Goal: Contribute content: Contribute content

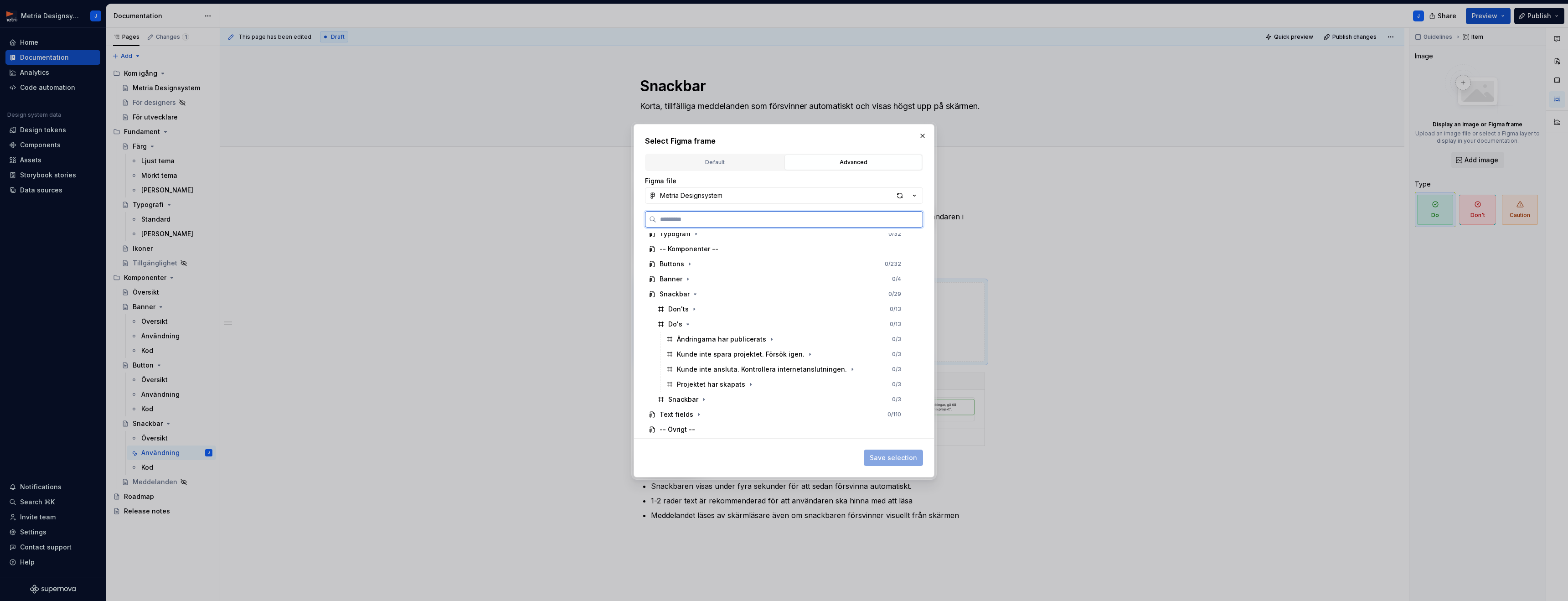
scroll to position [85, 0]
click at [748, 383] on icon "button" at bounding box center [750, 381] width 7 height 7
click at [680, 383] on div "Projektet har skapats" at bounding box center [710, 381] width 68 height 9
click at [910, 459] on span "Save selection" at bounding box center [893, 458] width 47 height 9
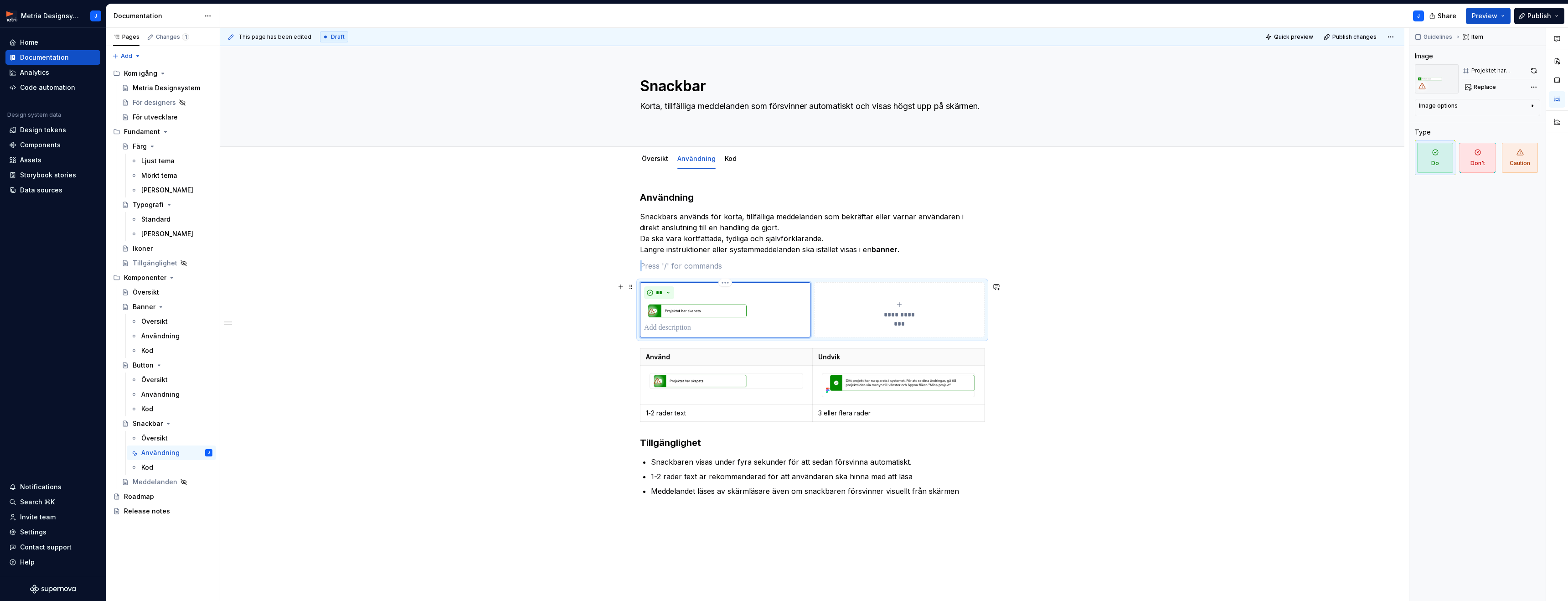
click at [903, 307] on icon "submit" at bounding box center [899, 305] width 7 height 7
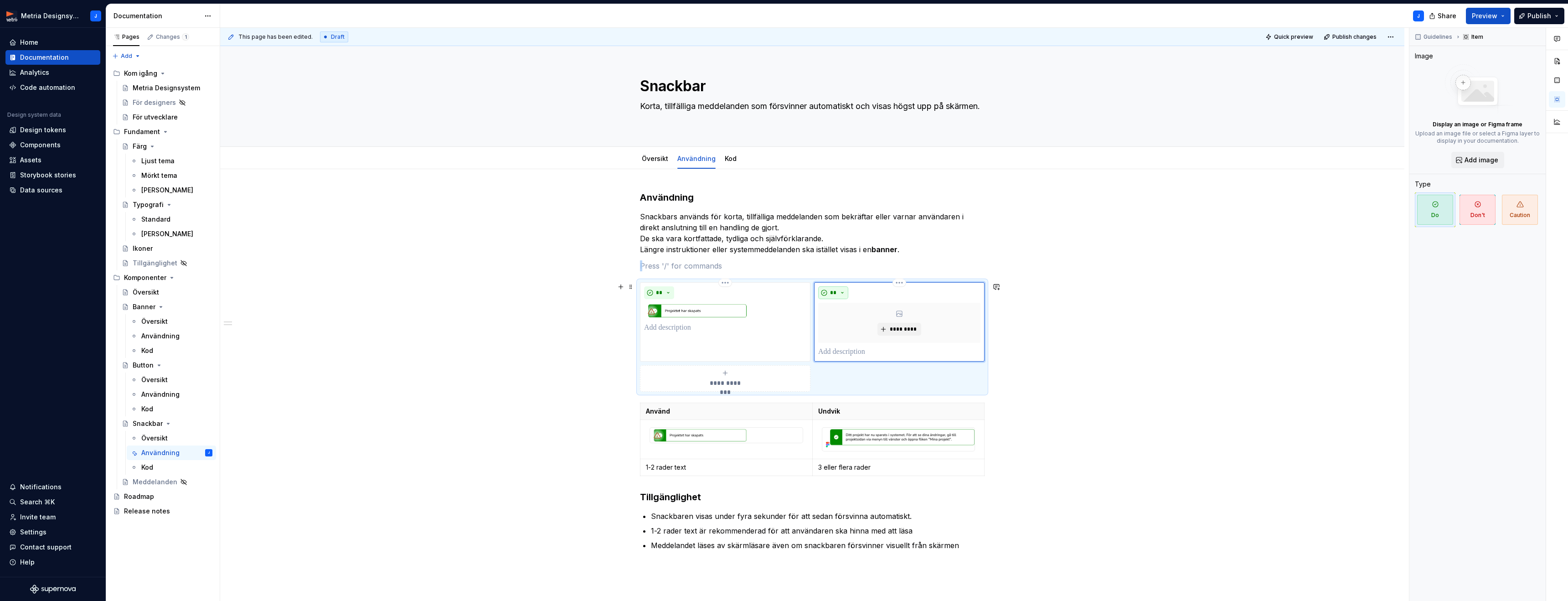
click at [847, 294] on button "**" at bounding box center [833, 293] width 30 height 13
click at [852, 321] on div "Don't" at bounding box center [857, 325] width 17 height 9
click at [903, 331] on span "*********" at bounding box center [903, 329] width 28 height 7
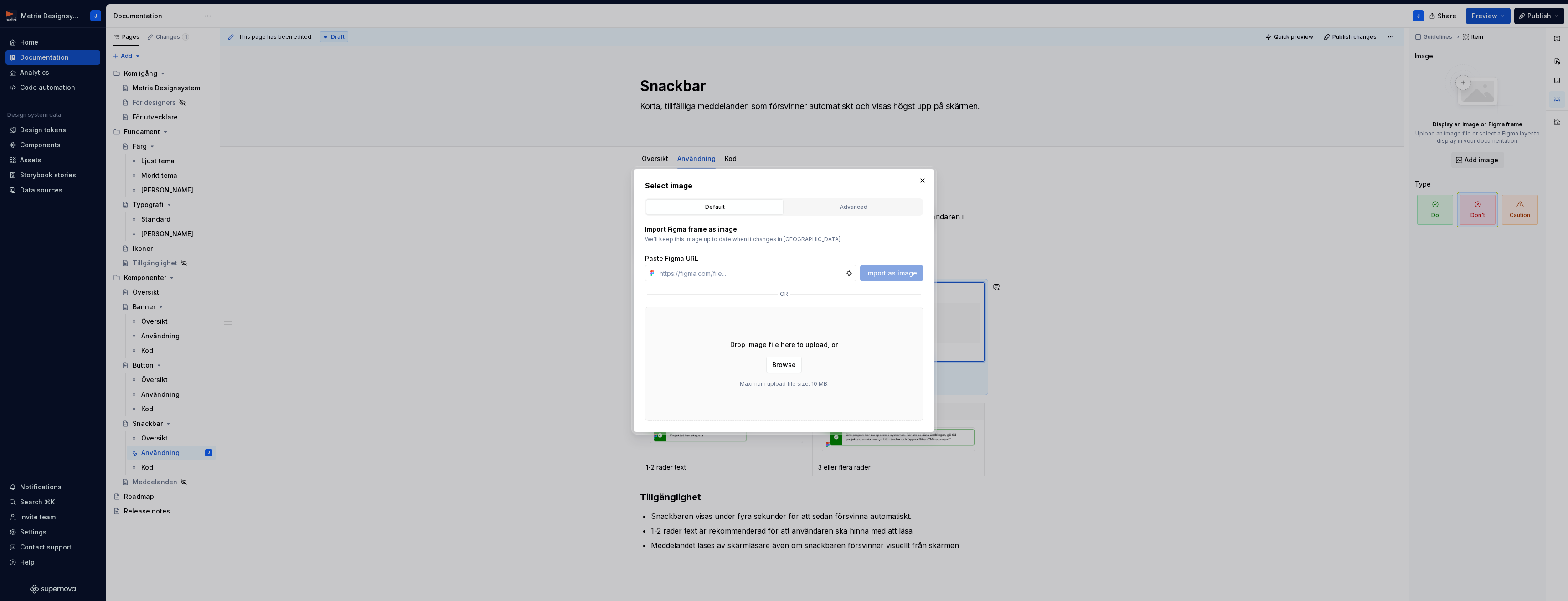
click at [861, 201] on button "Advanced" at bounding box center [853, 207] width 137 height 16
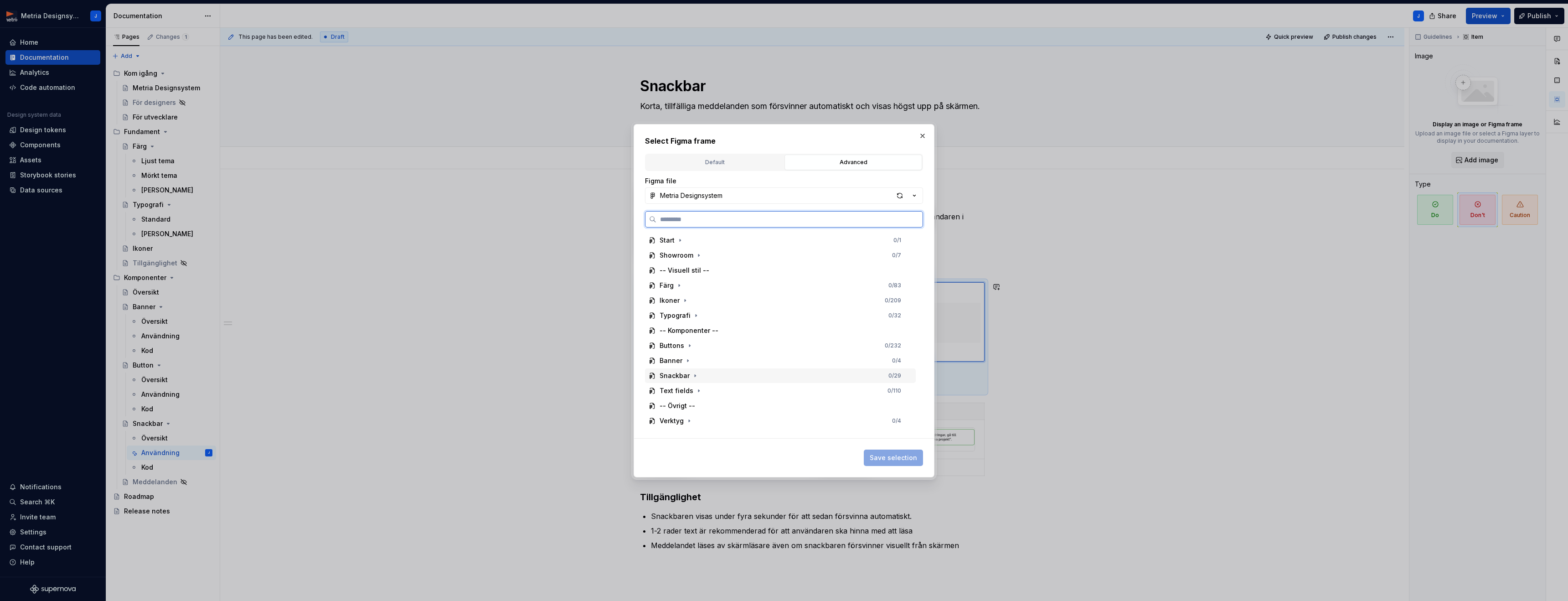
click at [681, 376] on div "Snackbar" at bounding box center [674, 376] width 30 height 9
click at [699, 389] on div "Don'ts 0 / 13" at bounding box center [784, 390] width 262 height 15
click at [691, 391] on icon "button" at bounding box center [694, 390] width 7 height 7
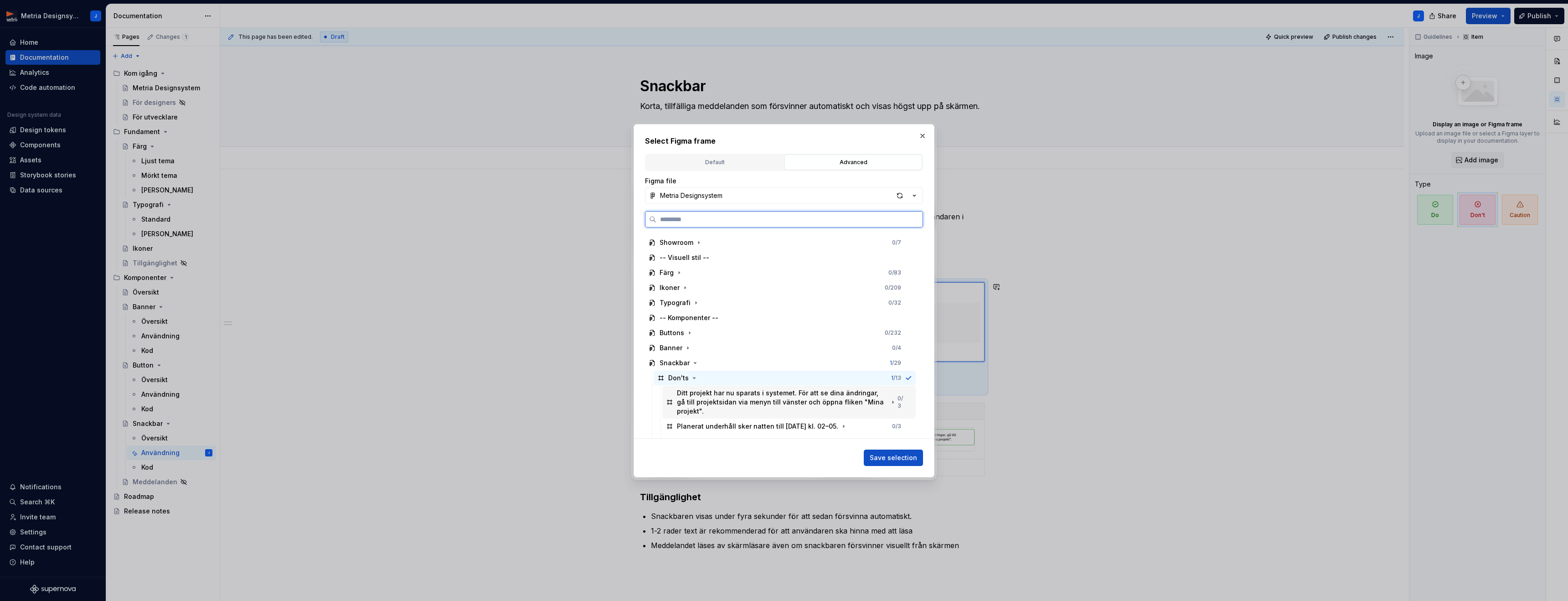
scroll to position [19, 0]
click at [757, 395] on div "Ditt projekt har nu sparats i systemet. För att se dina ändringar, gå till proj…" at bounding box center [782, 396] width 211 height 28
click at [890, 454] on span "Save selection" at bounding box center [893, 458] width 47 height 9
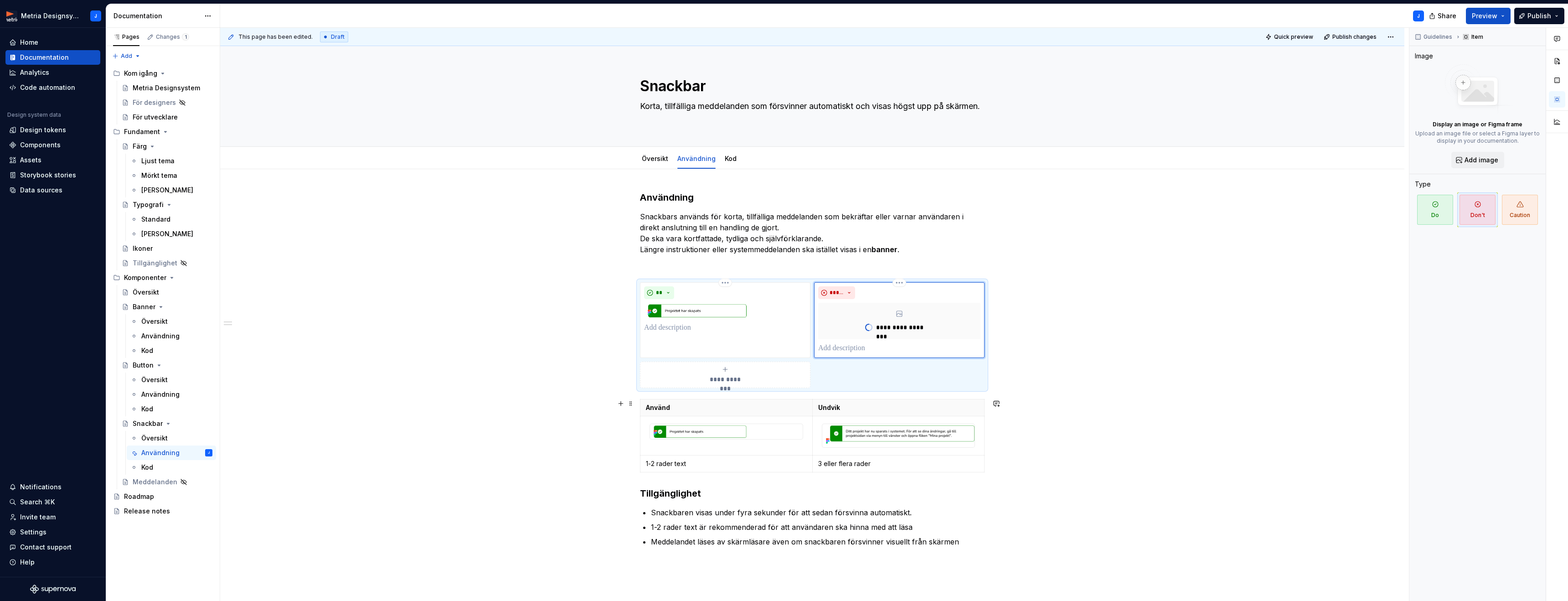
type textarea "*"
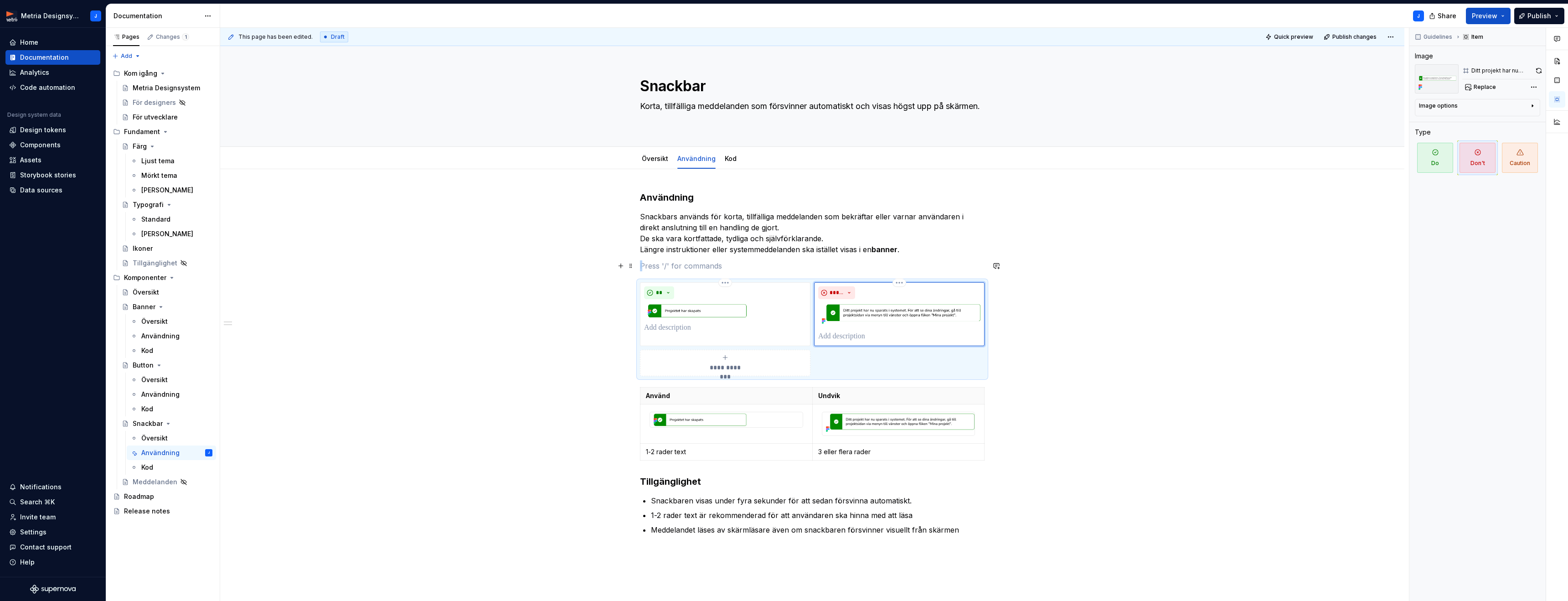
click at [910, 262] on p at bounding box center [811, 266] width 344 height 11
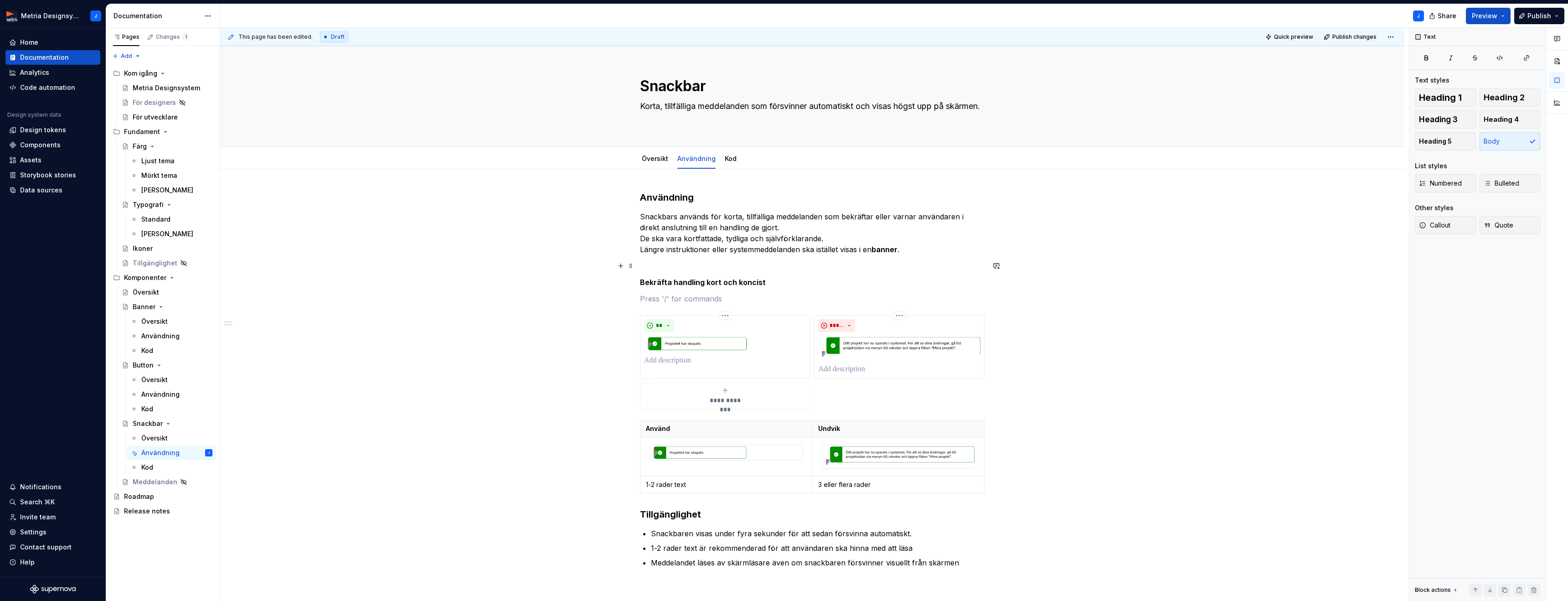
scroll to position [4, 0]
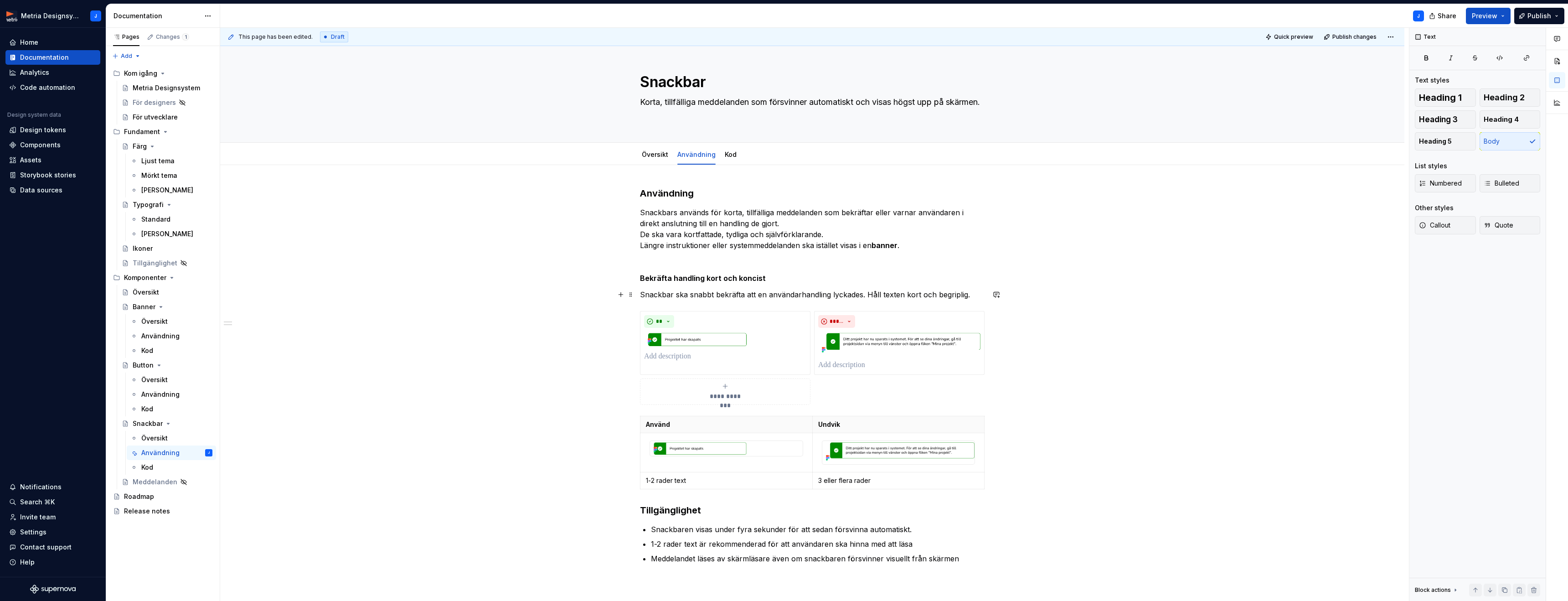
click at [801, 295] on p "Snackbar ska snabbt bekräfta att en användarhandling lyckades. Håll texten kort…" at bounding box center [811, 294] width 344 height 11
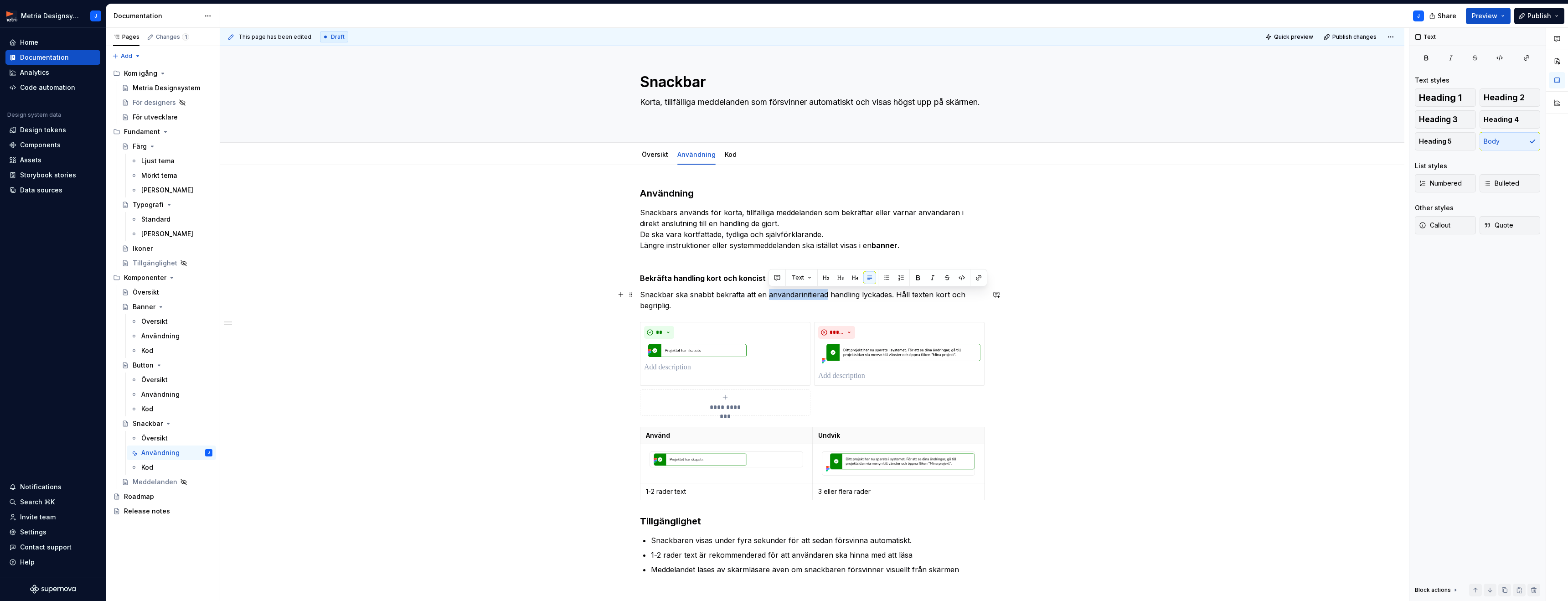
click at [803, 296] on p "Snackbar ska snabbt bekräfta att en användarinitierad handling lyckades. Håll t…" at bounding box center [811, 300] width 344 height 22
click at [801, 296] on p "Snackbar ska snabbt bekräfta att en användarinitierad handling lyckades. Håll t…" at bounding box center [811, 300] width 344 height 22
click at [827, 308] on p "Snackbar ska snabbt bekräfta att en användar initierad handling lyckades. Håll …" at bounding box center [811, 300] width 344 height 22
click at [803, 295] on p "Snackbar ska snabbt bekräfta att en användar initierad handling lyckades. Håll …" at bounding box center [811, 300] width 344 height 22
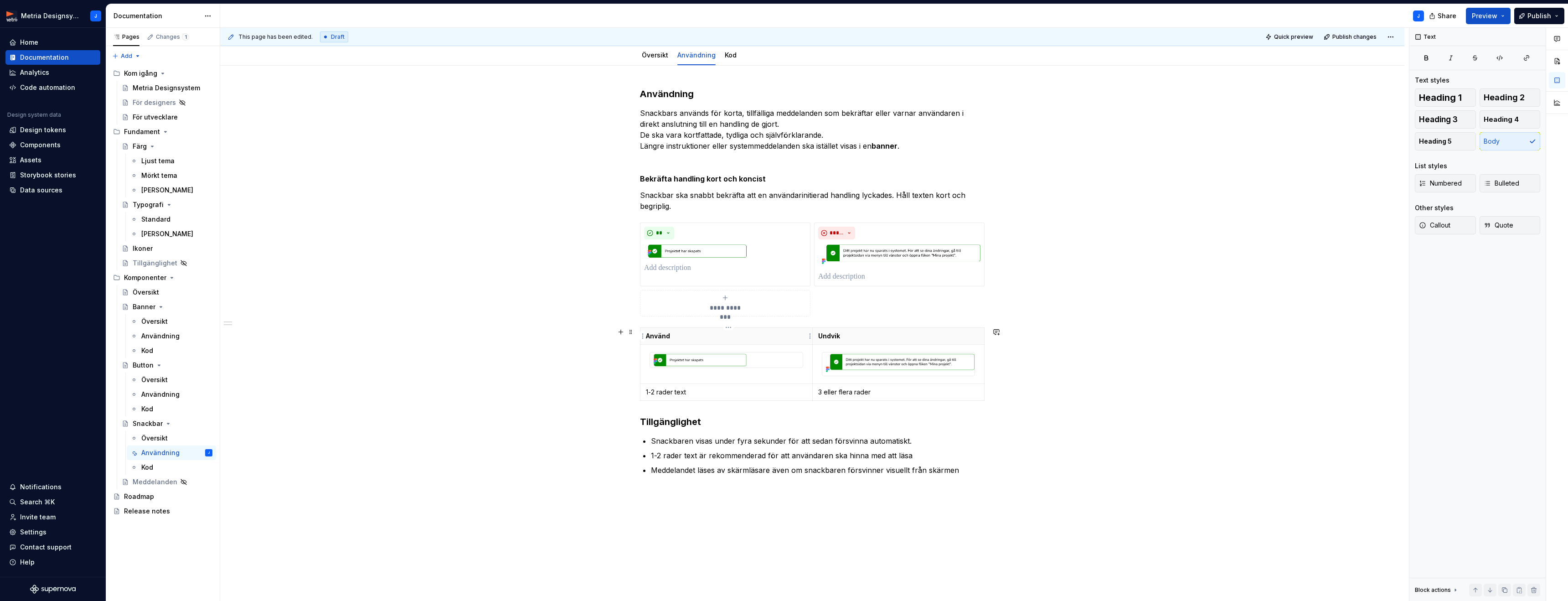
scroll to position [106, 0]
click at [630, 330] on span at bounding box center [631, 329] width 7 height 13
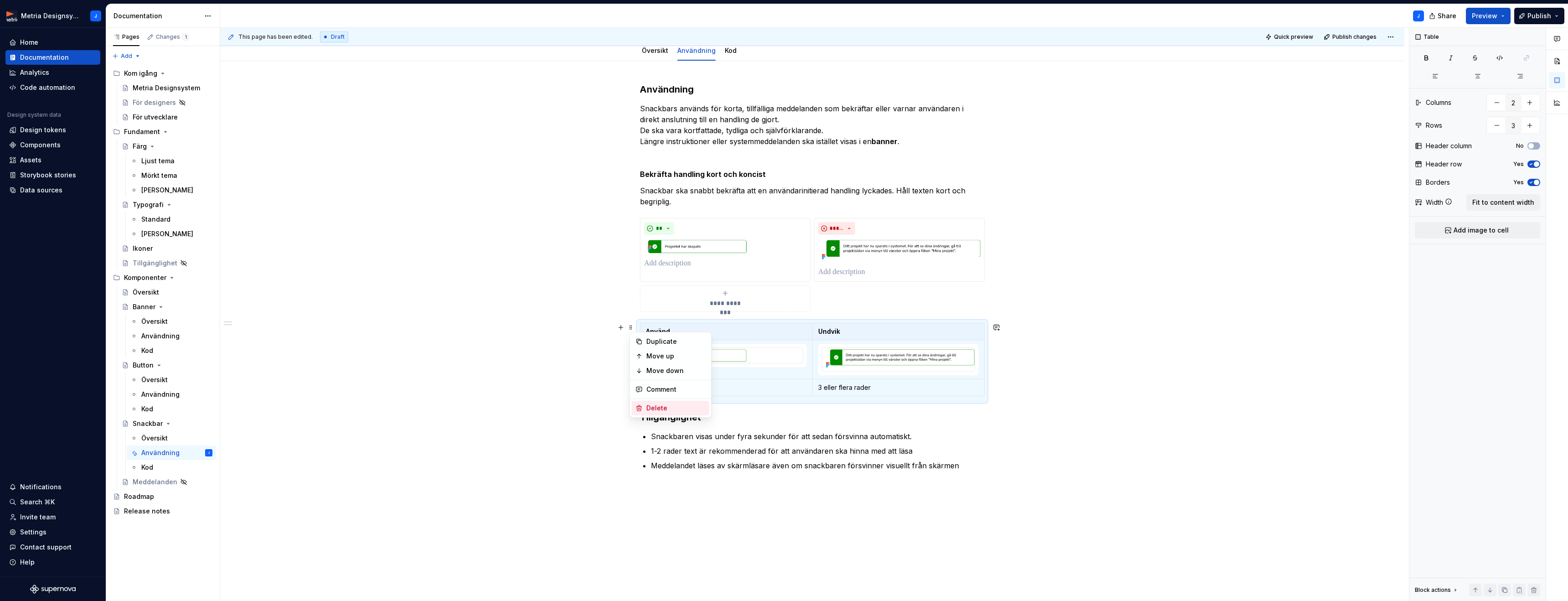
click at [670, 405] on div "Delete" at bounding box center [676, 408] width 60 height 9
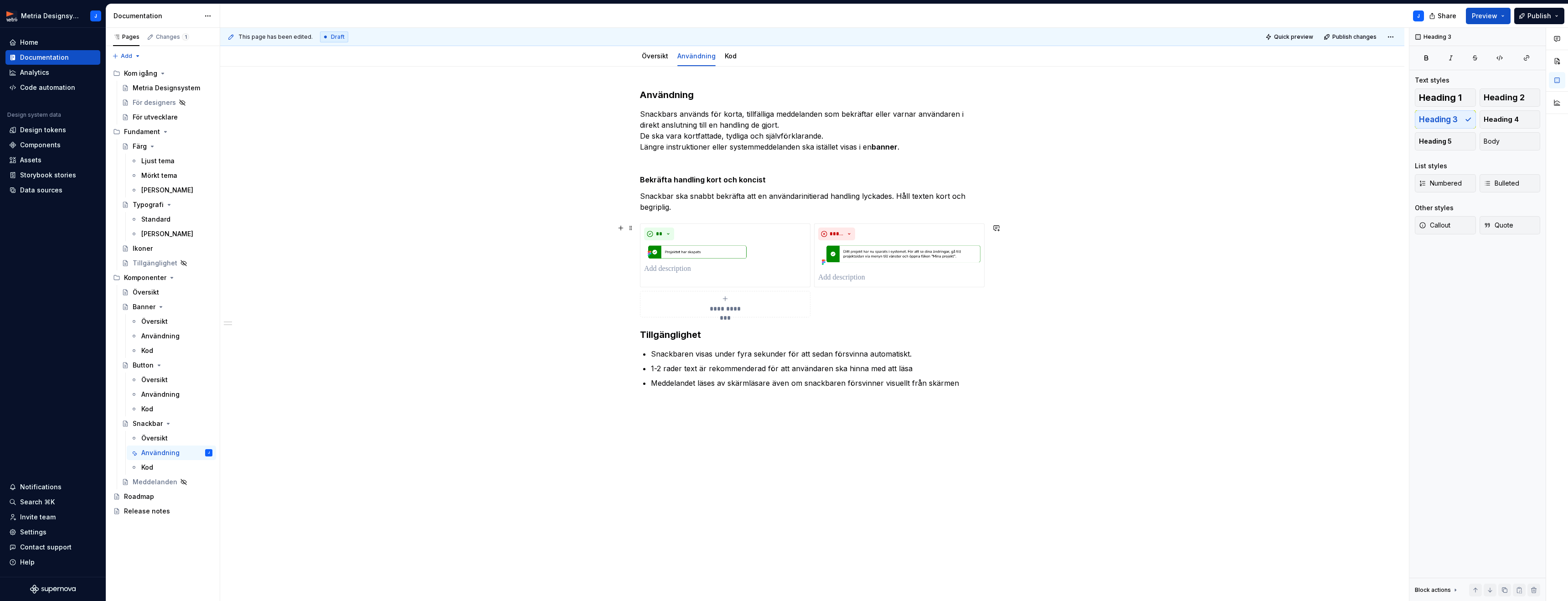
click at [727, 302] on icon "submit" at bounding box center [725, 299] width 7 height 7
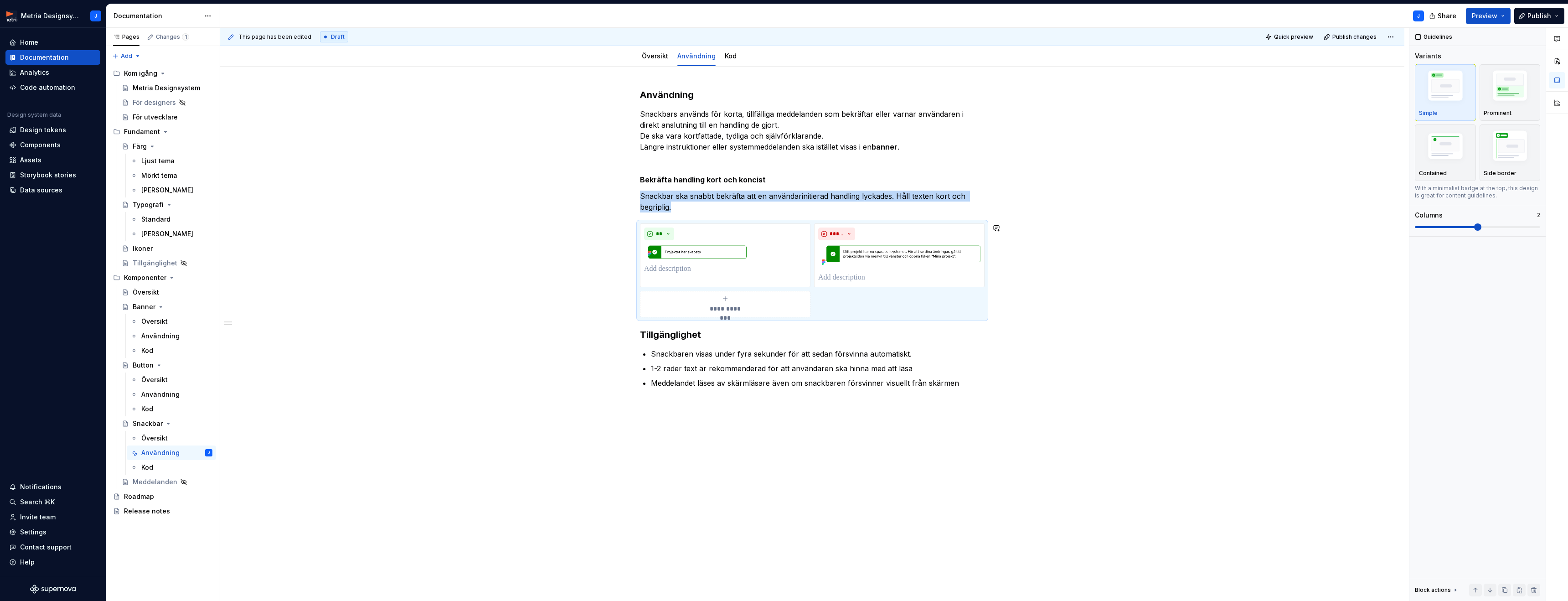
click at [1013, 323] on div "**********" at bounding box center [812, 333] width 1184 height 535
click at [1011, 314] on div "**********" at bounding box center [812, 333] width 1184 height 535
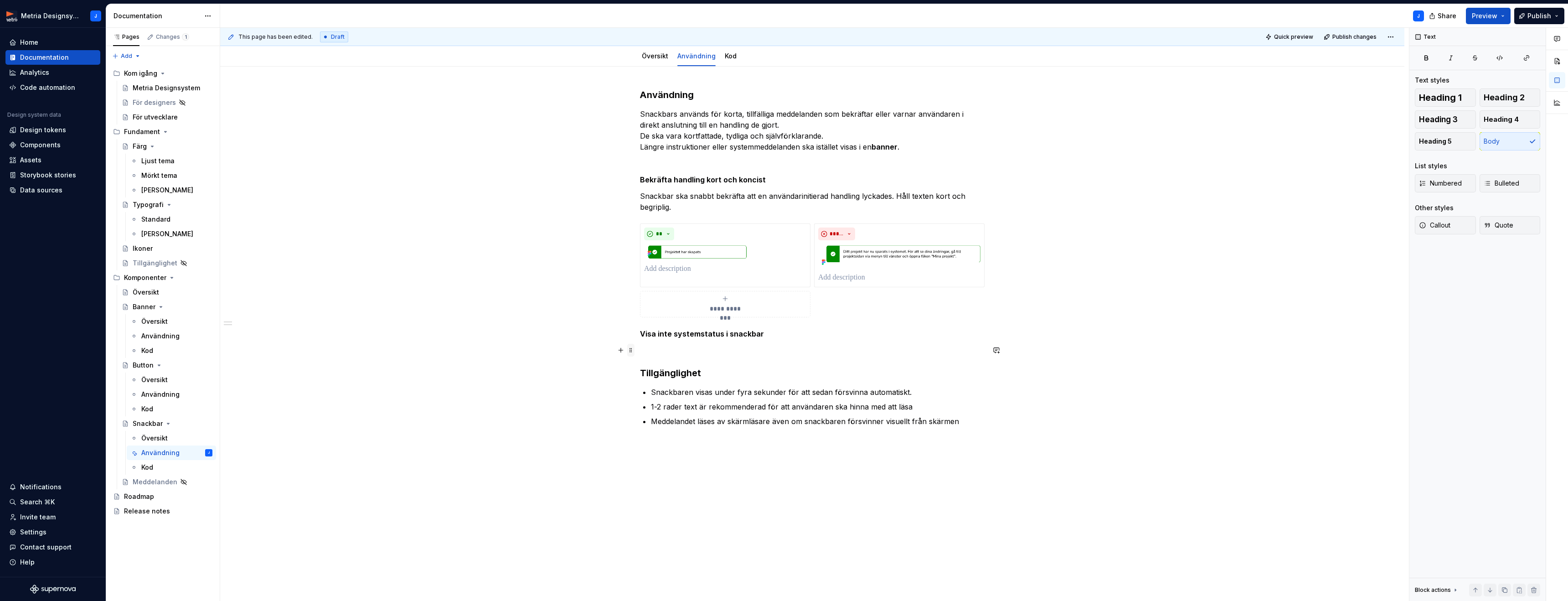
click at [633, 352] on span at bounding box center [631, 350] width 7 height 13
drag, startPoint x: 721, startPoint y: 357, endPoint x: 699, endPoint y: 357, distance: 22.0
click at [721, 356] on p at bounding box center [811, 350] width 344 height 11
click at [622, 353] on button "button" at bounding box center [620, 350] width 13 height 13
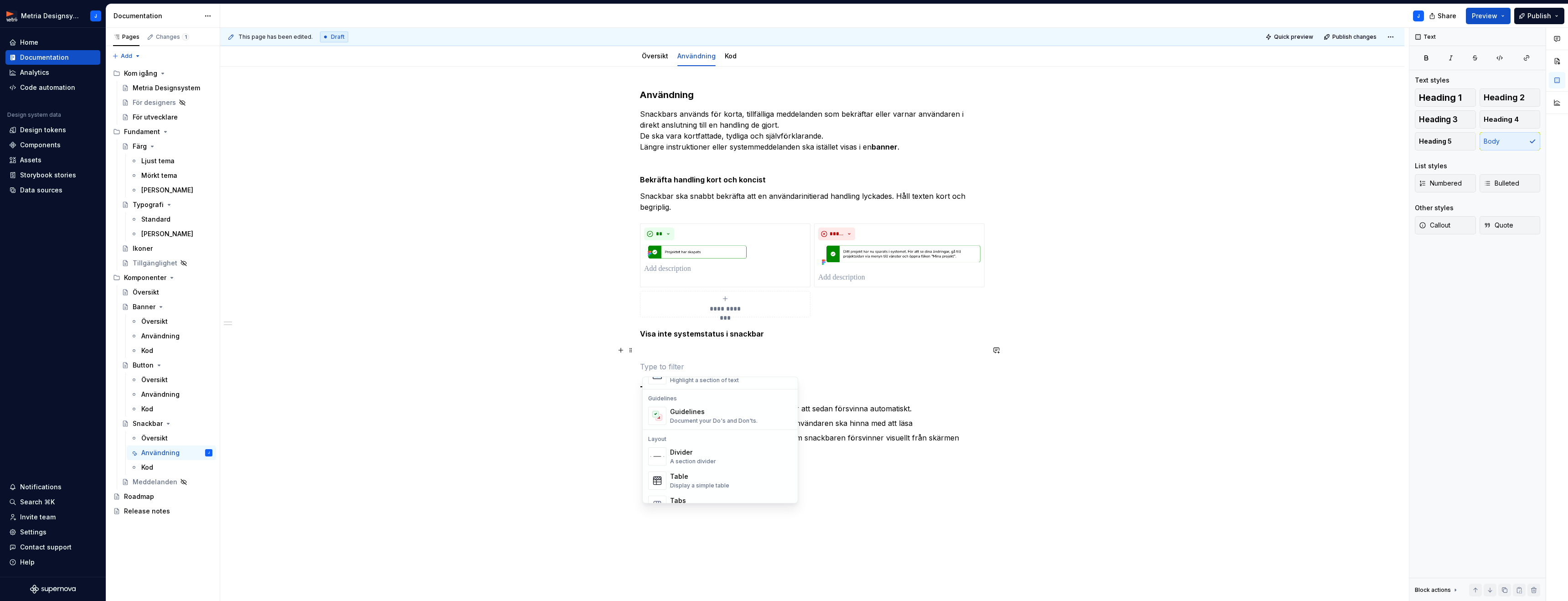
scroll to position [263, 0]
click at [697, 402] on div "Document your Do's and Don'ts." at bounding box center [713, 404] width 87 height 7
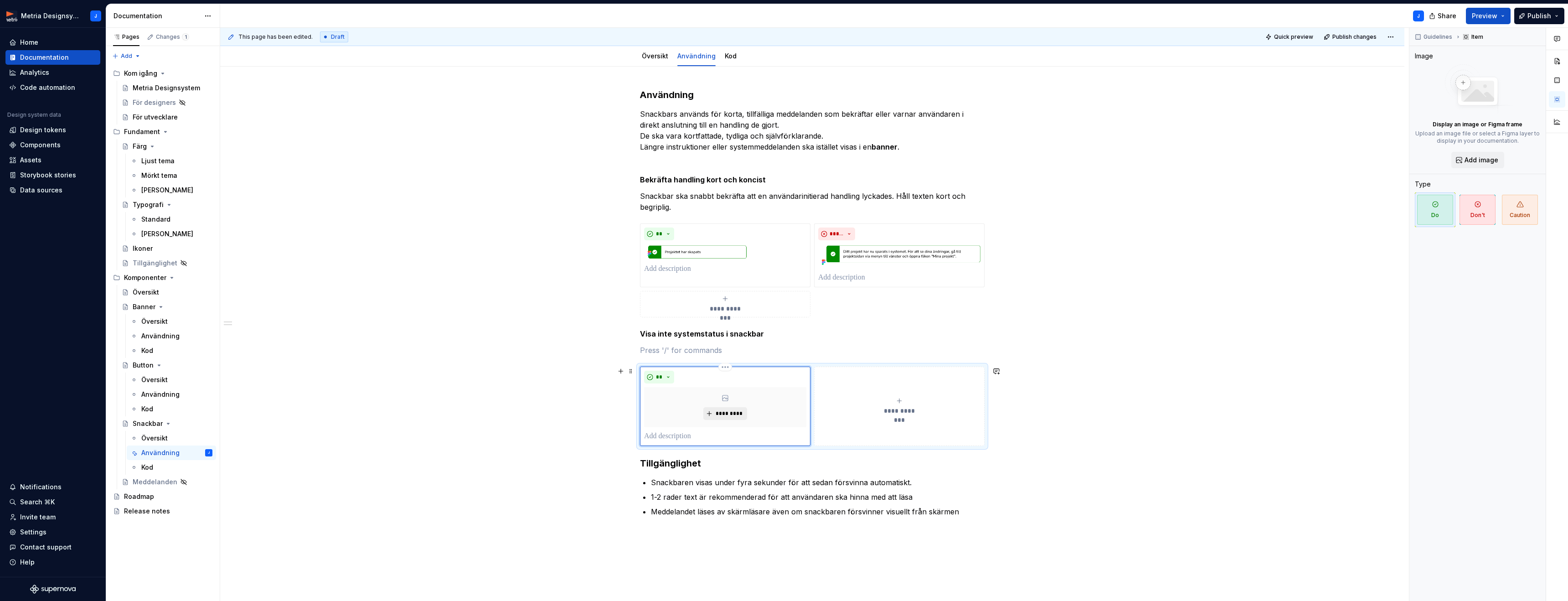
click at [727, 411] on span "*********" at bounding box center [728, 414] width 28 height 7
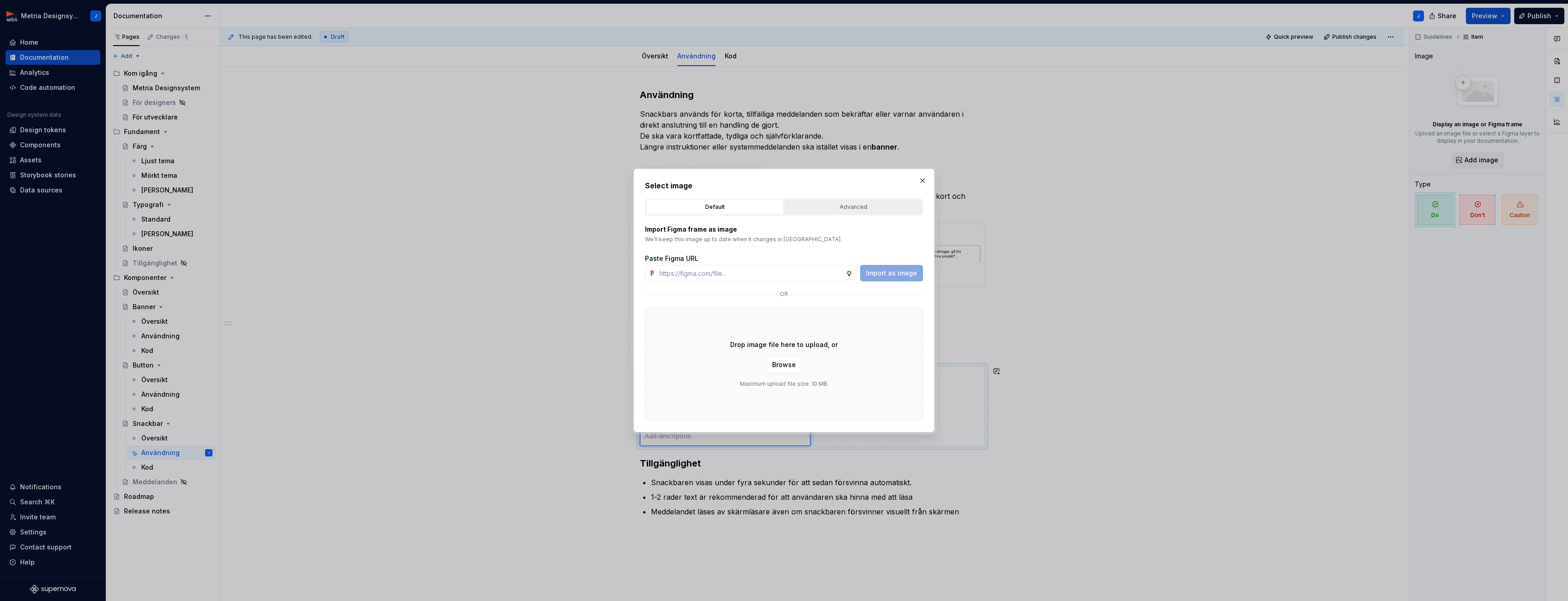
click at [855, 204] on div "Advanced" at bounding box center [853, 206] width 131 height 9
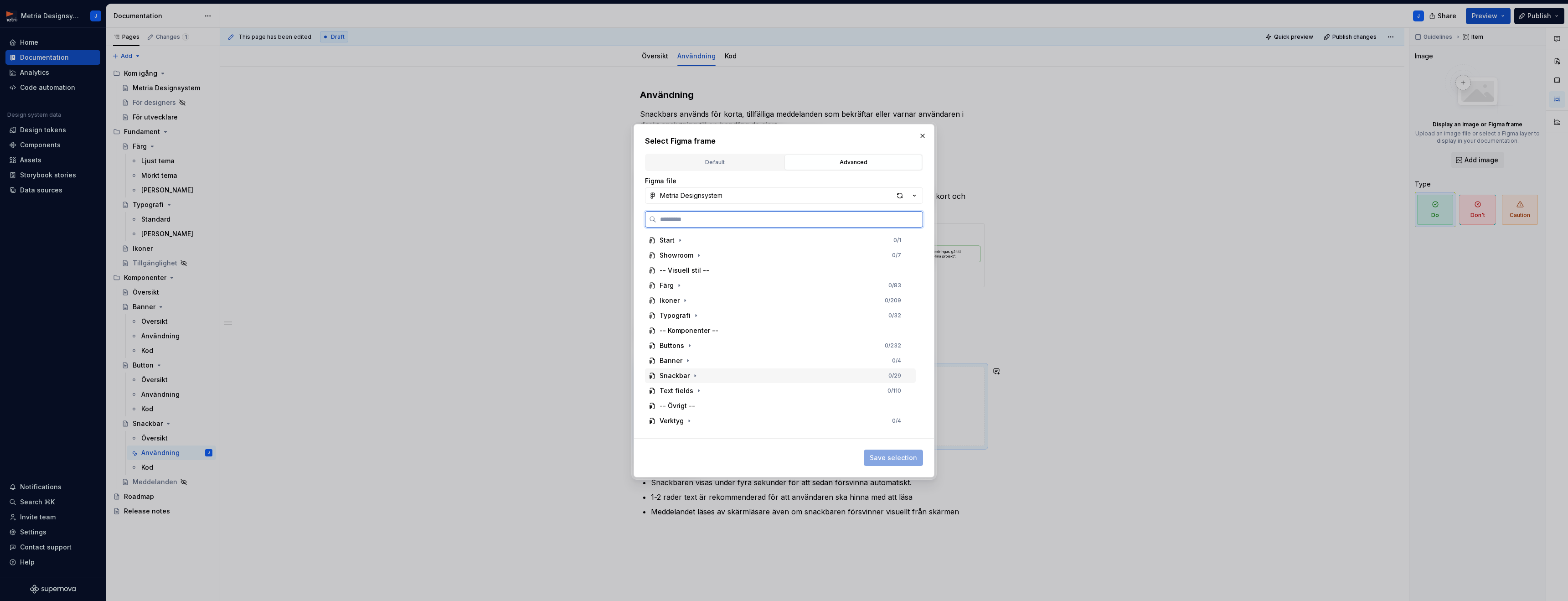
click at [680, 379] on div "Snackbar" at bounding box center [674, 376] width 30 height 9
click at [685, 405] on icon "button" at bounding box center [688, 406] width 7 height 7
click at [737, 364] on div "Ändringarna har publicerats" at bounding box center [721, 361] width 90 height 9
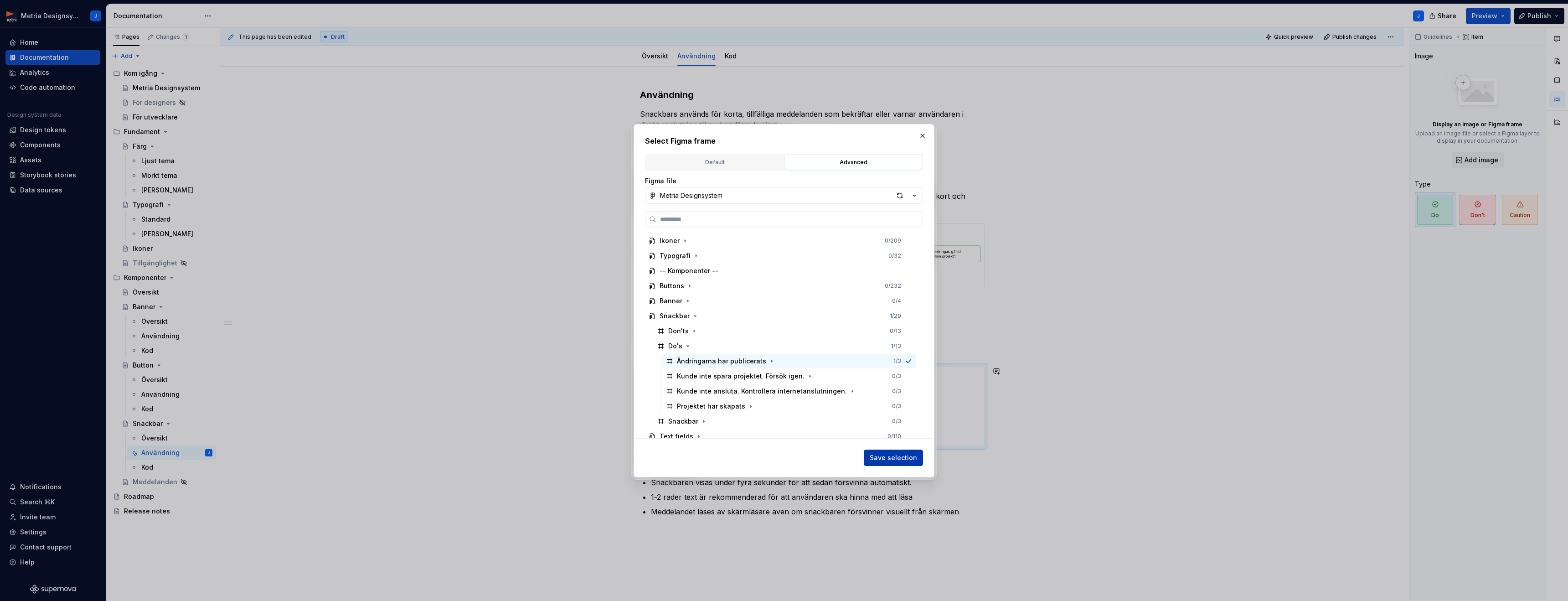
click at [889, 456] on span "Save selection" at bounding box center [893, 458] width 47 height 9
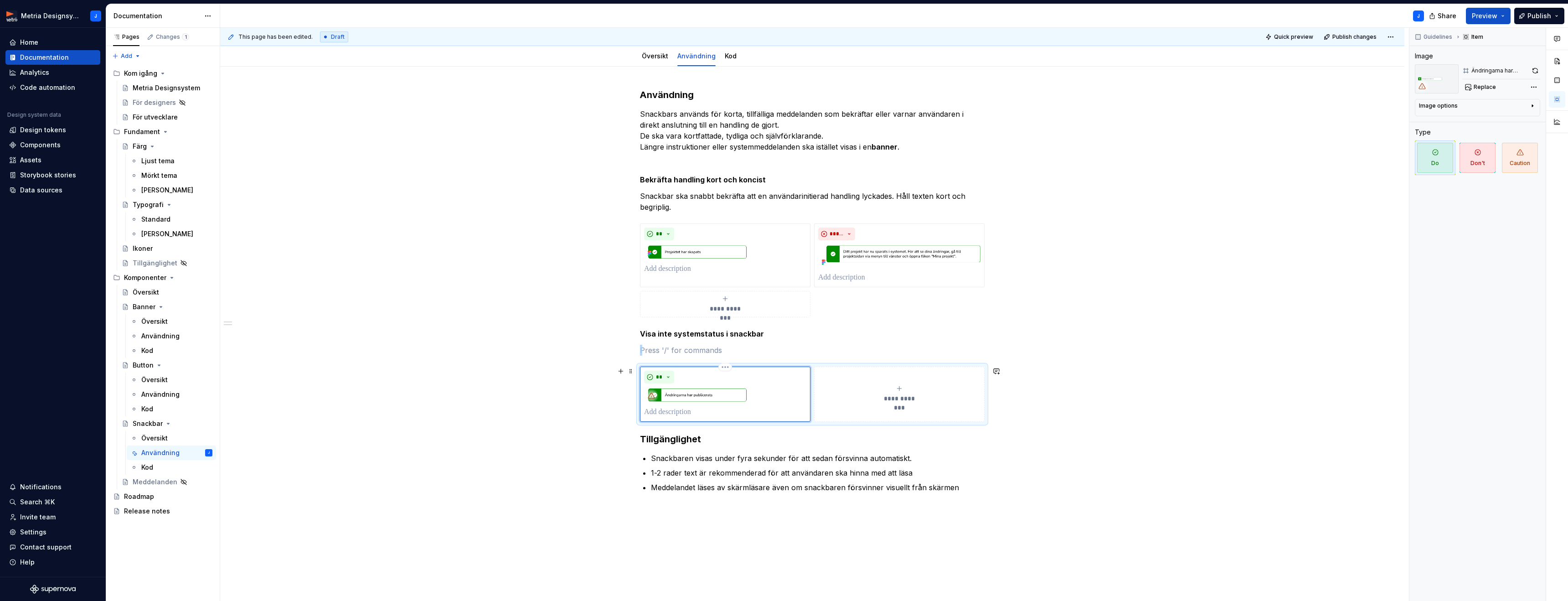
click at [897, 398] on span "**********" at bounding box center [899, 398] width 42 height 9
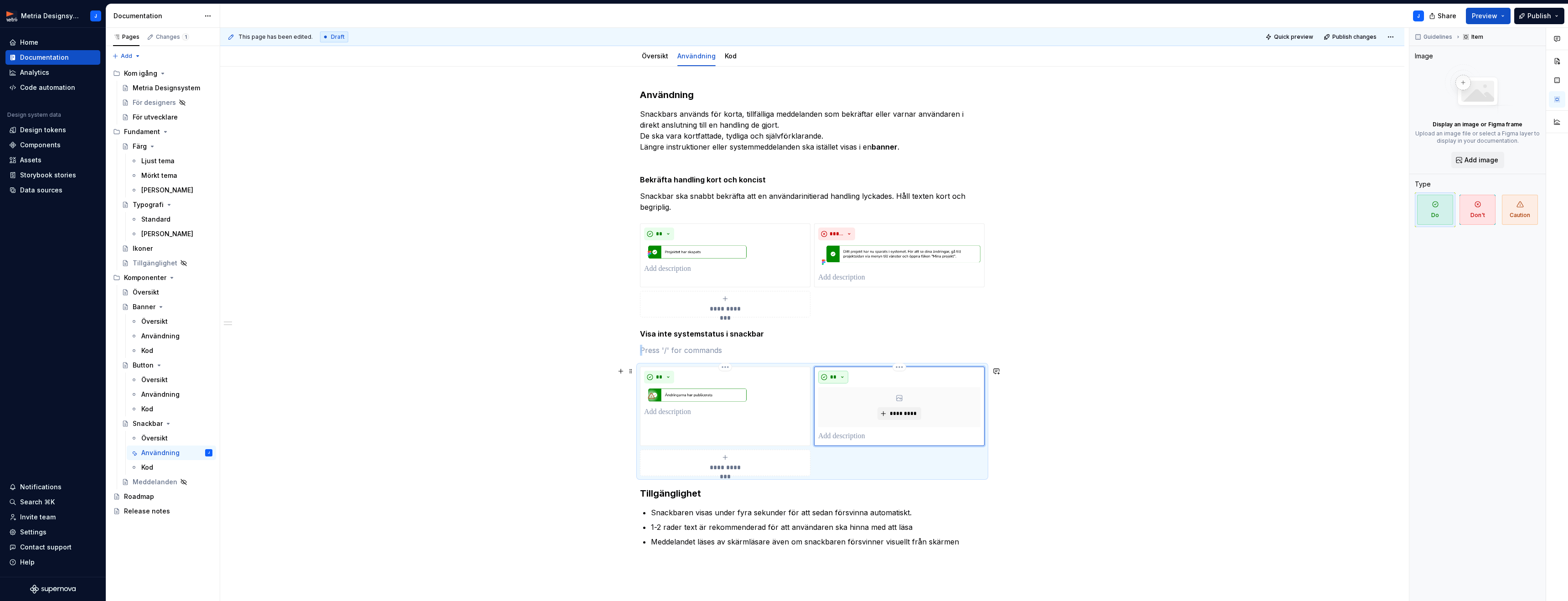
click at [841, 378] on button "**" at bounding box center [833, 376] width 30 height 13
click at [851, 407] on div "Don't" at bounding box center [857, 409] width 17 height 9
click at [898, 412] on span "*********" at bounding box center [903, 414] width 28 height 7
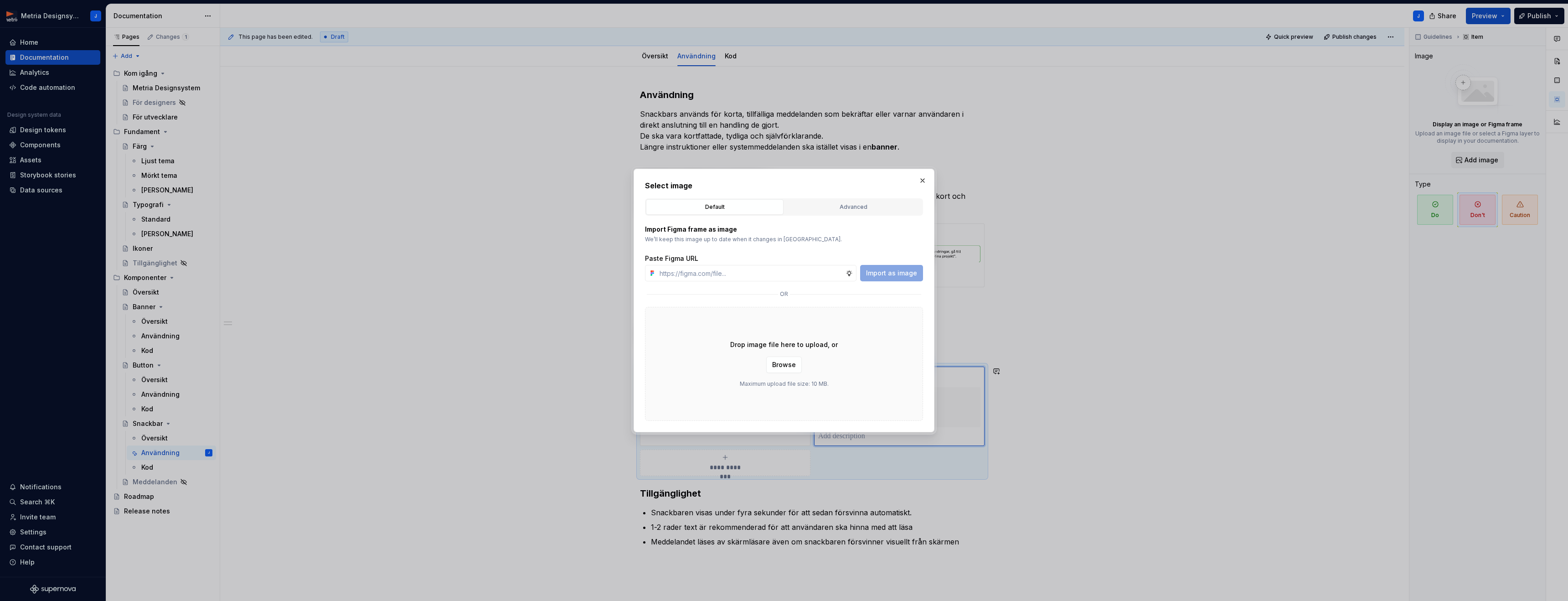
click at [854, 203] on div "Advanced" at bounding box center [853, 206] width 131 height 9
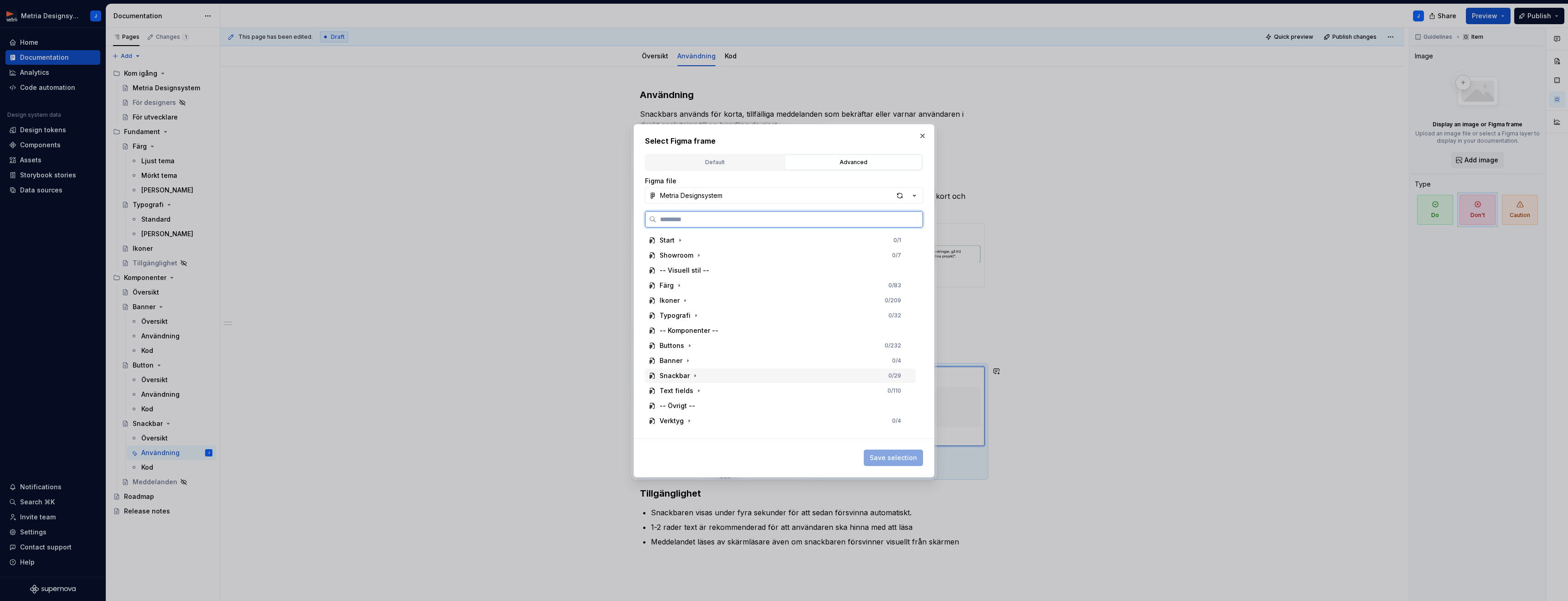
click at [686, 378] on div "Snackbar" at bounding box center [674, 376] width 30 height 9
click at [692, 392] on icon "button" at bounding box center [694, 390] width 7 height 7
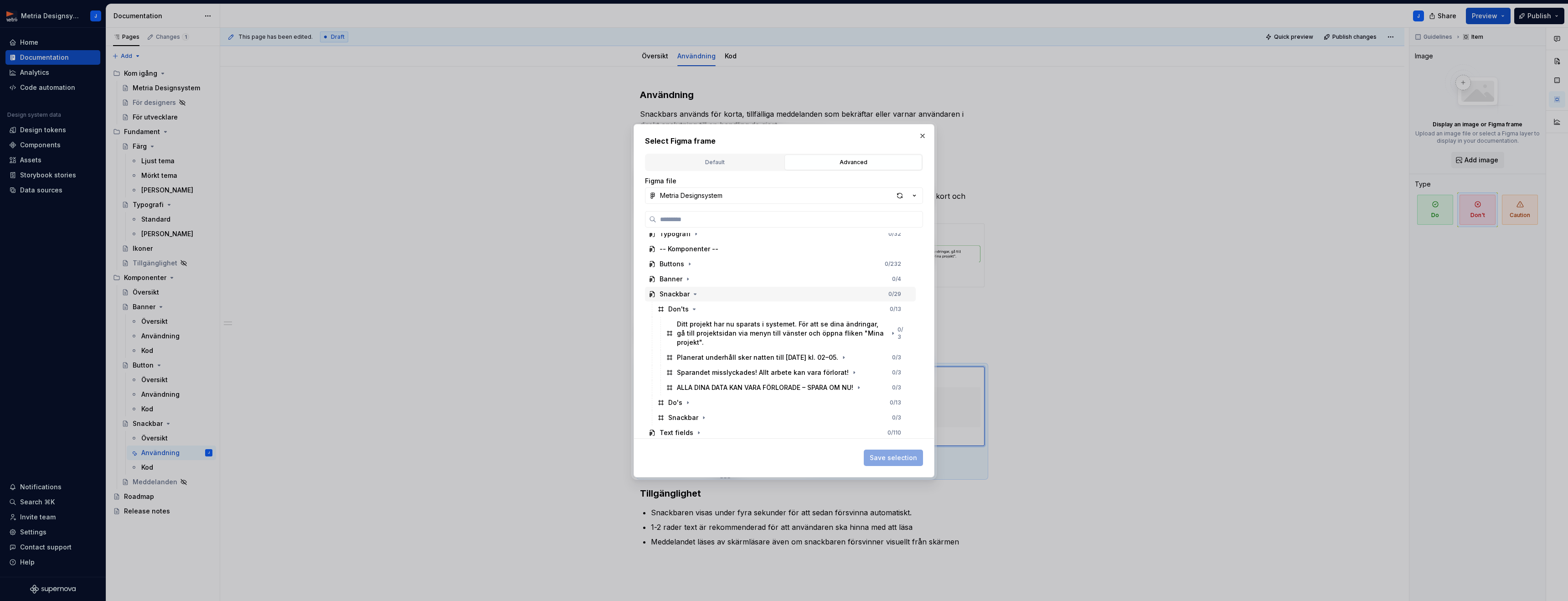
scroll to position [85, 0]
click at [766, 351] on div "Planerat underhåll sker natten till [DATE] kl. 02–05." at bounding box center [757, 355] width 161 height 9
click at [897, 453] on span "Save selection" at bounding box center [893, 458] width 47 height 9
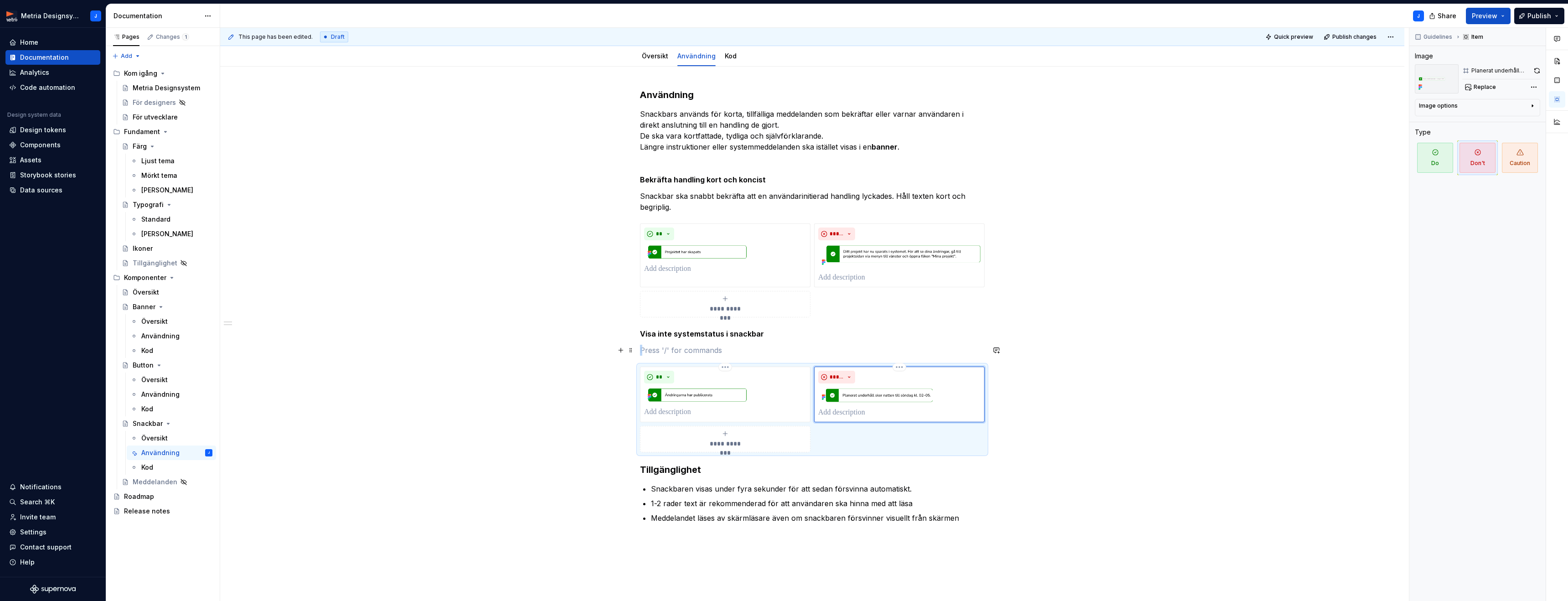
click at [693, 348] on p at bounding box center [811, 350] width 344 height 11
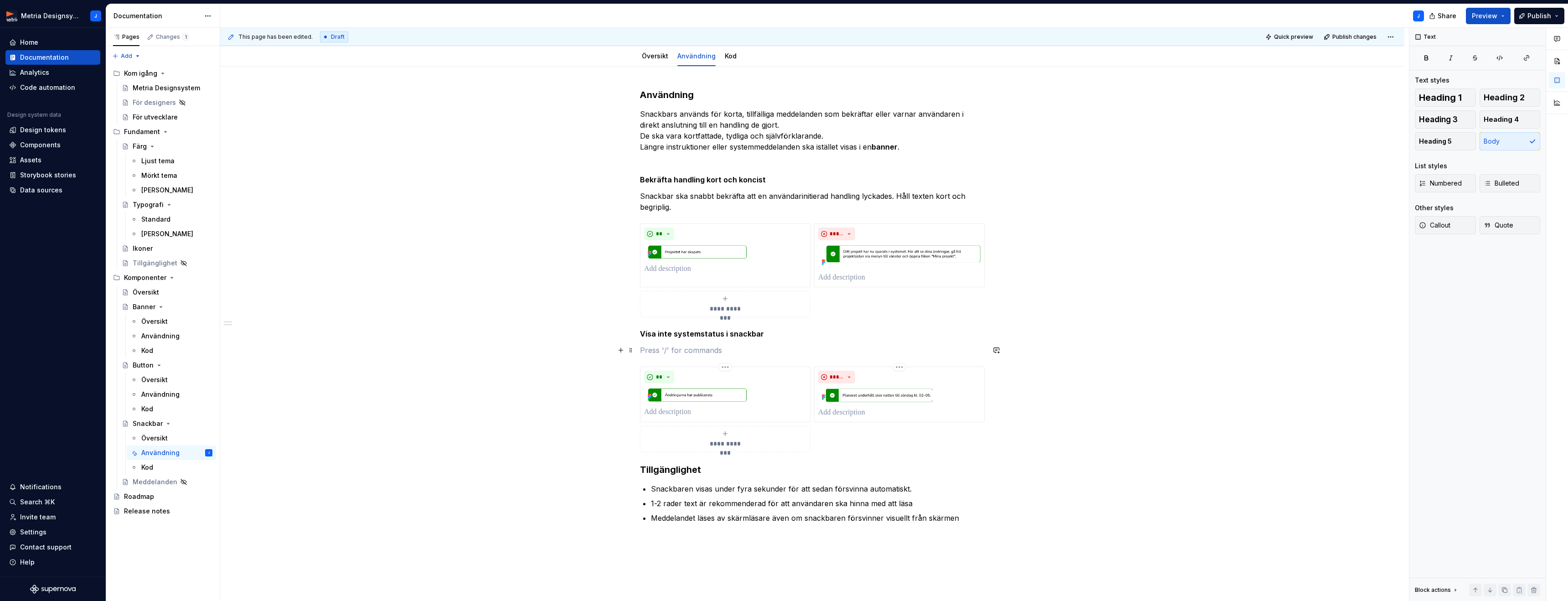
scroll to position [103, 0]
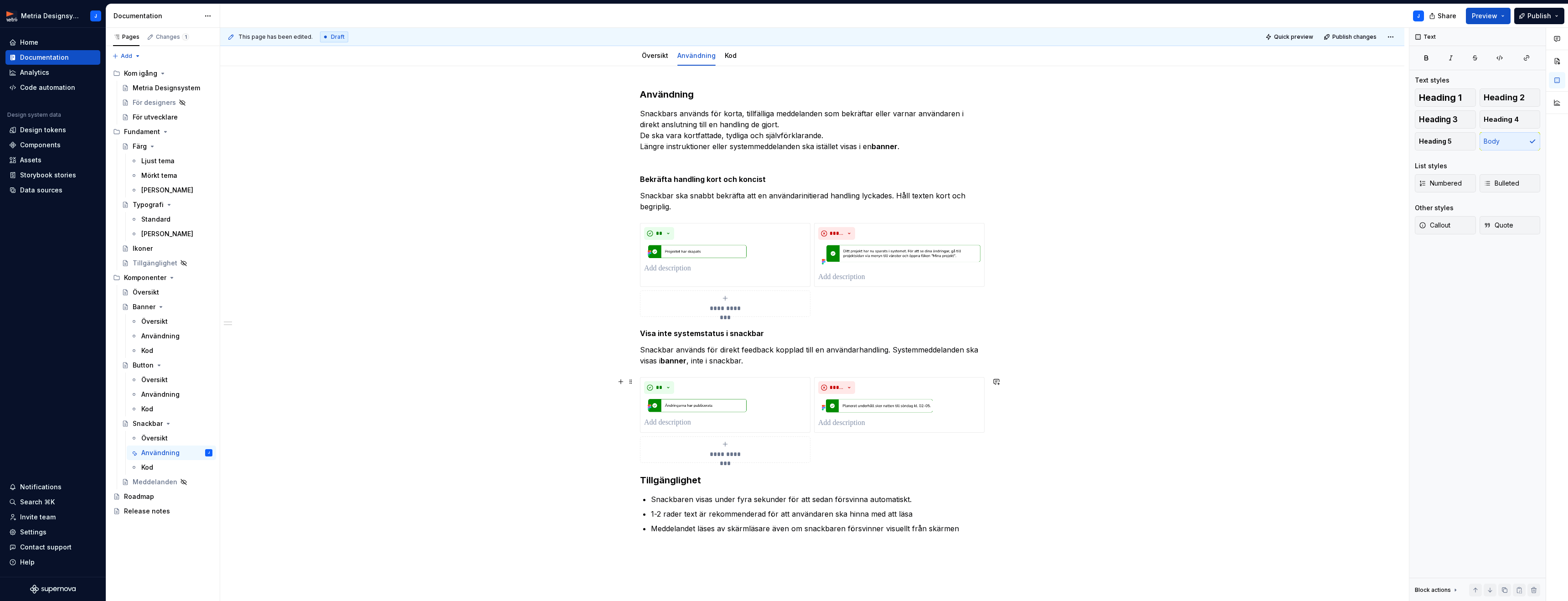
click at [931, 448] on div "**********" at bounding box center [811, 420] width 344 height 85
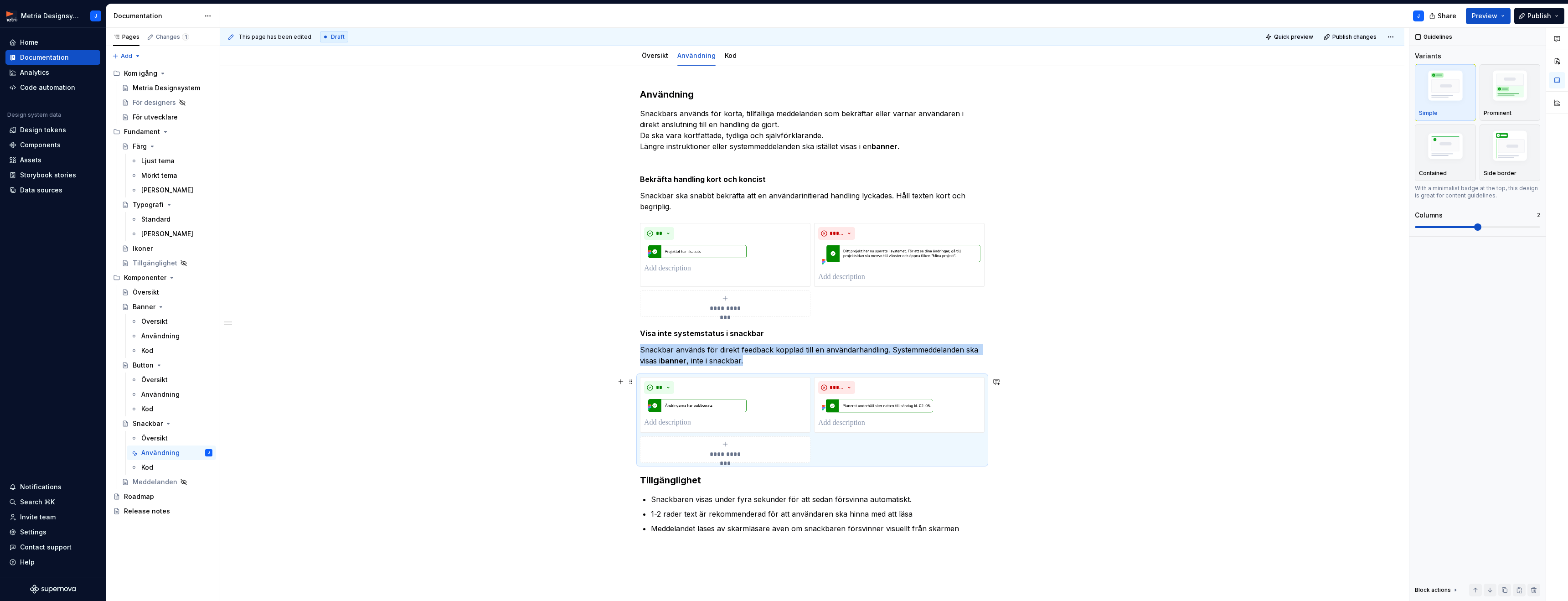
scroll to position [104, 0]
click at [1022, 449] on div "**********" at bounding box center [814, 314] width 1188 height 573
click at [636, 488] on div "**********" at bounding box center [814, 314] width 1188 height 573
click at [638, 478] on div "**********" at bounding box center [812, 406] width 1184 height 680
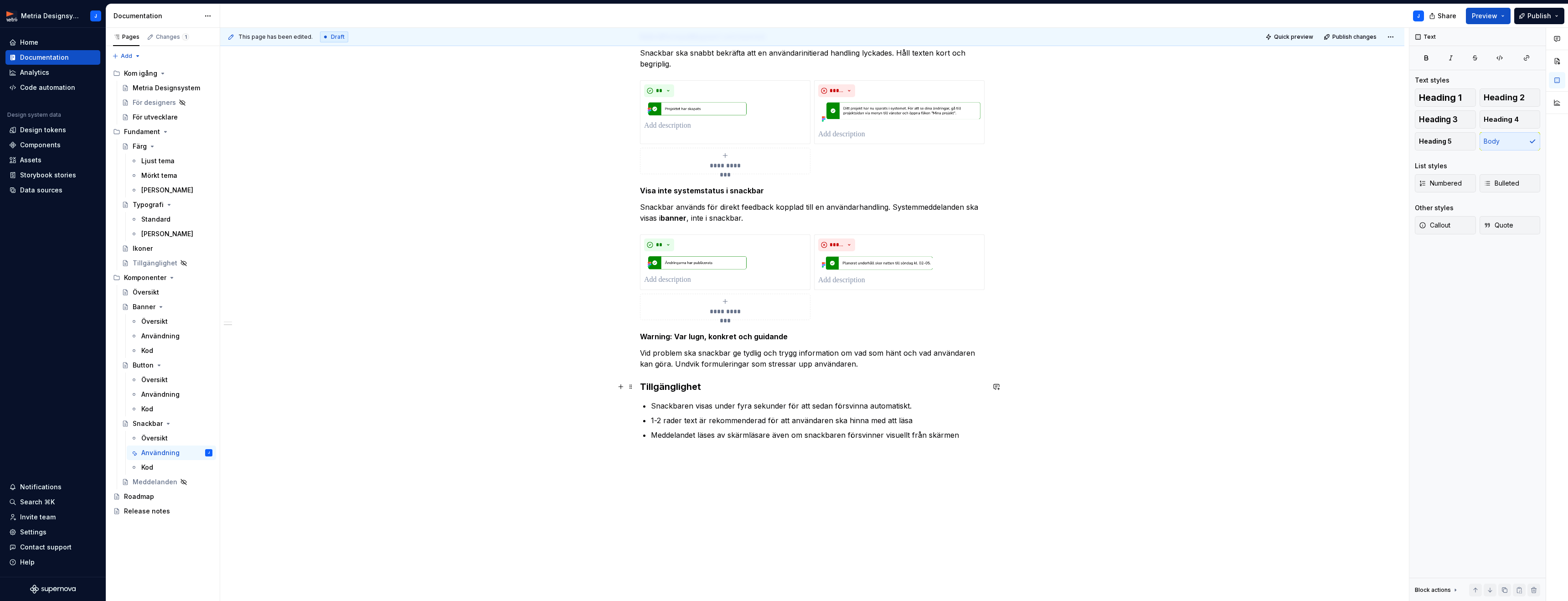
scroll to position [249, 0]
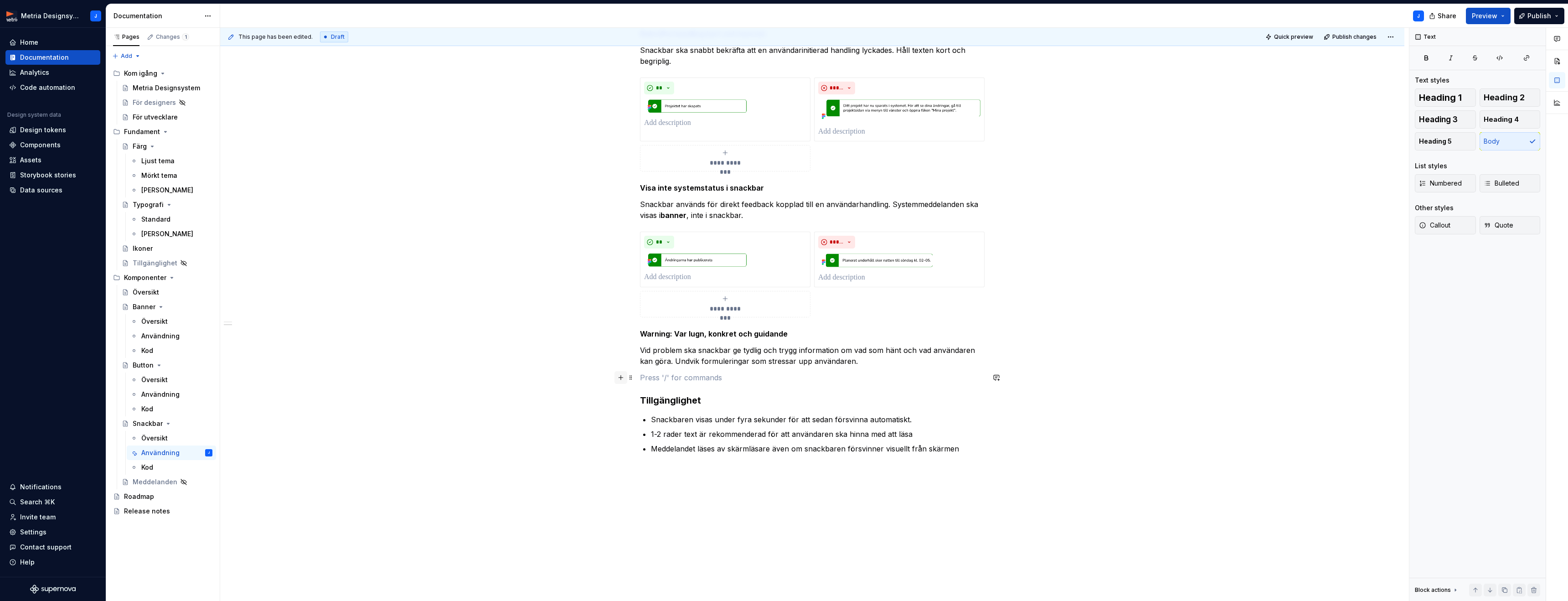
click at [625, 378] on button "button" at bounding box center [620, 377] width 13 height 13
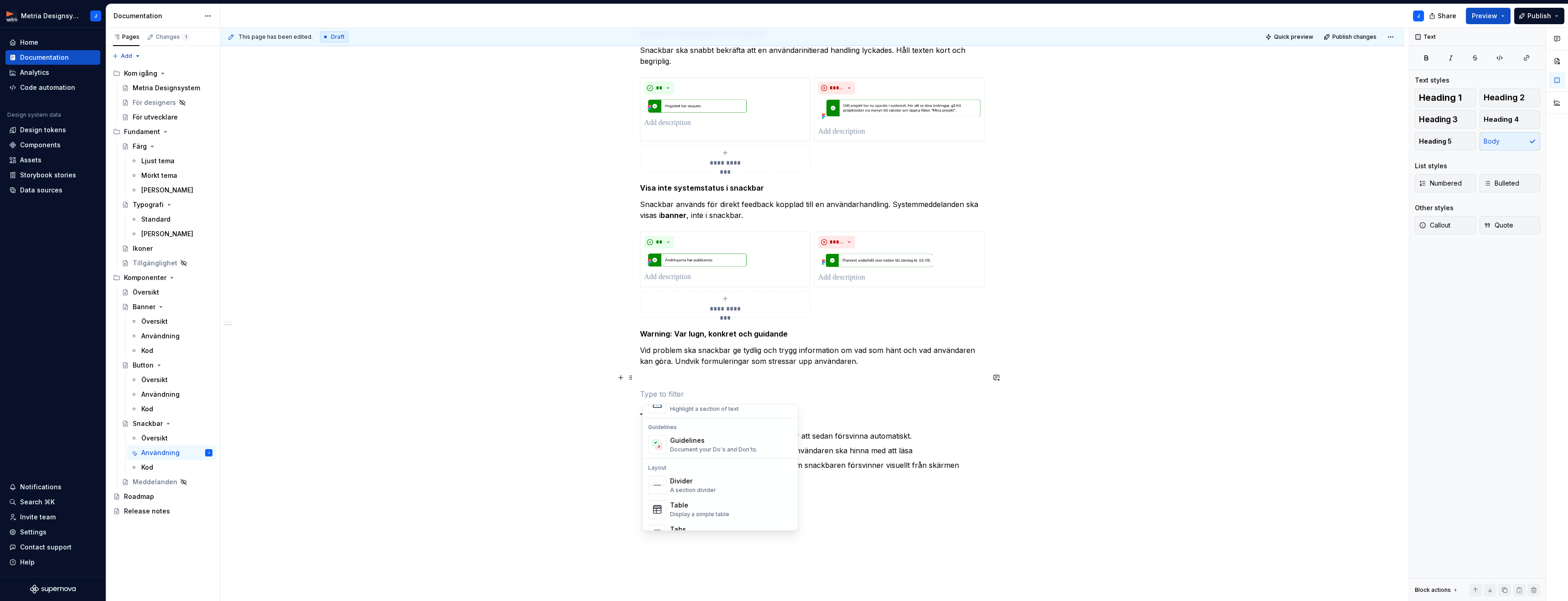
scroll to position [248, 0]
click at [686, 440] on div "Guidelines" at bounding box center [713, 437] width 87 height 9
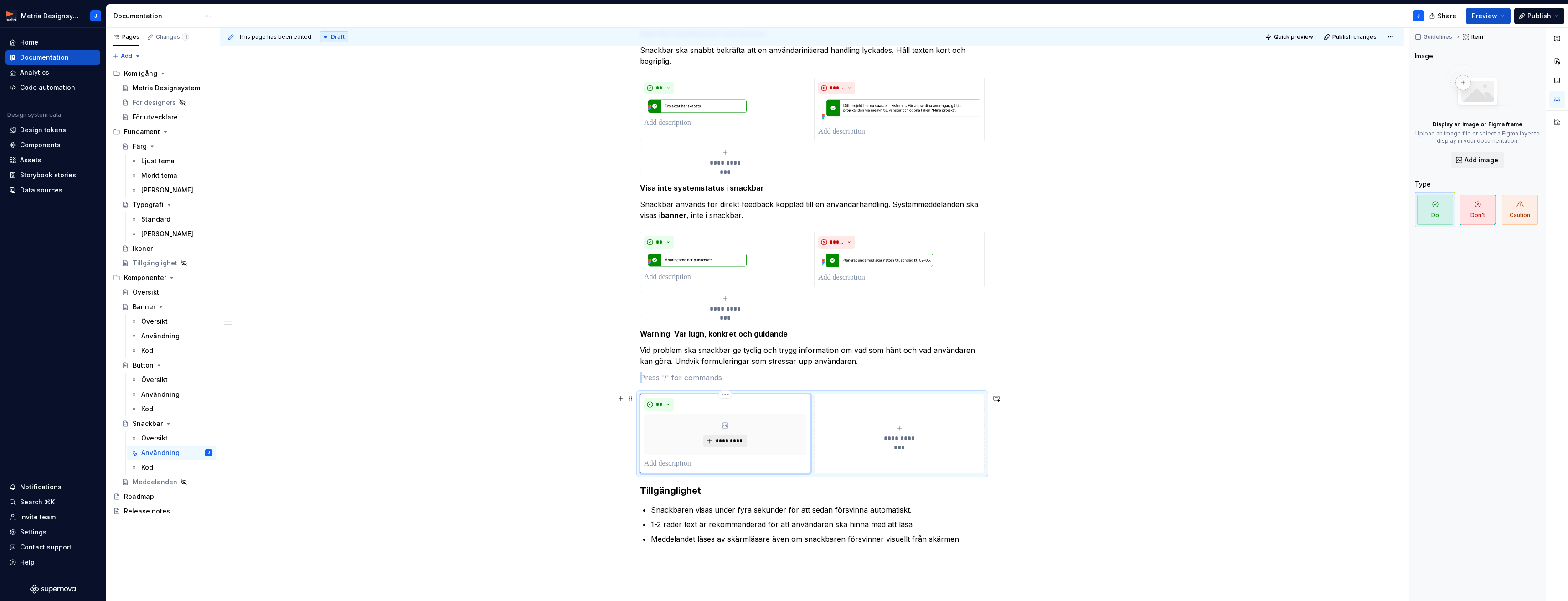
click at [740, 443] on span "*********" at bounding box center [728, 440] width 28 height 7
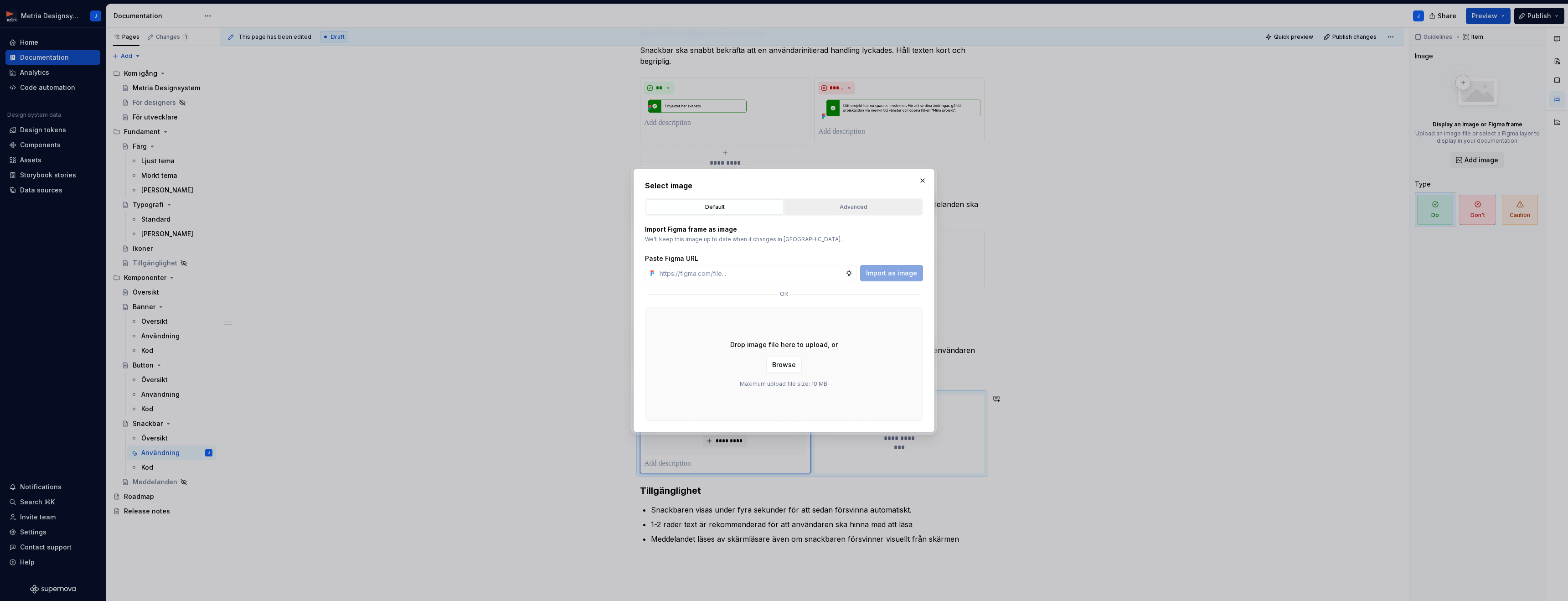
click at [839, 212] on button "Advanced" at bounding box center [853, 207] width 137 height 16
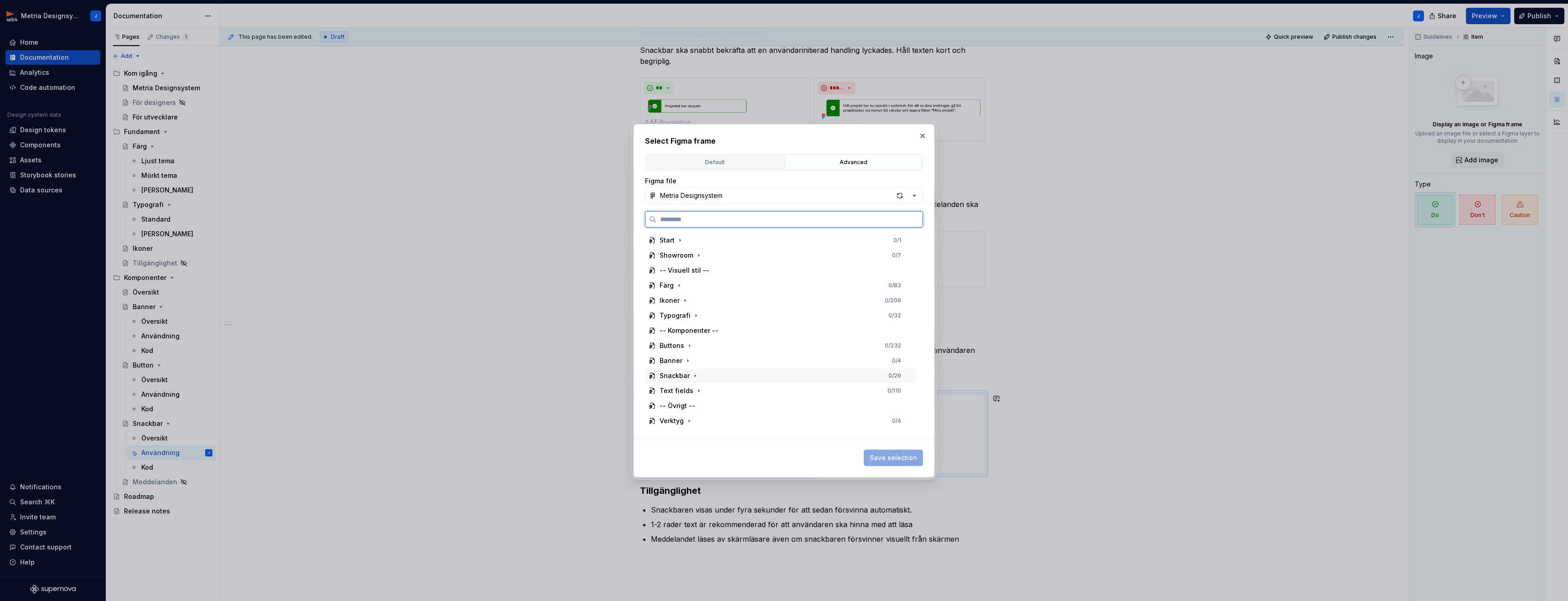
click at [668, 373] on div "Snackbar" at bounding box center [674, 376] width 30 height 9
click at [676, 403] on div "Do's" at bounding box center [675, 406] width 14 height 9
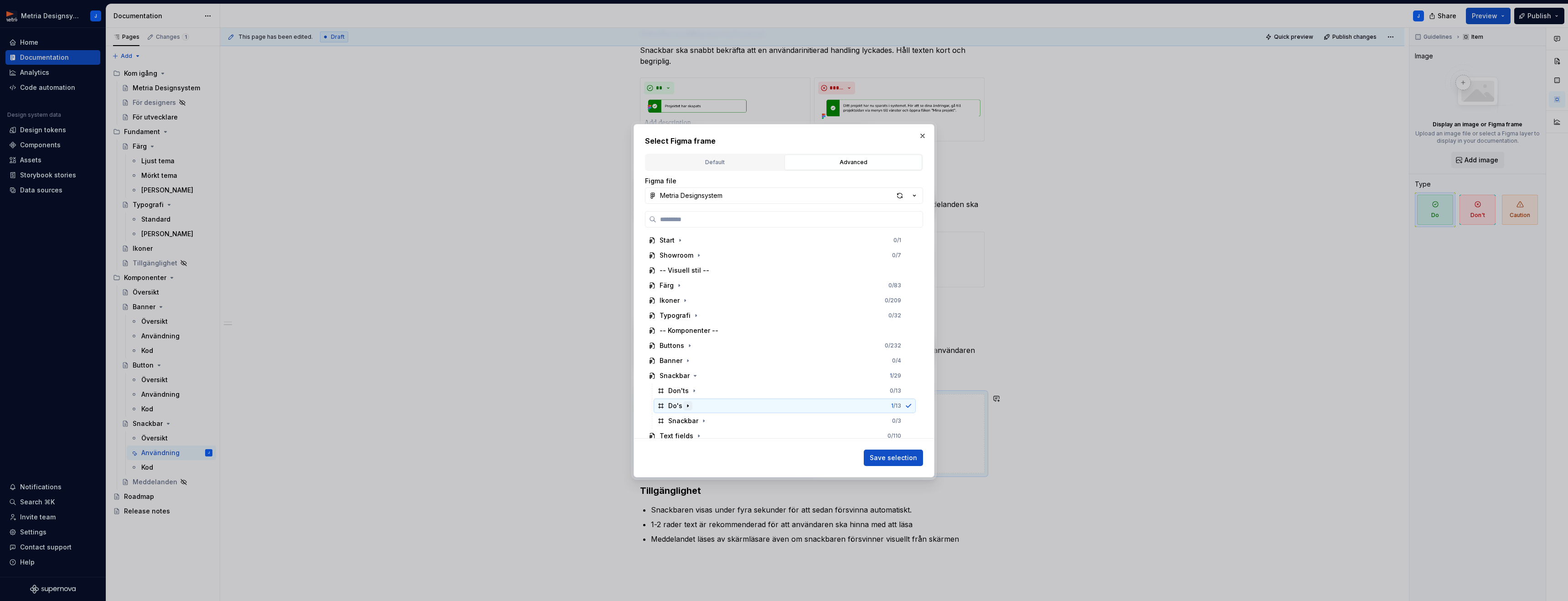
click at [688, 408] on icon "button" at bounding box center [688, 406] width 7 height 7
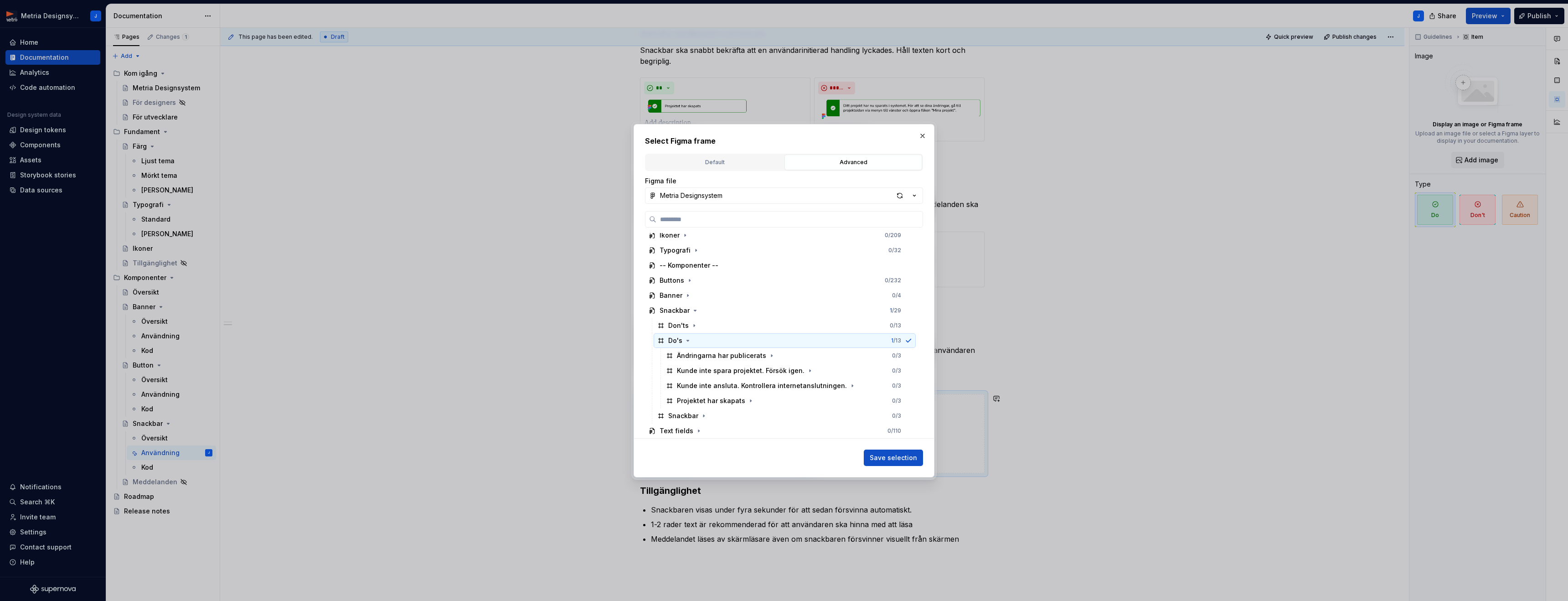
scroll to position [73, 0]
click at [728, 351] on div "Ändringarna har publicerats" at bounding box center [721, 348] width 90 height 9
click at [892, 460] on span "Save selection" at bounding box center [893, 458] width 47 height 9
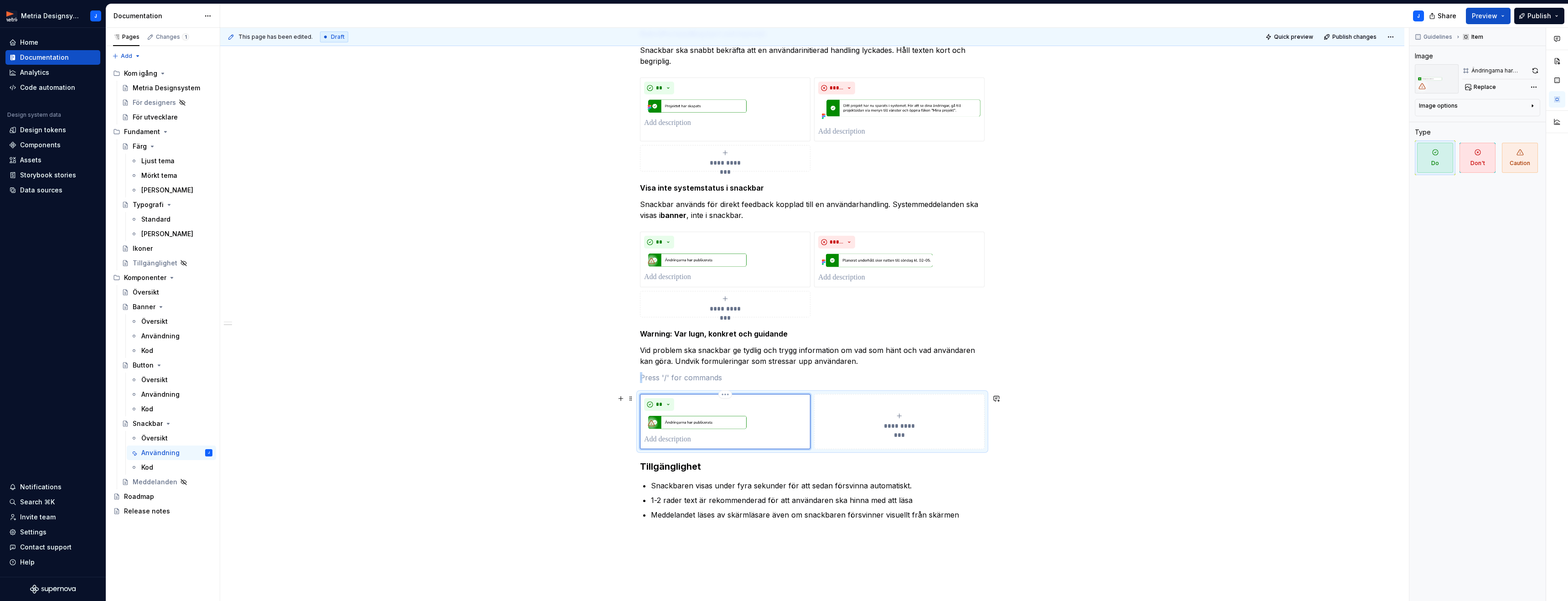
click at [899, 420] on div "**********" at bounding box center [899, 421] width 162 height 18
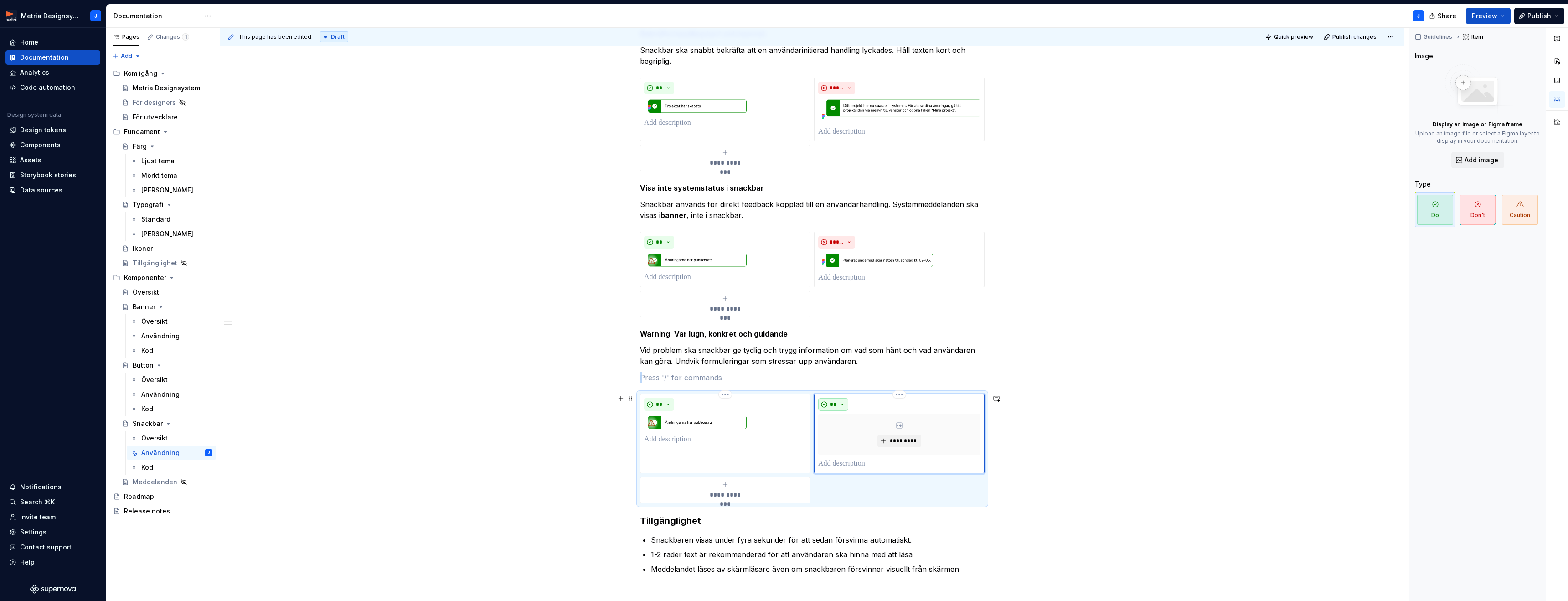
click at [845, 408] on button "**" at bounding box center [833, 404] width 30 height 13
click at [849, 435] on div "Don't" at bounding box center [857, 437] width 17 height 9
click at [884, 442] on button "*********" at bounding box center [899, 440] width 43 height 13
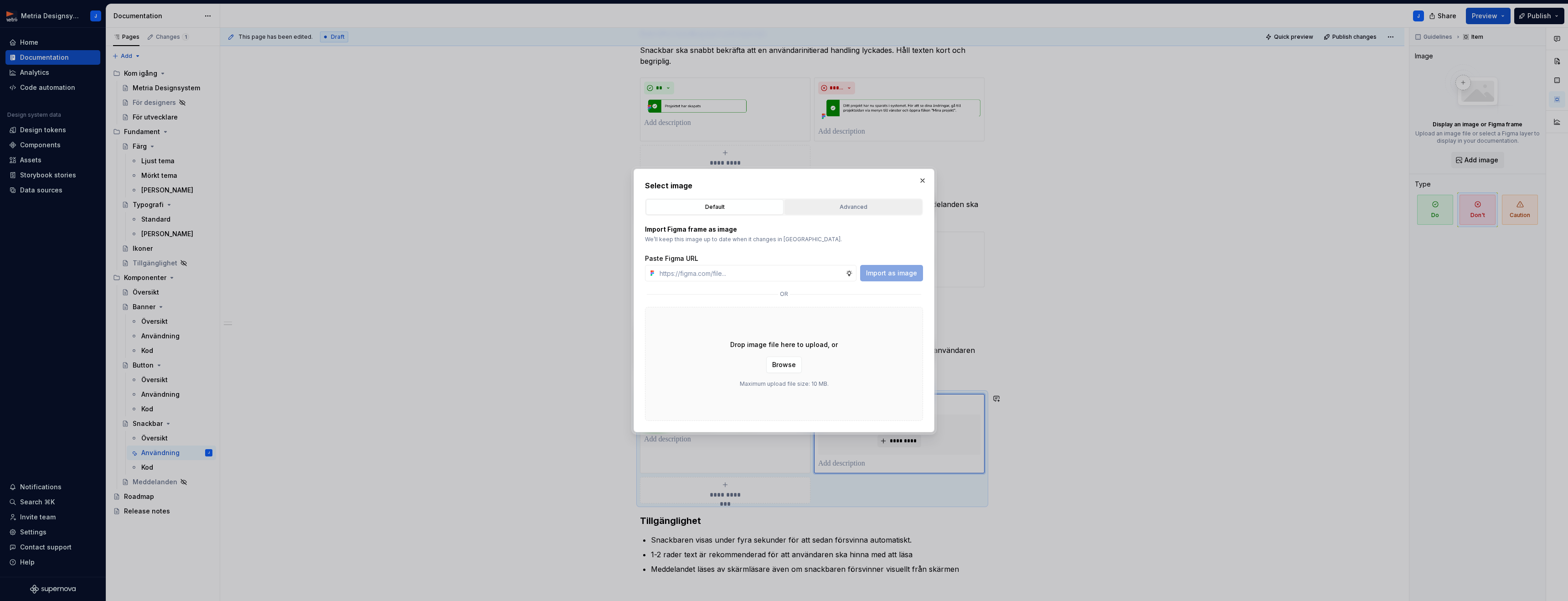
click at [861, 209] on div "Advanced" at bounding box center [853, 206] width 131 height 9
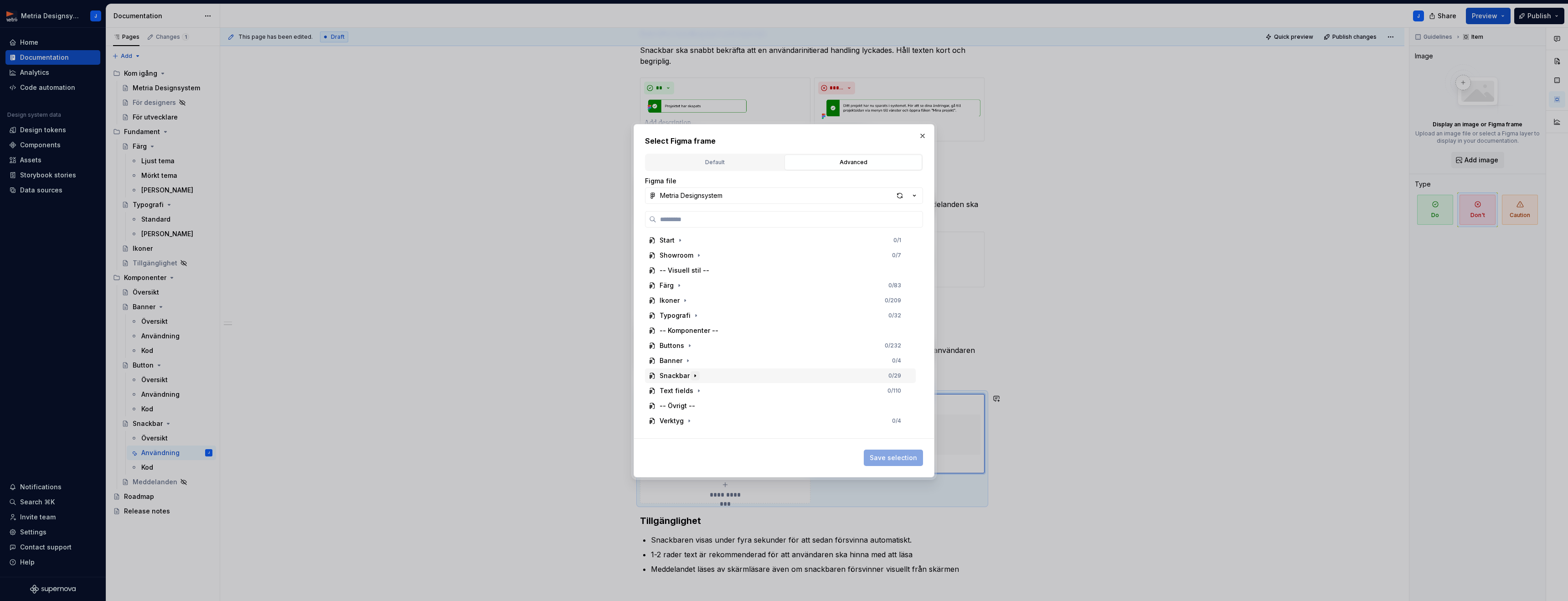
click at [695, 376] on icon "button" at bounding box center [695, 376] width 1 height 3
click at [687, 393] on div "Don'ts" at bounding box center [678, 390] width 21 height 9
click at [693, 392] on icon "button" at bounding box center [694, 390] width 7 height 7
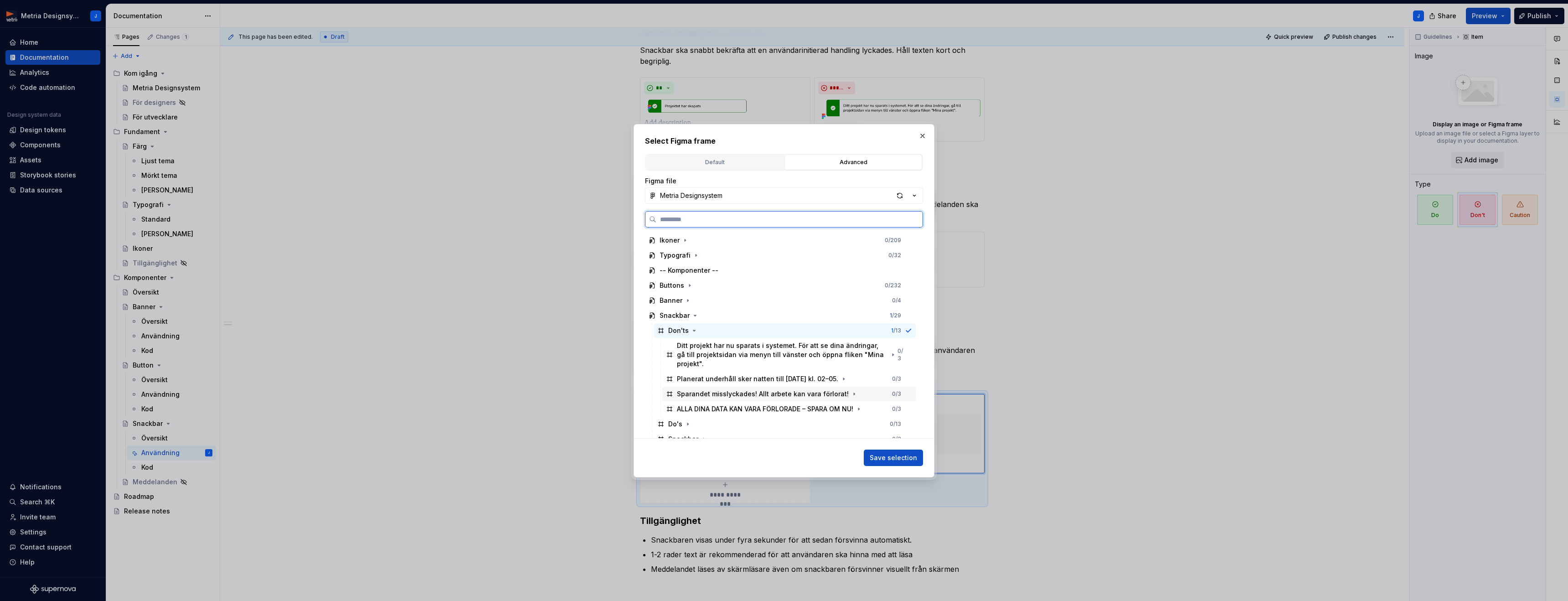
scroll to position [58, 0]
click at [790, 392] on div "Sparandet misslyckades! Allt arbete kan vara förlorat!" at bounding box center [762, 396] width 172 height 9
click at [888, 454] on span "Save selection" at bounding box center [893, 458] width 47 height 9
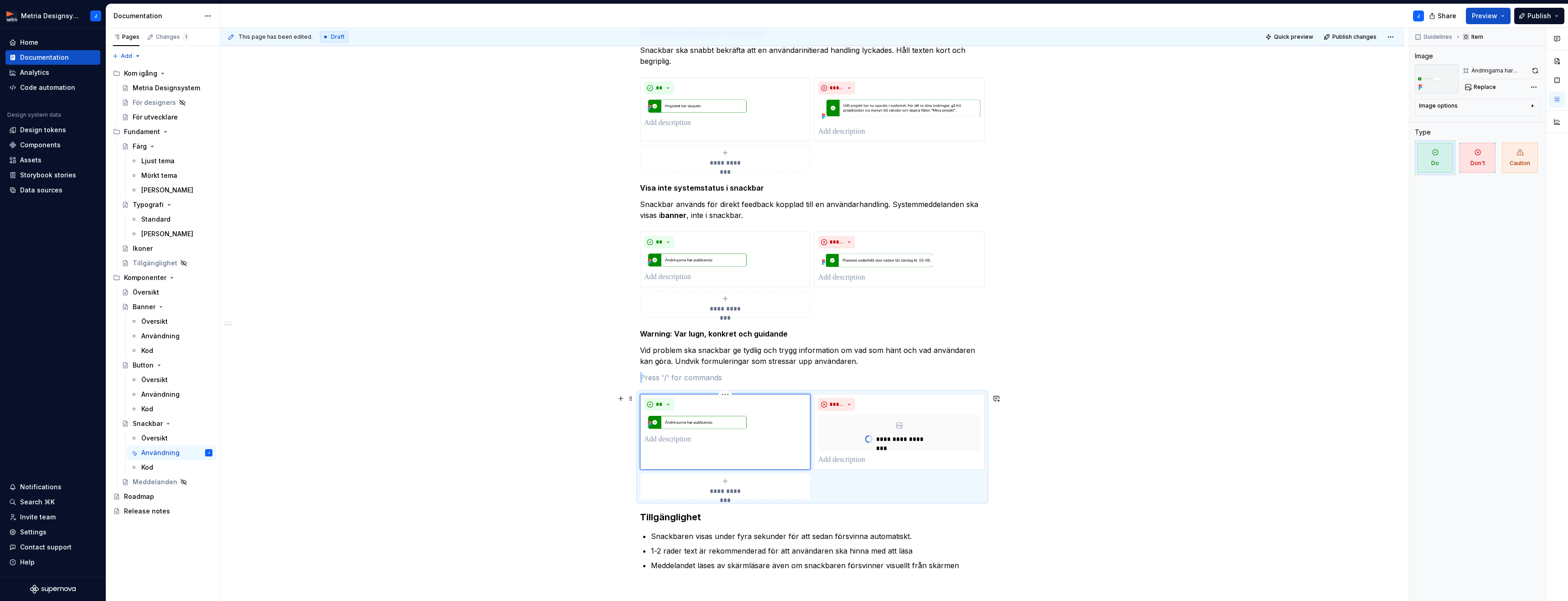
click at [708, 424] on img at bounding box center [725, 422] width 162 height 16
click at [725, 424] on img at bounding box center [725, 425] width 162 height 16
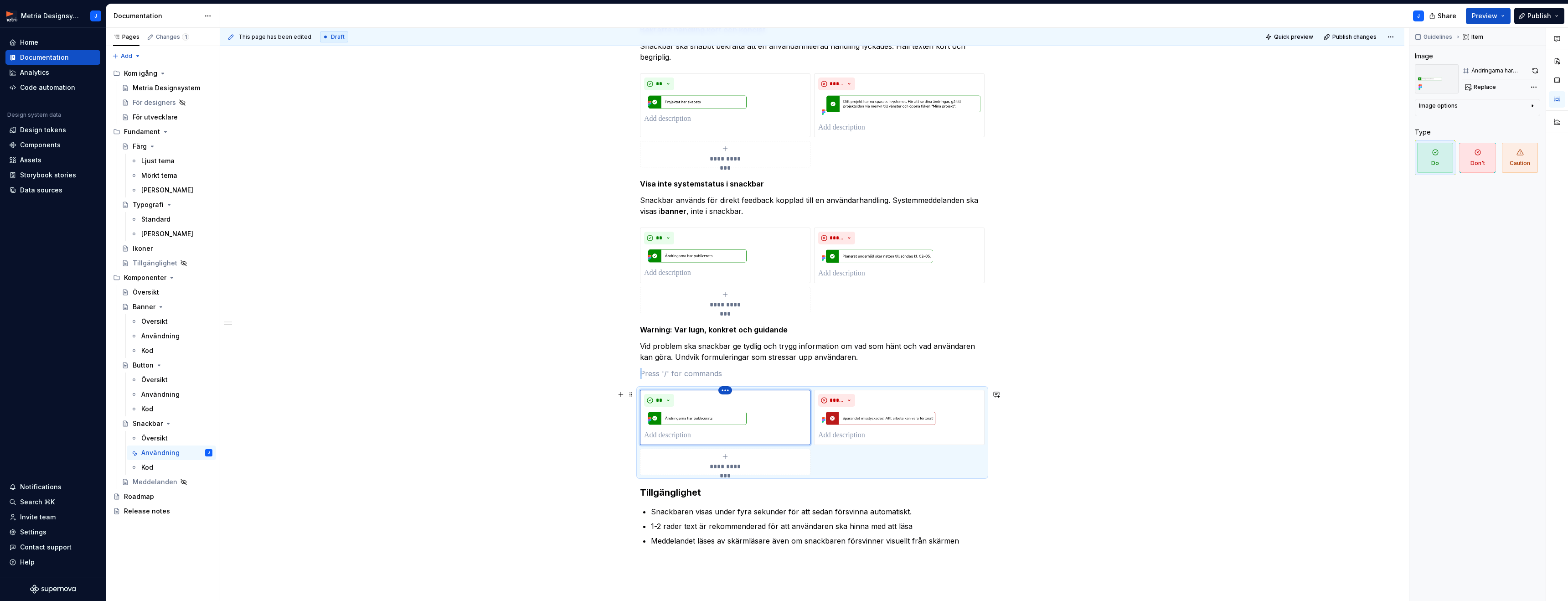
click at [727, 392] on html "Metria Designsystem J Home Documentation Analytics Code automation Design syste…" at bounding box center [784, 300] width 1568 height 601
click at [753, 413] on div "Delete item" at bounding box center [761, 406] width 82 height 19
click at [671, 419] on html "Metria Designsystem J Home Documentation Analytics Code automation Design syste…" at bounding box center [784, 300] width 1568 height 601
click at [631, 396] on span at bounding box center [631, 394] width 7 height 13
click at [731, 414] on img at bounding box center [725, 418] width 162 height 16
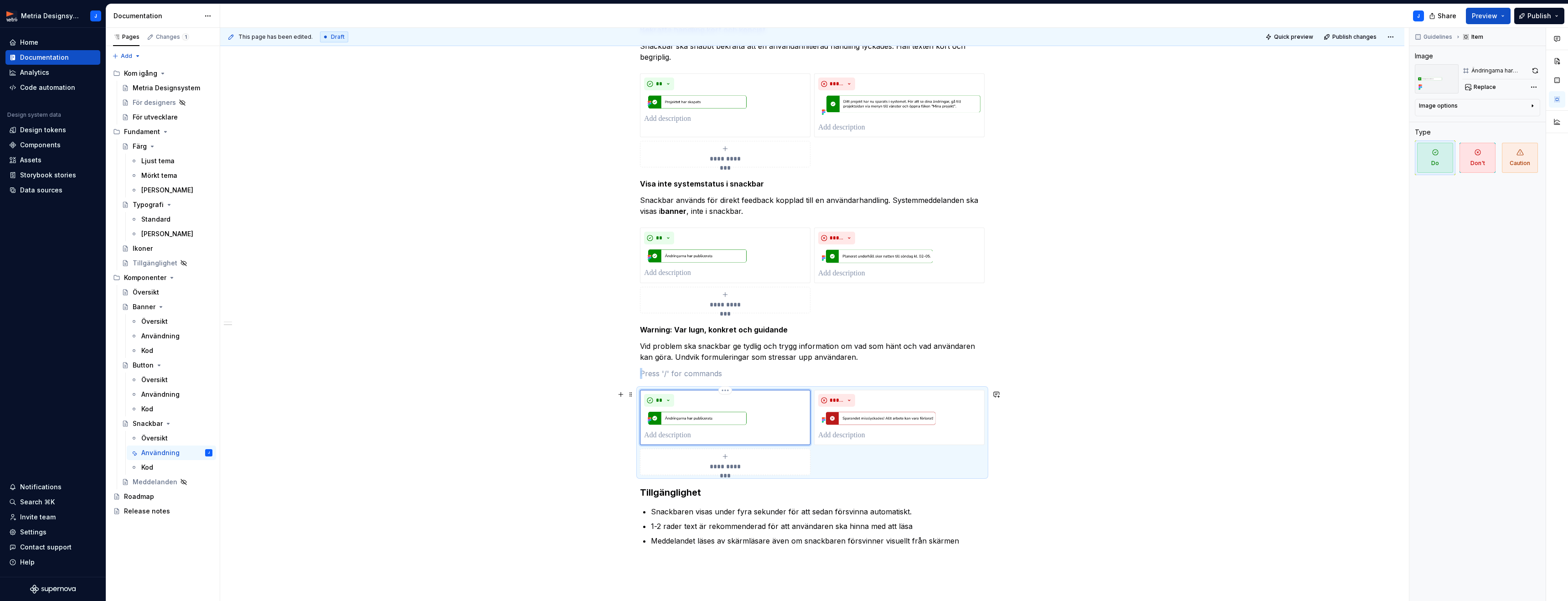
click at [709, 418] on img at bounding box center [725, 418] width 162 height 16
click at [674, 402] on button "**" at bounding box center [658, 400] width 30 height 13
click at [680, 418] on div "Do" at bounding box center [678, 418] width 9 height 9
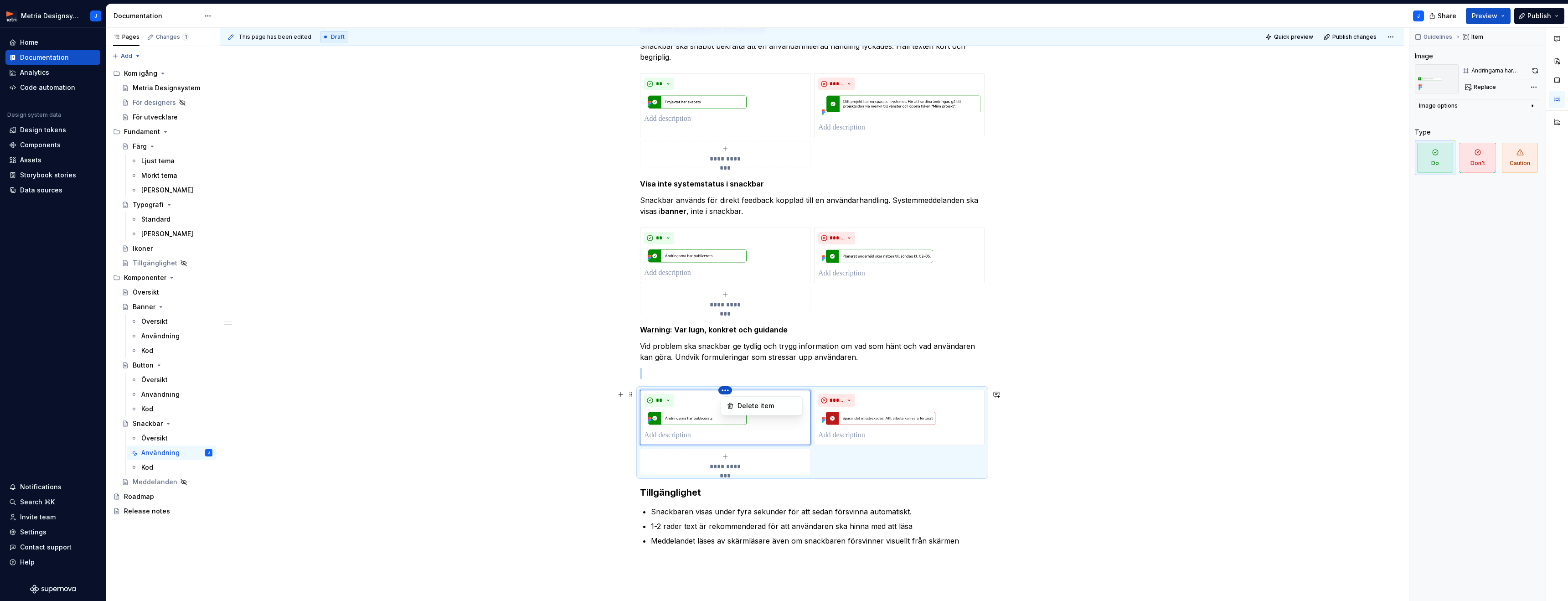
click at [727, 393] on html "Metria Designsystem J Home Documentation Analytics Code automation Design syste…" at bounding box center [784, 300] width 1568 height 601
click at [735, 407] on div "Delete item" at bounding box center [762, 406] width 78 height 15
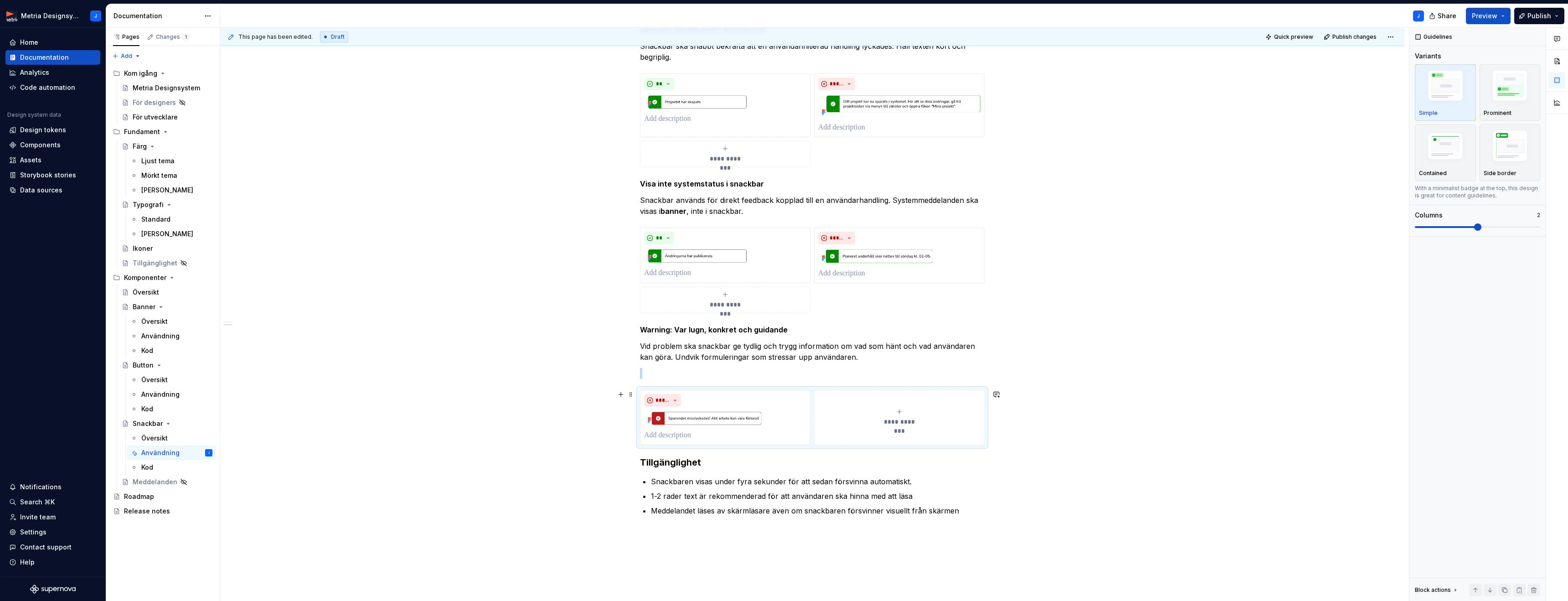
click at [903, 414] on icon "submit" at bounding box center [899, 412] width 7 height 7
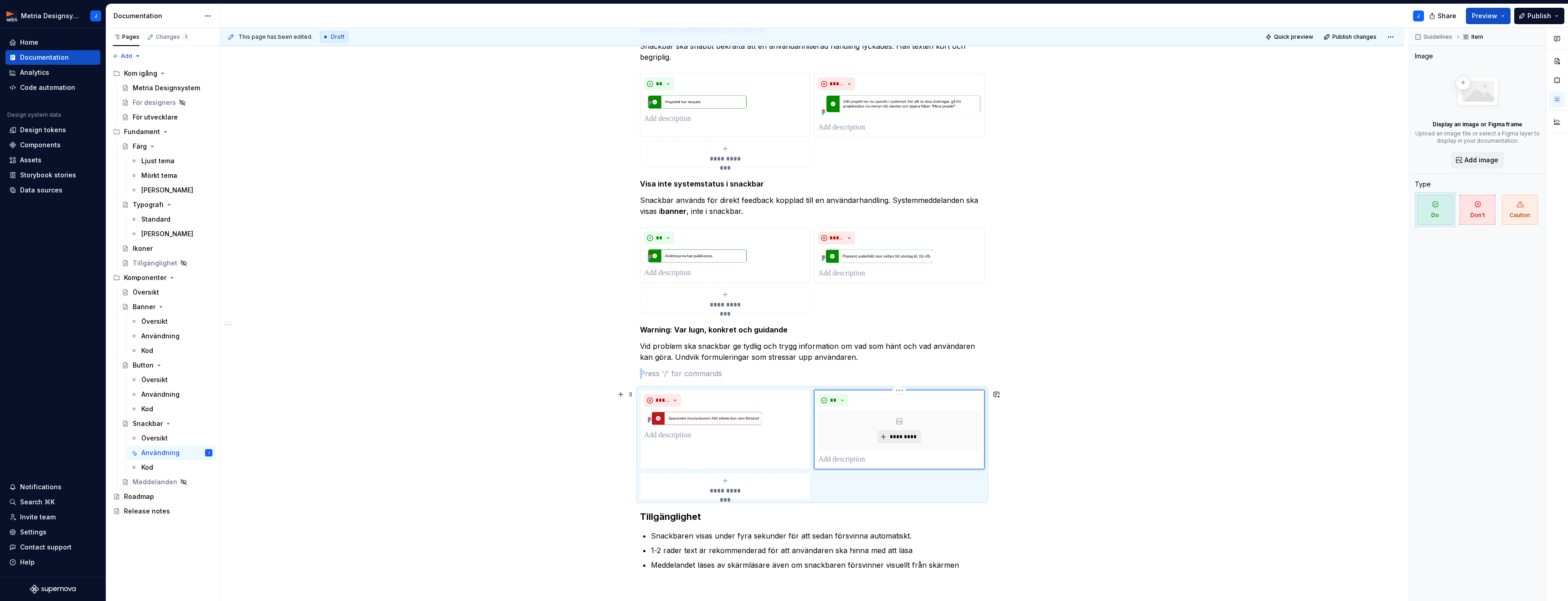
click at [907, 439] on span "*********" at bounding box center [903, 437] width 28 height 7
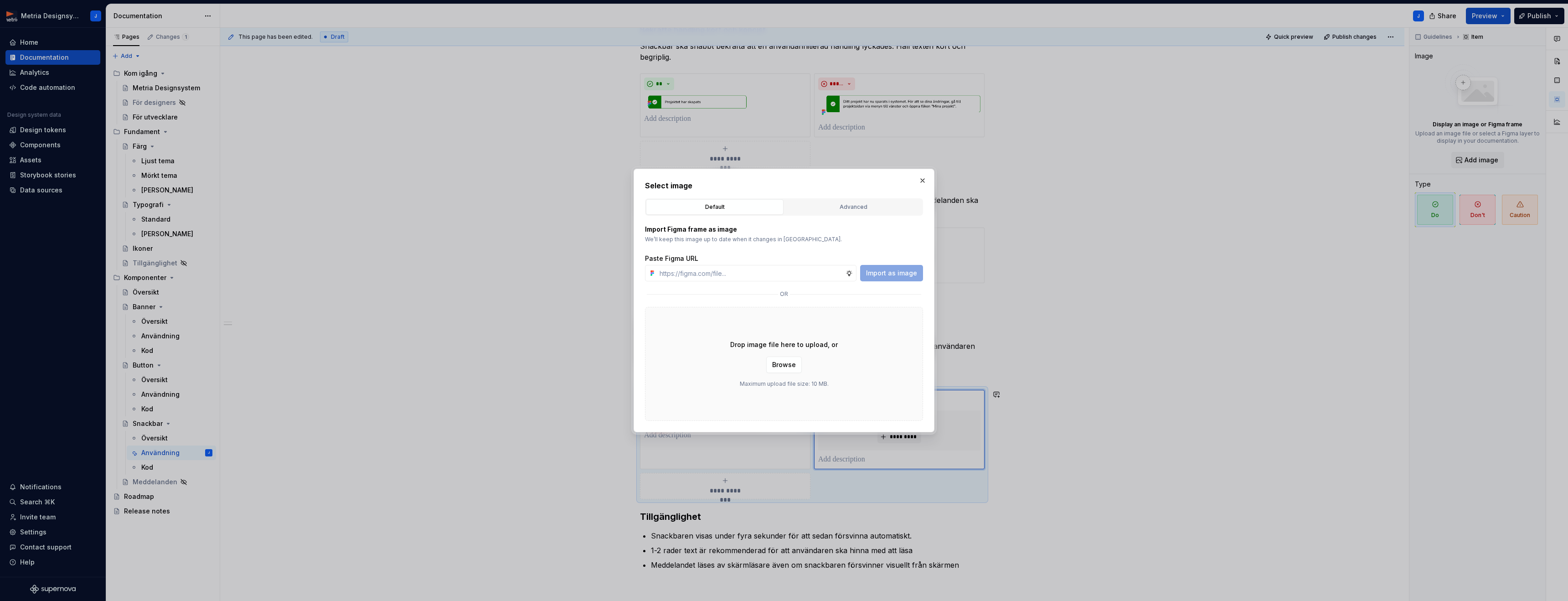
click at [831, 210] on div "Advanced" at bounding box center [853, 206] width 131 height 9
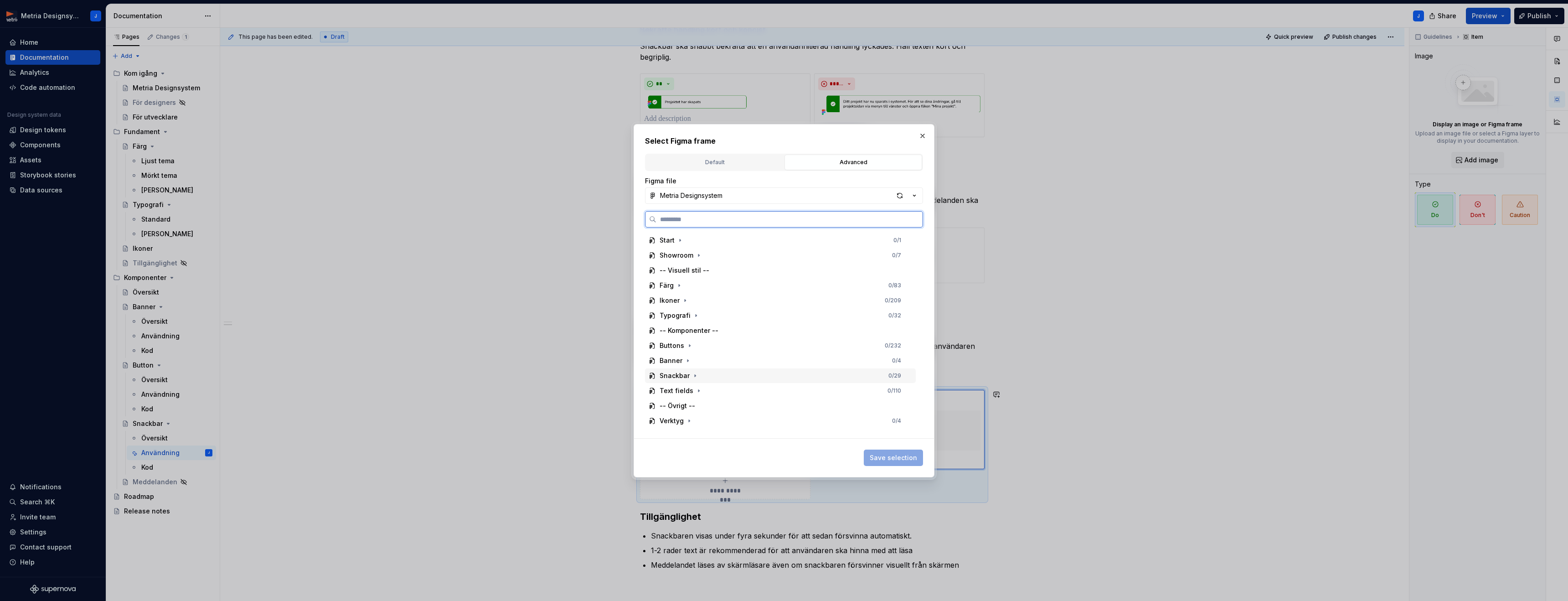
click at [678, 378] on div "Snackbar" at bounding box center [674, 376] width 30 height 9
click at [683, 407] on div "Do's" at bounding box center [680, 406] width 24 height 9
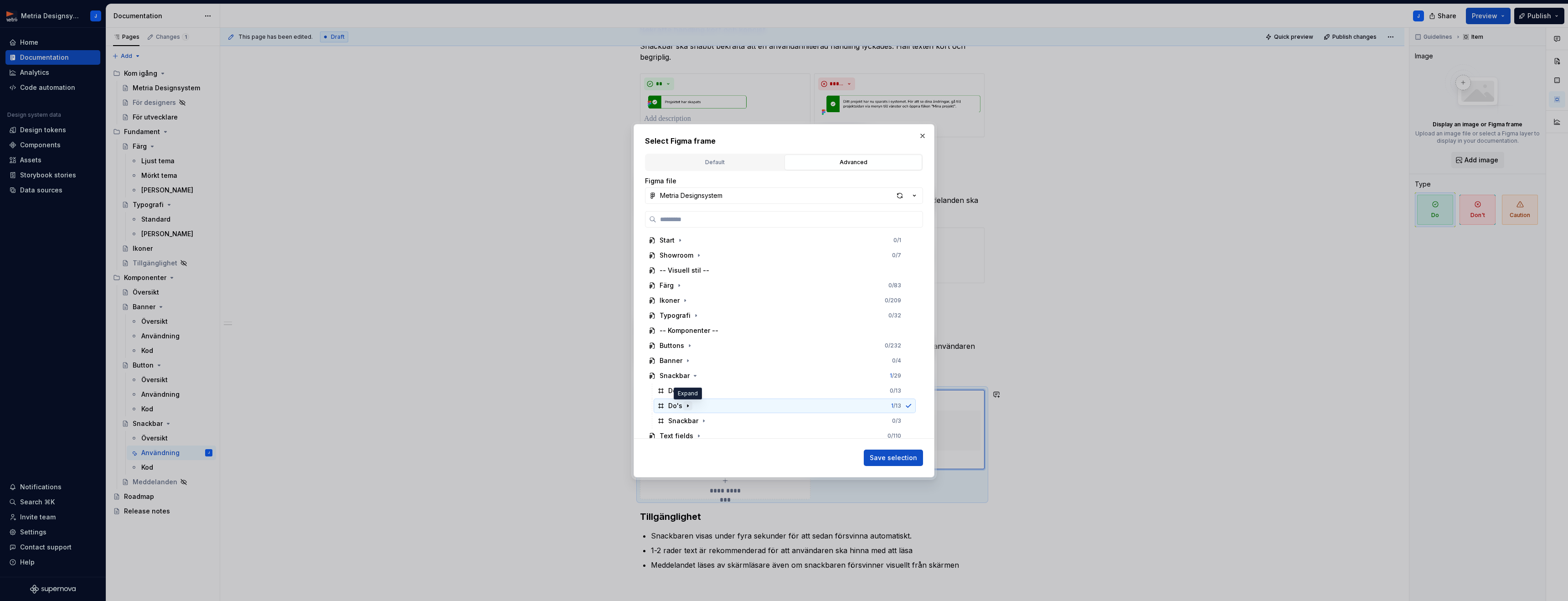
click at [687, 405] on icon "button" at bounding box center [687, 405] width 1 height 3
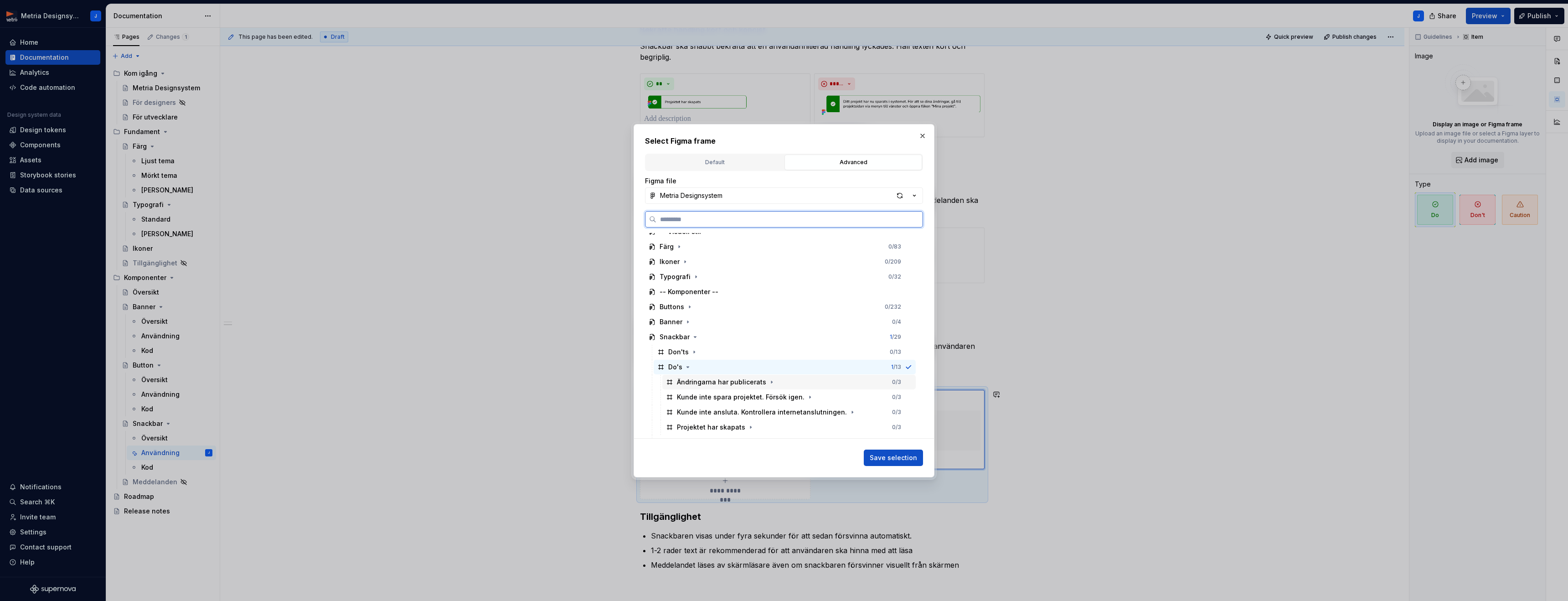
scroll to position [46, 0]
click at [726, 394] on div "Kunde inte spara projektet. Försök igen." at bounding box center [740, 389] width 128 height 9
click at [889, 458] on span "Save selection" at bounding box center [893, 458] width 47 height 9
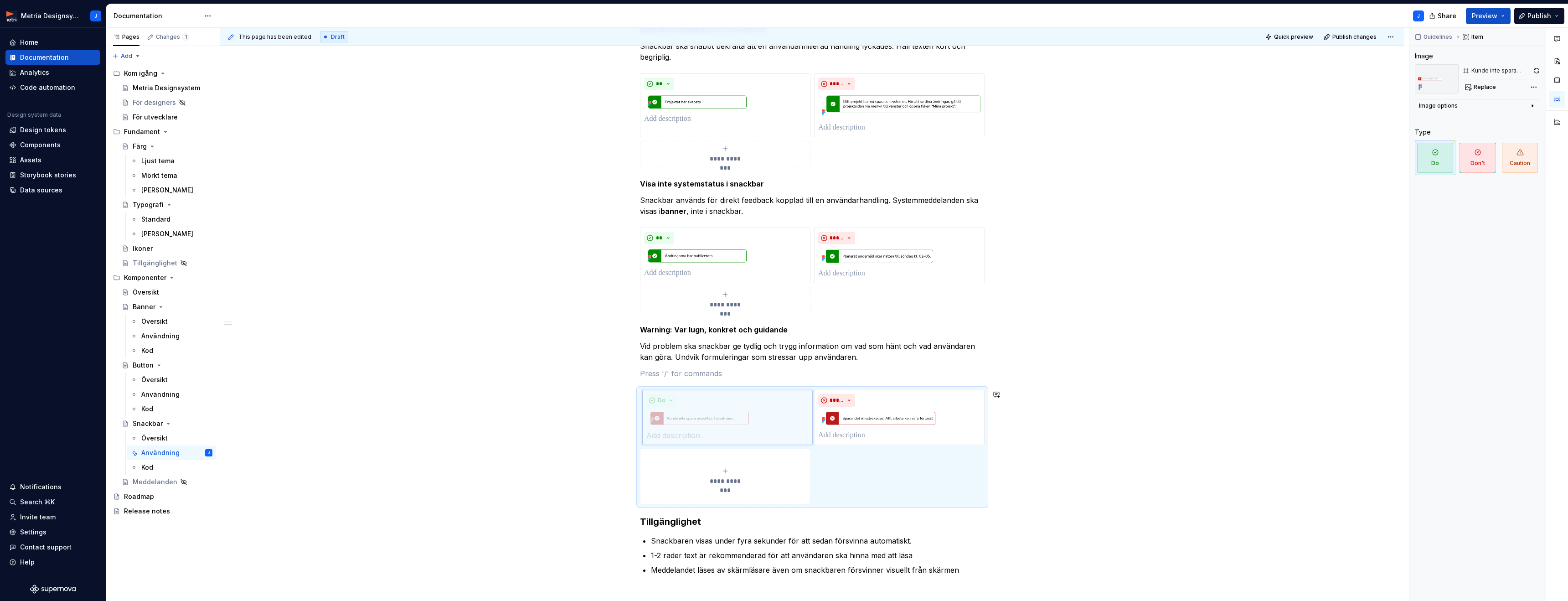
drag, startPoint x: 971, startPoint y: 425, endPoint x: 803, endPoint y: 430, distance: 168.1
click at [810, 432] on body "Metria Designsystem J Home Documentation Analytics Code automation Design syste…" at bounding box center [784, 300] width 1568 height 601
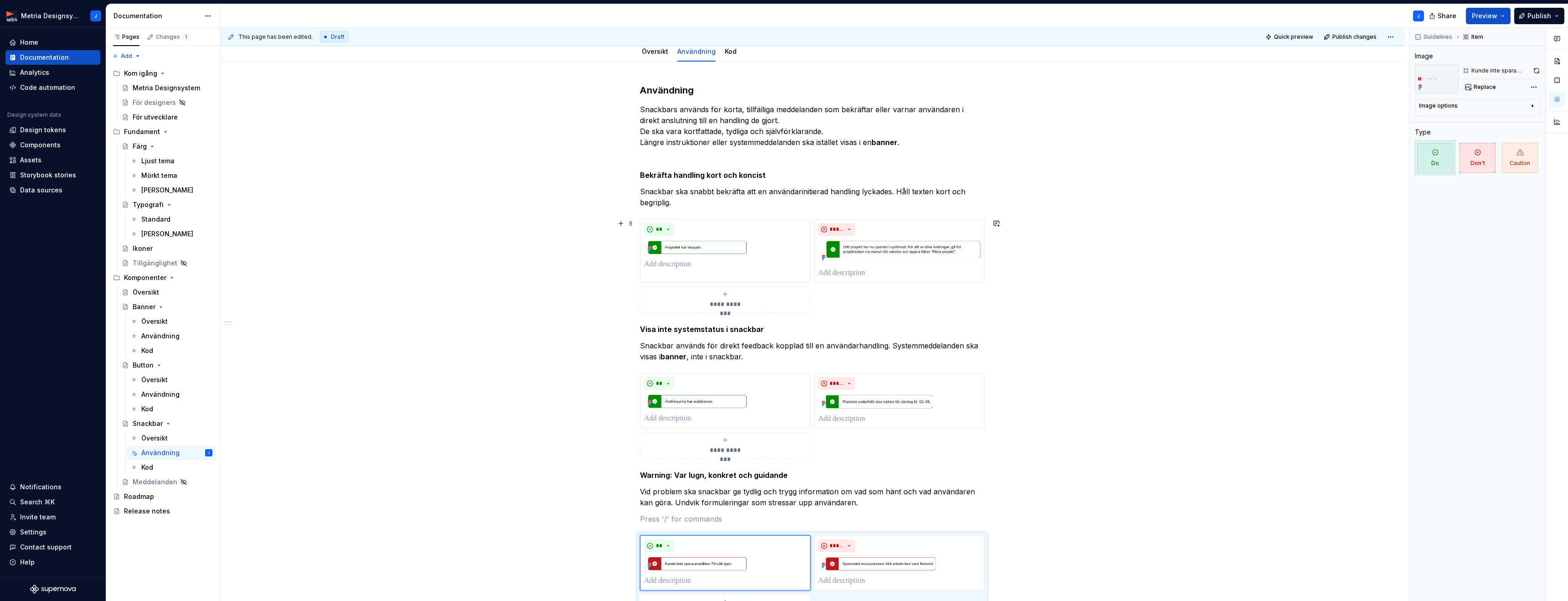
scroll to position [53, 0]
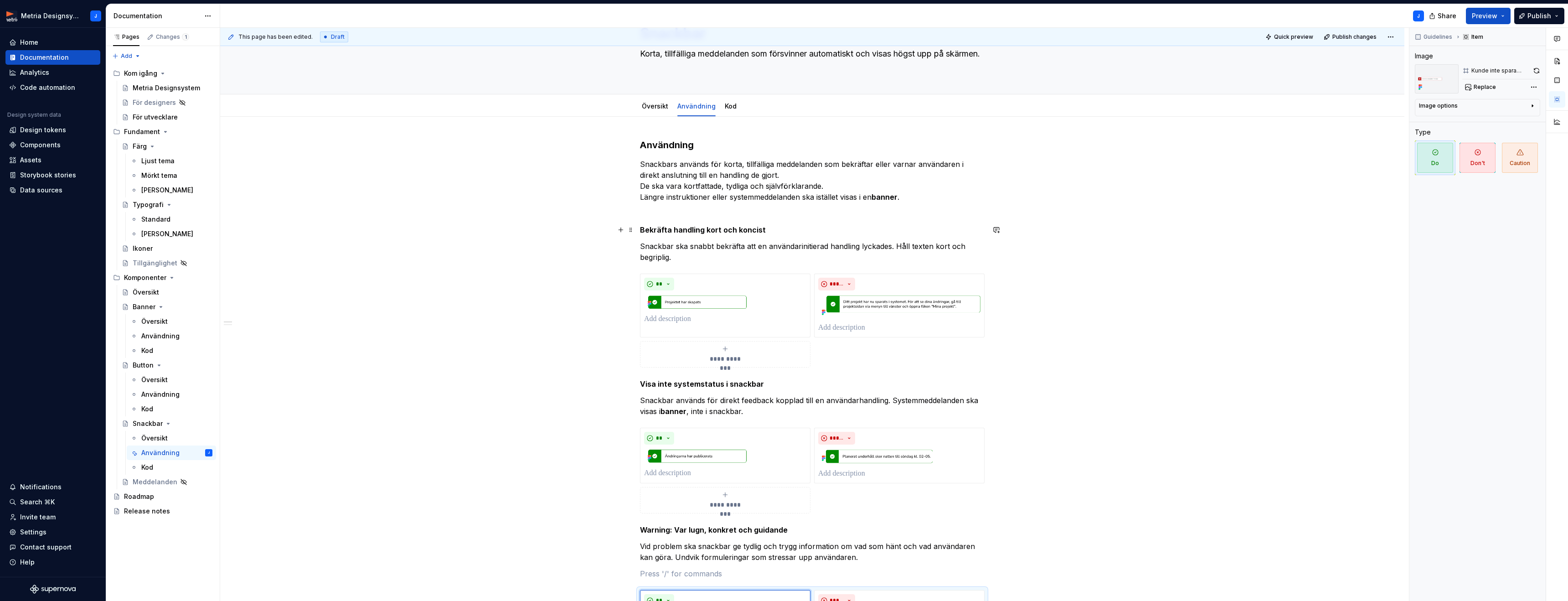
click at [643, 232] on strong "Bekräfta handling kort och koncist" at bounding box center [702, 230] width 126 height 9
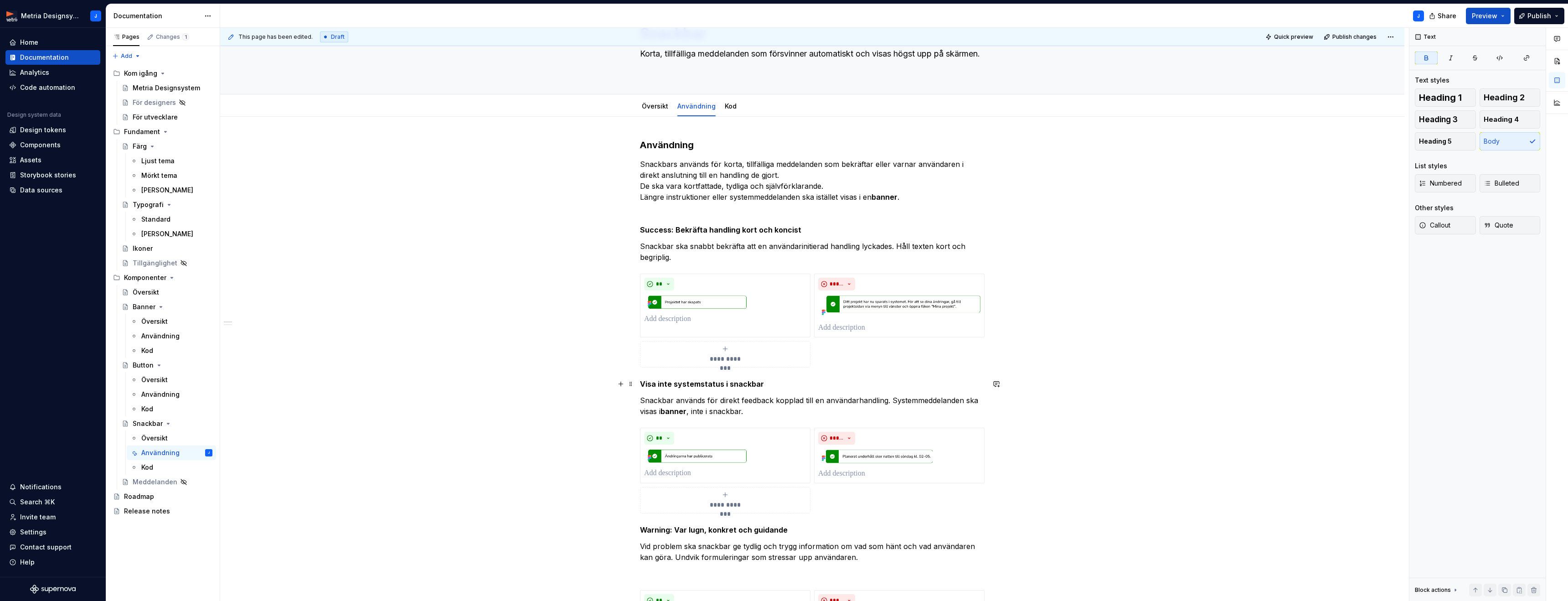
click at [644, 383] on strong "Visa inte systemstatus i snackbar" at bounding box center [702, 383] width 124 height 9
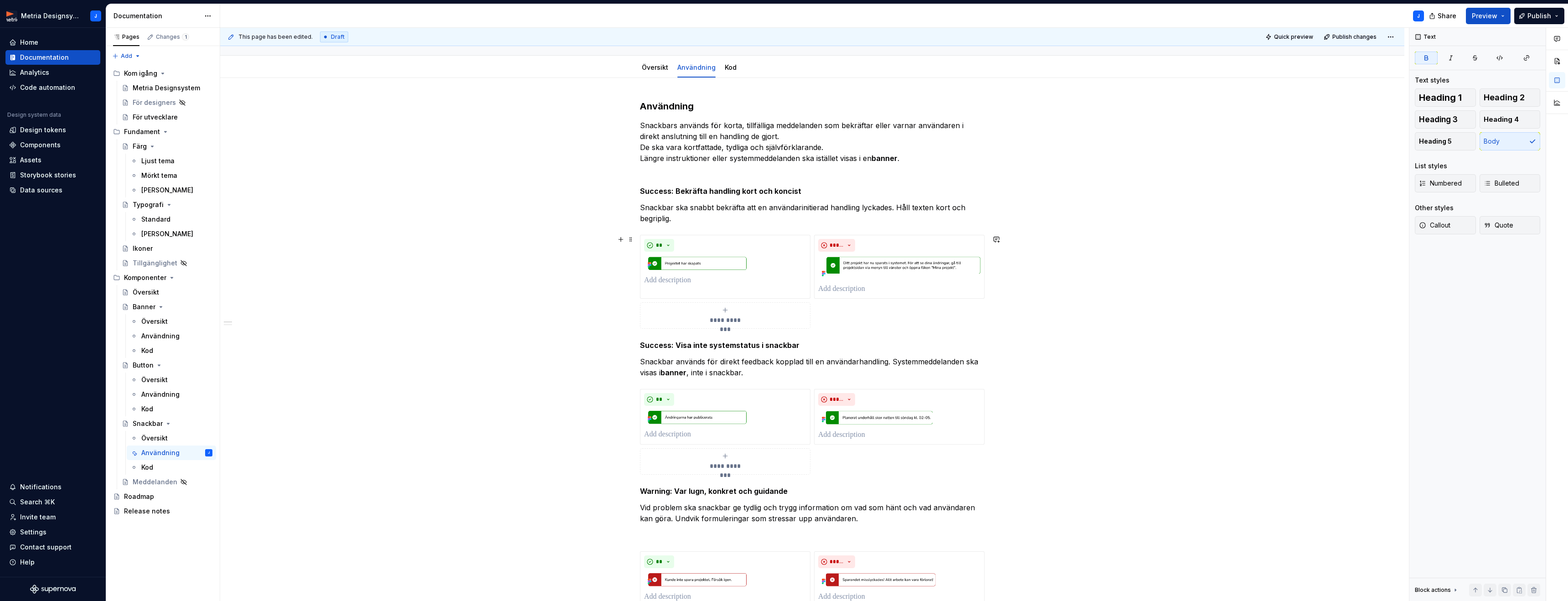
scroll to position [92, 0]
click at [893, 158] on strong "banner" at bounding box center [885, 157] width 26 height 9
click at [1085, 141] on button "button" at bounding box center [1086, 140] width 13 height 13
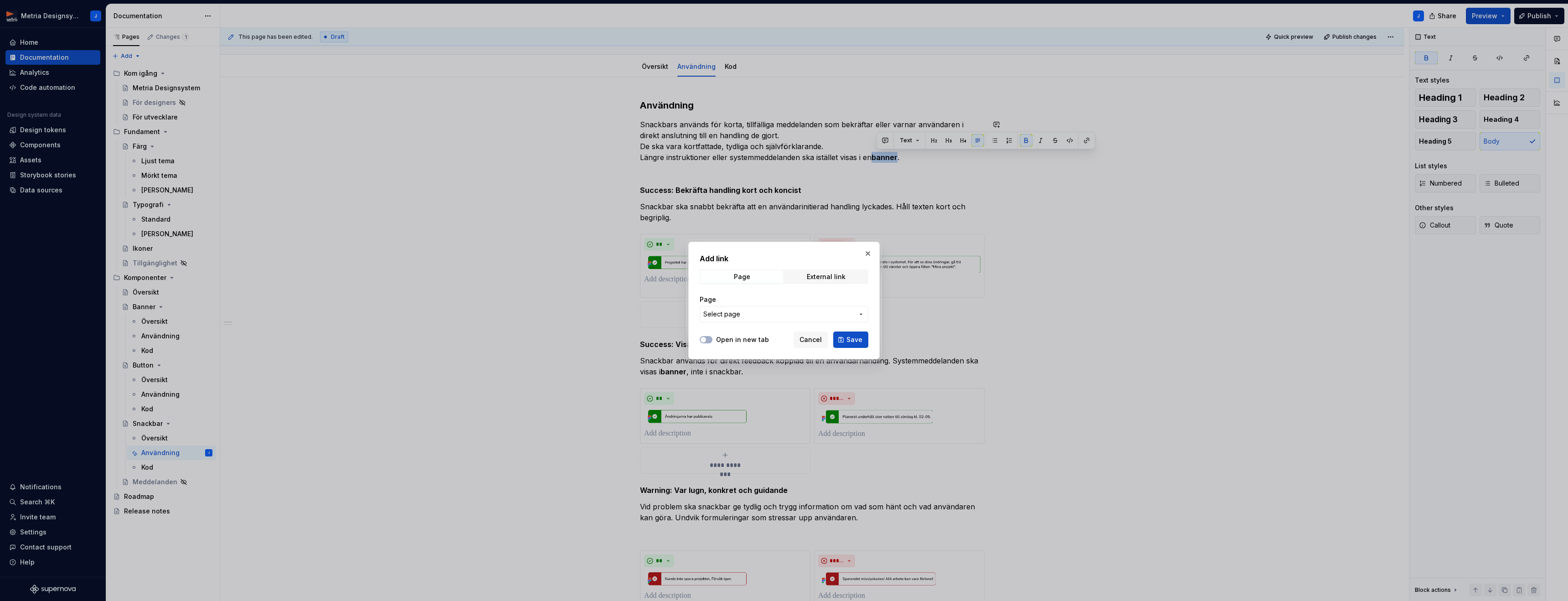
click at [767, 313] on span "Select page" at bounding box center [778, 314] width 150 height 9
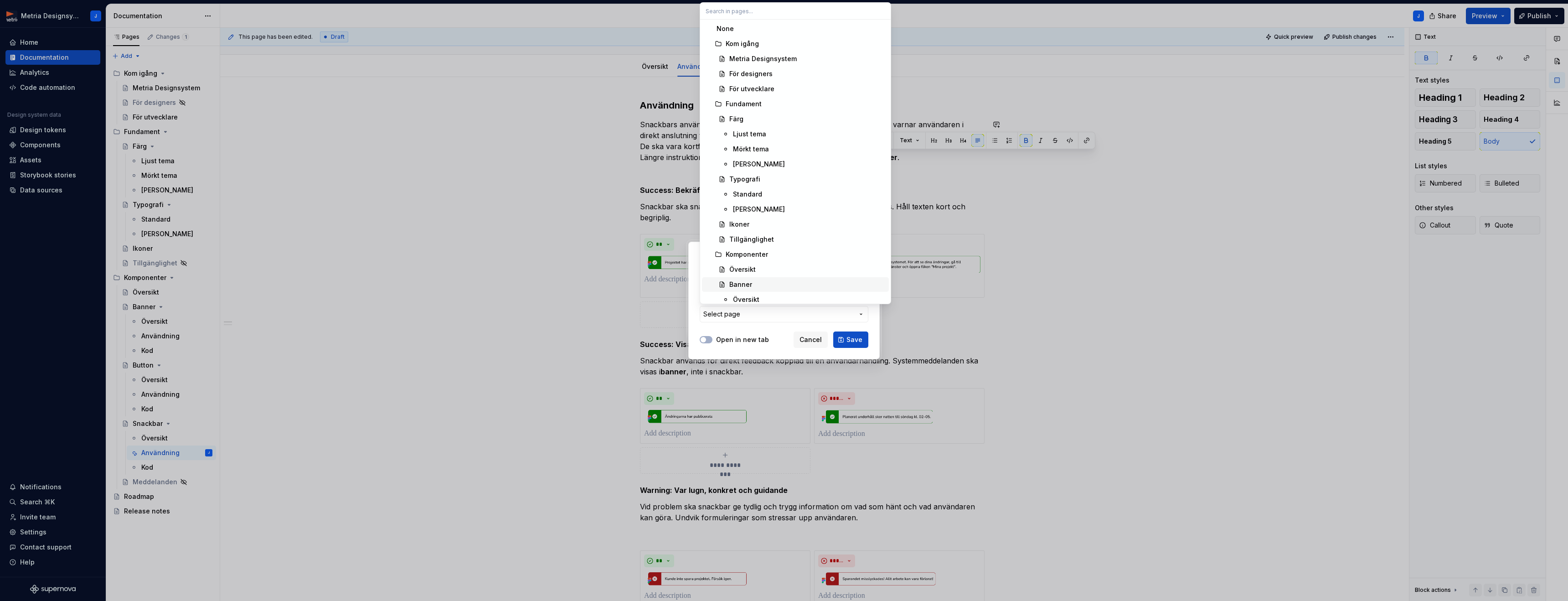
click at [749, 282] on div "Banner" at bounding box center [740, 284] width 22 height 9
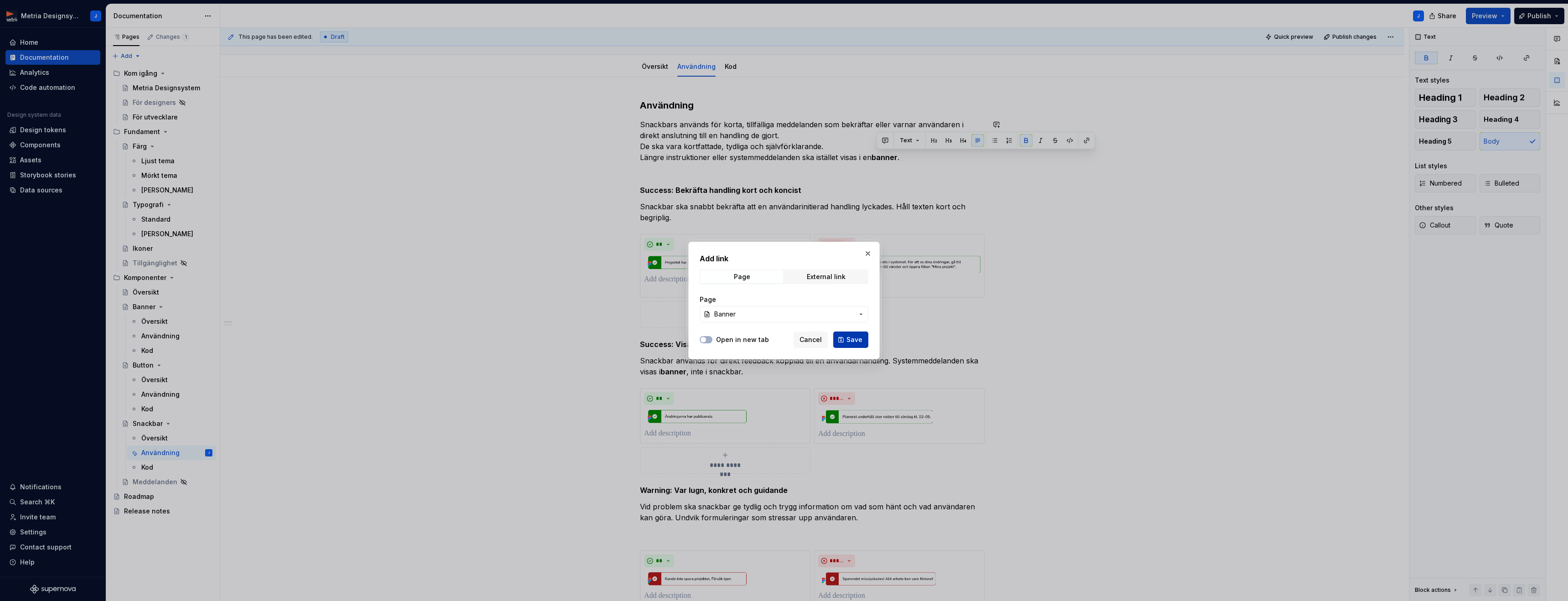
click at [854, 339] on span "Save" at bounding box center [854, 339] width 16 height 9
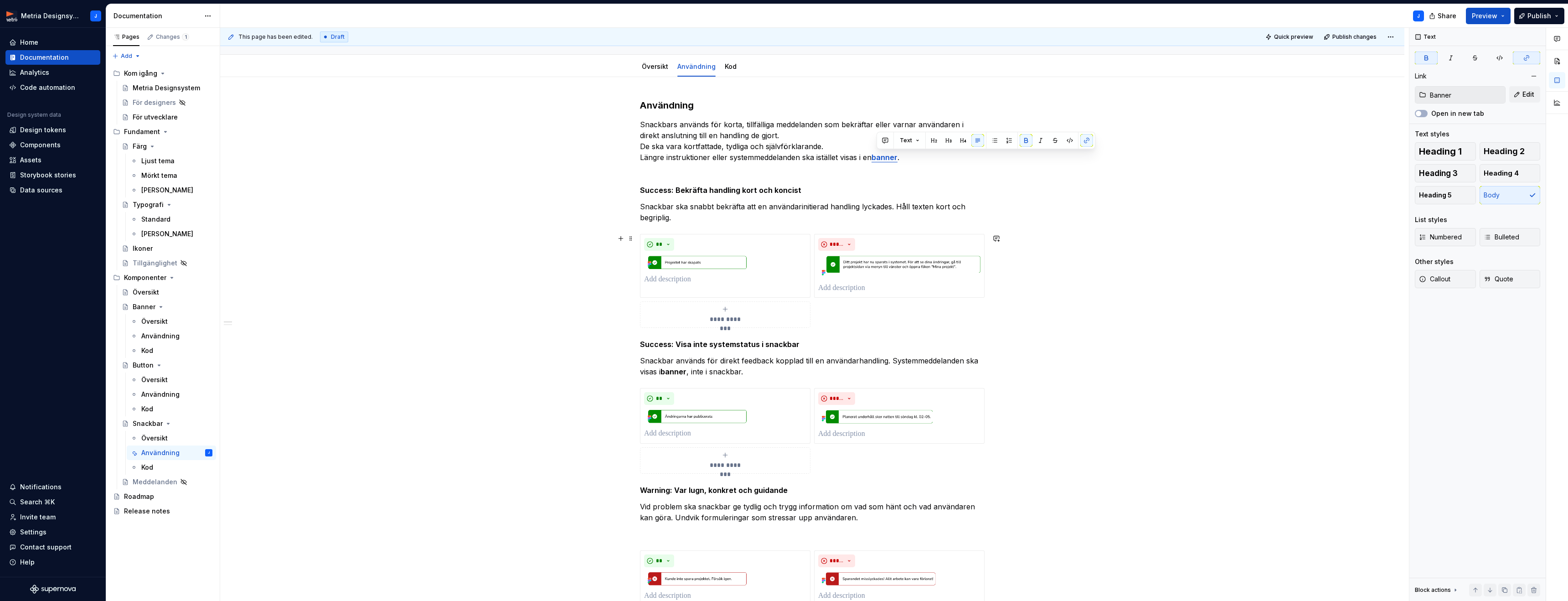
click at [1162, 327] on div "**********" at bounding box center [812, 498] width 1184 height 843
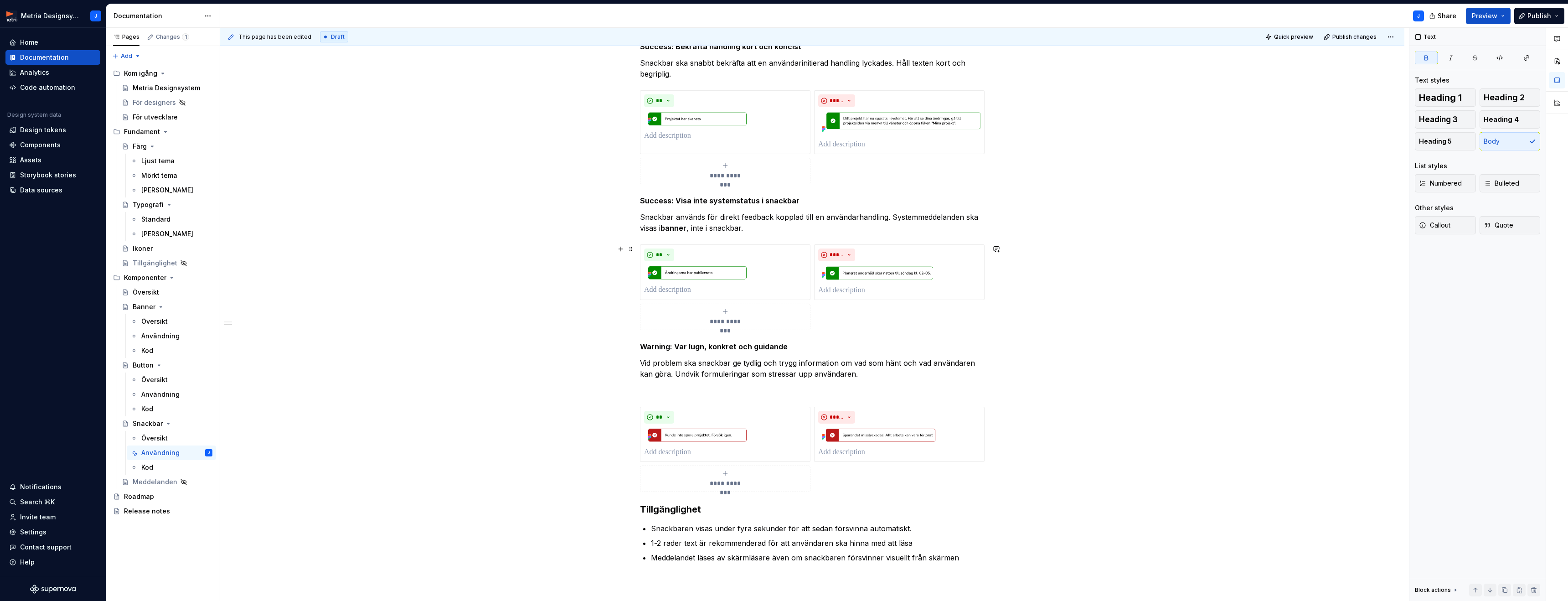
scroll to position [224, 0]
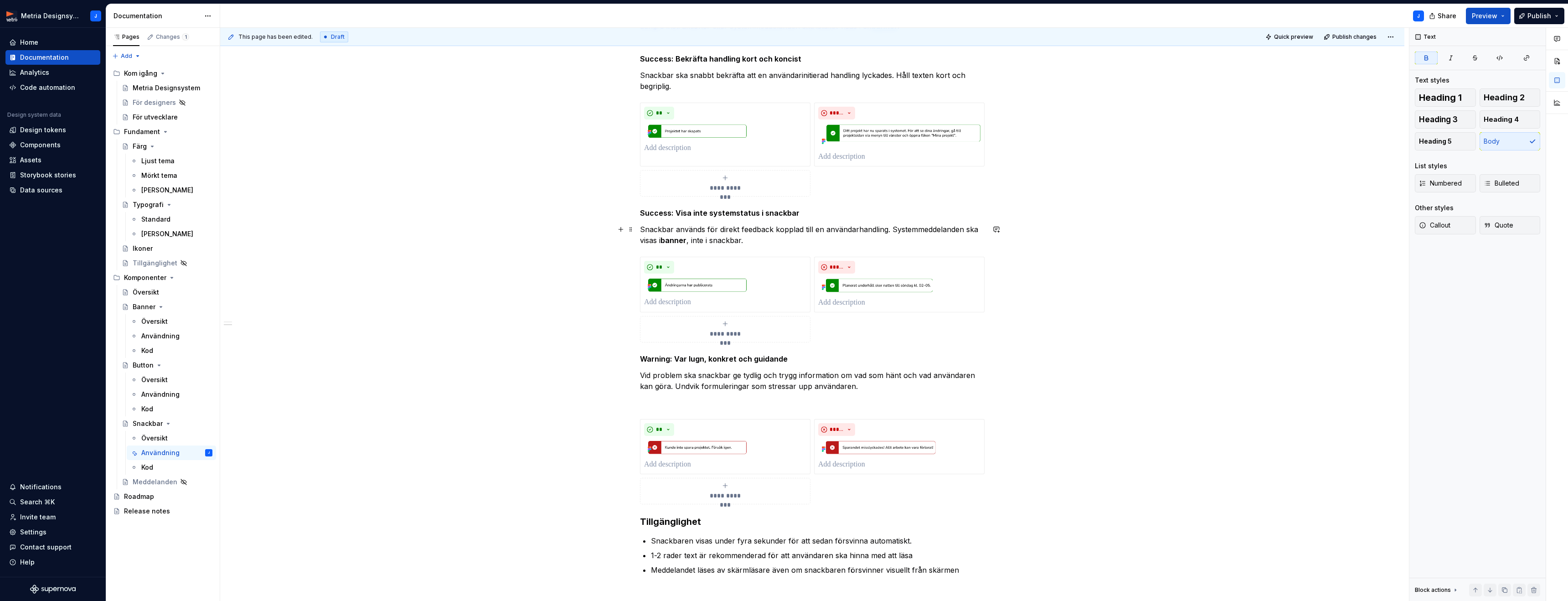
click at [684, 244] on strong "banner" at bounding box center [673, 240] width 26 height 9
click at [872, 226] on button "button" at bounding box center [876, 223] width 13 height 13
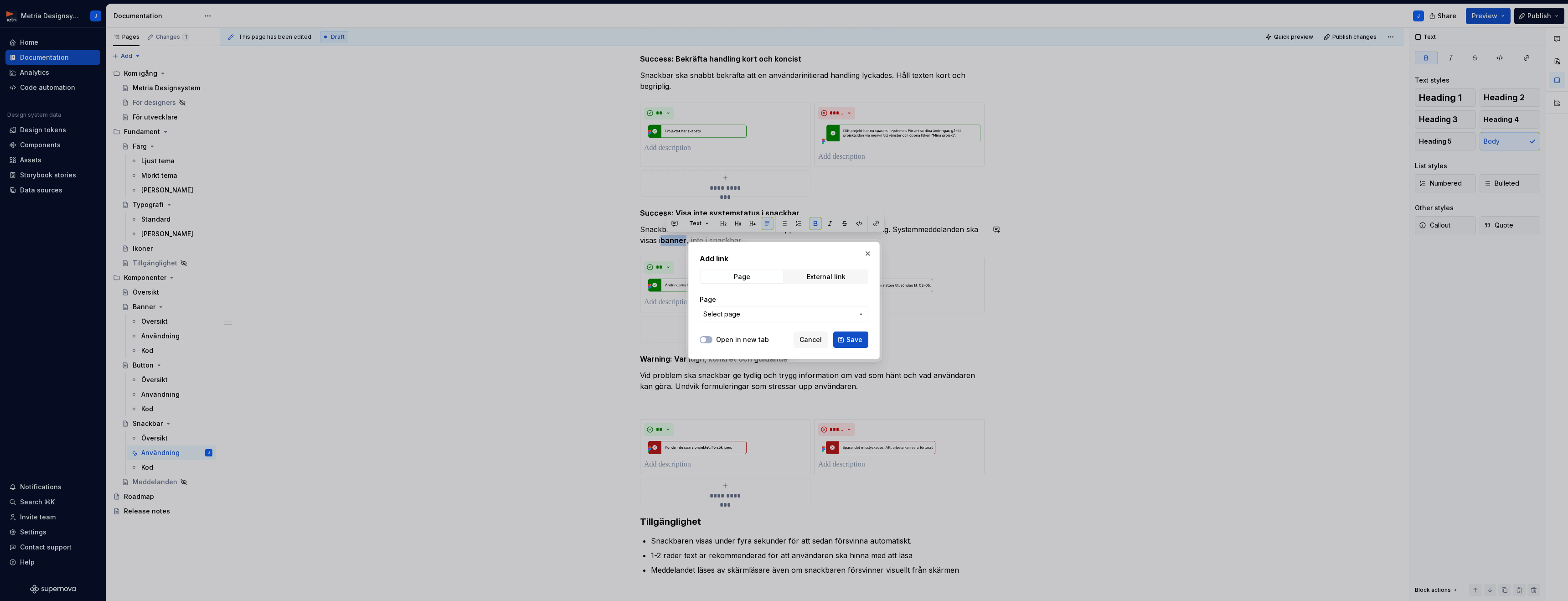
click at [807, 312] on span "Select page" at bounding box center [778, 314] width 150 height 9
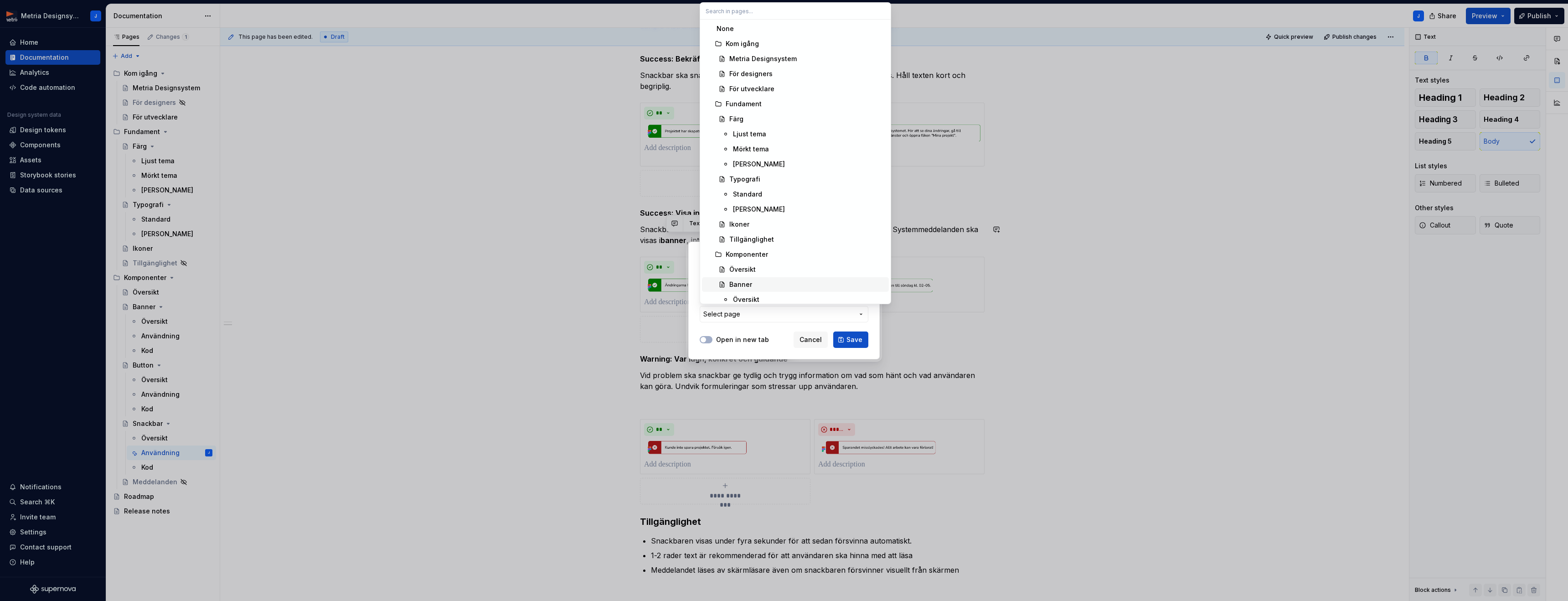
click at [729, 283] on div "Banner" at bounding box center [740, 284] width 22 height 9
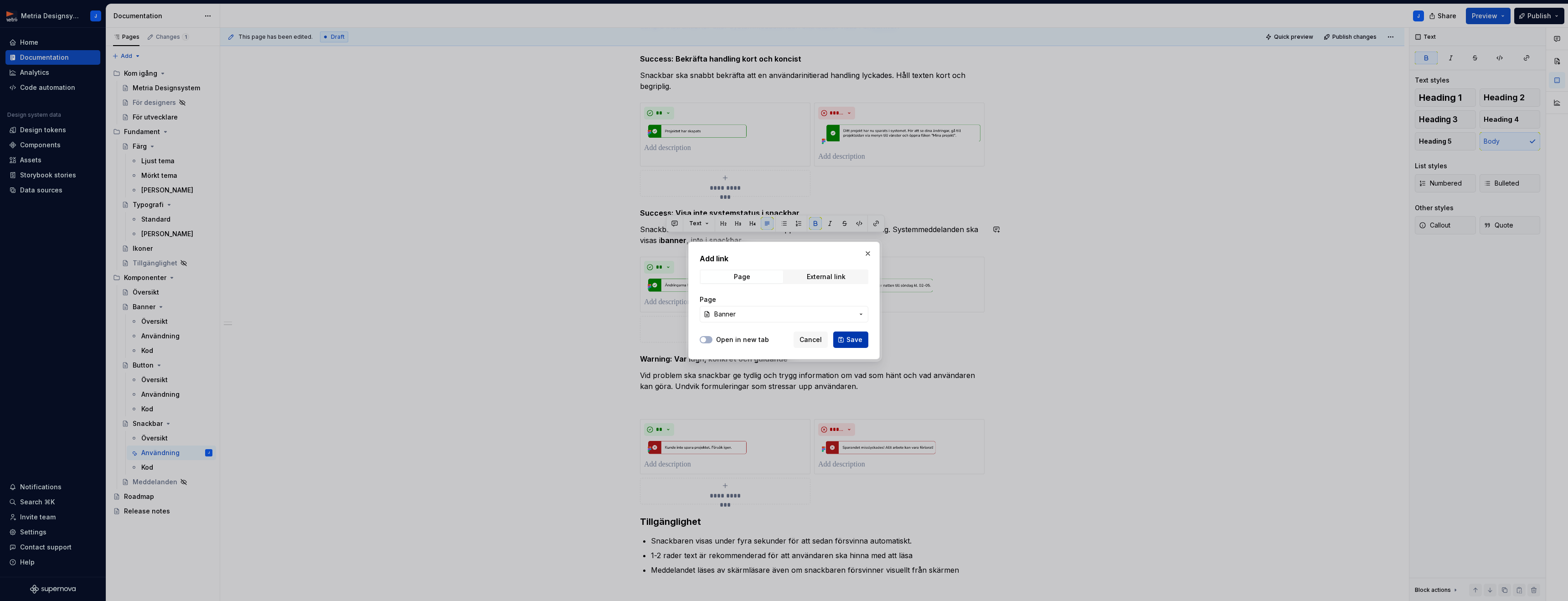
click at [850, 342] on span "Save" at bounding box center [854, 339] width 16 height 9
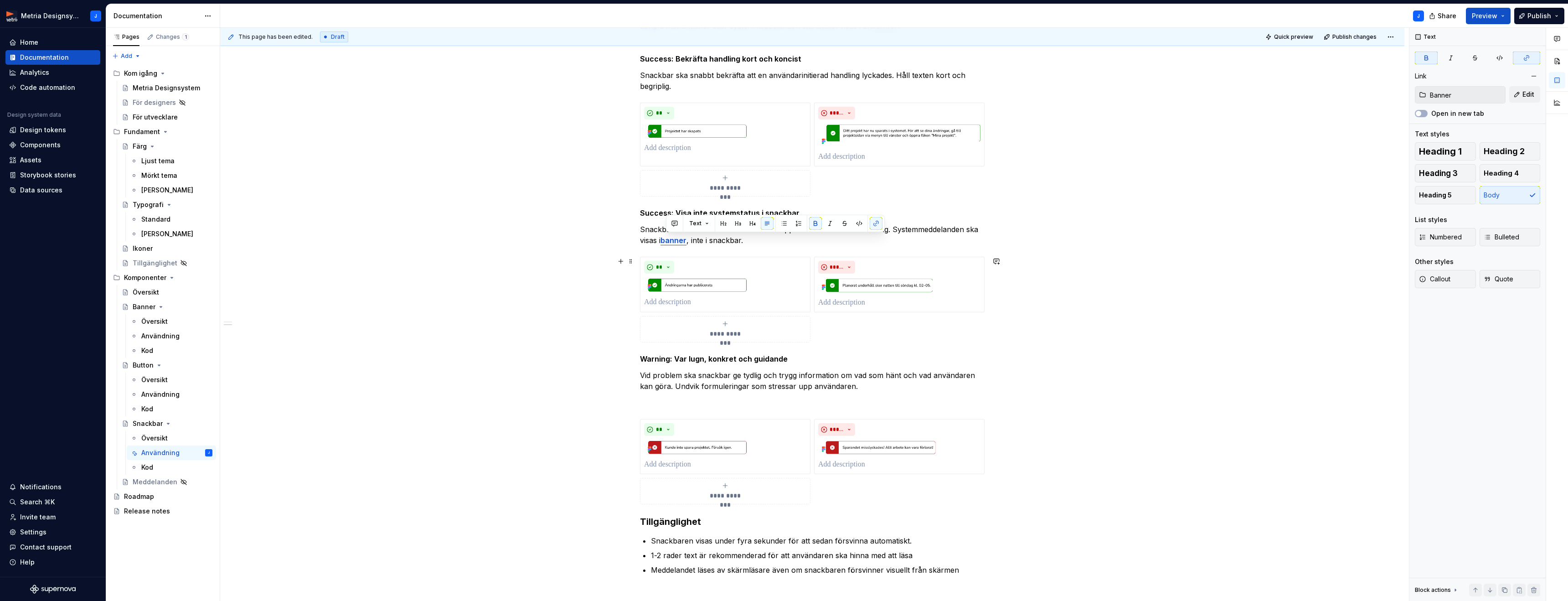
click at [1143, 295] on div "**********" at bounding box center [812, 367] width 1184 height 843
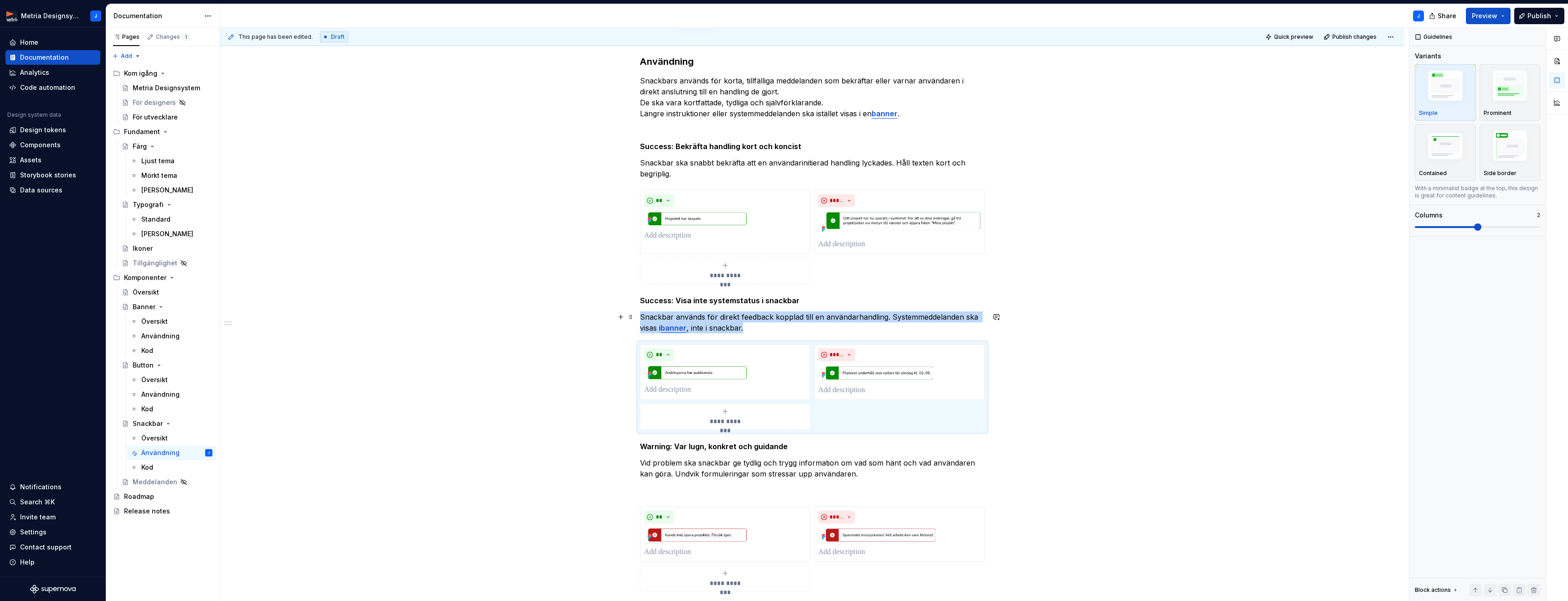
scroll to position [104, 0]
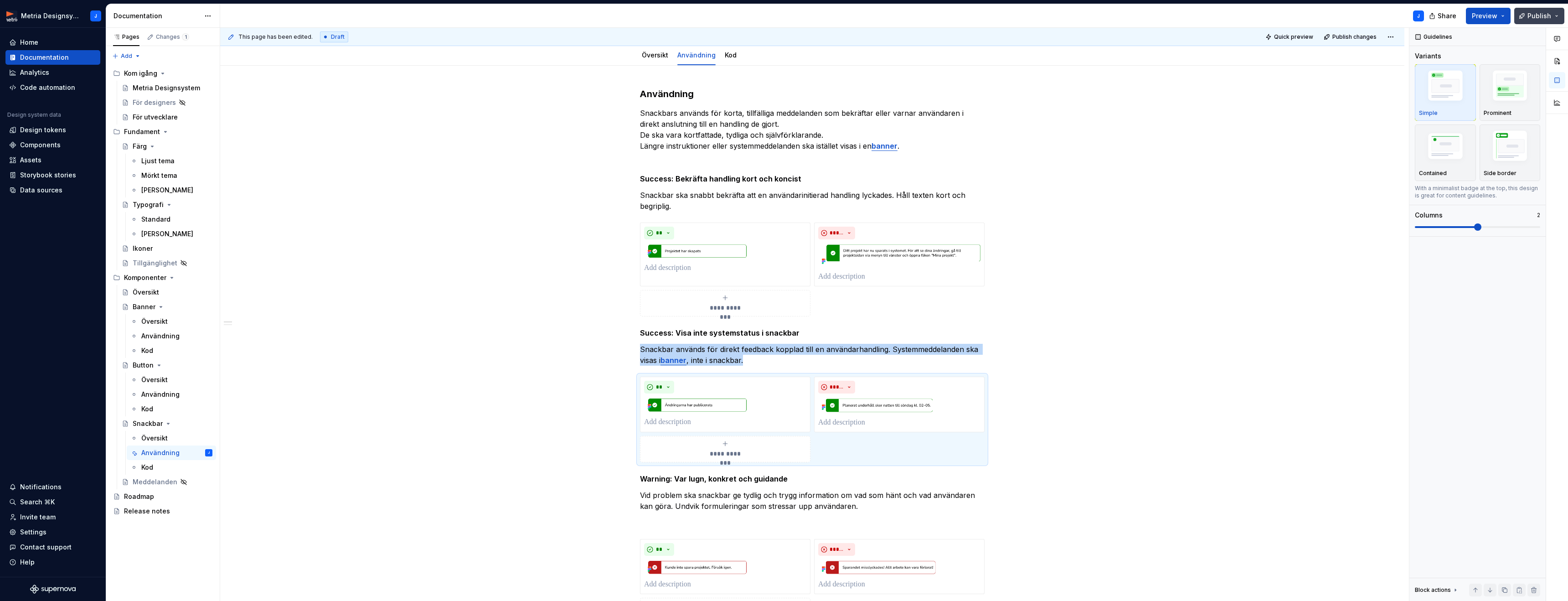
click at [1557, 13] on button "Publish" at bounding box center [1539, 16] width 50 height 16
click at [1506, 14] on button "Preview" at bounding box center [1488, 16] width 45 height 16
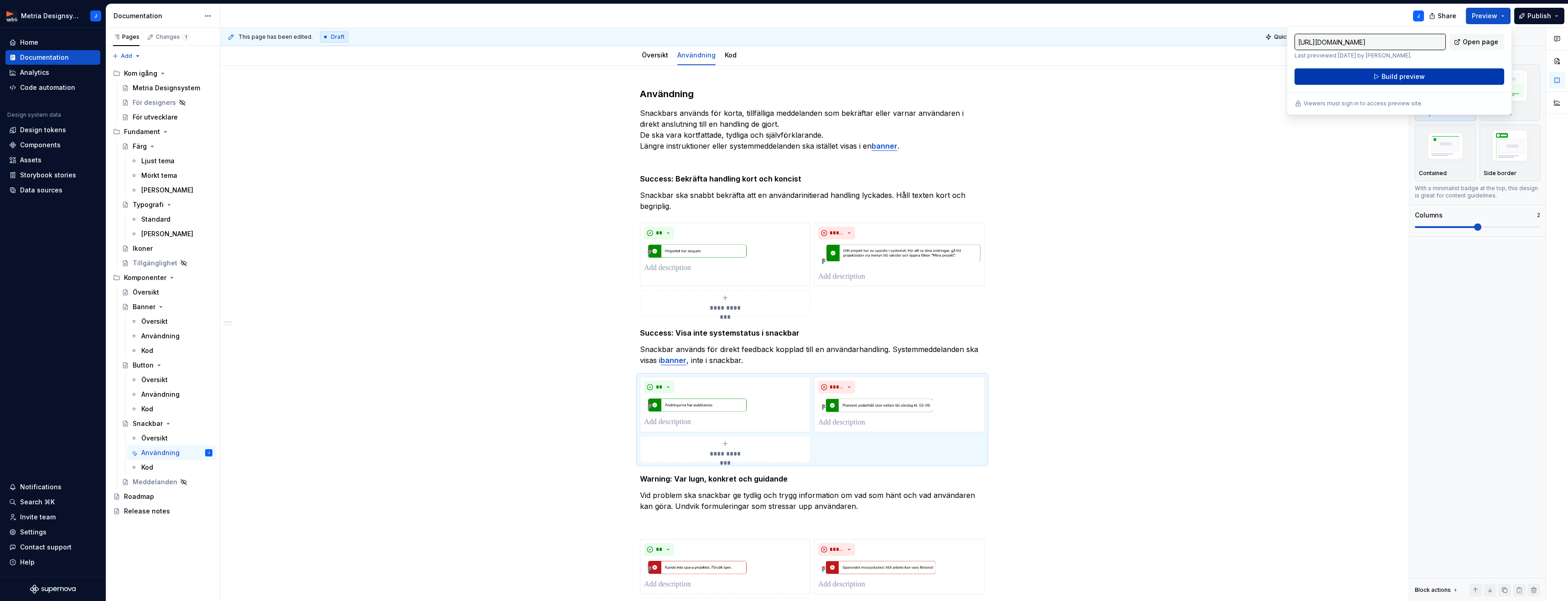
click at [1411, 74] on span "Build preview" at bounding box center [1403, 76] width 43 height 9
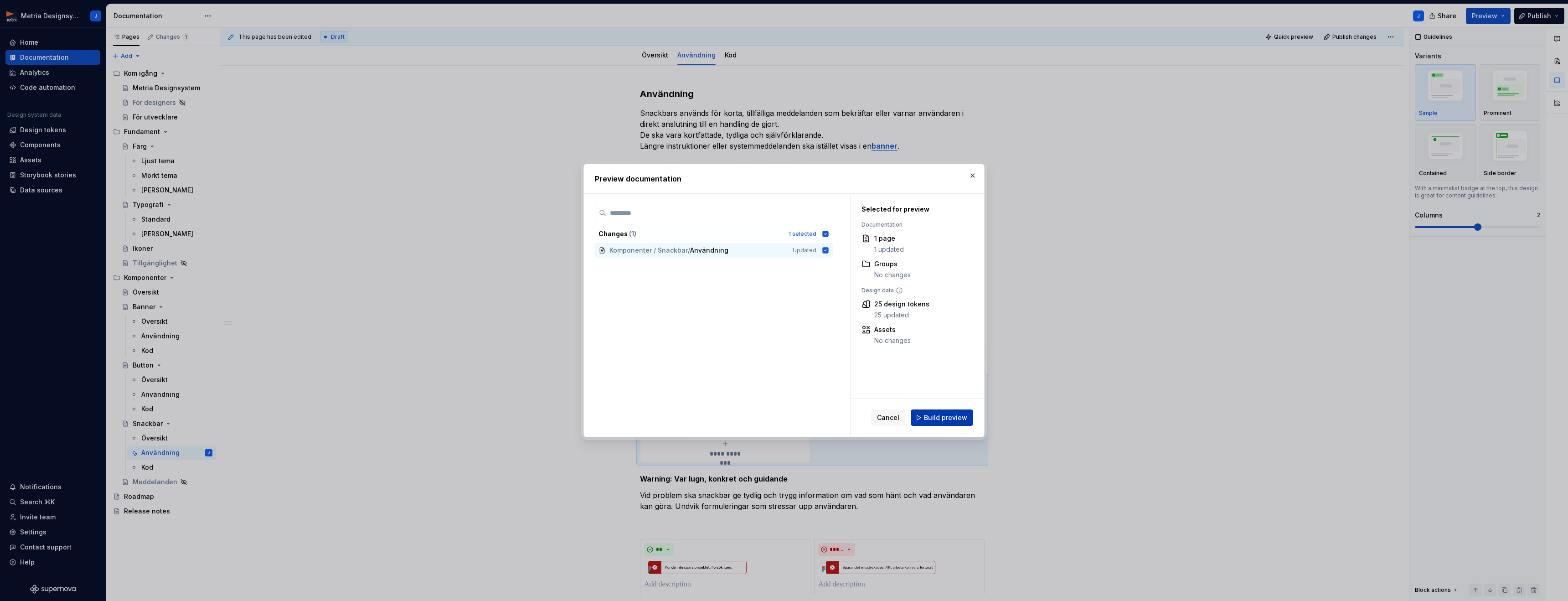
click at [943, 413] on span "Build preview" at bounding box center [945, 417] width 43 height 9
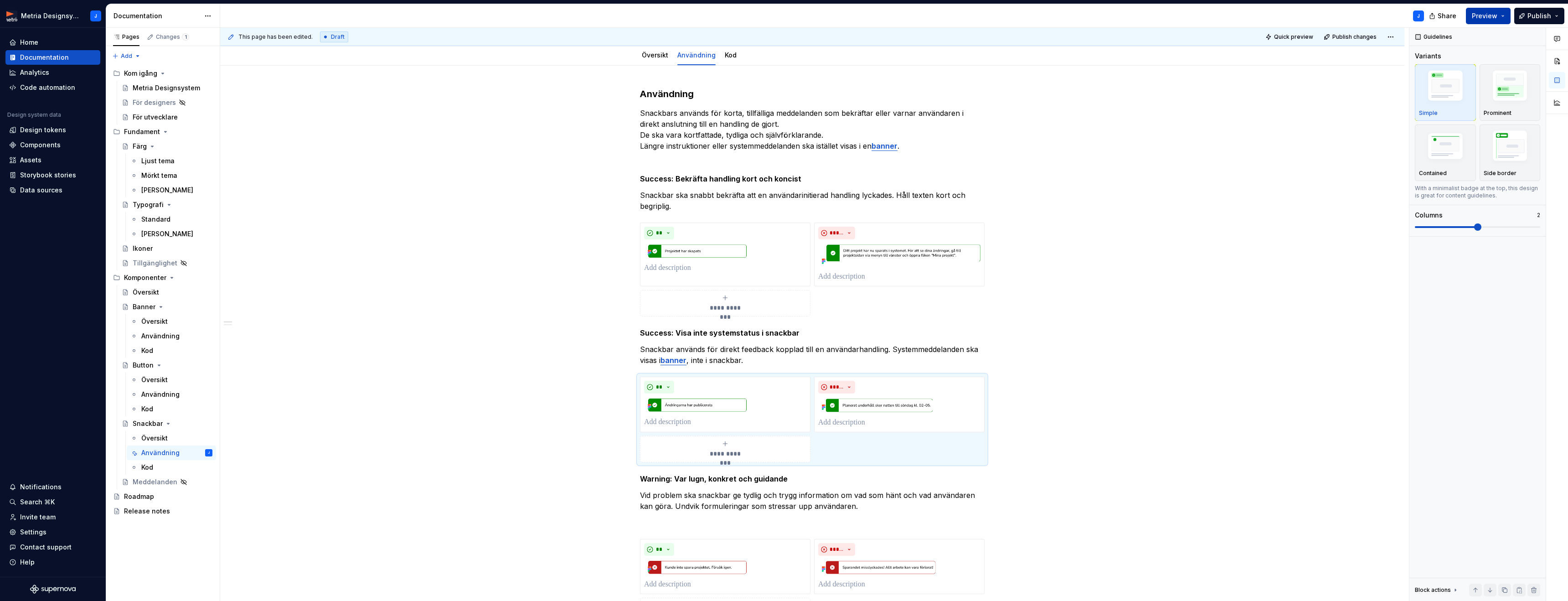
click at [1479, 16] on span "Preview" at bounding box center [1484, 16] width 26 height 9
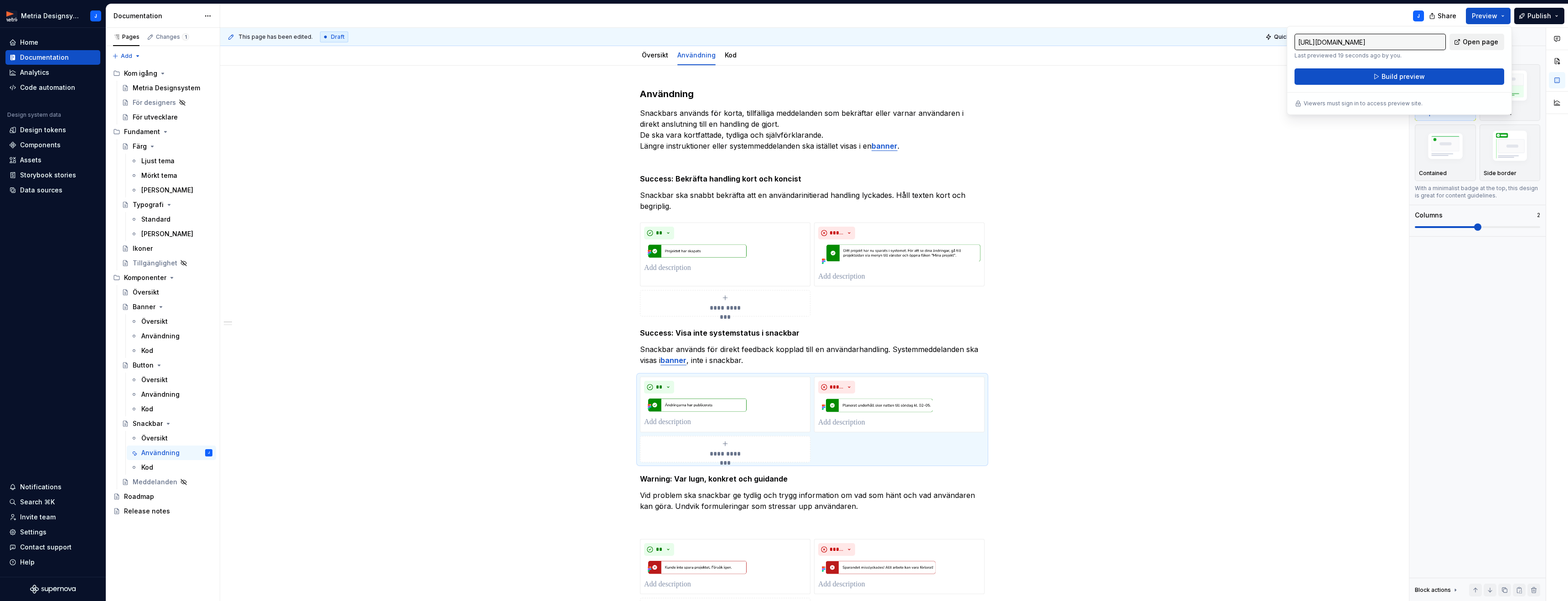
click at [1480, 41] on span "Open page" at bounding box center [1480, 41] width 35 height 9
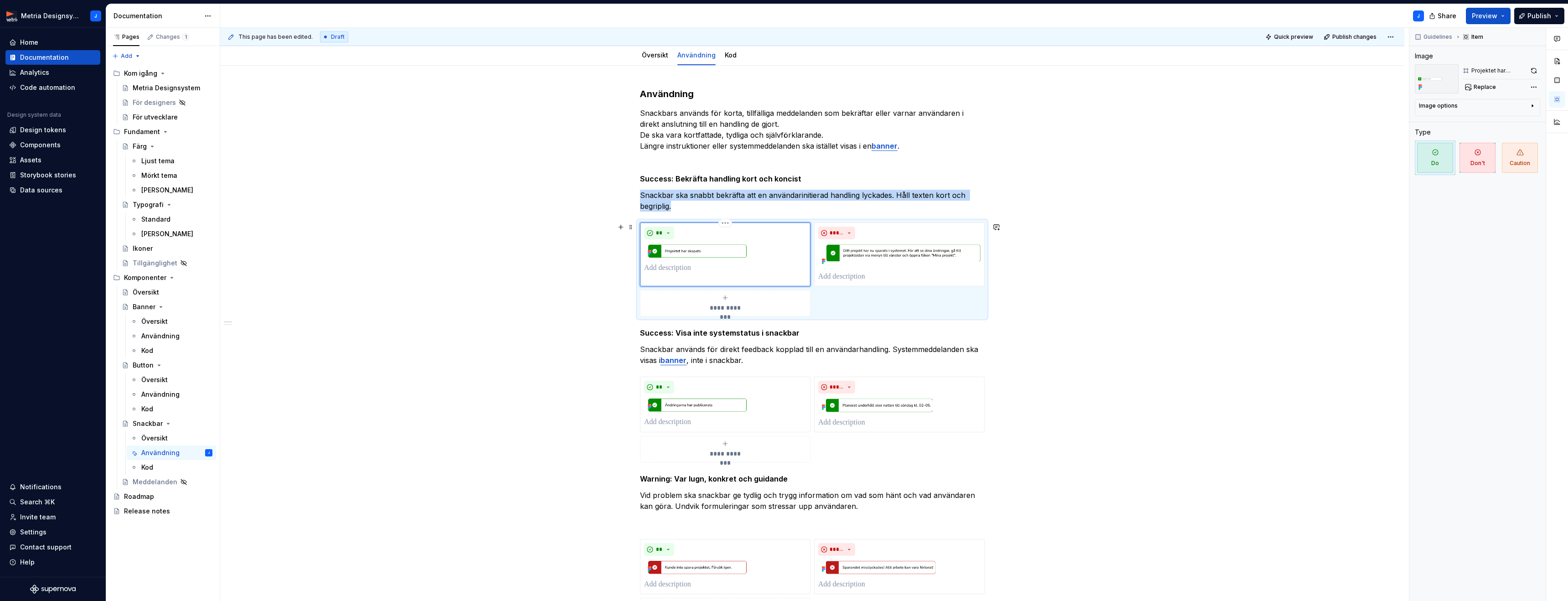
click at [702, 254] on img at bounding box center [725, 250] width 162 height 16
click at [1533, 107] on icon "button" at bounding box center [1532, 105] width 7 height 7
click at [1524, 123] on icon "button" at bounding box center [1527, 119] width 7 height 7
click at [1514, 121] on button "button" at bounding box center [1508, 119] width 16 height 13
click at [1484, 121] on button "button" at bounding box center [1490, 119] width 16 height 13
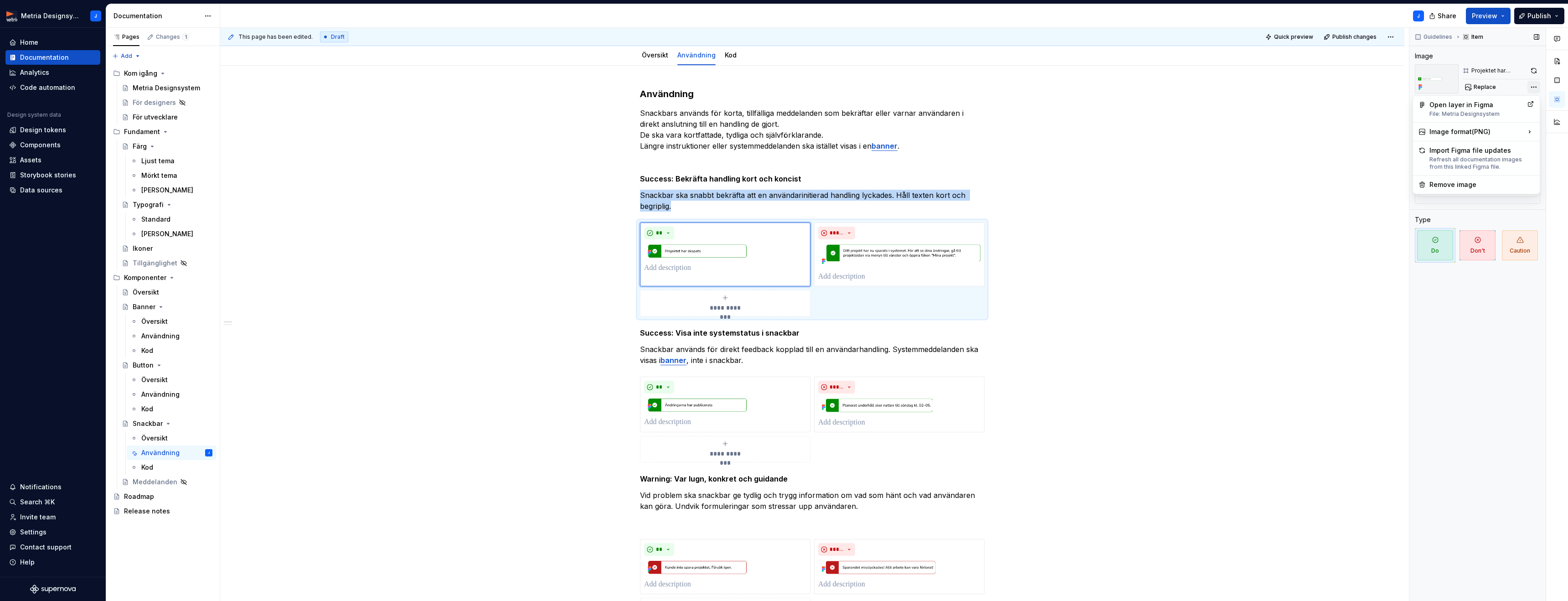
click at [1530, 88] on div "Comments Open comments No comments yet Select ‘Comment’ from the block context …" at bounding box center [1489, 314] width 159 height 573
click at [1493, 311] on div "Comments Open comments No comments yet Select ‘Comment’ from the block context …" at bounding box center [1489, 314] width 159 height 573
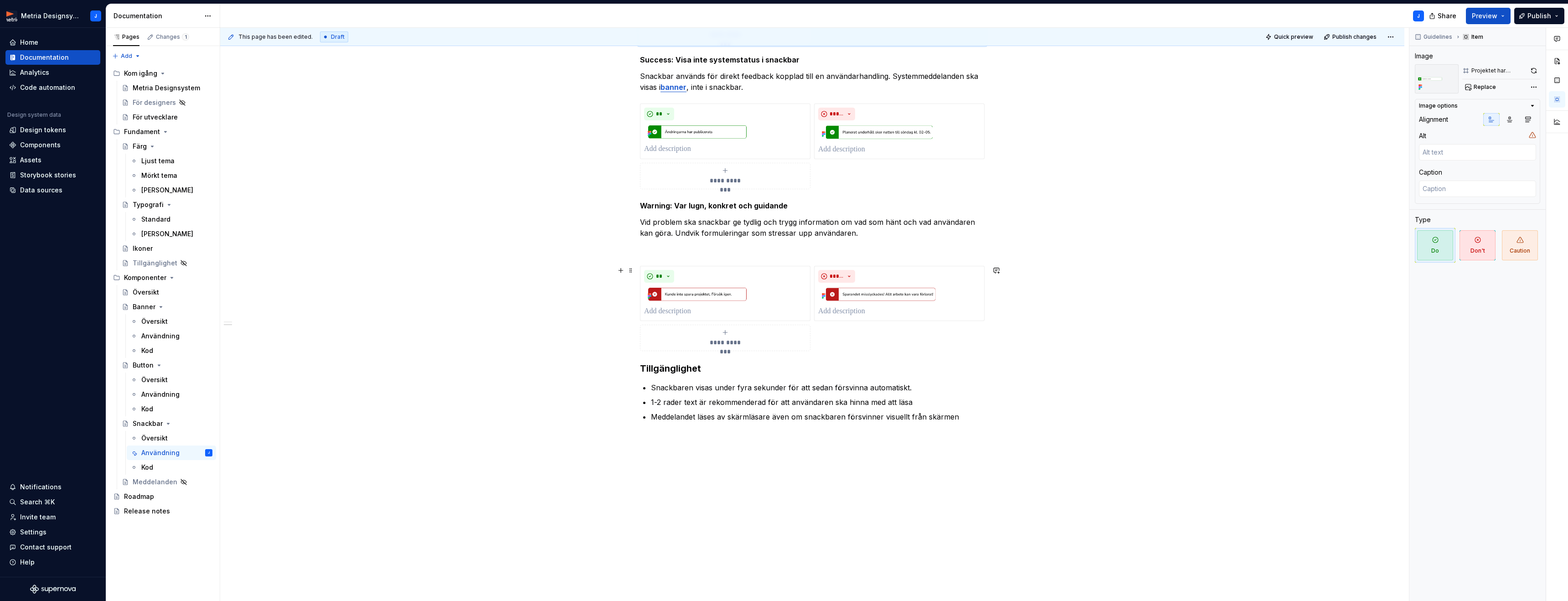
scroll to position [410, 0]
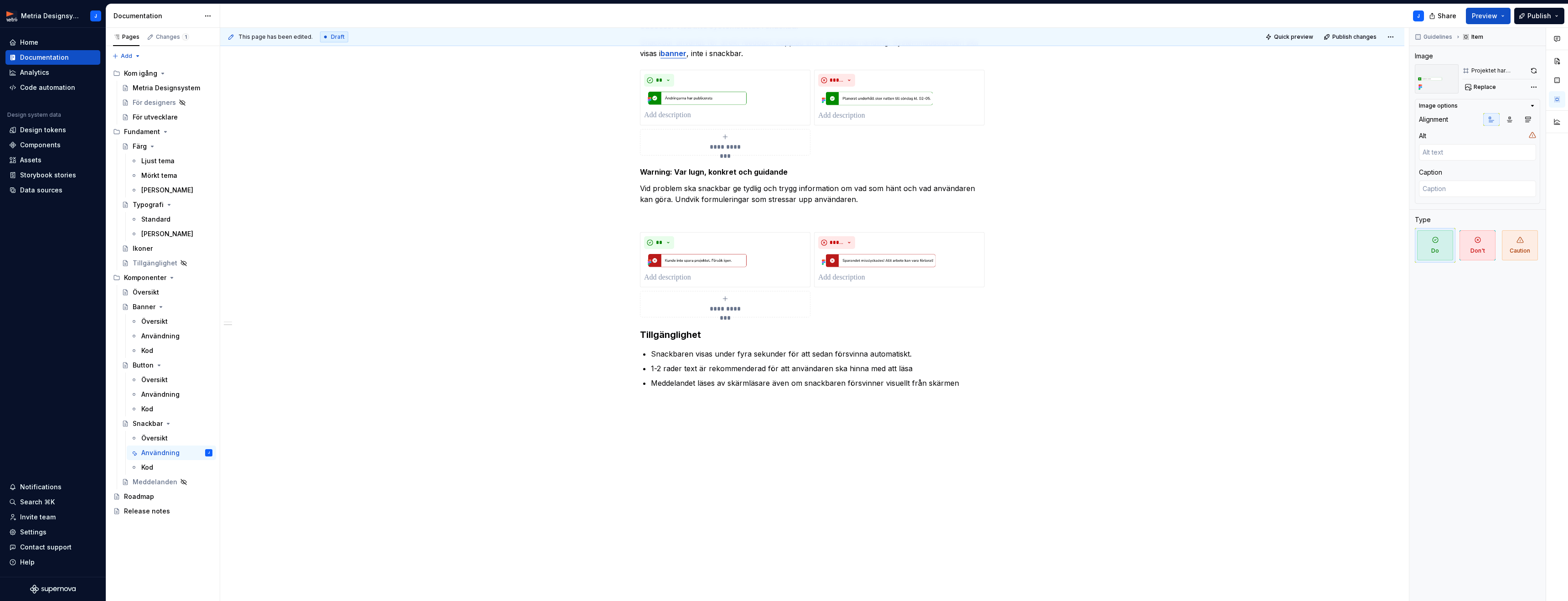
click at [832, 353] on p "Snackbaren visas under fyra sekunder för att sedan försvinna automatiskt." at bounding box center [817, 353] width 334 height 11
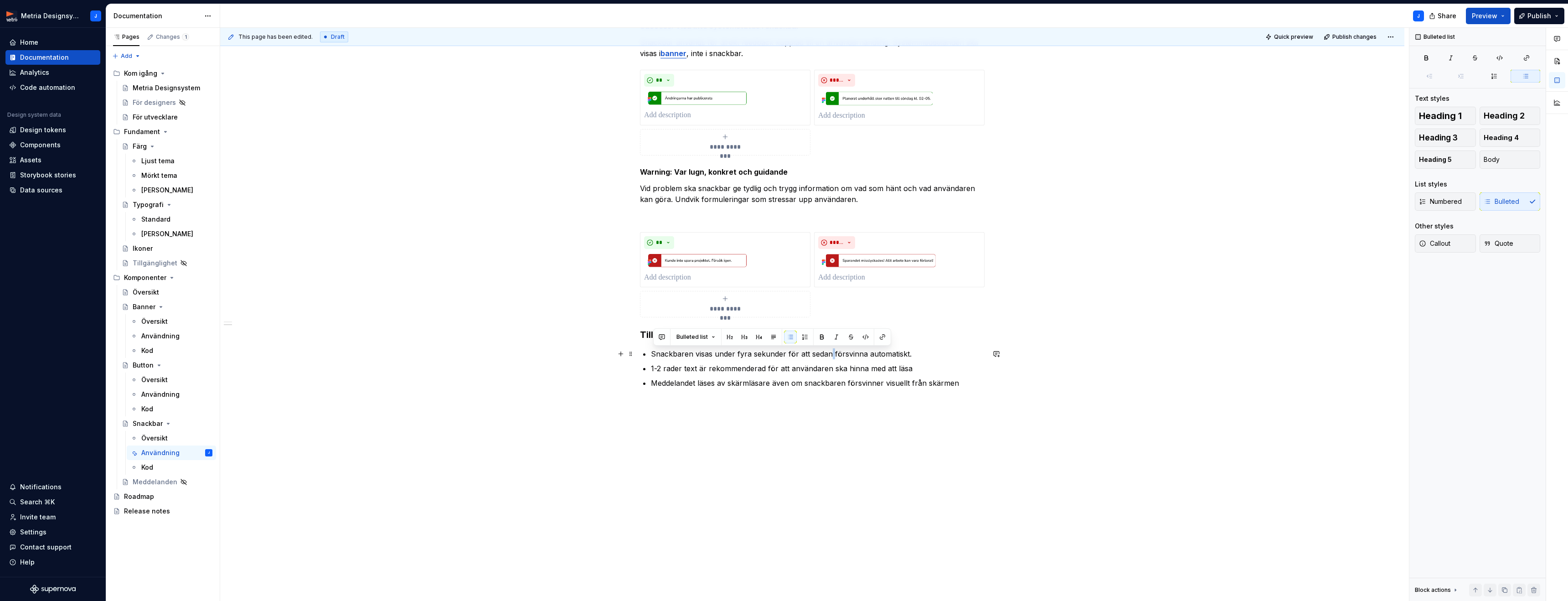
click at [832, 353] on p "Snackbaren visas under fyra sekunder för att sedan försvinna automatiskt." at bounding box center [817, 353] width 334 height 11
click at [652, 356] on div "**********" at bounding box center [811, 96] width 344 height 629
drag, startPoint x: 652, startPoint y: 355, endPoint x: 786, endPoint y: 355, distance: 134.0
click at [786, 355] on div "**********" at bounding box center [811, 95] width 344 height 629
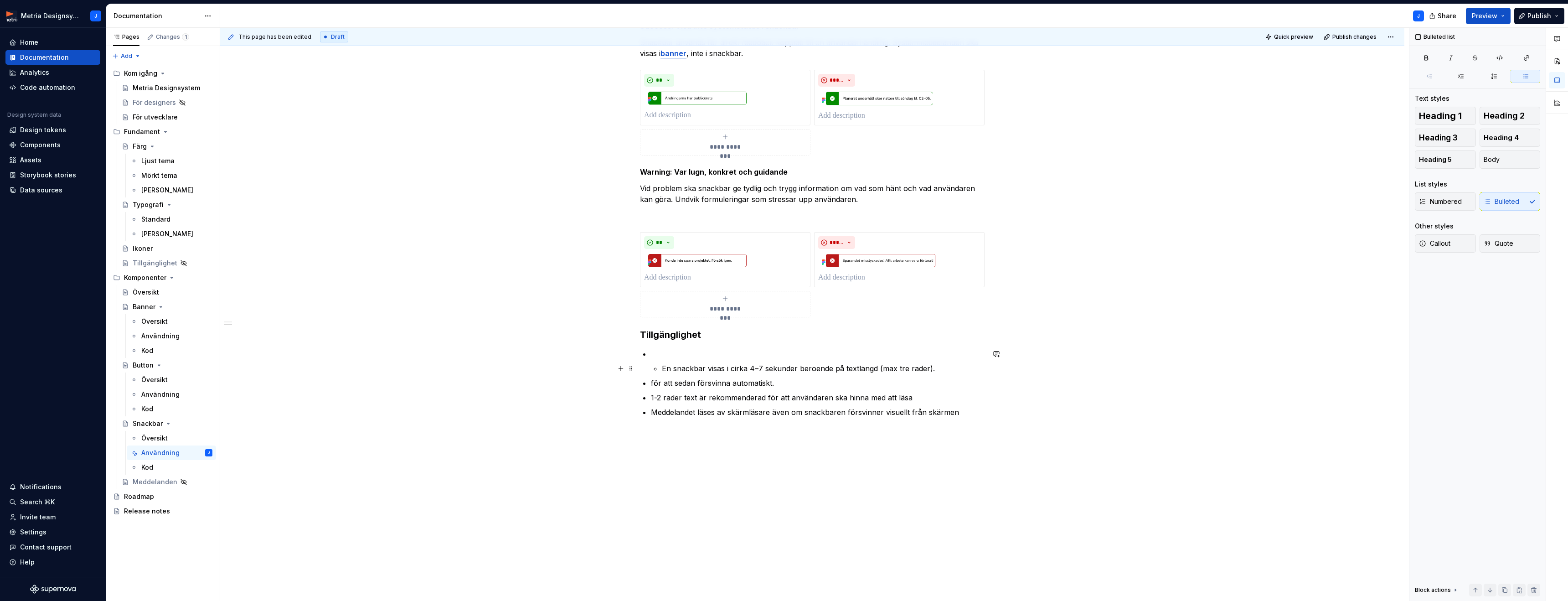
click at [664, 368] on p "En snackbar visas i cirka 4–7 sekunder beroende på textlängd (max tre rader)." at bounding box center [823, 368] width 323 height 11
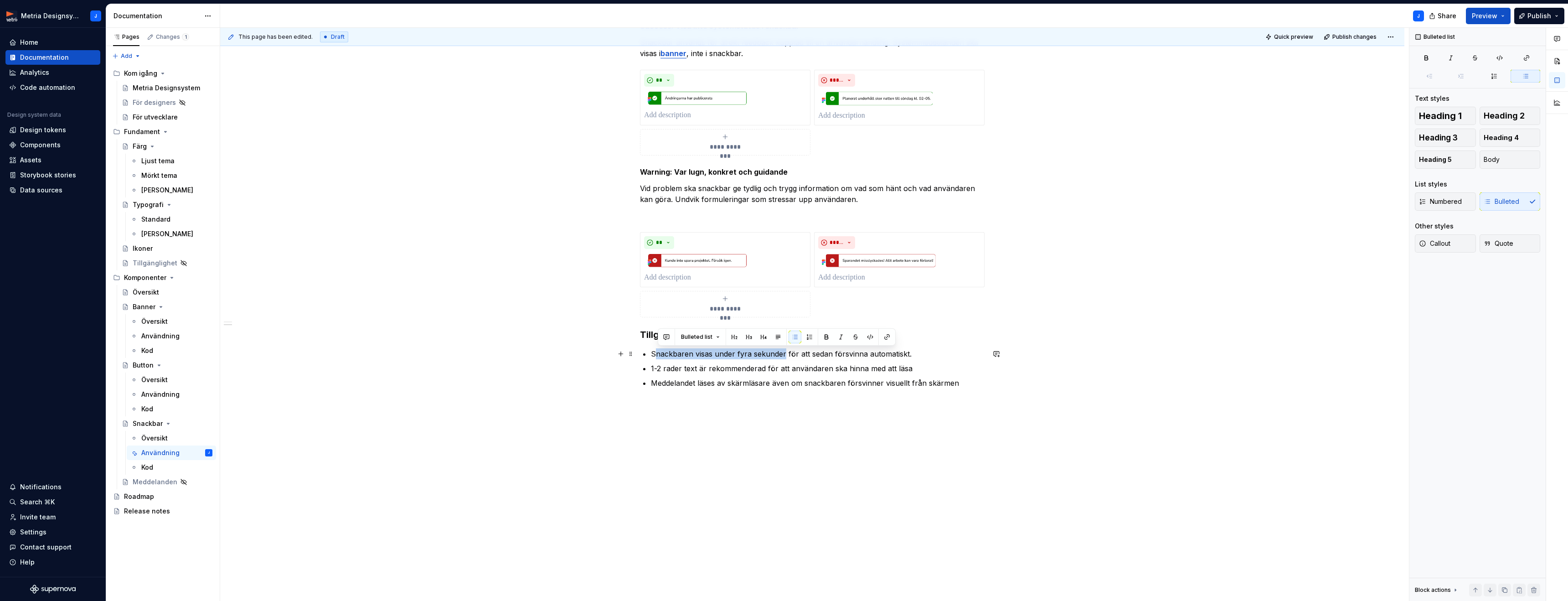
drag, startPoint x: 784, startPoint y: 355, endPoint x: 658, endPoint y: 357, distance: 126.0
click at [658, 357] on p "Snackbaren visas under fyra sekunder för att sedan försvinna automatiskt." at bounding box center [817, 353] width 334 height 11
click at [697, 355] on p "Snackbaren visas under fyra sekunder för att sedan försvinna automatiskt." at bounding box center [817, 353] width 334 height 11
drag, startPoint x: 697, startPoint y: 355, endPoint x: 784, endPoint y: 354, distance: 87.0
click at [784, 354] on p "Snackbaren visas under fyra sekunder för att sedan försvinna automatiskt." at bounding box center [817, 353] width 334 height 11
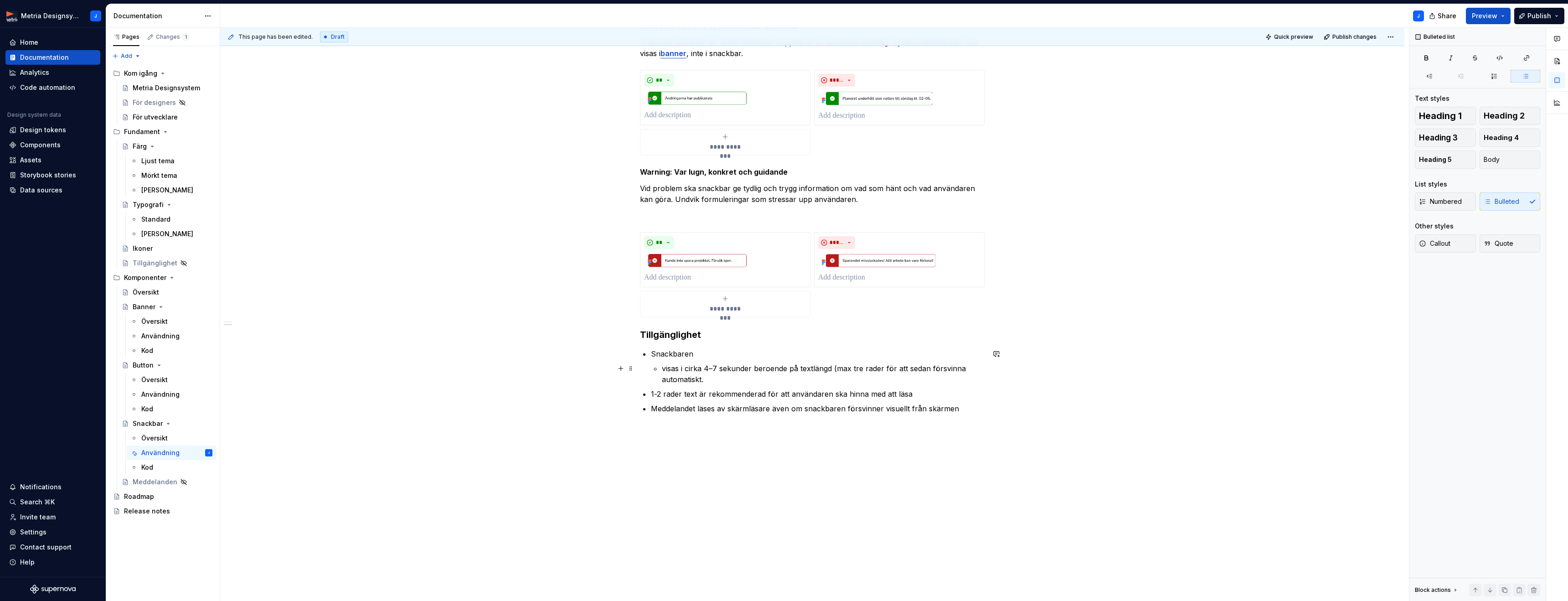
click at [667, 368] on p "visas i cirka 4–7 sekunder beroende på textlängd (max tre rader för att sedan f…" at bounding box center [823, 373] width 323 height 22
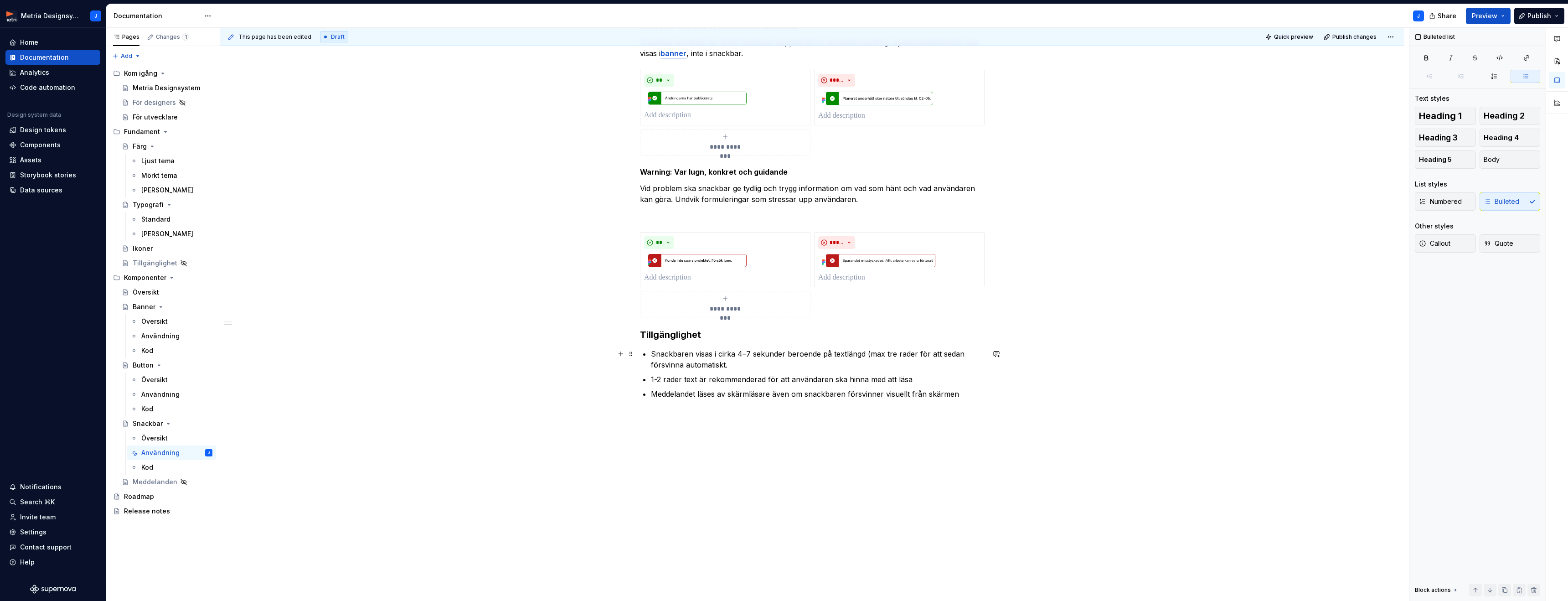
click at [734, 349] on p "Snackbaren visas i cirka 4–7 sekunder beroende på textlängd (max tre rader för …" at bounding box center [817, 358] width 334 height 22
click at [897, 353] on p "Snackbaren visas i 4–7 sekunder beroende på textlängd (max tre rader för att se…" at bounding box center [817, 358] width 334 height 22
drag, startPoint x: 898, startPoint y: 352, endPoint x: 847, endPoint y: 354, distance: 51.0
click at [847, 354] on p "Snackbaren visas i 4–7 sekunder beroende på textlängd (max tre rader) för att s…" at bounding box center [817, 358] width 334 height 22
click at [917, 370] on p "1-2 rader text är rekommenderad för att användaren ska hinna med att läsa" at bounding box center [817, 368] width 334 height 11
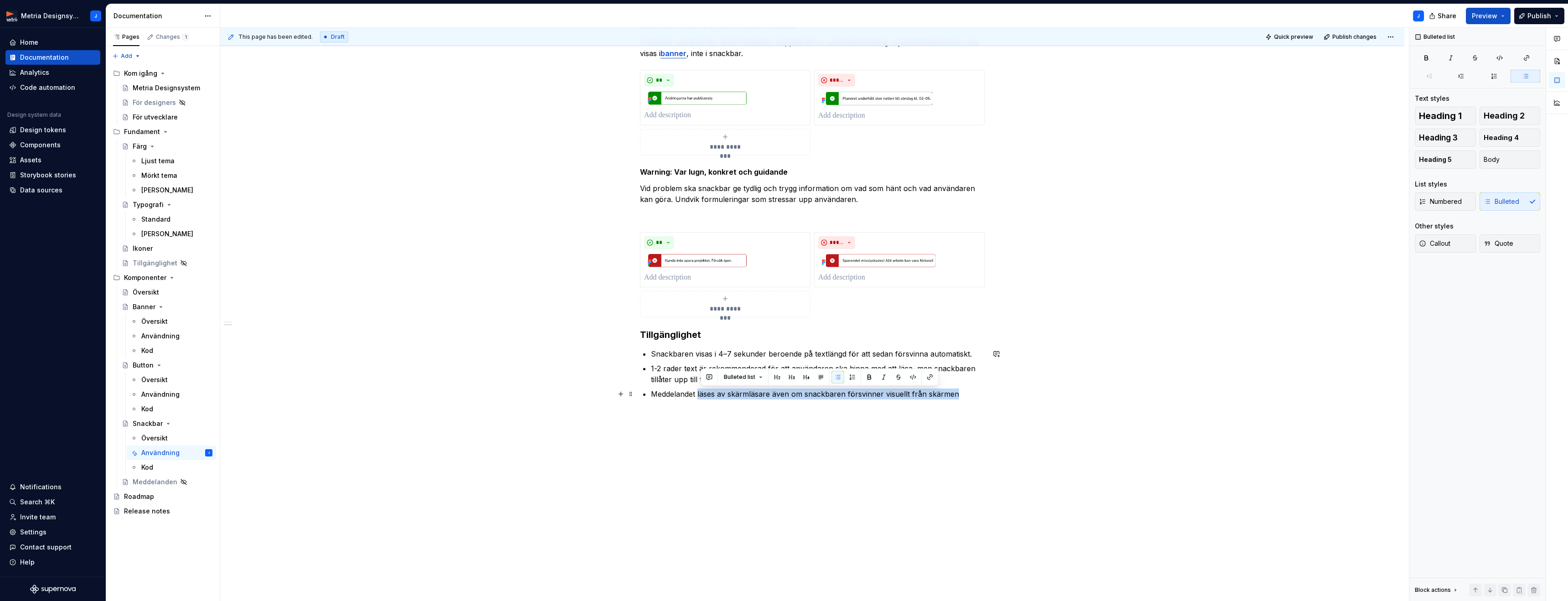
drag, startPoint x: 700, startPoint y: 395, endPoint x: 957, endPoint y: 391, distance: 257.0
click at [957, 391] on p "Meddelandet läses av skärmläsare även om snackbaren försvinner visuellt från sk…" at bounding box center [817, 394] width 334 height 11
click at [926, 393] on p "Meddelandet är tillgängligt för skärmläsare även efter att det försvunnit visue…" at bounding box center [817, 394] width 334 height 11
click at [161, 263] on div "Tillgänglighet" at bounding box center [154, 263] width 42 height 9
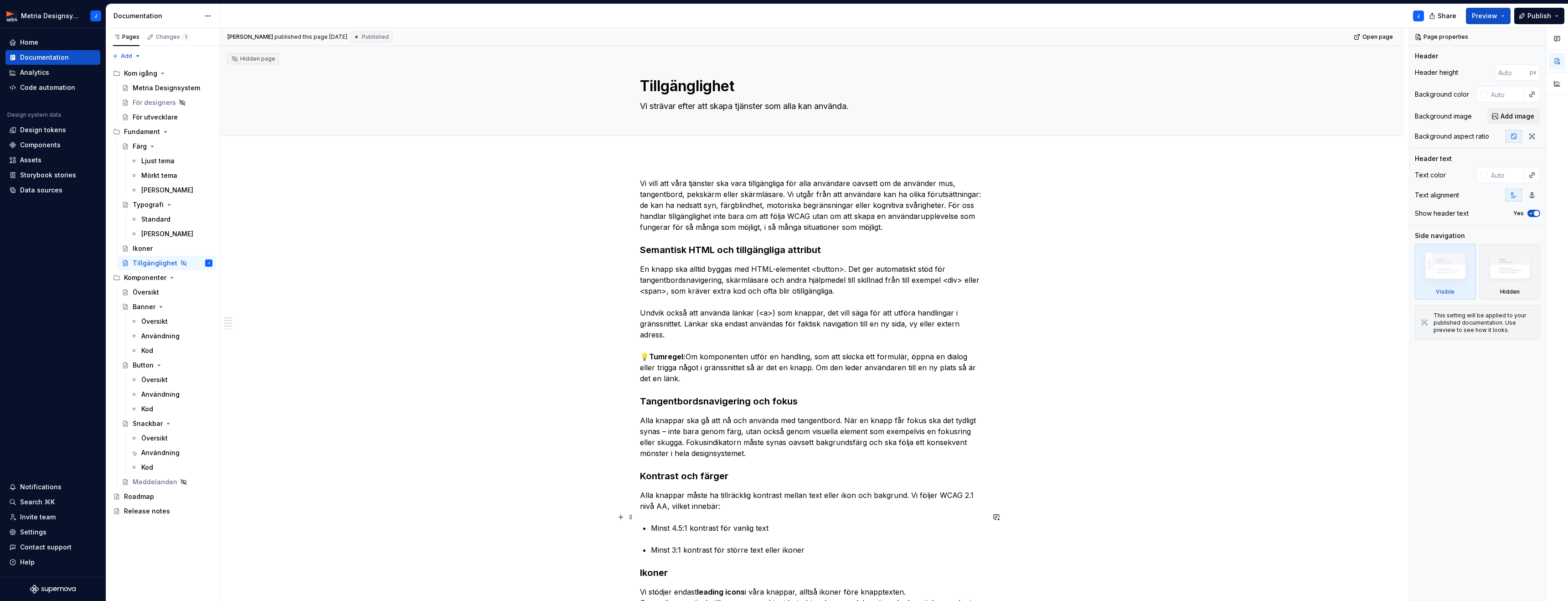
drag, startPoint x: 642, startPoint y: 84, endPoint x: 859, endPoint y: 516, distance: 483.4
click at [859, 516] on div "Hidden page Tillgänglighet Vi strävar efter att skapa tjänster som alla kan anv…" at bounding box center [812, 471] width 1184 height 850
drag, startPoint x: 831, startPoint y: 370, endPoint x: 736, endPoint y: 332, distance: 102.3
click at [828, 370] on p "En knapp ska alltid byggas med HTML-elementet <button>. Det ger automatiskt stö…" at bounding box center [811, 323] width 344 height 120
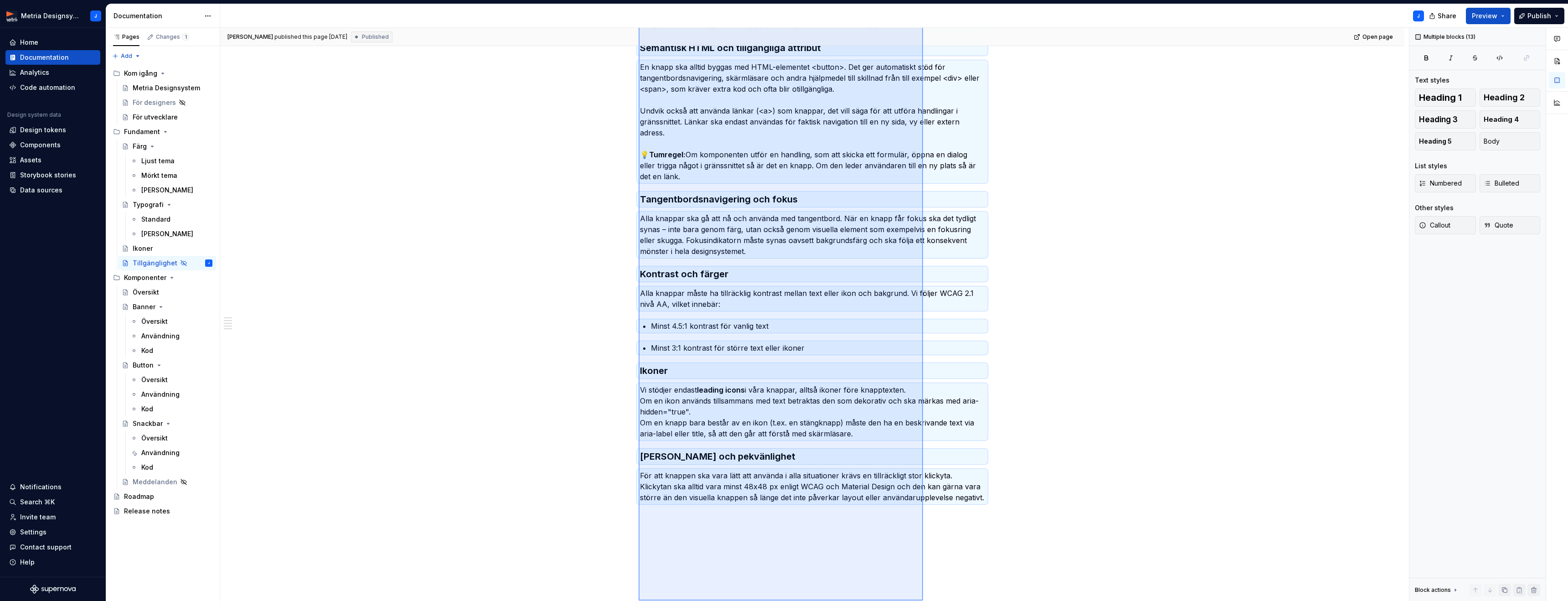
scroll to position [255, 0]
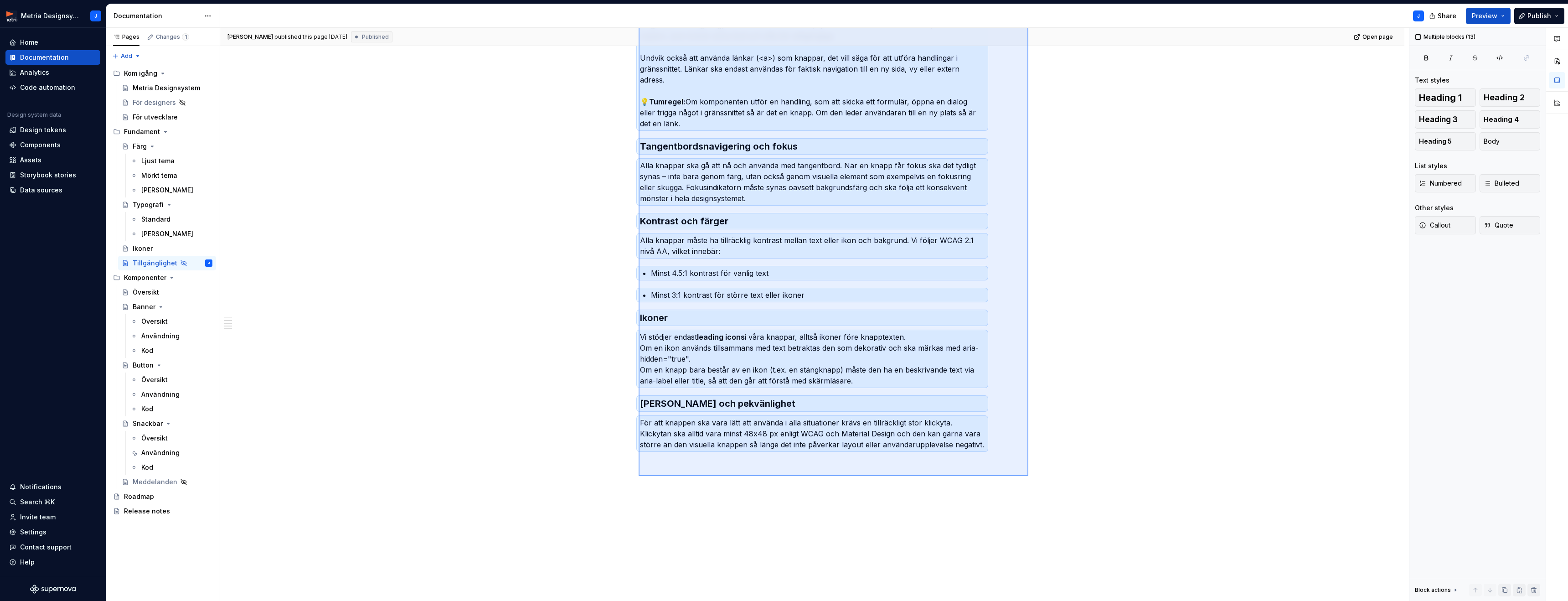
drag, startPoint x: 639, startPoint y: 182, endPoint x: 1028, endPoint y: 476, distance: 487.6
click at [1028, 476] on div "[PERSON_NAME] published this page [DATE] Published Open page Hidden page Tillgä…" at bounding box center [814, 314] width 1188 height 573
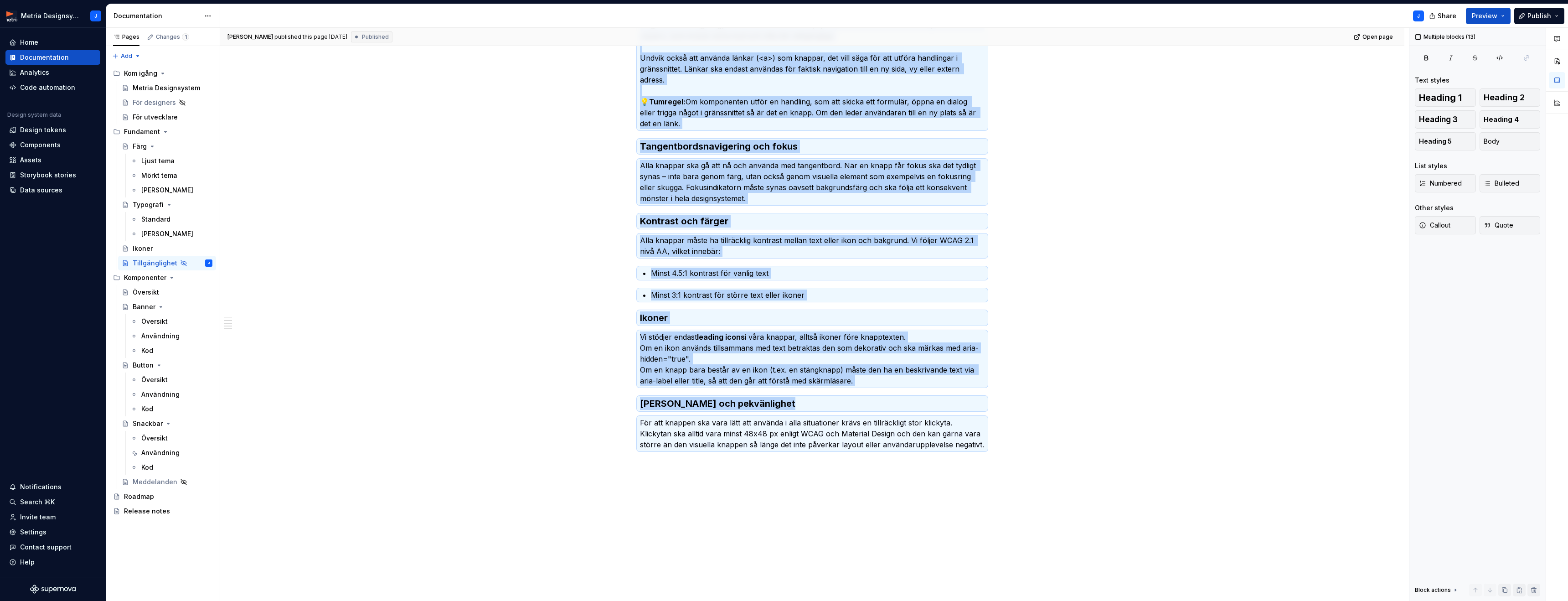
copy div "Lo ipsu dol sita consecte adi elit seddoeiusmod tem inci utlaboree dolorem al e…"
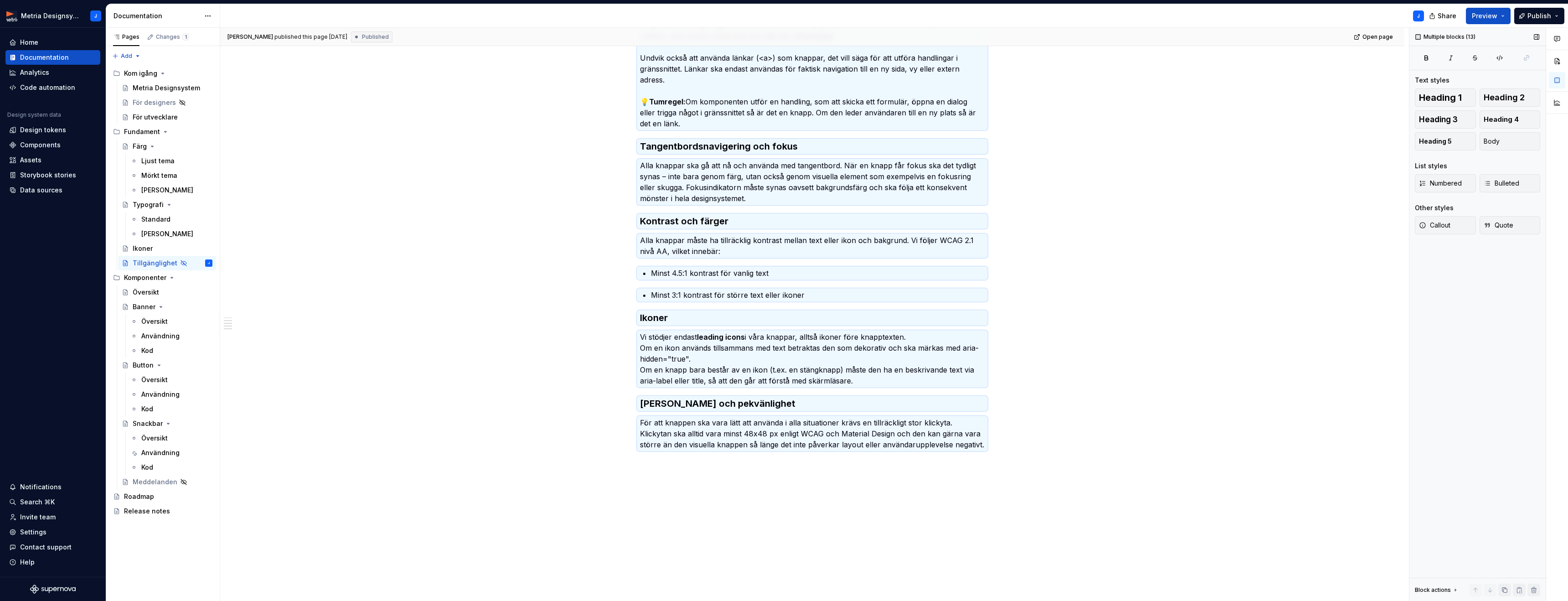
scroll to position [0, 0]
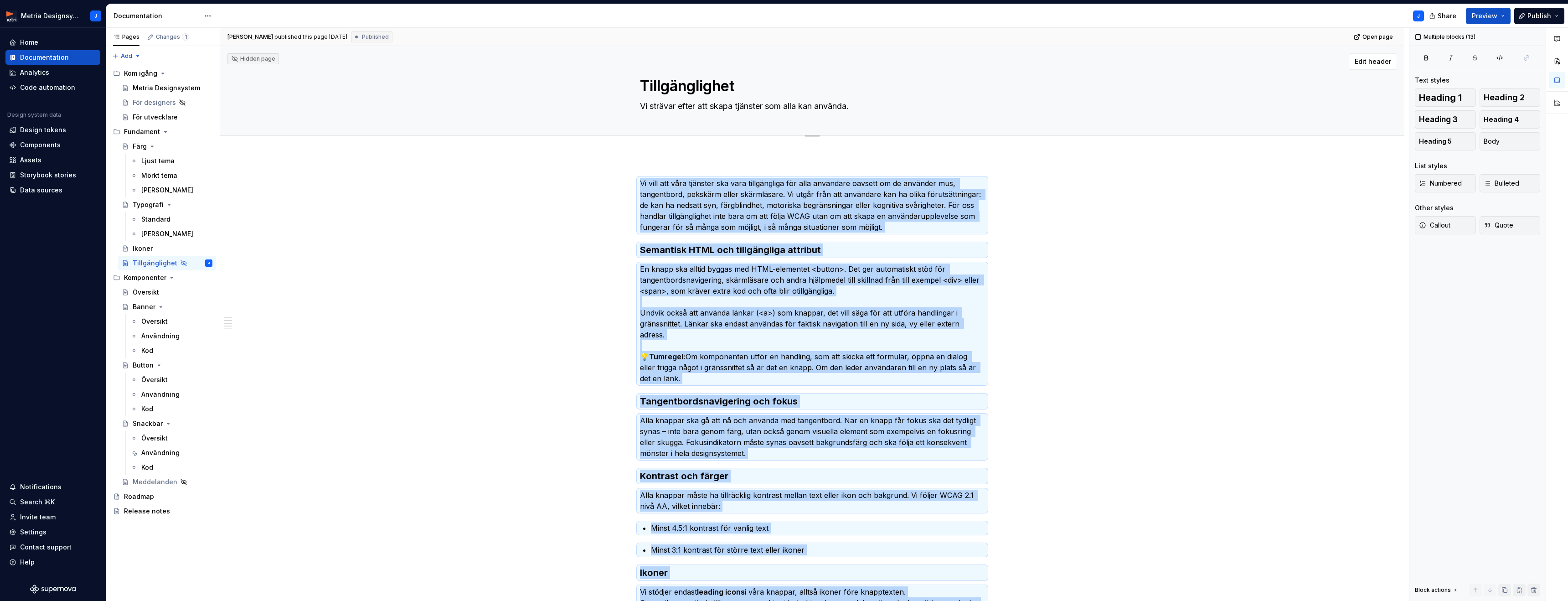
click at [709, 108] on textarea "Vi strävar efter att skapa tjänster som alla kan använda." at bounding box center [809, 106] width 344 height 15
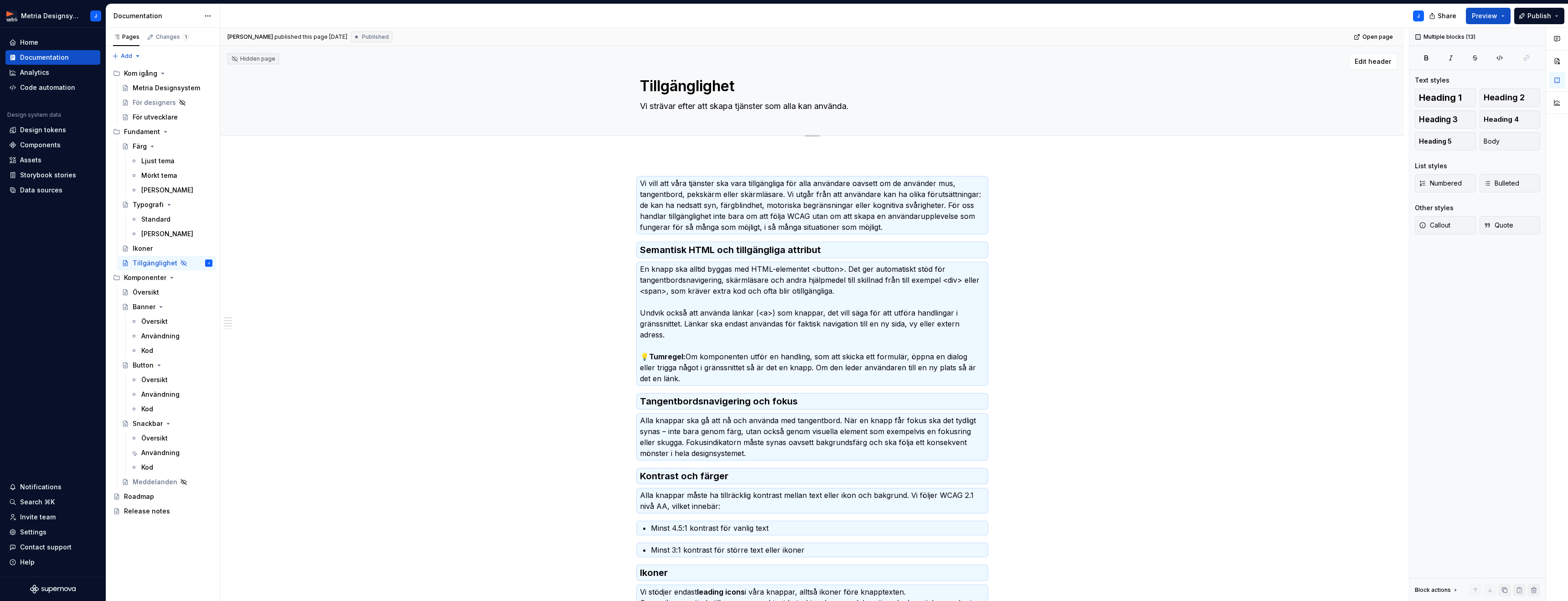
click at [709, 108] on textarea "Vi strävar efter att skapa tjänster som alla kan använda." at bounding box center [809, 106] width 344 height 15
type textarea "*"
type textarea "T"
type textarea "*"
type textarea "Ti"
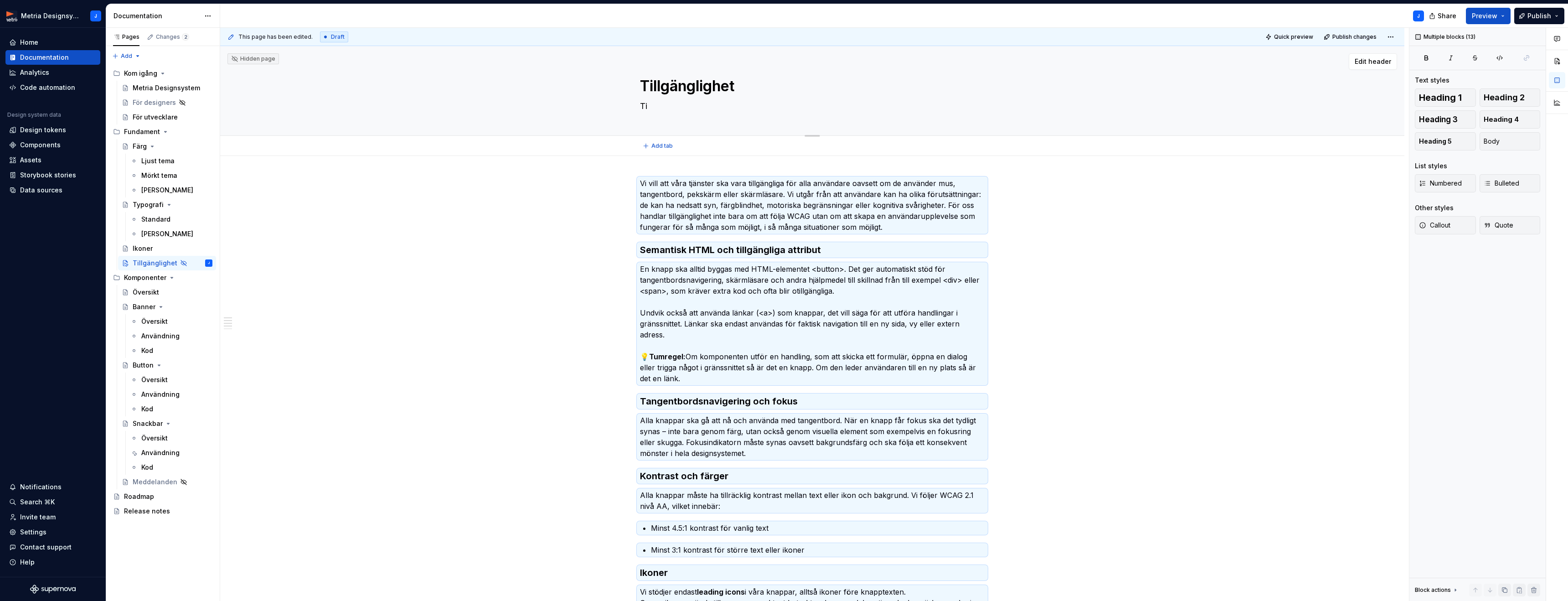
type textarea "*"
type textarea "Til"
type textarea "*"
type textarea "Till"
type textarea "*"
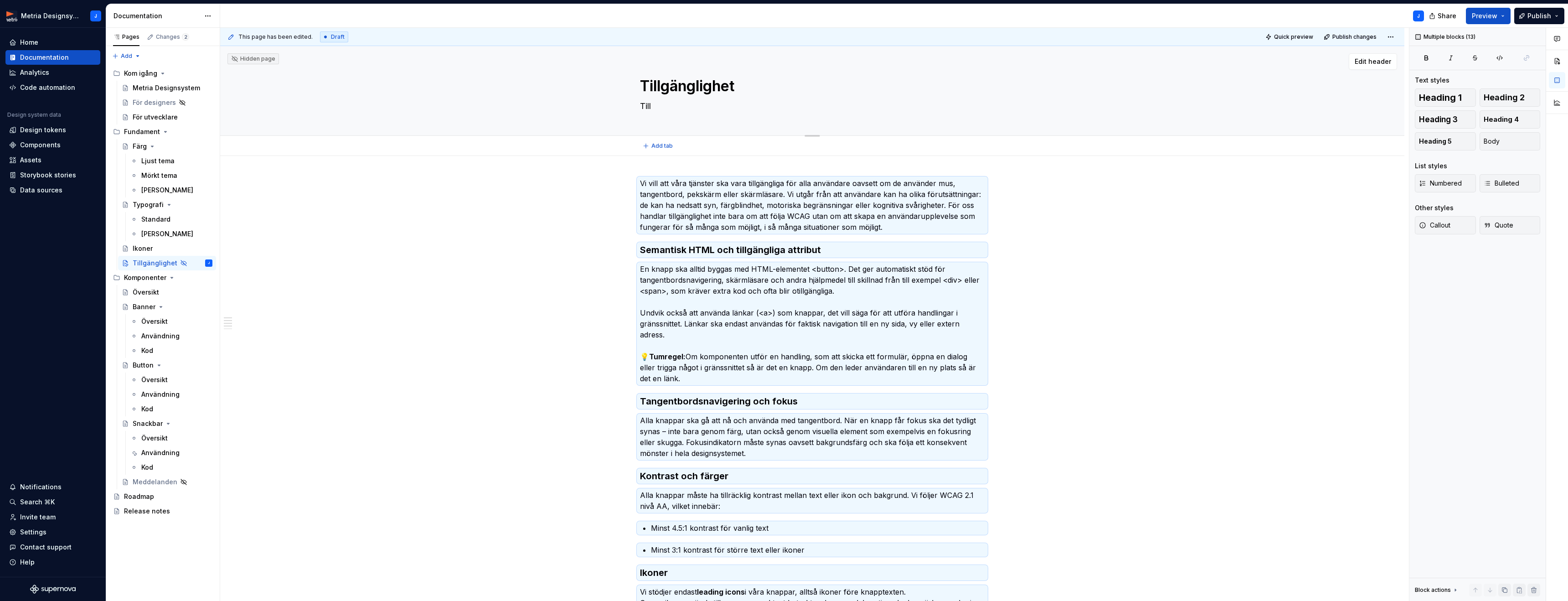
type textarea "Tillg"
type textarea "*"
type textarea "Tillgä"
type textarea "*"
type textarea "Tillgän"
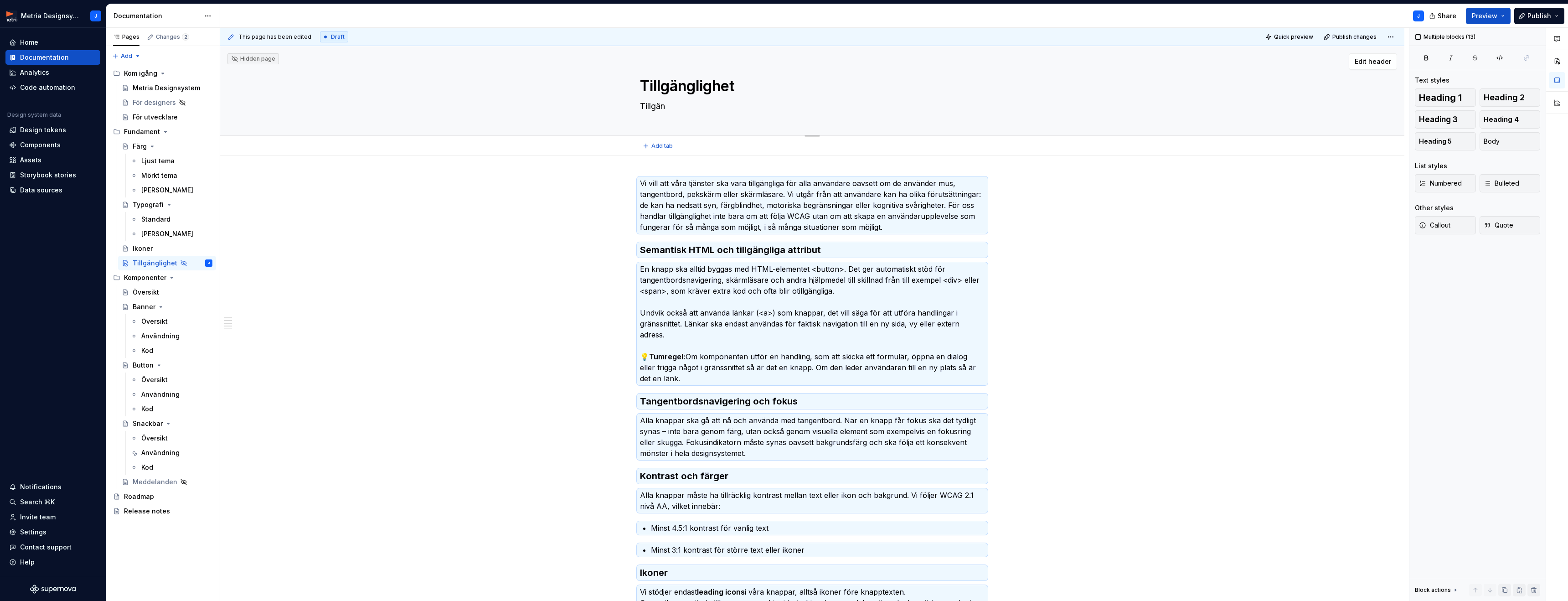
type textarea "*"
type textarea "Tillgäng"
type textarea "*"
type textarea "Tillgängl"
type textarea "*"
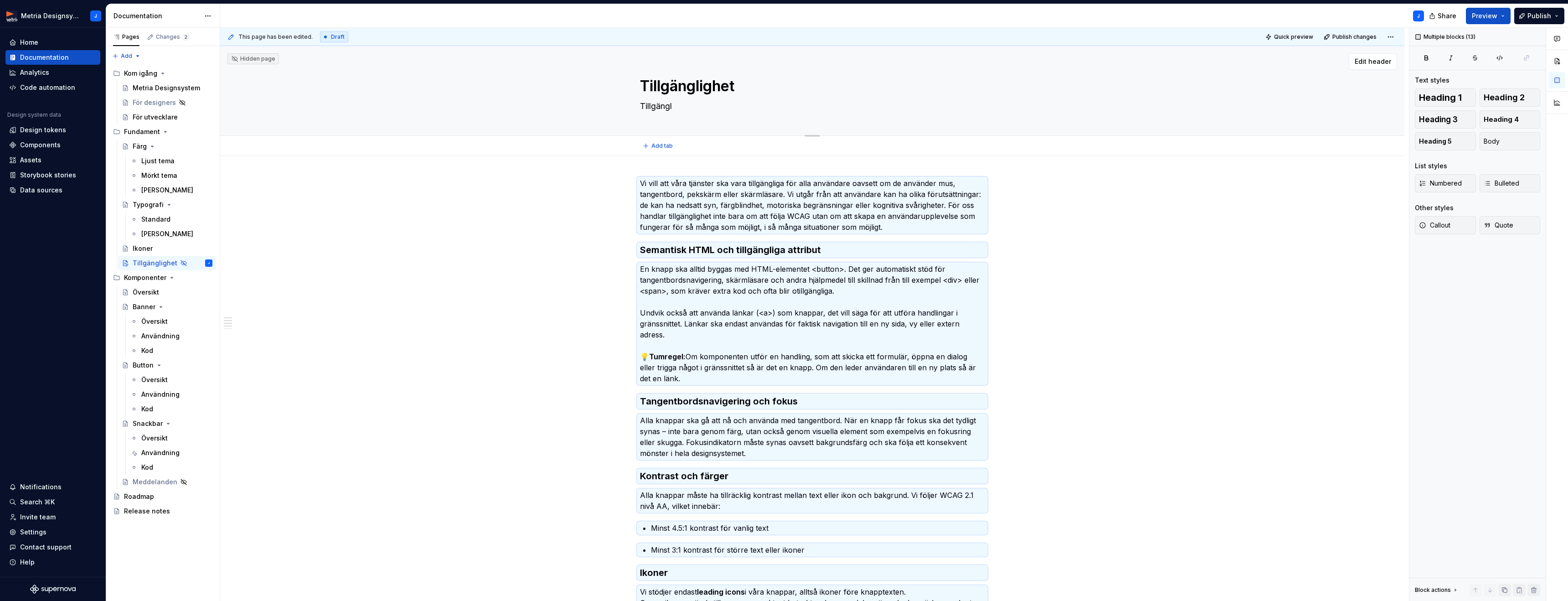
type textarea "Tillgängli"
type textarea "*"
type textarea "Tillgänglih"
type textarea "*"
type textarea "Tillgänglihe"
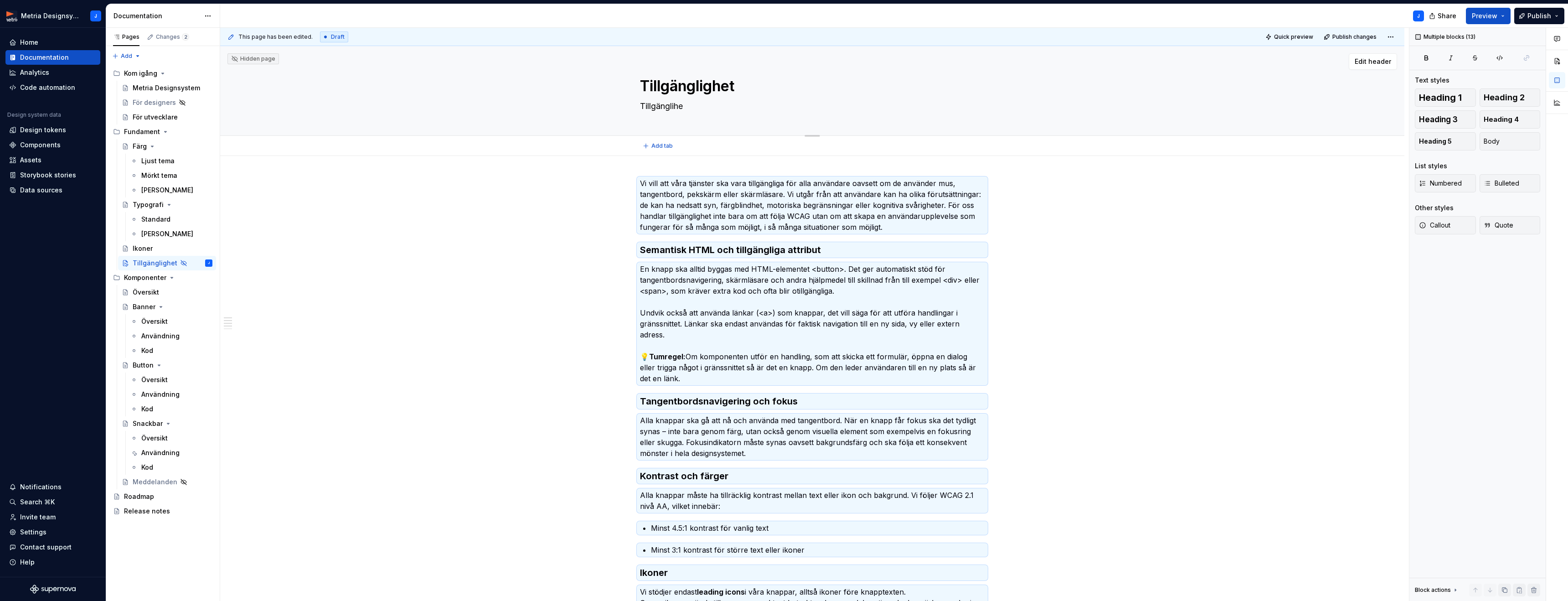
type textarea "*"
type textarea "Tillgänglihet"
type textarea "*"
type textarea "Tillgänglihet"
type textarea "*"
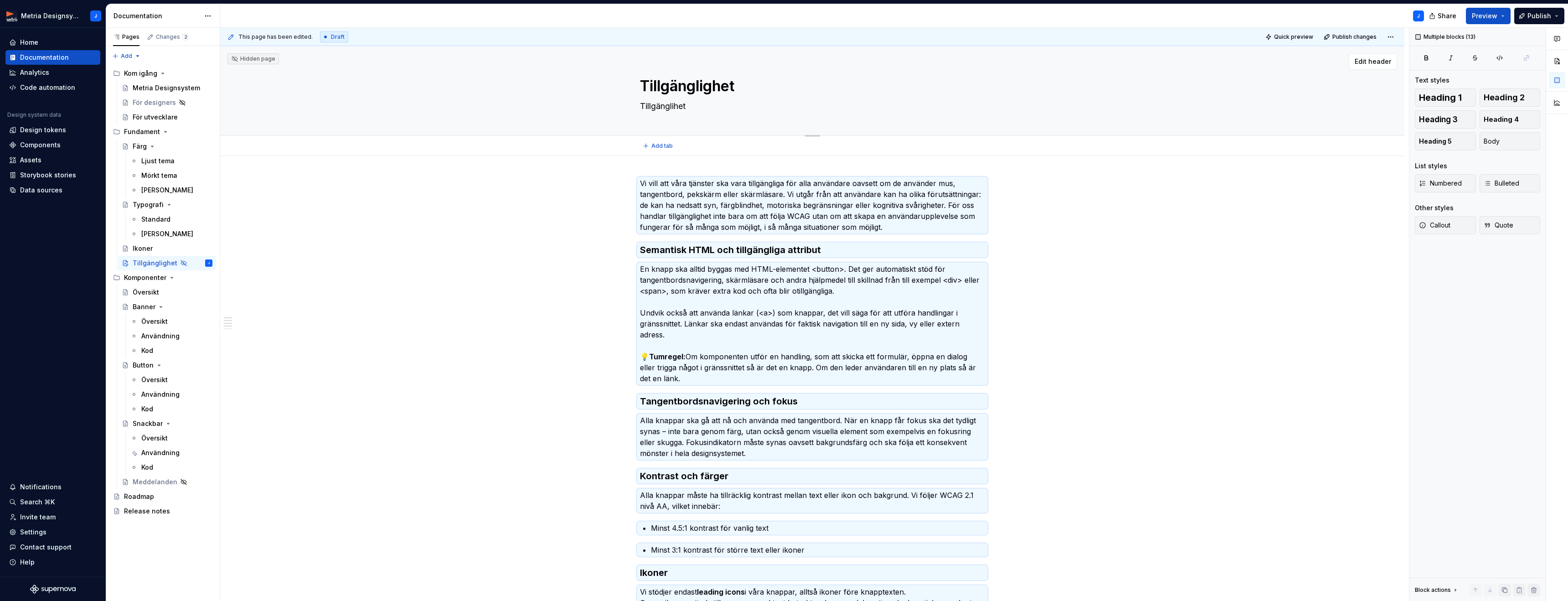
type textarea "Tillgänglihet ä"
type textarea "*"
type textarea "Tillgänglihet"
type textarea "*"
type textarea "Tillgänglihet"
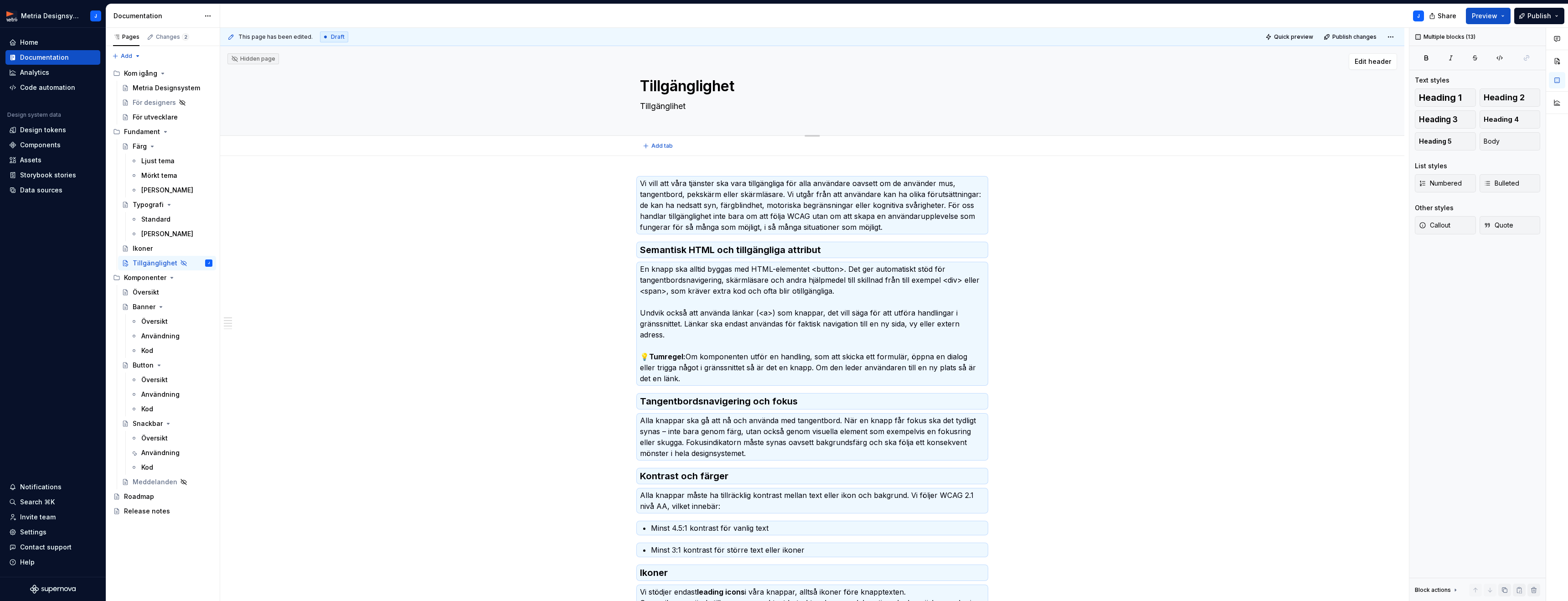
type textarea "*"
type textarea "Tillgänglihe"
type textarea "*"
type textarea "Tillgänglih"
type textarea "*"
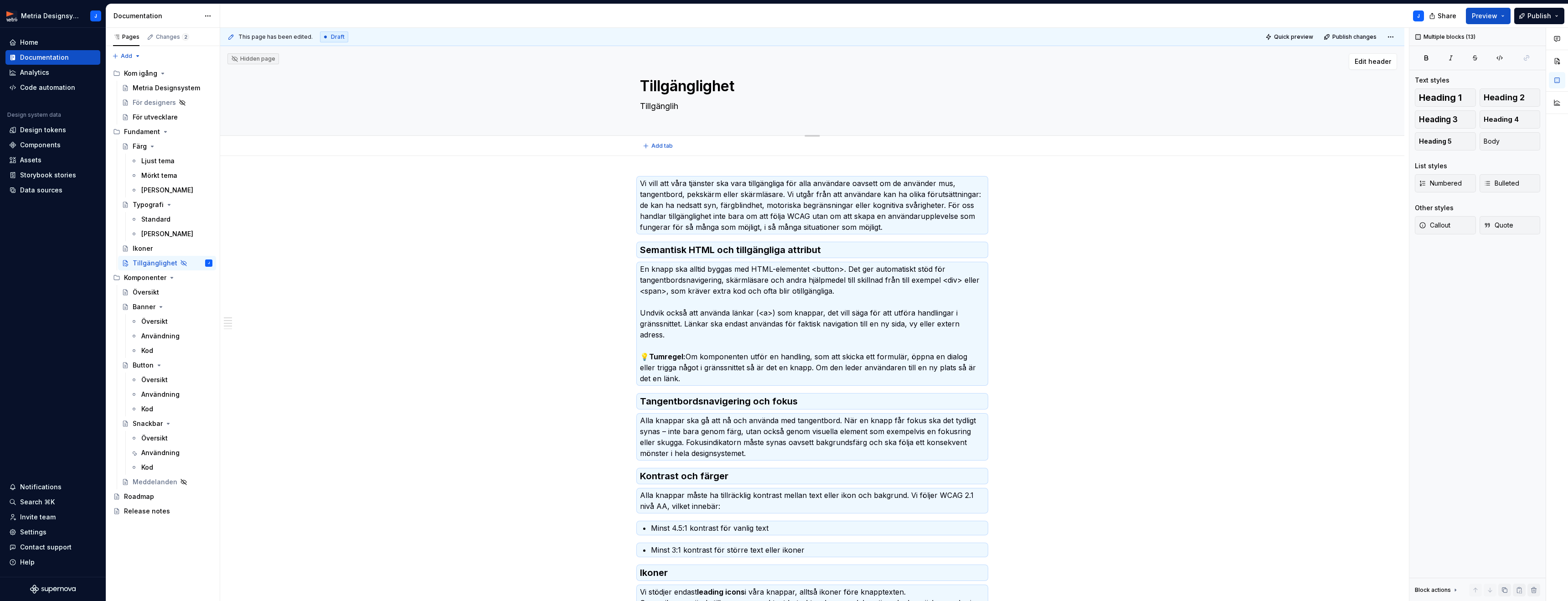
type textarea "Tillgängli"
type textarea "*"
type textarea "Tillgänglig"
type textarea "*"
type textarea "Tillgänglige"
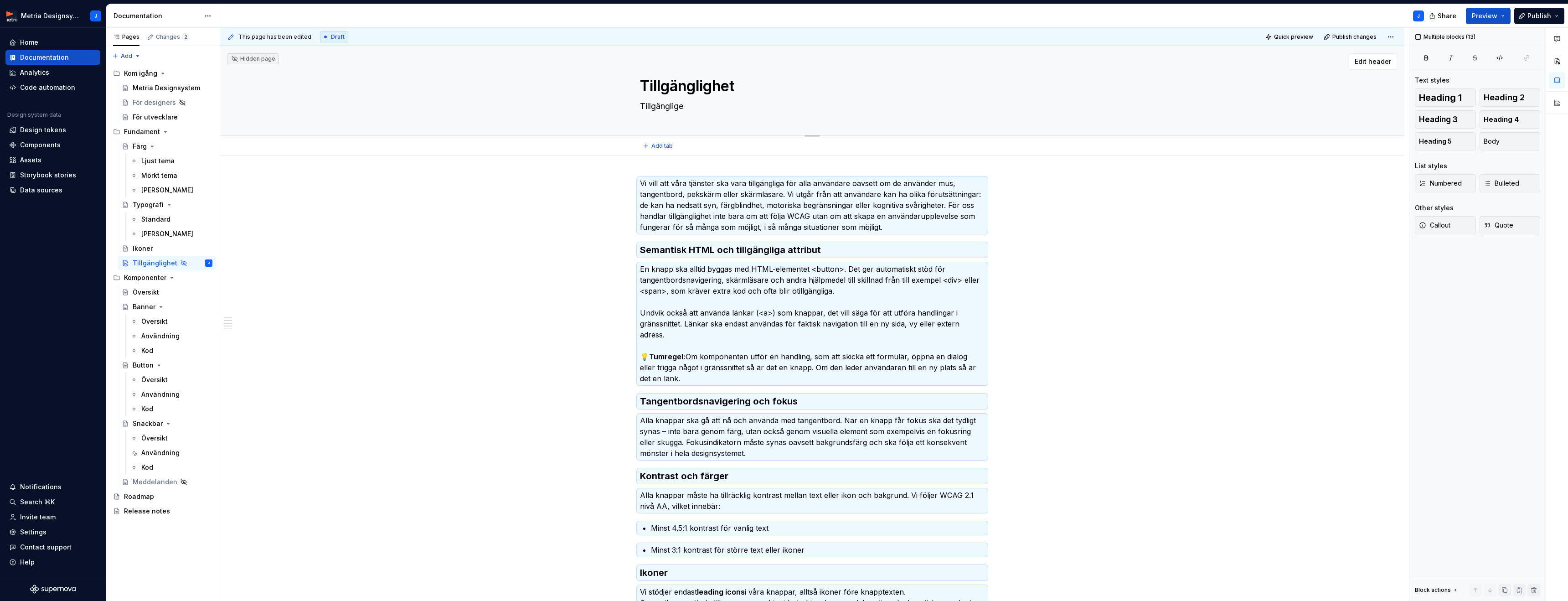
type textarea "*"
type textarea "Tillgängliget"
type textarea "*"
type textarea "Tillgängliget"
type textarea "*"
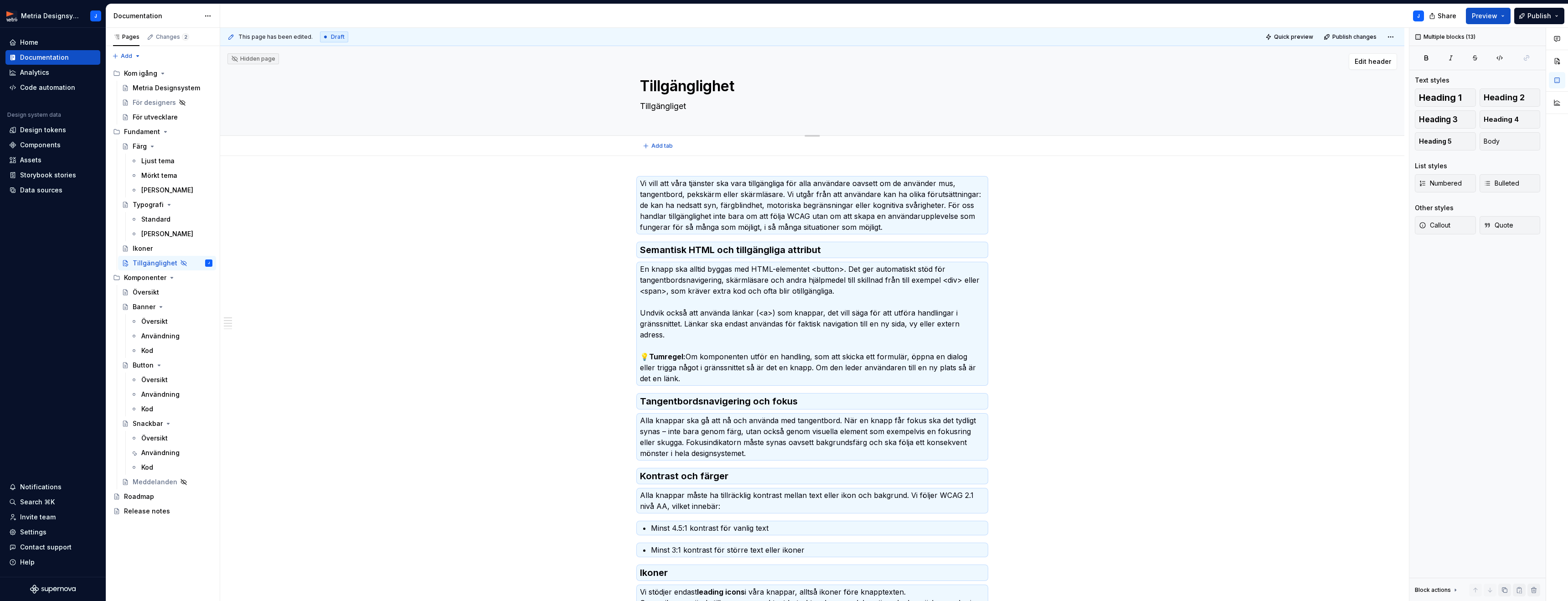
type textarea "Tillgängliget ä"
type textarea "*"
type textarea "Tillgängliget är"
type textarea "*"
type textarea "Tillgängliget är"
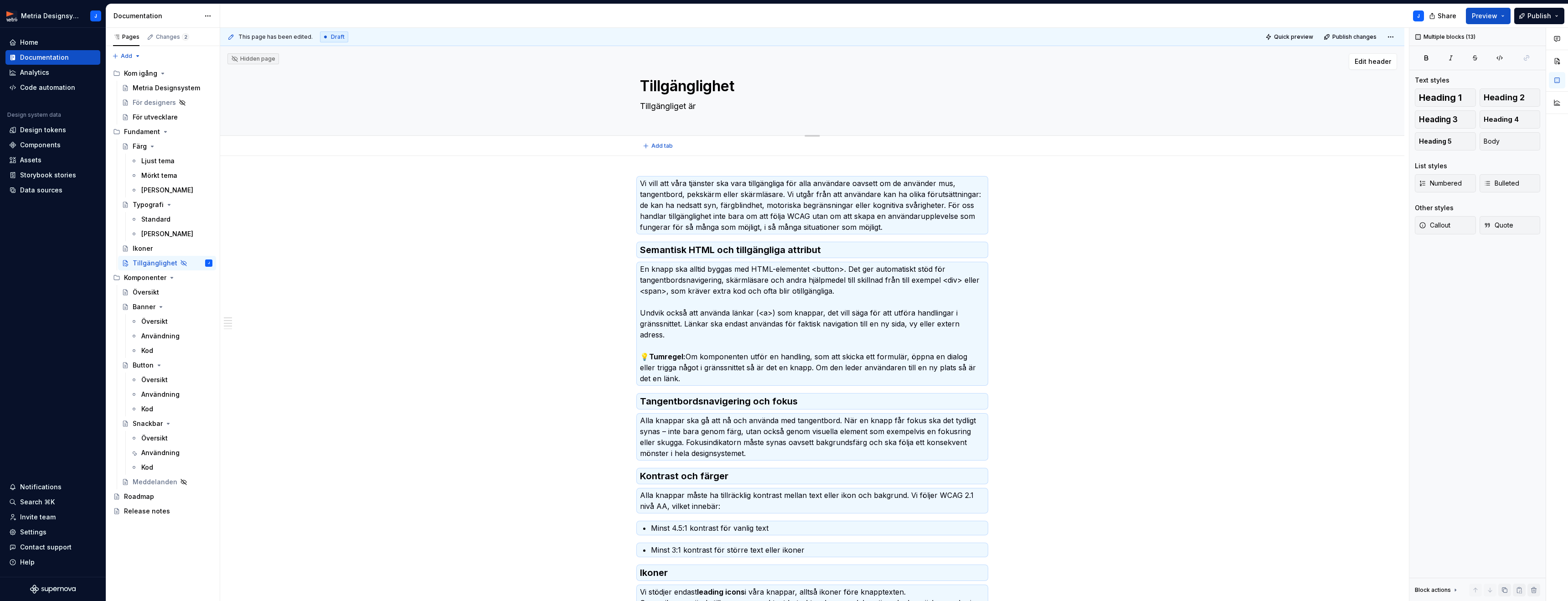
type textarea "*"
type textarea "Tillgängliget är"
type textarea "*"
type textarea "Tillgängliget ä"
type textarea "*"
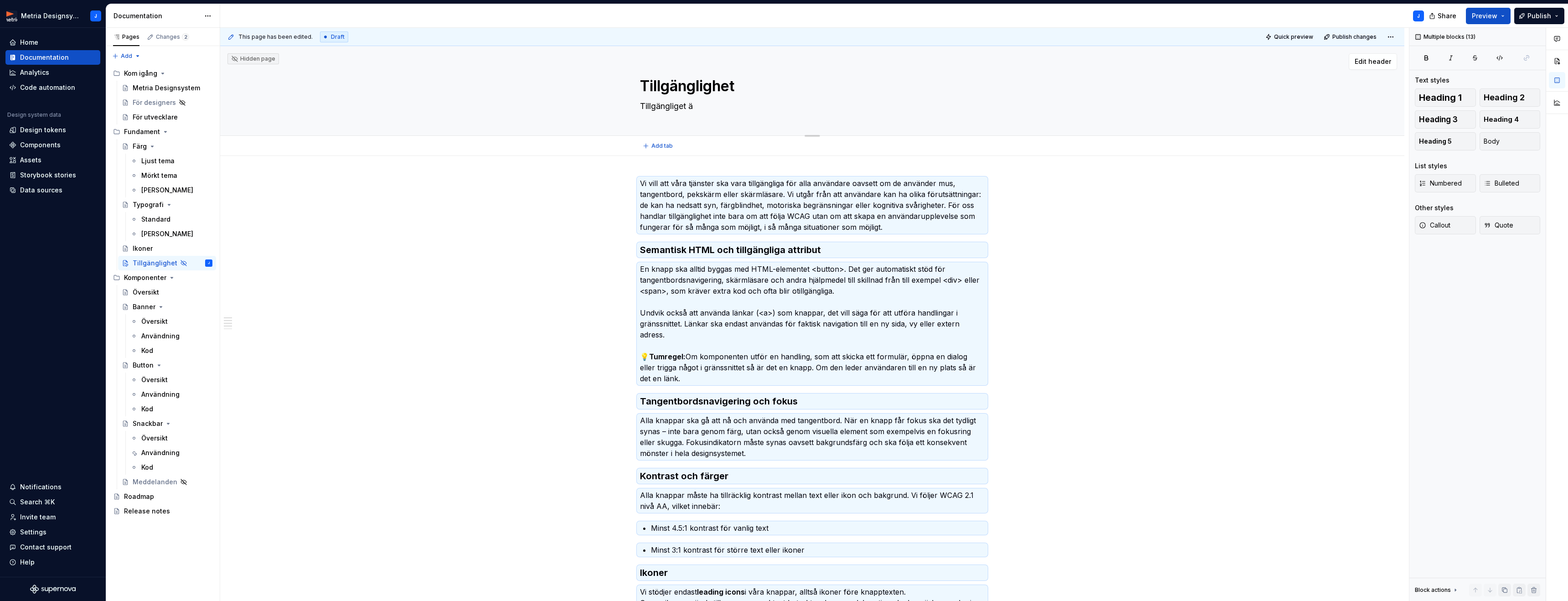
type textarea "Tillgängliget"
type textarea "*"
type textarea "Tillgängliget"
type textarea "*"
type textarea "Tillgänglige"
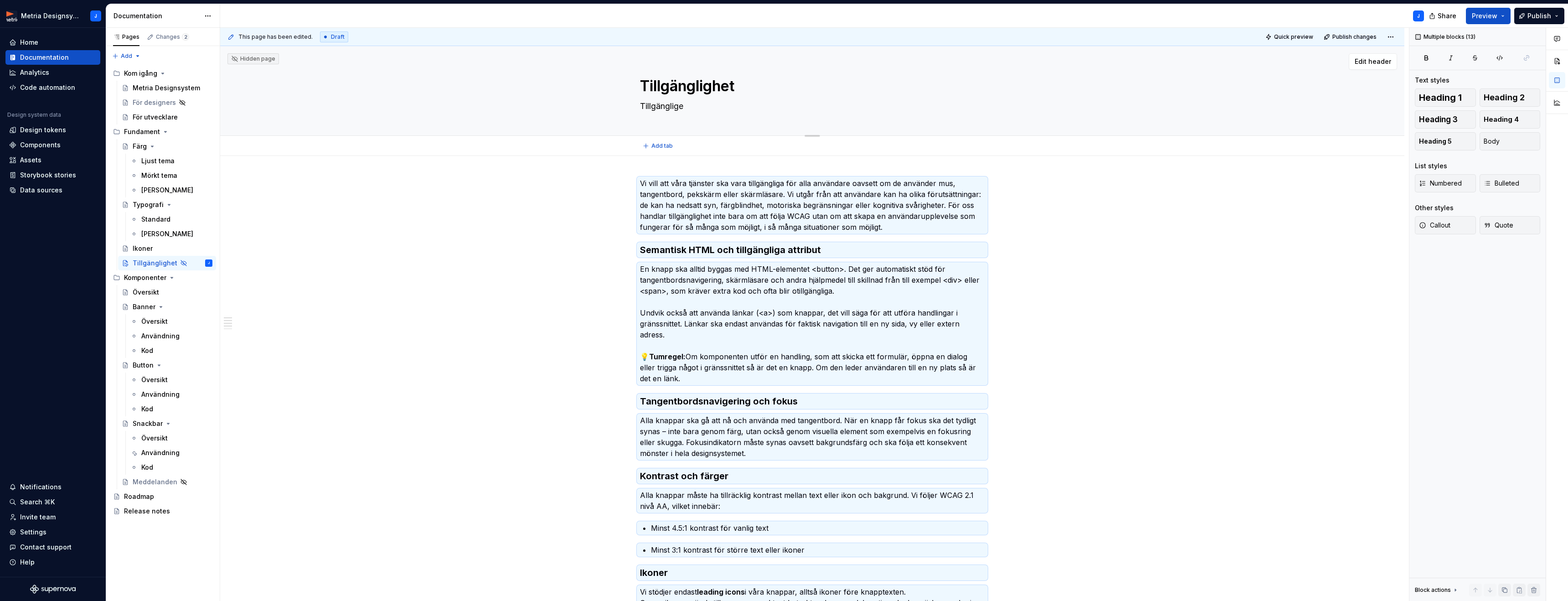
type textarea "*"
type textarea "Tillgänglig"
type textarea "*"
type textarea "Tillgängli"
type textarea "*"
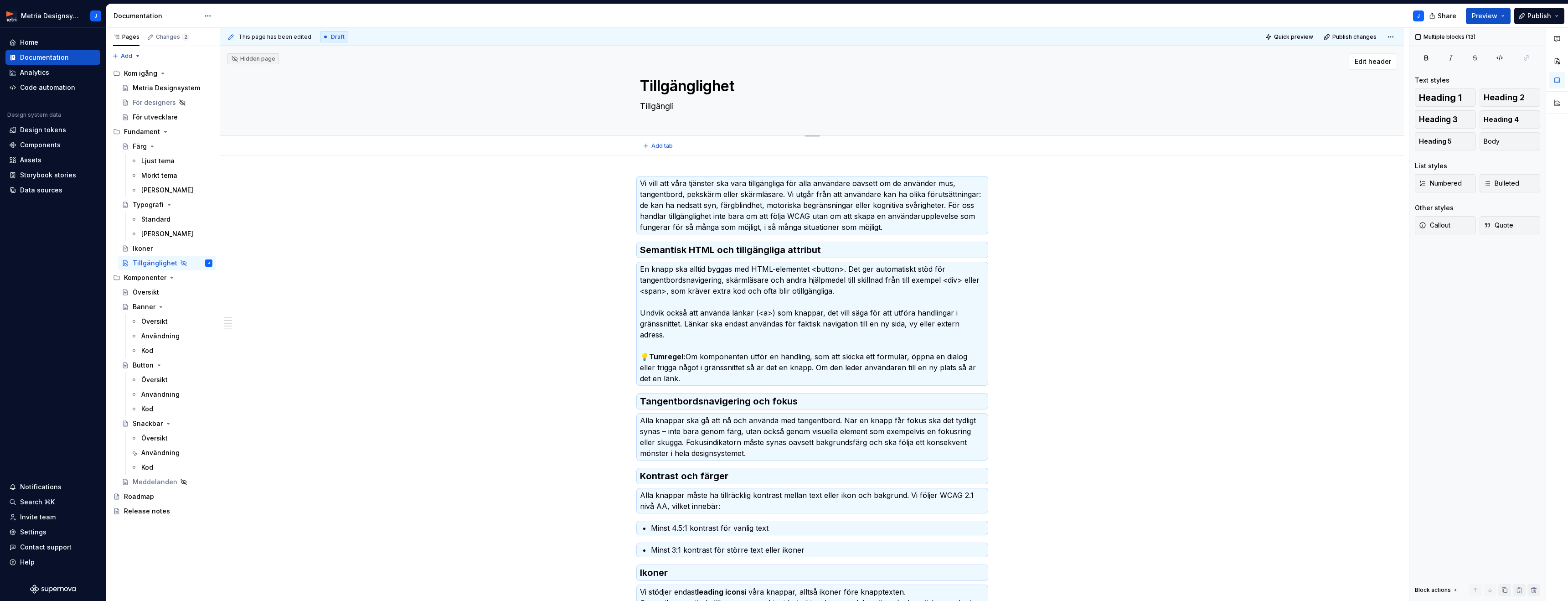
type textarea "Tillgänglih"
type textarea "*"
type textarea "Tillgängli"
type textarea "*"
type textarea "Tillgänglig"
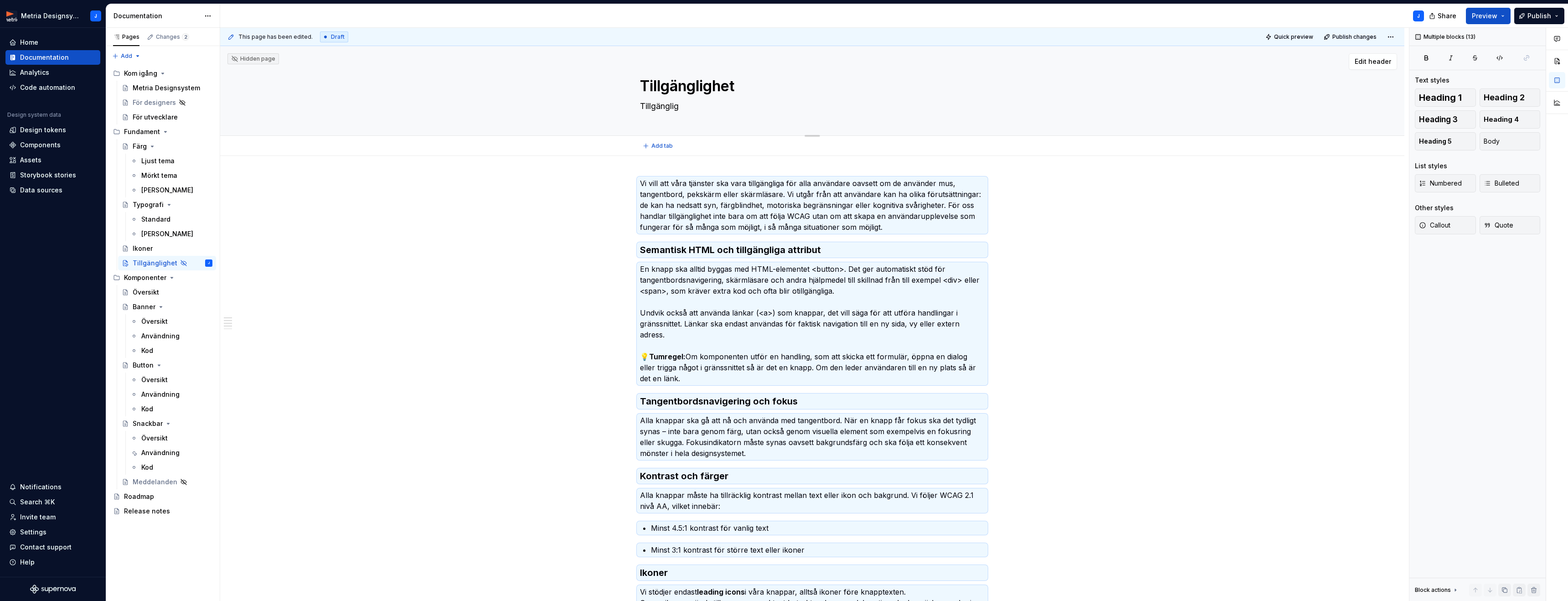
type textarea "*"
type textarea "Tillgängligh"
type textarea "*"
type textarea "Tillgänglighe"
type textarea "*"
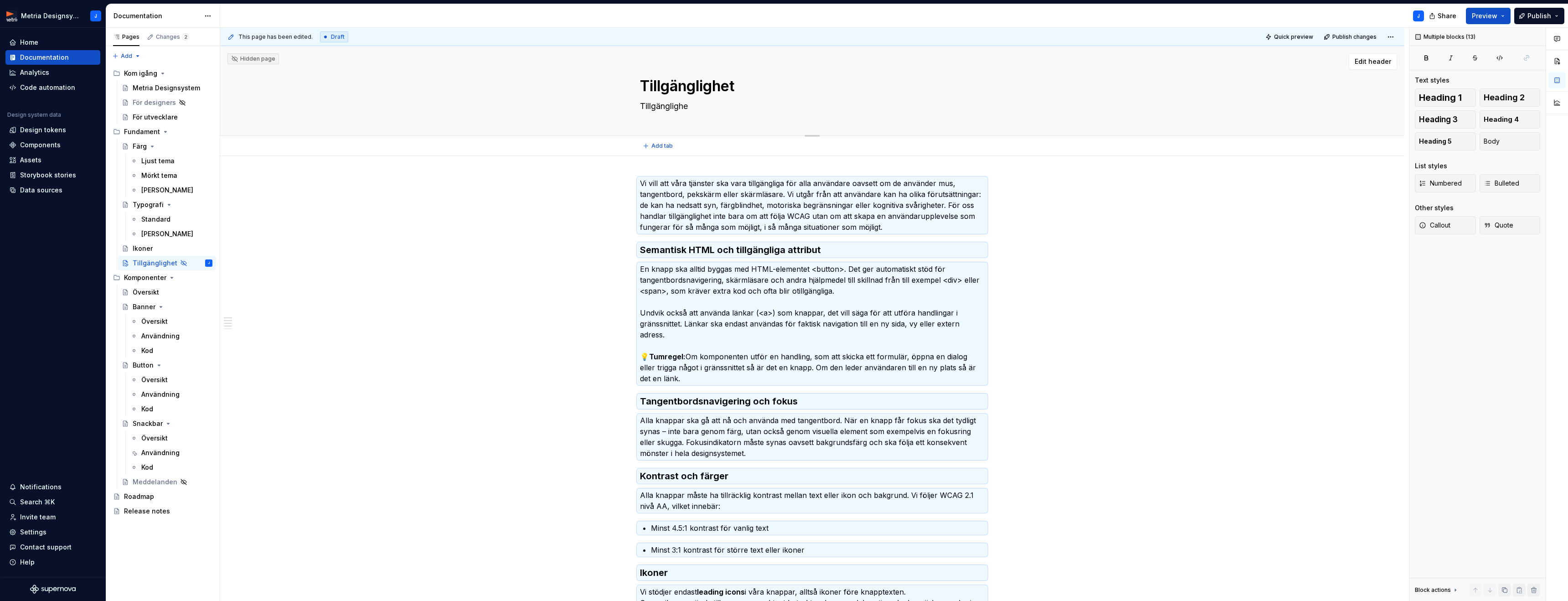
type textarea "Tillgänglighet"
type textarea "*"
type textarea "Tillgänglighet"
type textarea "*"
type textarea "Tillgänglighet ä"
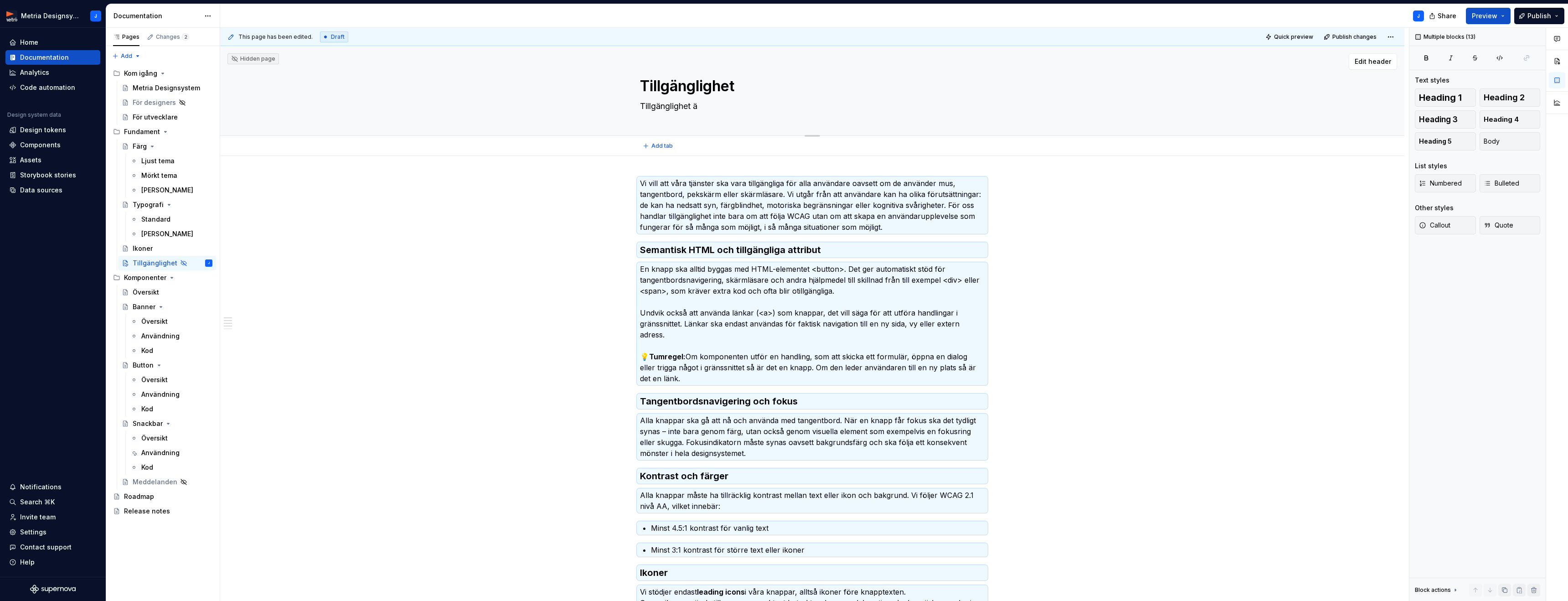
type textarea "*"
type textarea "Tillgänglighet är"
type textarea "*"
type textarea "Tillgänglighet är"
type textarea "*"
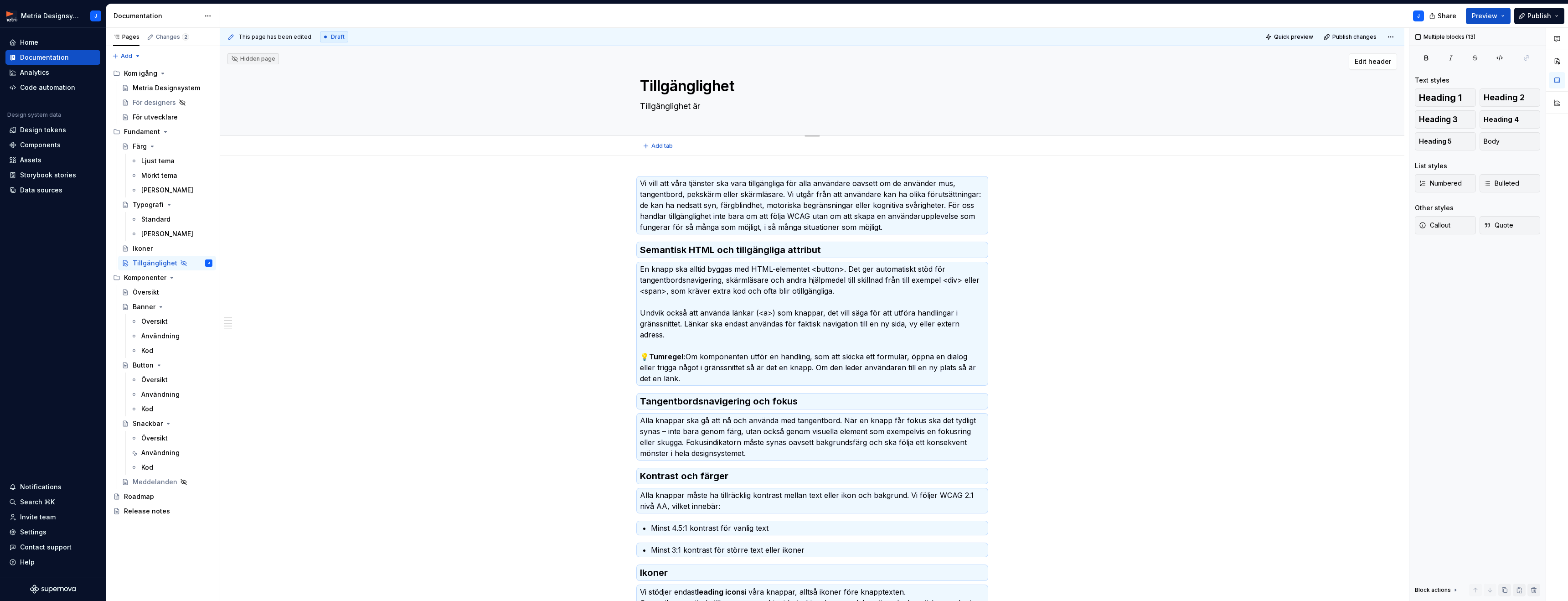
type textarea "Tillgänglighet är e"
type textarea "*"
type textarea "Tillgänglighet är en"
type textarea "*"
type textarea "Tillgänglighet är en"
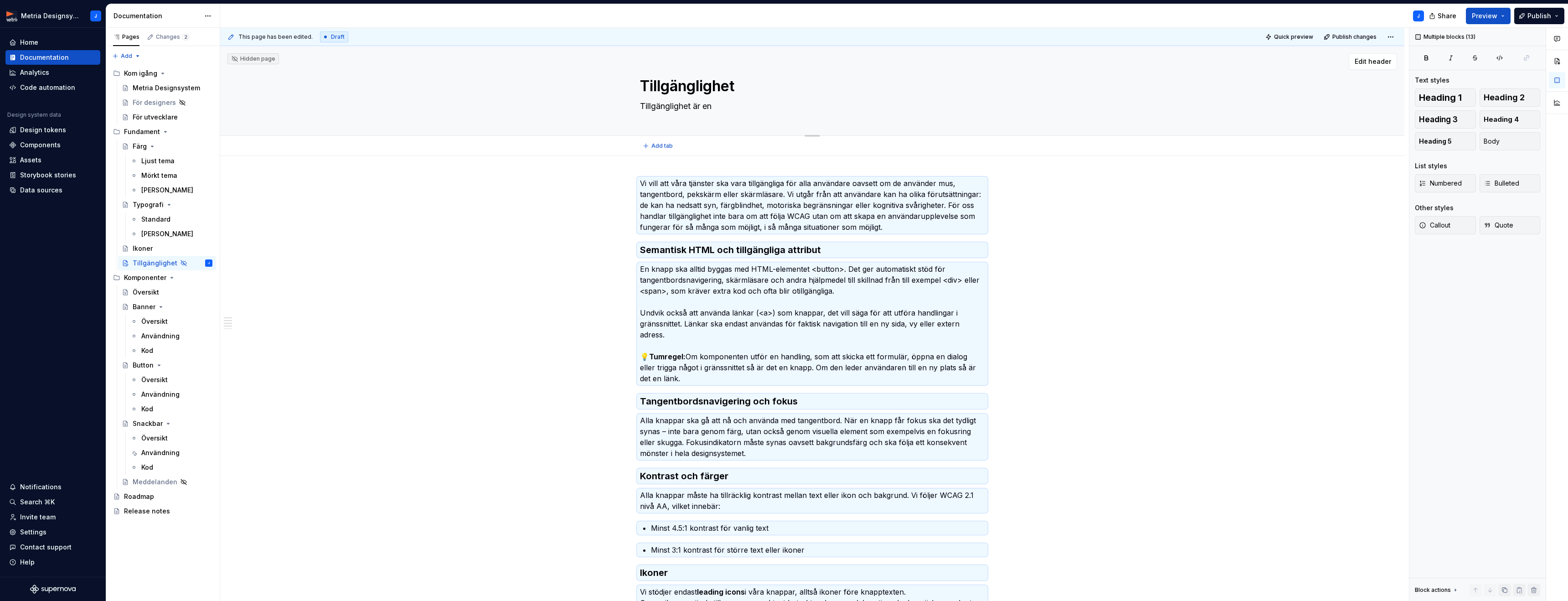
type textarea "*"
type textarea "Tillgänglighet är en d"
type textarea "*"
type textarea "Tillgänglighet är en de"
type textarea "*"
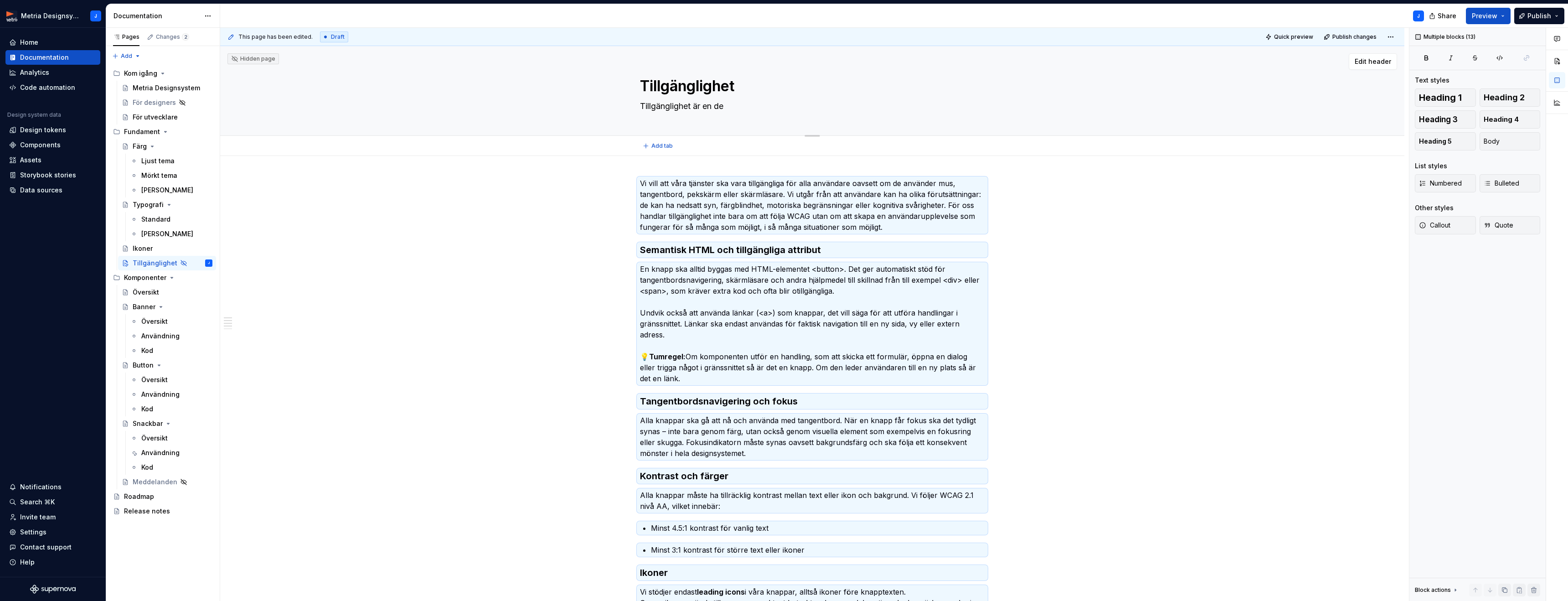
type textarea "Tillgänglighet är en del"
type textarea "*"
type textarea "Tillgänglighet är en del"
type textarea "*"
type textarea "Tillgänglighet är en del a"
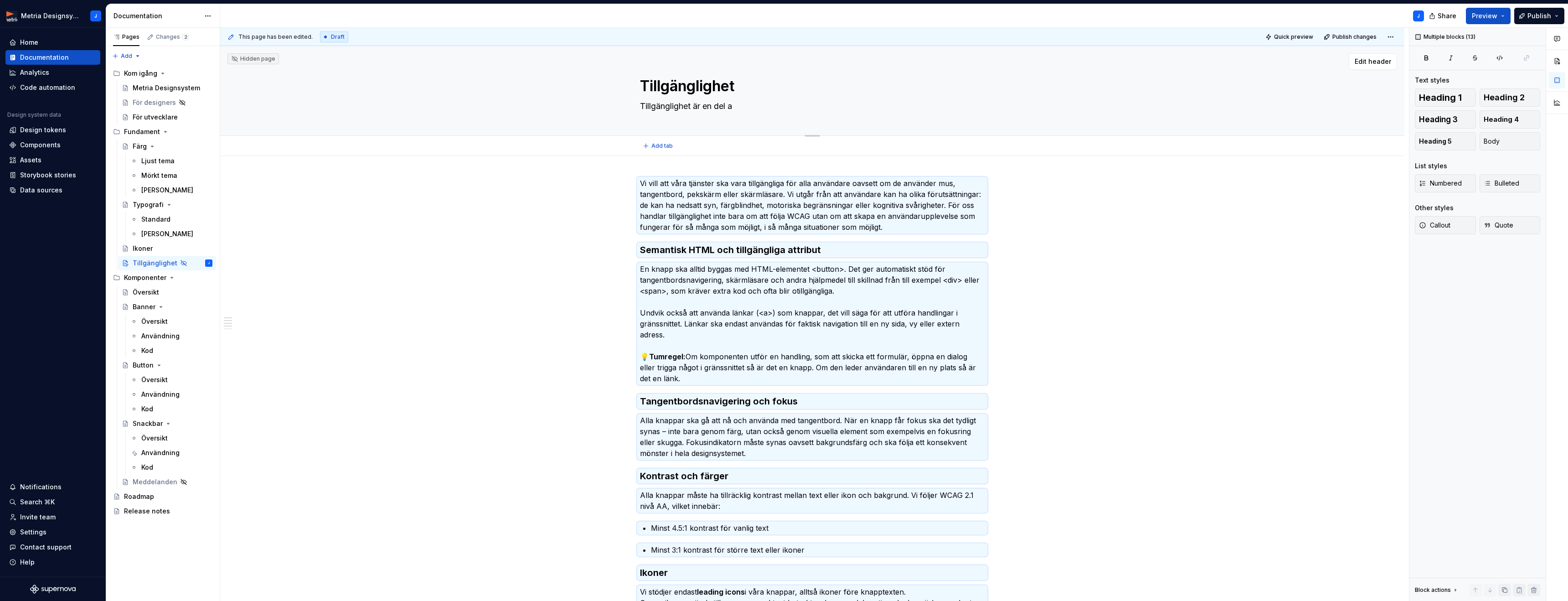
type textarea "*"
type textarea "Tillgänglighet är en del av"
type textarea "*"
type textarea "Tillgänglighet är en del av"
type textarea "*"
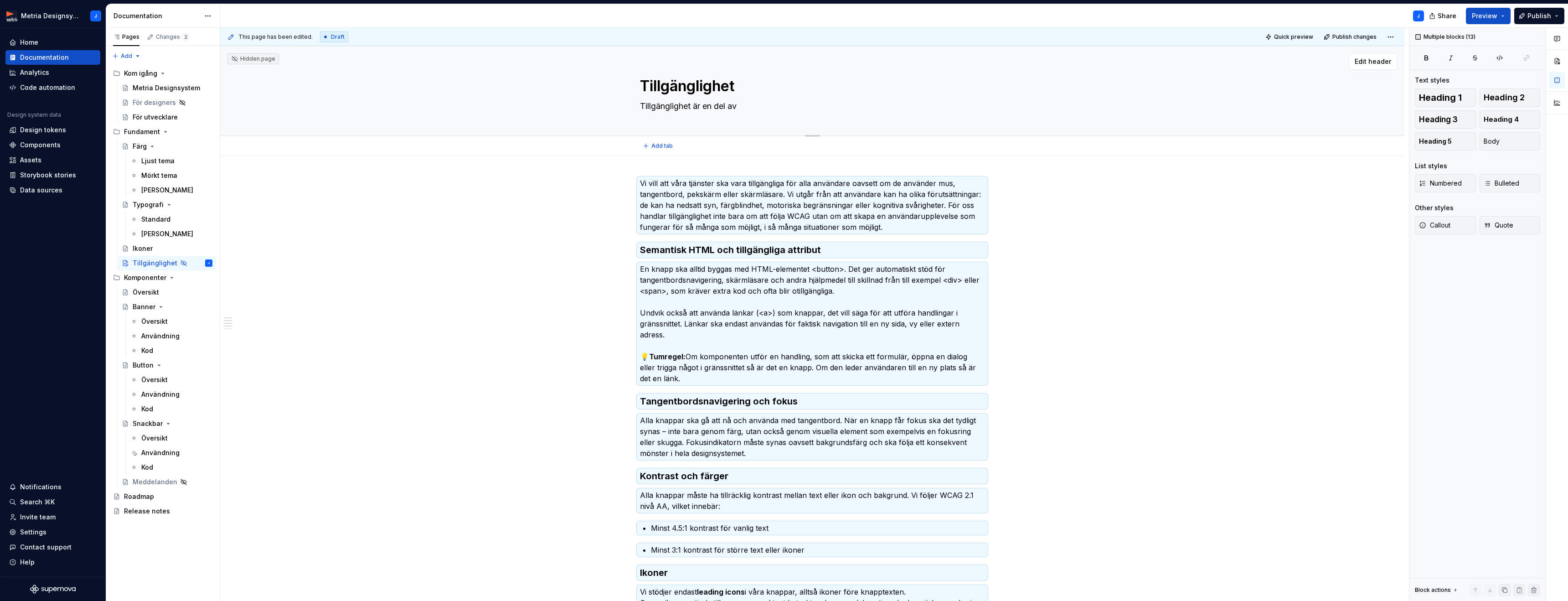
type textarea "Tillgänglighet är en del av g"
type textarea "*"
type textarea "Tillgänglighet är en del av go"
type textarea "*"
type textarea "Tillgänglighet är en del av god"
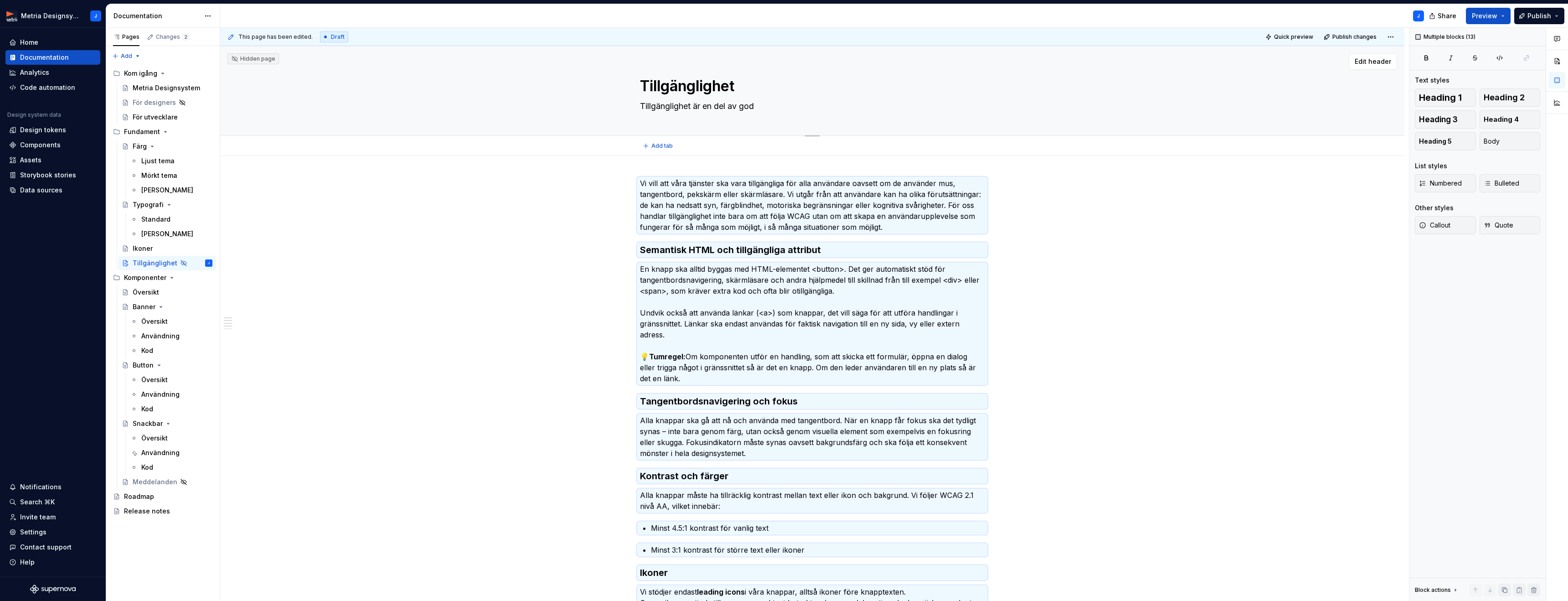
type textarea "*"
type textarea "Tillgänglighet är en del av god"
type textarea "*"
type textarea "Tillgänglighet är en del av god d"
type textarea "*"
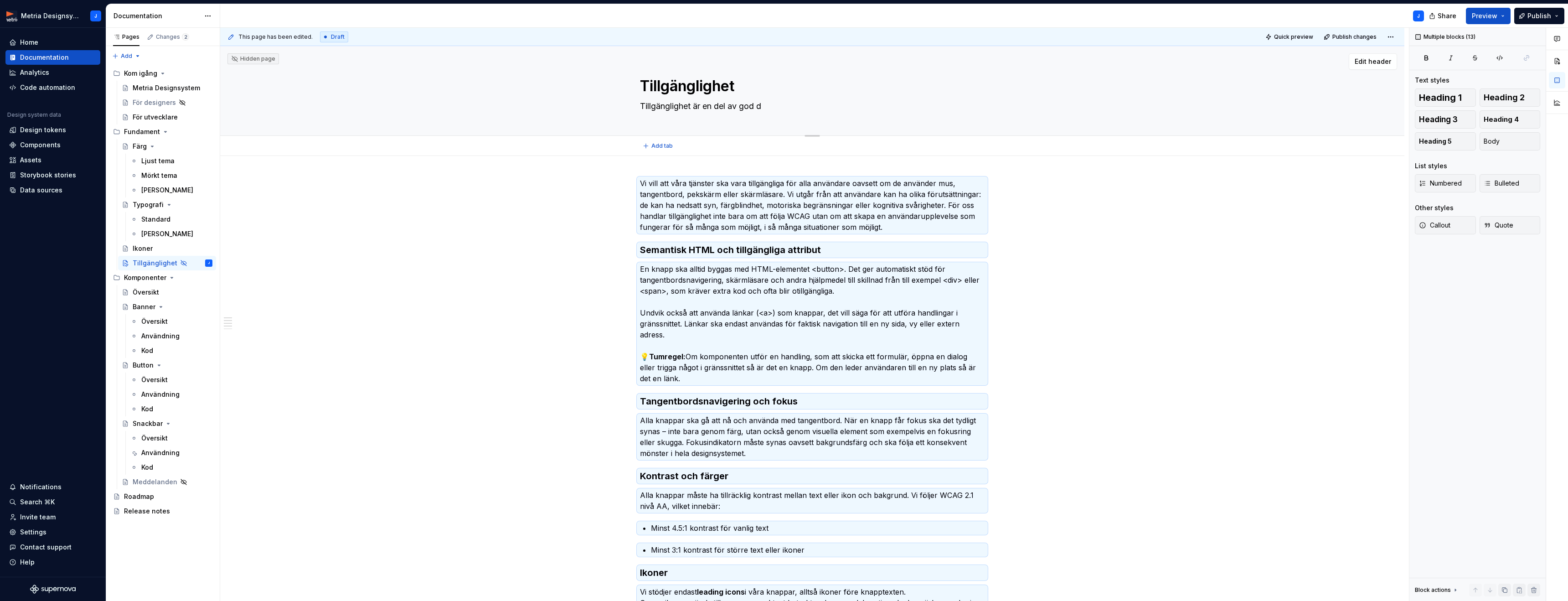
type textarea "Tillgänglighet är en del av god de"
type textarea "*"
type textarea "Tillgänglighet är en del av god des"
type textarea "*"
type textarea "Tillgänglighet är en del av god desi"
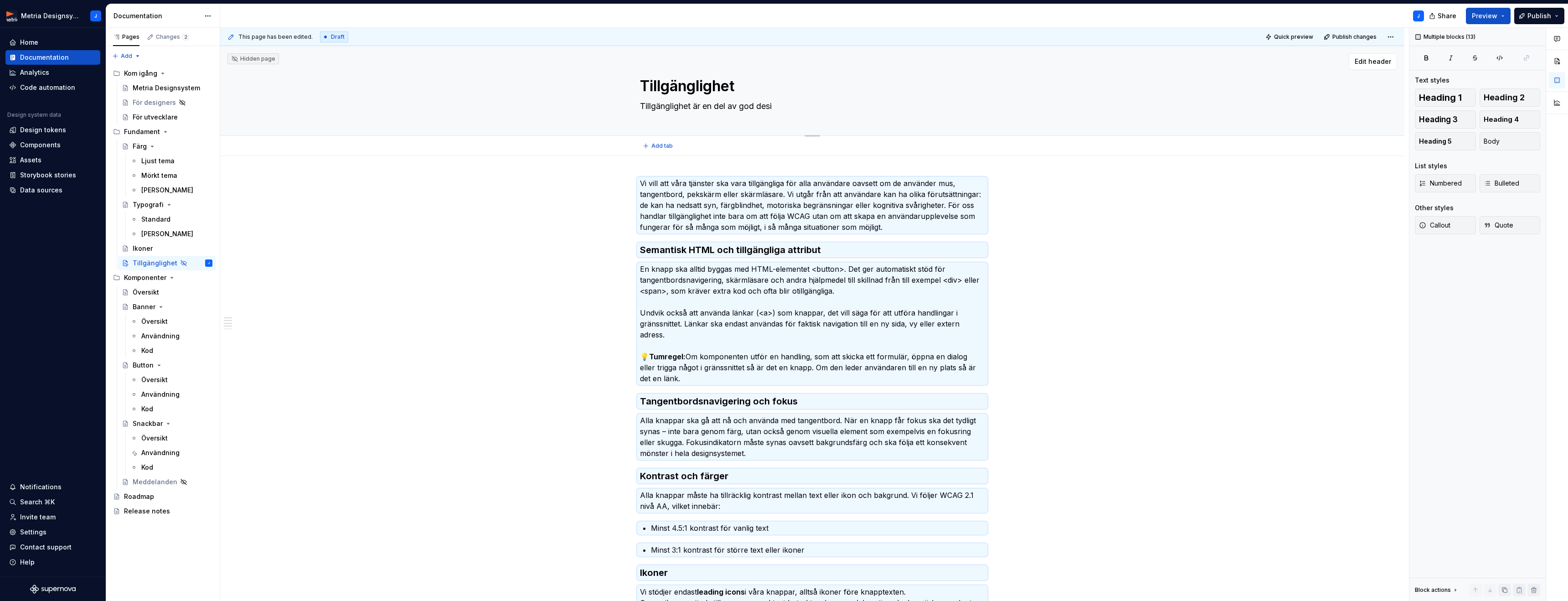
type textarea "*"
type textarea "Tillgänglighet är en del av god desig"
type textarea "*"
type textarea "Tillgänglighet är en del av [DEMOGRAPHIC_DATA] design"
type textarea "*"
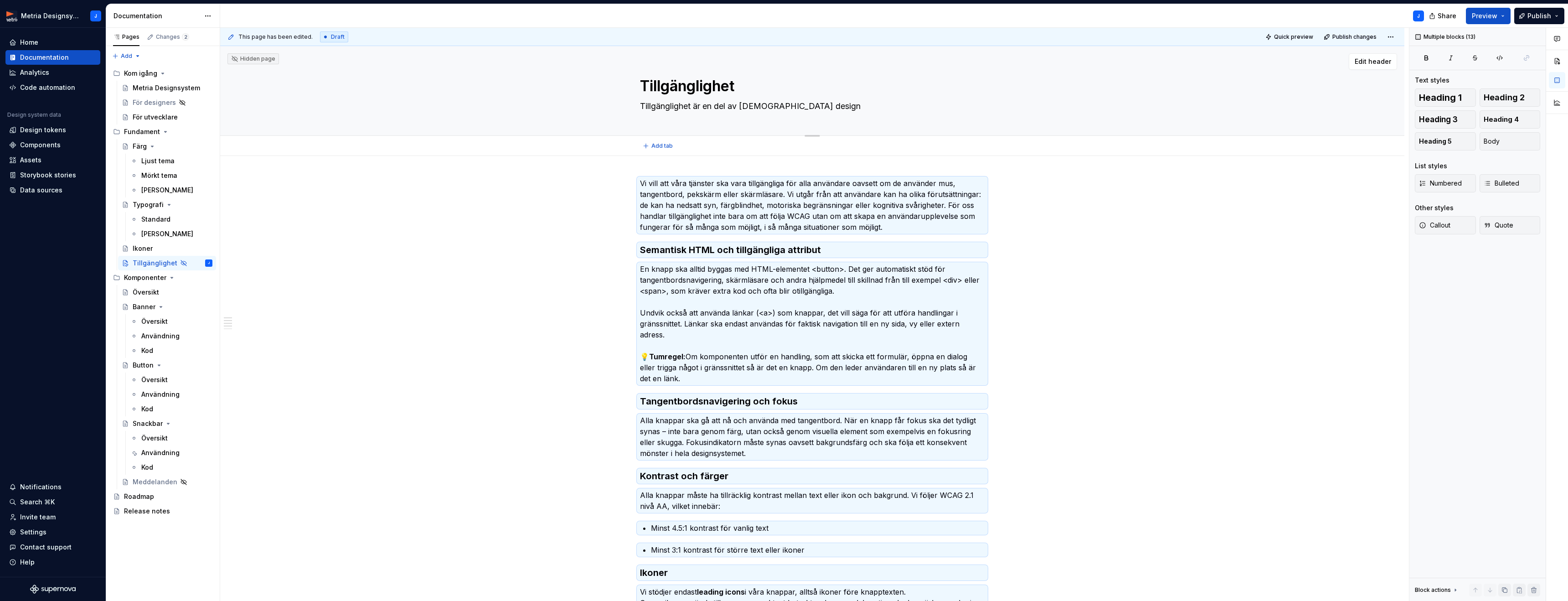
type textarea "Tillgänglighet är en del av [DEMOGRAPHIC_DATA] design,"
type textarea "*"
type textarea "Tillgänglighet är en del av [DEMOGRAPHIC_DATA] design,"
type textarea "*"
type textarea "Tillgänglighet är en del av [DEMOGRAPHIC_DATA] design, o"
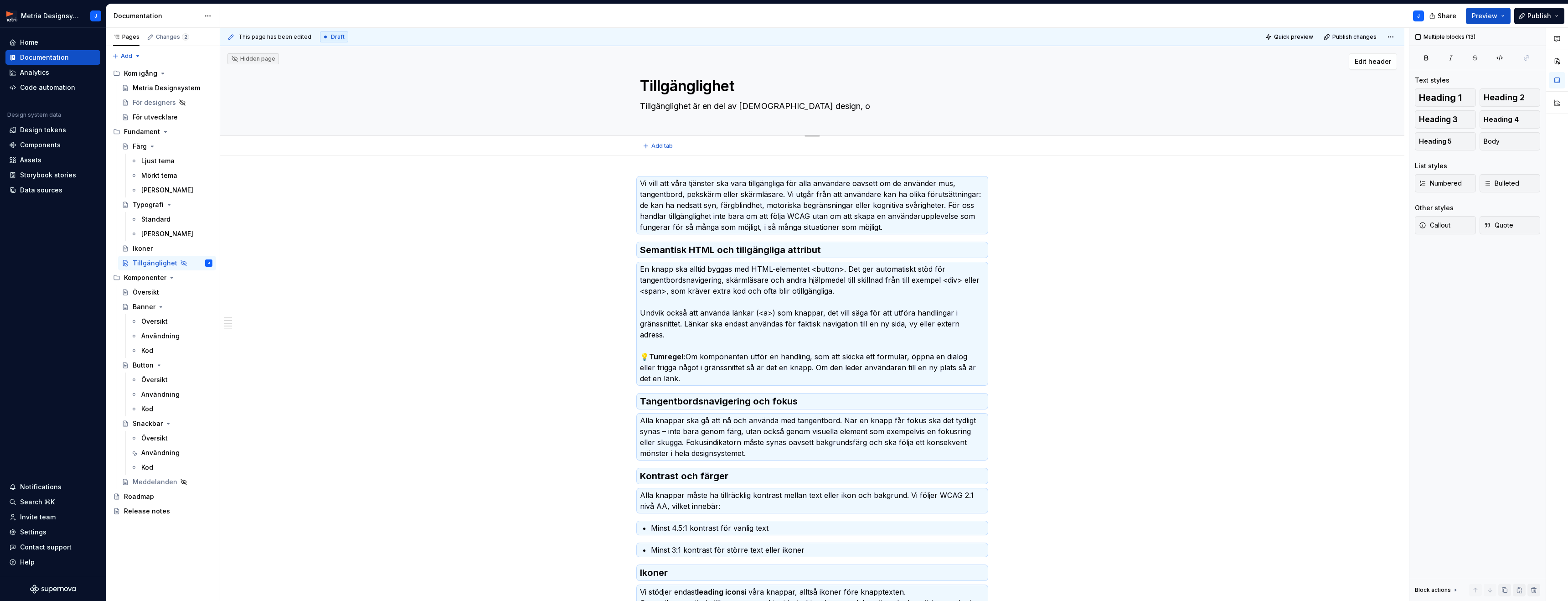
type textarea "*"
type textarea "Tillgänglighet är en del av [DEMOGRAPHIC_DATA] design, oc"
type textarea "*"
type textarea "Tillgänglighet är en del av [DEMOGRAPHIC_DATA] design, och"
type textarea "*"
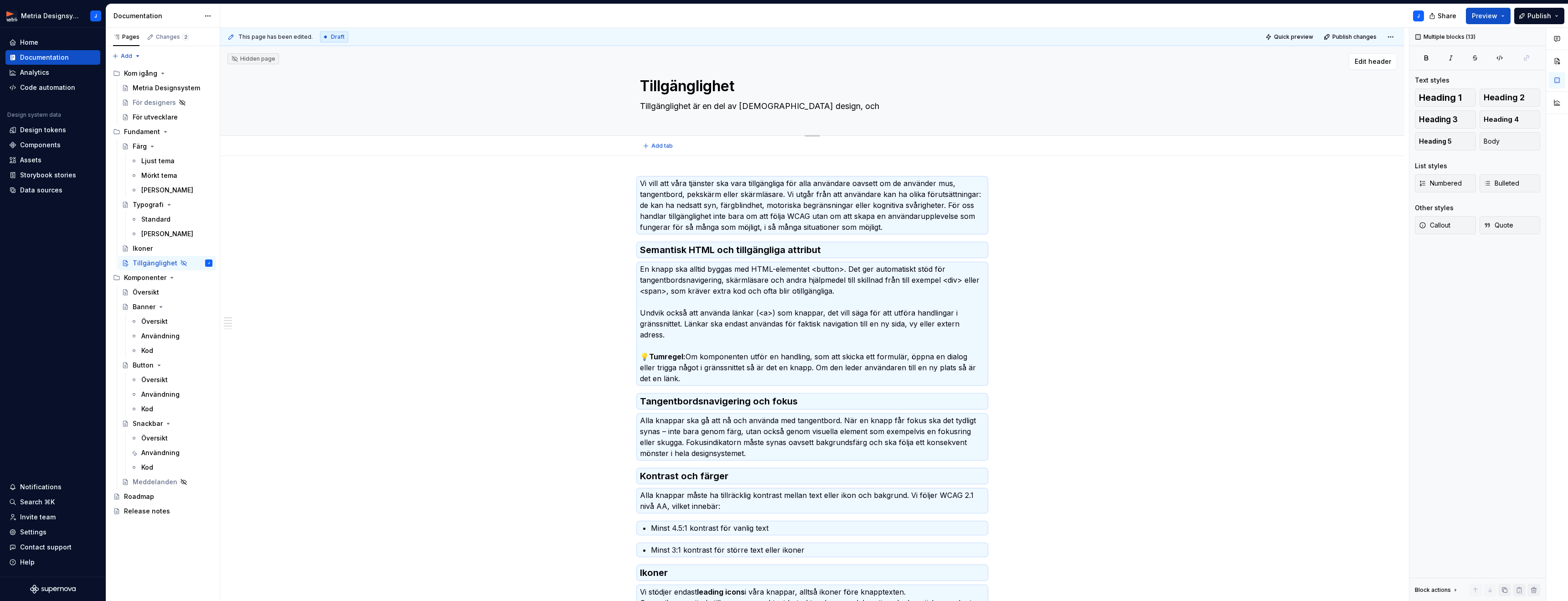
type textarea "Tillgänglighet är en del av [DEMOGRAPHIC_DATA] design, och"
type textarea "*"
type textarea "Tillgänglighet är en del av [DEMOGRAPHIC_DATA] design, och g"
type textarea "*"
type textarea "Tillgänglighet är en del av [DEMOGRAPHIC_DATA] design, och go"
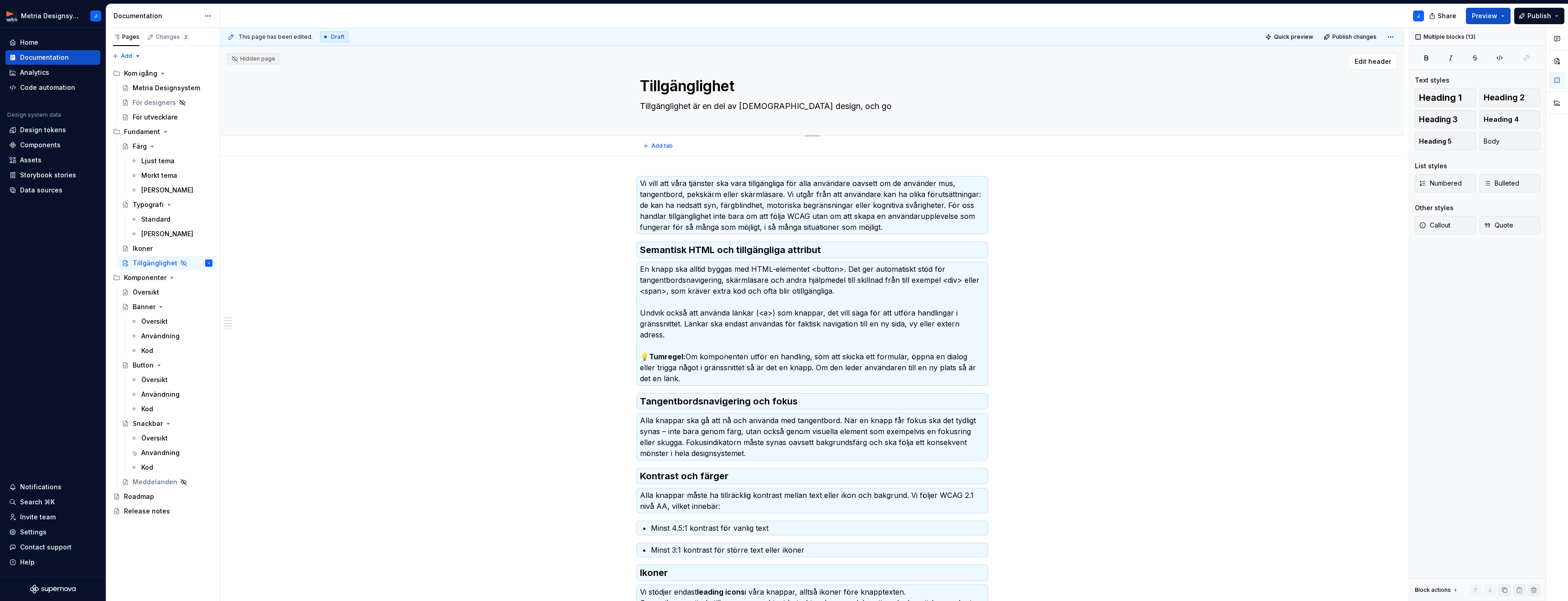
type textarea "*"
type textarea "Tillgänglighet är en del av [DEMOGRAPHIC_DATA] design, och [DEMOGRAPHIC_DATA]"
type textarea "*"
type textarea "Tillgänglighet är en del av [DEMOGRAPHIC_DATA] design, och [DEMOGRAPHIC_DATA]"
type textarea "*"
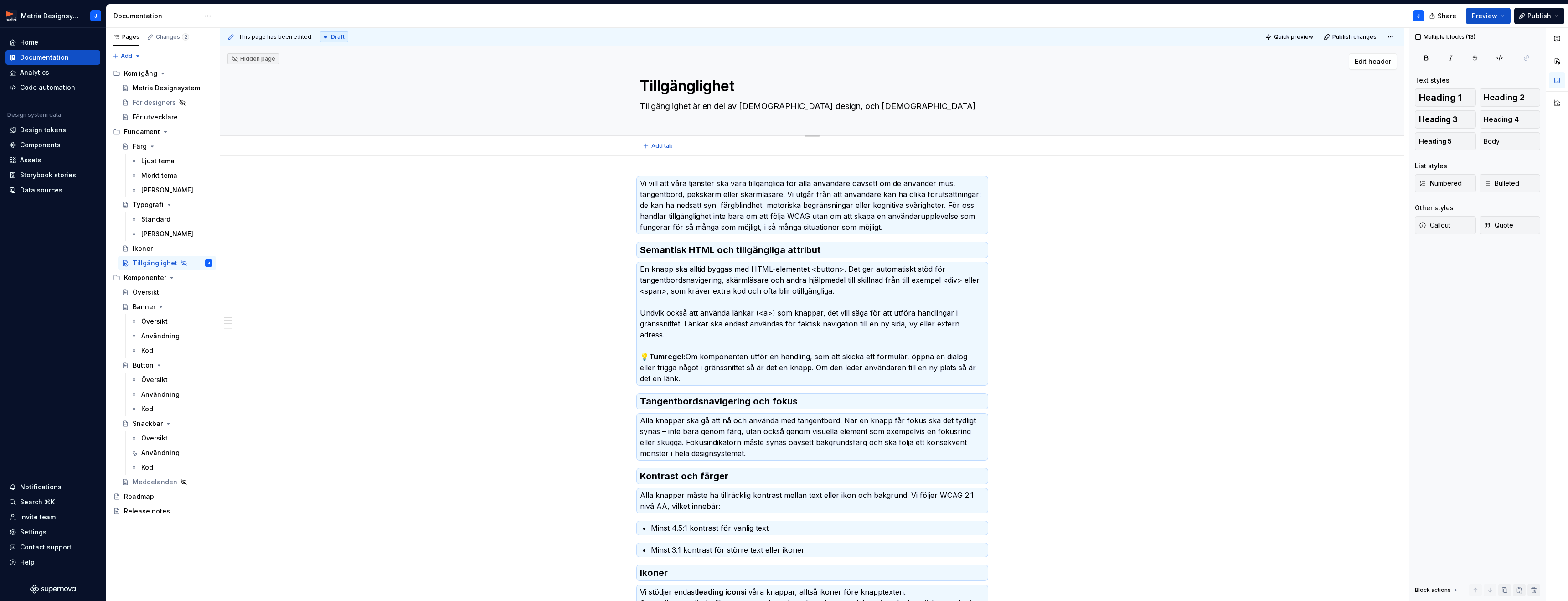
type textarea "Tillgänglighet är en del av [DEMOGRAPHIC_DATA] design, och god d"
type textarea "*"
type textarea "Tillgänglighet är en del av [DEMOGRAPHIC_DATA] design, och god de"
type textarea "*"
type textarea "Tillgänglighet är en del av [DEMOGRAPHIC_DATA] design, och god des"
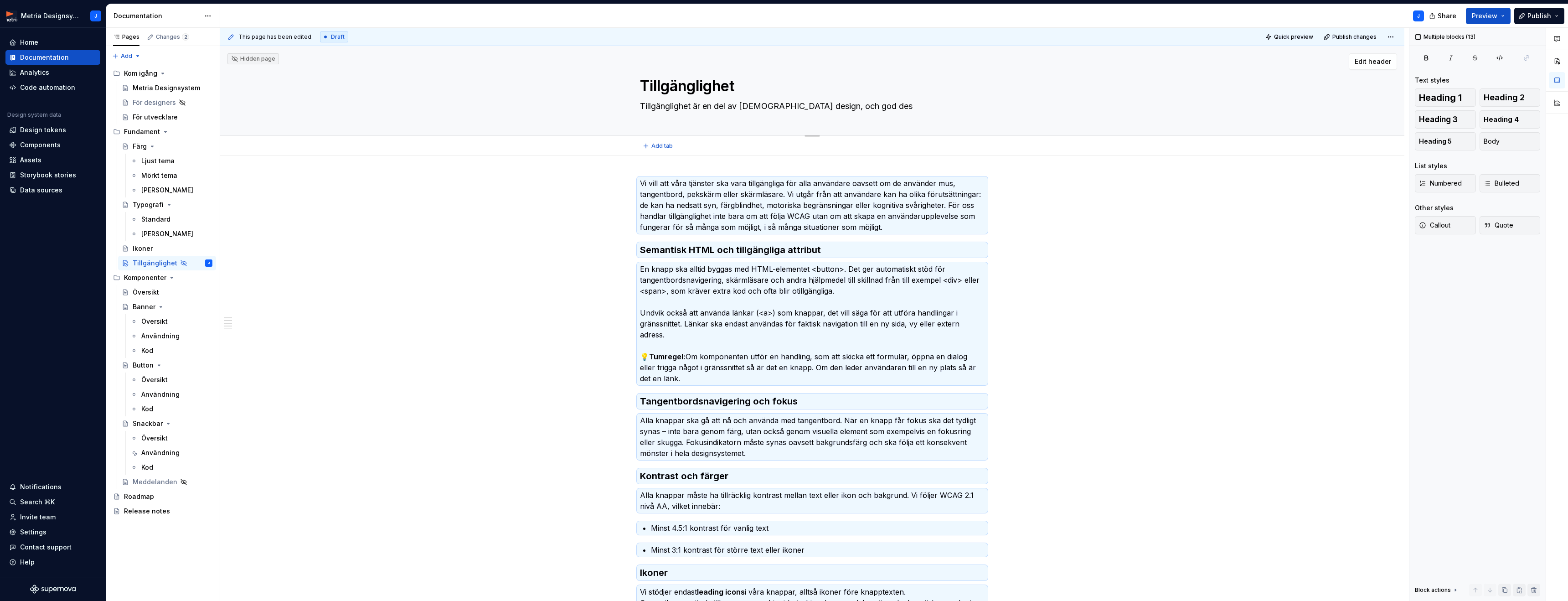
type textarea "*"
type textarea "Tillgänglighet är en del av [DEMOGRAPHIC_DATA] design, och god desi"
type textarea "*"
type textarea "Tillgänglighet är en del av [DEMOGRAPHIC_DATA] design, och god desig"
type textarea "*"
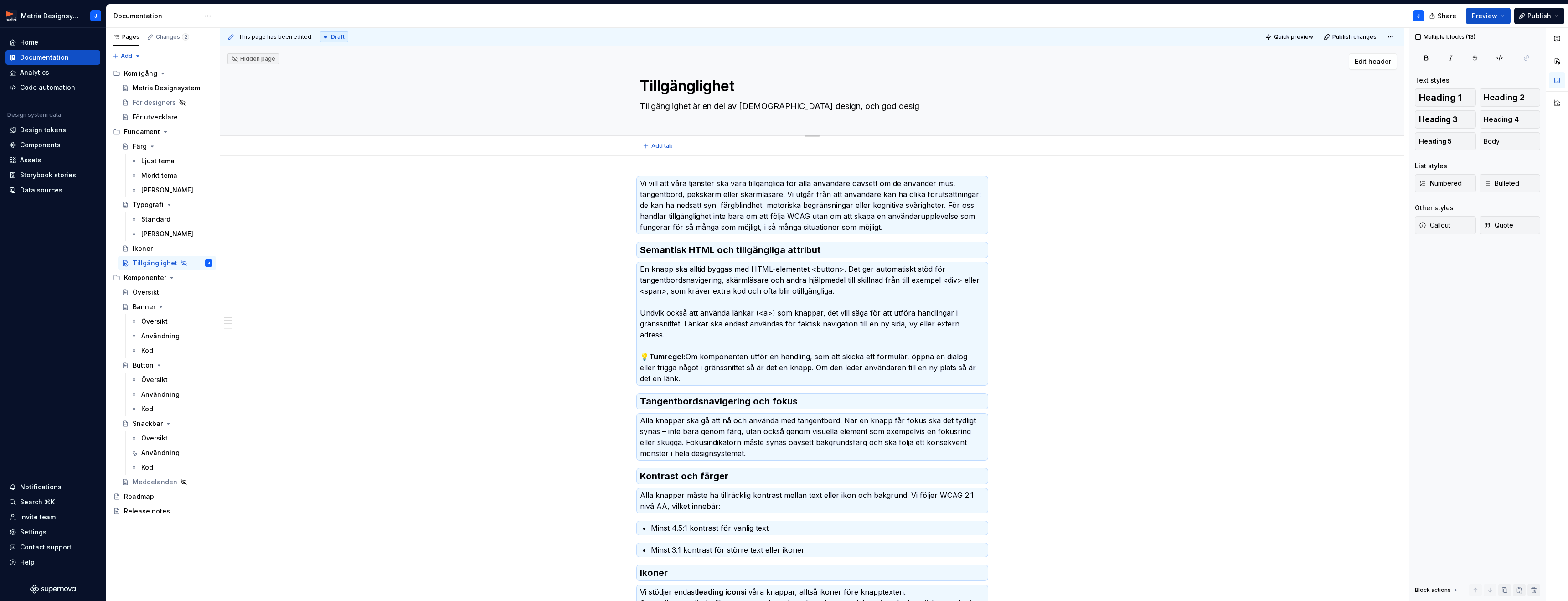
type textarea "Tillgänglighet är en del av [DEMOGRAPHIC_DATA] design, och [DEMOGRAPHIC_DATA] d…"
type textarea "*"
type textarea "Tillgänglighet är en del av [DEMOGRAPHIC_DATA] design, och [DEMOGRAPHIC_DATA] d…"
type textarea "*"
type textarea "Tillgänglighet är en del av [DEMOGRAPHIC_DATA] design, och [DEMOGRAPHIC_DATA] d…"
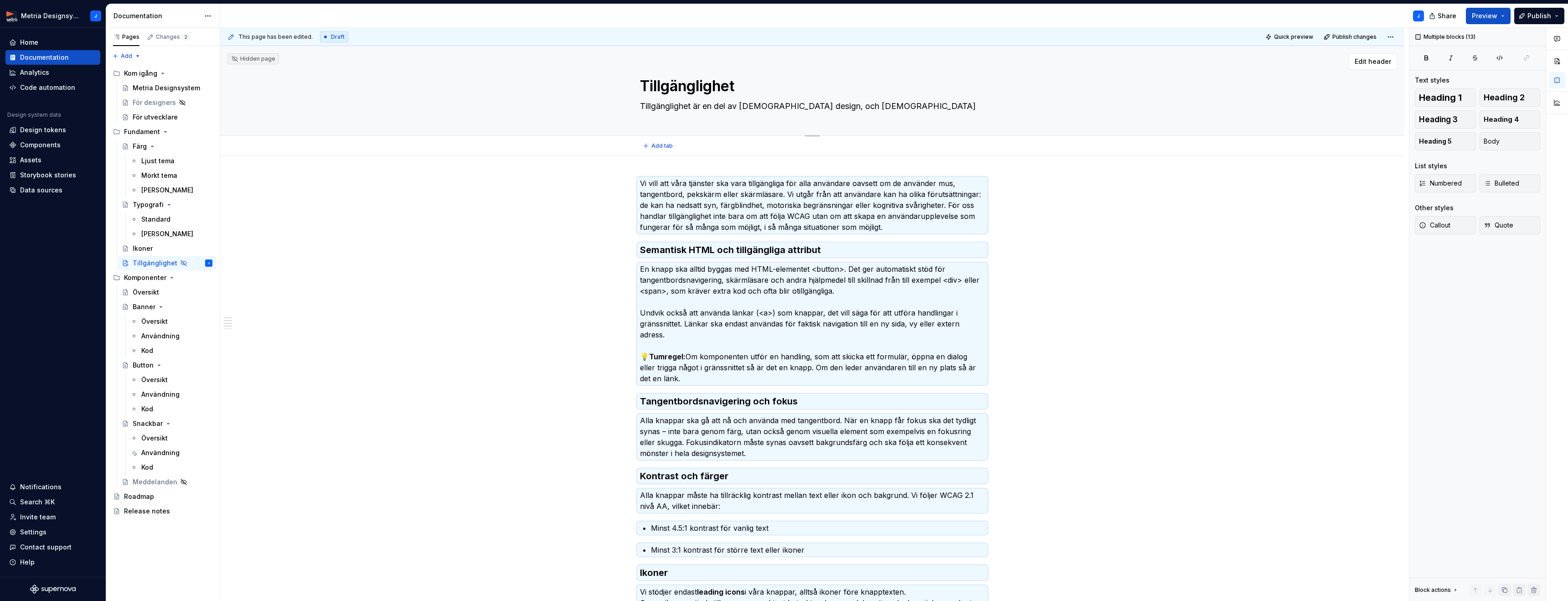
type textarea "*"
type textarea "Tillgänglighet är en del av [DEMOGRAPHIC_DATA] design, och [DEMOGRAPHIC_DATA] d…"
type textarea "*"
type textarea "Tillgänglighet är en del av [DEMOGRAPHIC_DATA] design, och [DEMOGRAPHIC_DATA] d…"
type textarea "*"
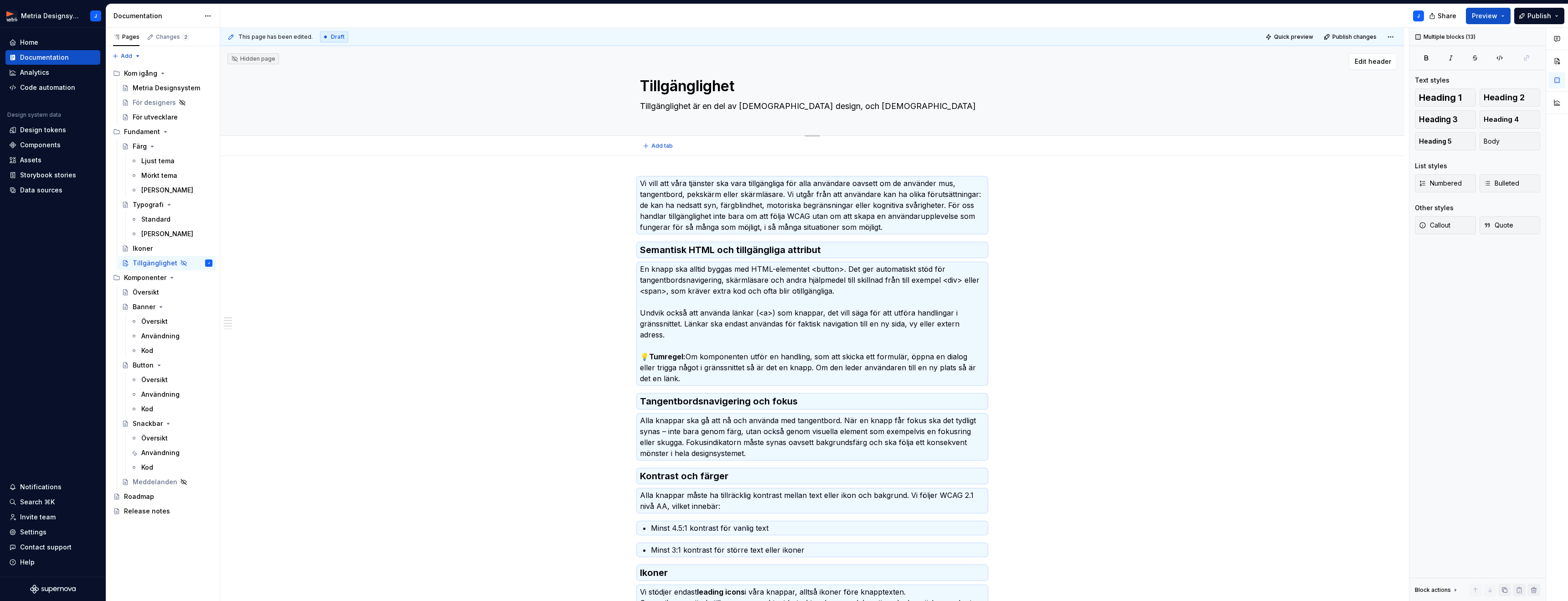
type textarea "Tillgänglighet är en del av [DEMOGRAPHIC_DATA] design, och [DEMOGRAPHIC_DATA] d…"
type textarea "*"
type textarea "Tillgänglighet är en del av [DEMOGRAPHIC_DATA] design, och god design är fö"
type textarea "*"
type textarea "Tillgänglighet är en del av [DEMOGRAPHIC_DATA] design, och [DEMOGRAPHIC_DATA] d…"
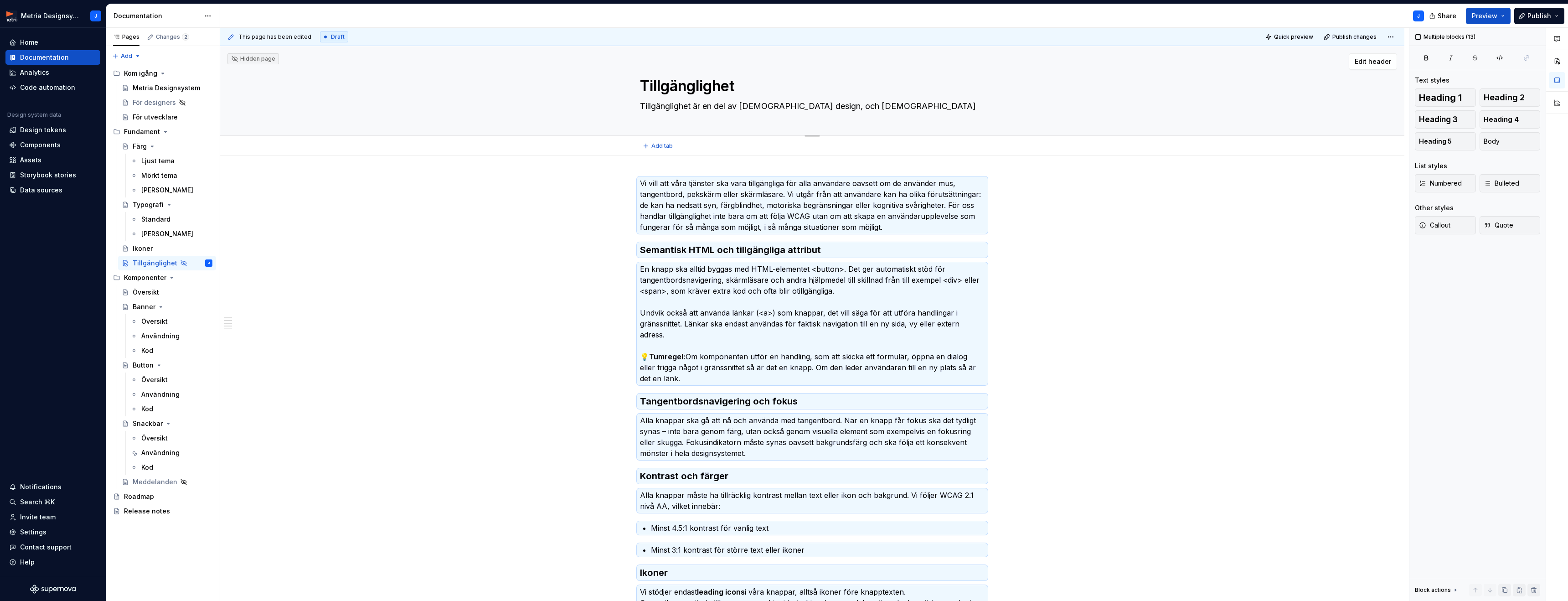
type textarea "*"
type textarea "Tillgänglighet är en del av [DEMOGRAPHIC_DATA] design, och [DEMOGRAPHIC_DATA] d…"
type textarea "*"
type textarea "Tillgänglighet är en del av [DEMOGRAPHIC_DATA] design, och god design är för a"
type textarea "*"
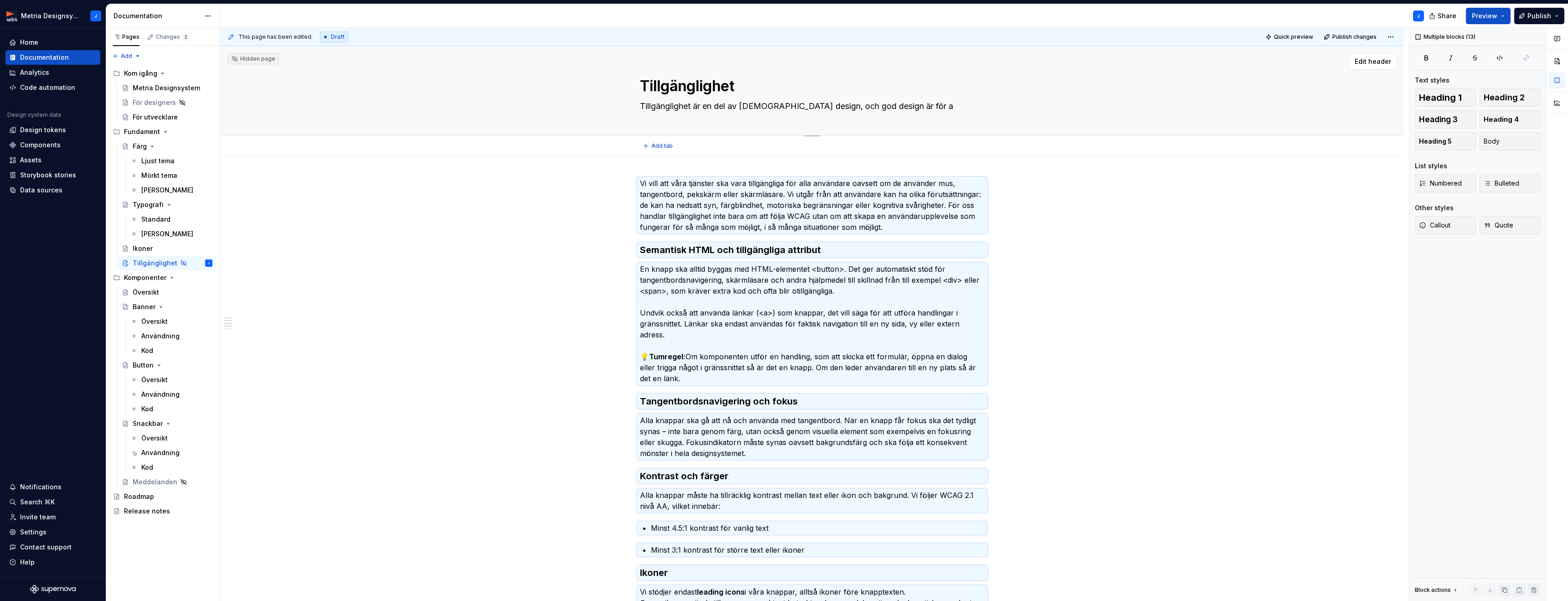
type textarea "Tillgänglighet är en del av [DEMOGRAPHIC_DATA] design, och [DEMOGRAPHIC_DATA] d…"
type textarea "*"
type textarea "Tillgänglighet är en del av [DEMOGRAPHIC_DATA] design, och [DEMOGRAPHIC_DATA] d…"
type textarea "*"
type textarea "Tillgänglighet är en del av [DEMOGRAPHIC_DATA] design, och [DEMOGRAPHIC_DATA] d…"
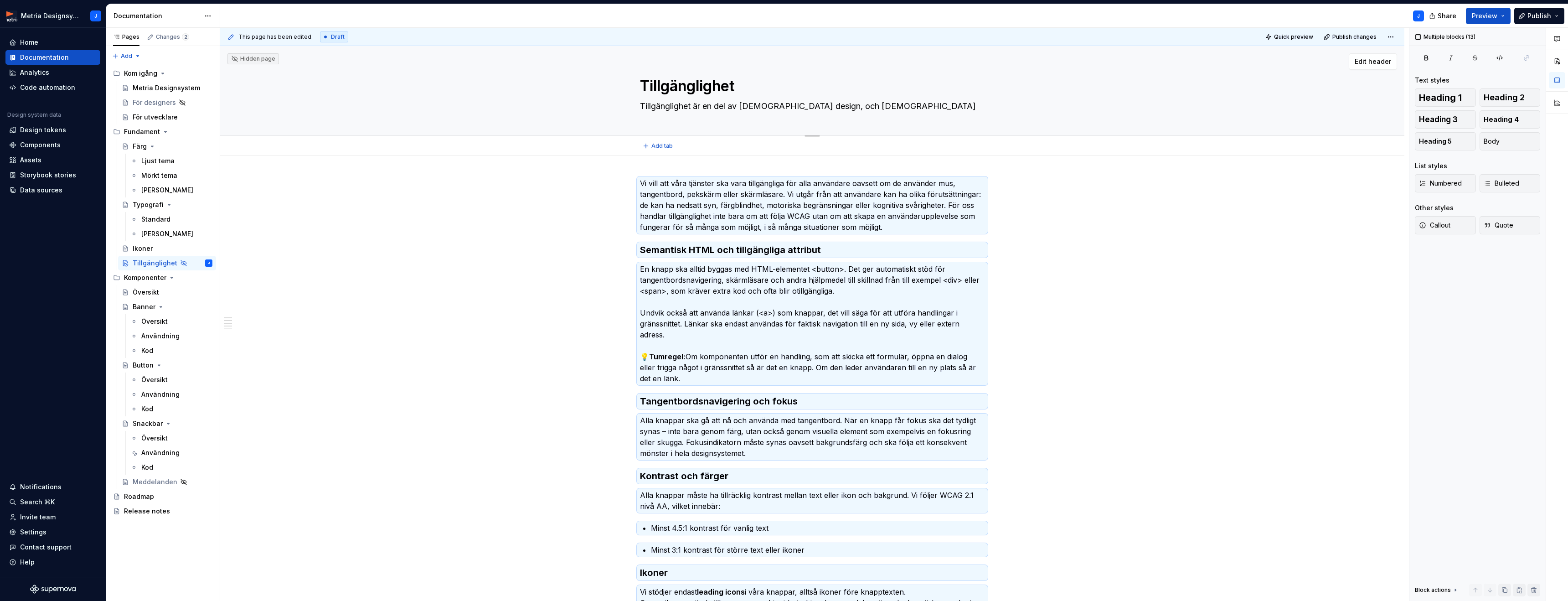
scroll to position [1, 0]
type textarea "*"
type textarea "Tillgänglighet är en del av [DEMOGRAPHIC_DATA] design, och [DEMOGRAPHIC_DATA] d…"
click at [759, 198] on p "Vi vill att våra tjänster ska vara tillgängliga för alla användare oavsett om d…" at bounding box center [811, 204] width 344 height 54
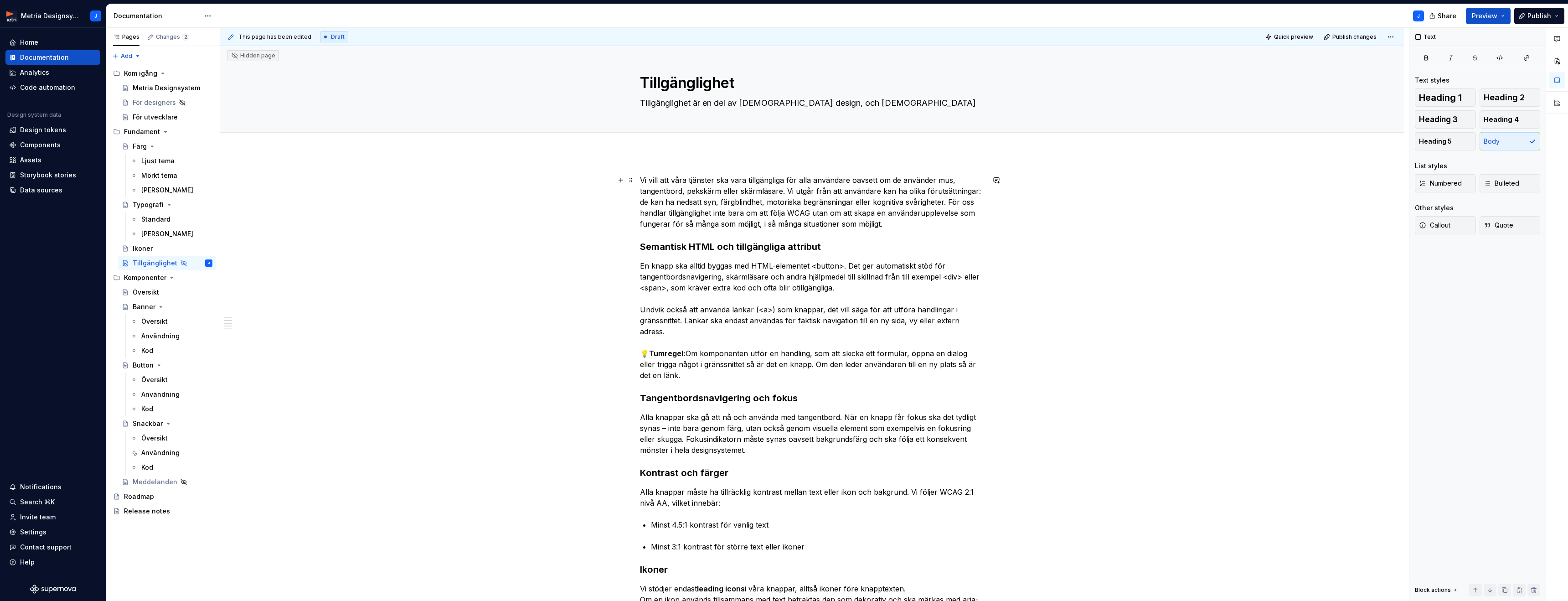
click at [704, 189] on p "Vi vill att våra tjänster ska vara tillgängliga för alla användare oavsett om d…" at bounding box center [811, 201] width 344 height 54
drag, startPoint x: 704, startPoint y: 189, endPoint x: 660, endPoint y: 186, distance: 44.1
click at [702, 189] on p "Vi vill att våra tjänster ska vara tillgängliga för alla användare oavsett om d…" at bounding box center [811, 202] width 344 height 54
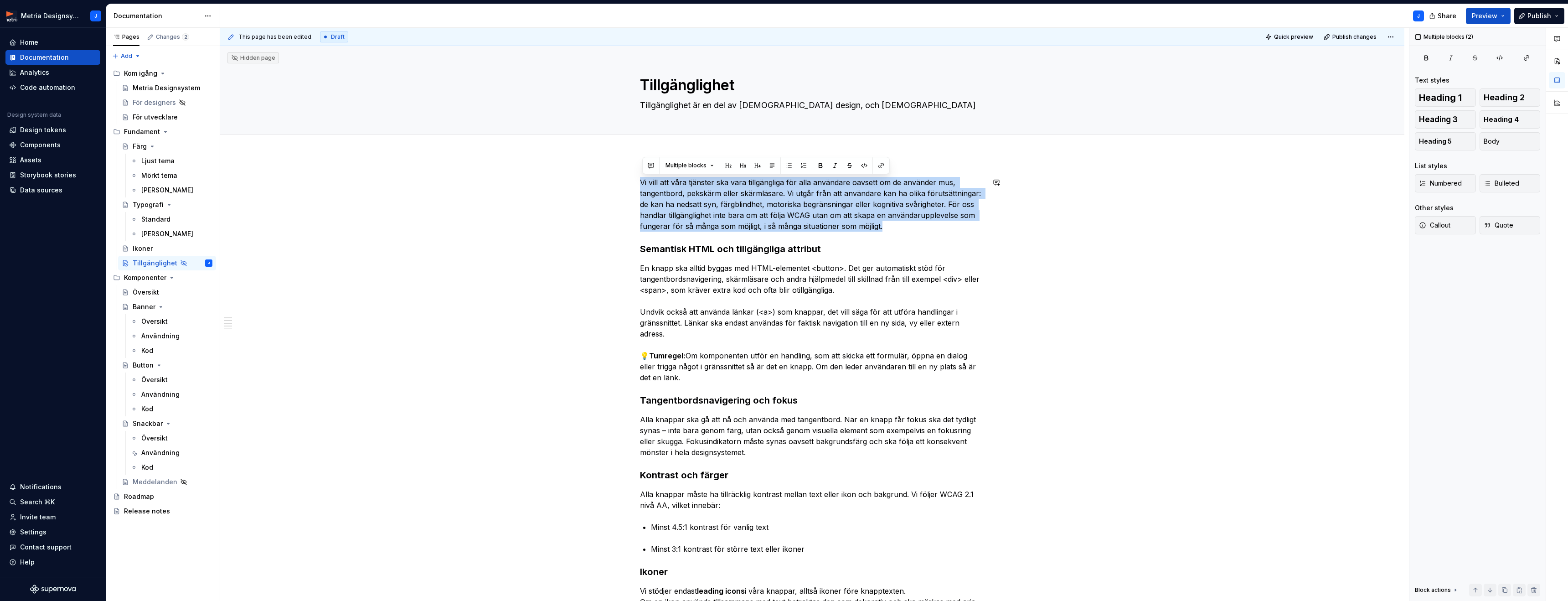
drag, startPoint x: 642, startPoint y: 182, endPoint x: 900, endPoint y: 234, distance: 263.2
click at [900, 234] on div "Vi vill att våra tjänster ska vara tillgängliga för alla användare oavsett om d…" at bounding box center [811, 440] width 344 height 527
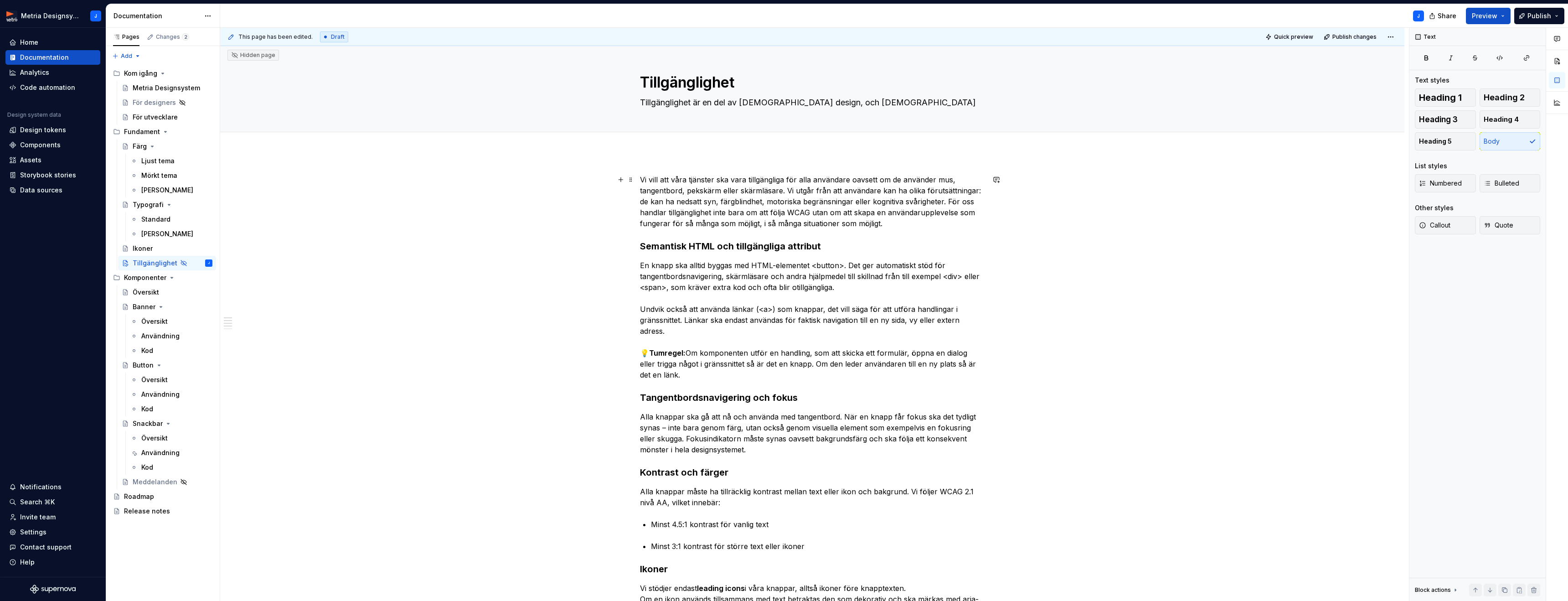
drag, startPoint x: 849, startPoint y: 217, endPoint x: 860, endPoint y: 219, distance: 11.2
click at [849, 217] on p "Vi vill att våra tjänster ska vara tillgängliga för alla användare oavsett om d…" at bounding box center [811, 201] width 344 height 54
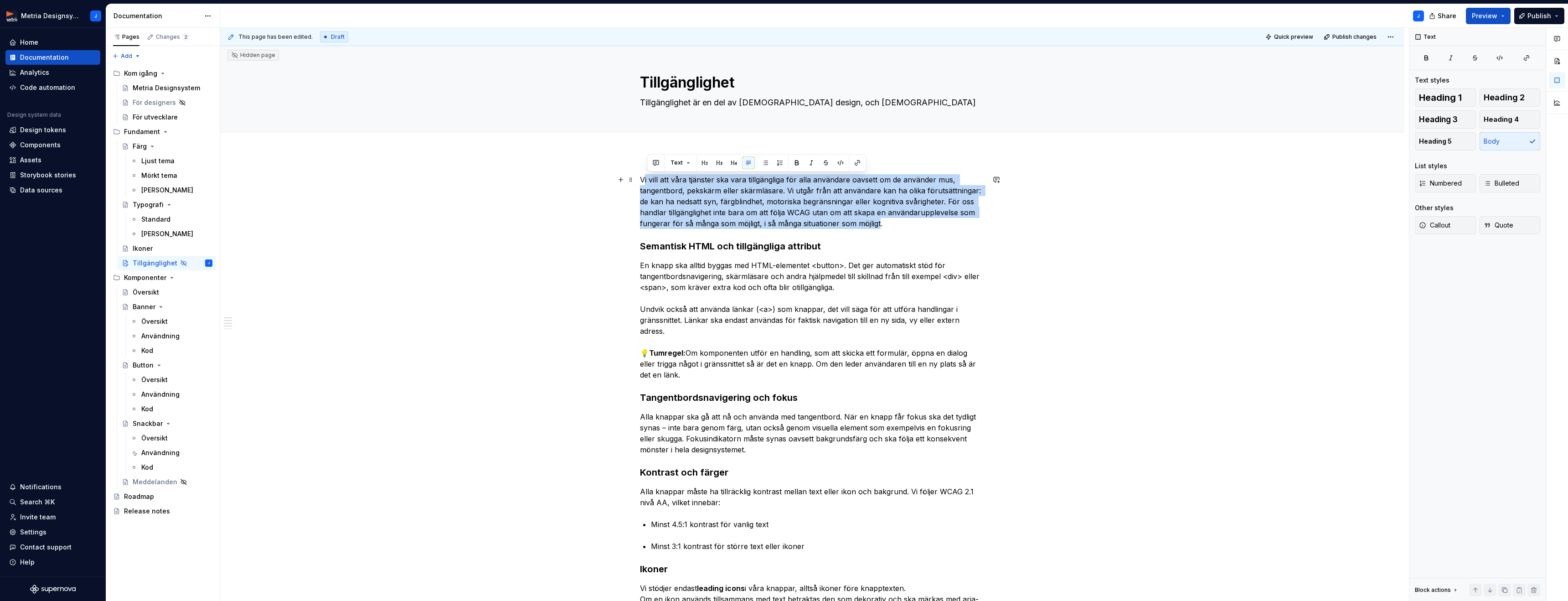
drag, startPoint x: 882, startPoint y: 222, endPoint x: 647, endPoint y: 178, distance: 239.1
click at [647, 178] on p "Vi vill att våra tjänster ska vara tillgängliga för alla användare oavsett om d…" at bounding box center [811, 201] width 344 height 54
paste div
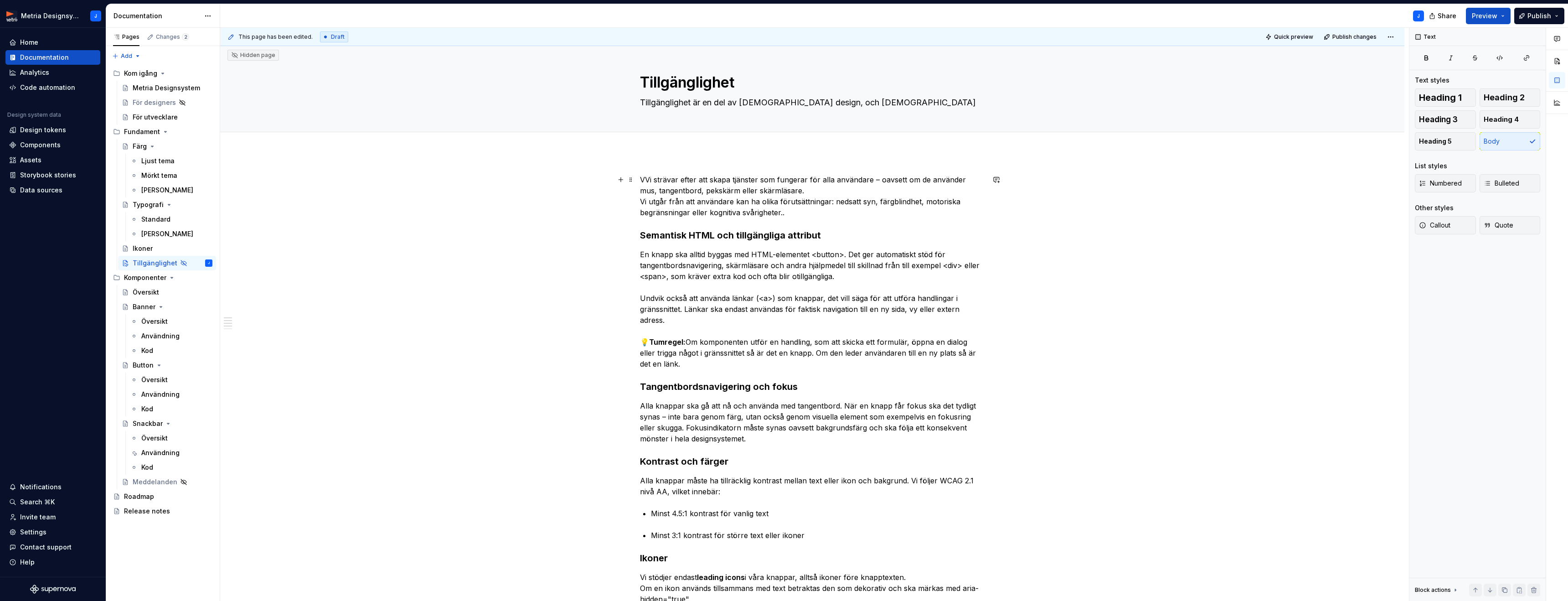
click at [645, 180] on p "VVi strävar efter att skapa tjänster som fungerar för alla användare – oavsett …" at bounding box center [811, 196] width 344 height 44
type textarea "*"
click at [789, 213] on p "Vi strävar efter att skapa tjänster som fungerar för alla användare – oavsett o…" at bounding box center [811, 196] width 344 height 44
drag, startPoint x: 872, startPoint y: 176, endPoint x: 885, endPoint y: 180, distance: 13.6
click at [873, 177] on p "Vi strävar efter att skapa tjänster som fungerar för alla användare – oavsett o…" at bounding box center [811, 196] width 344 height 44
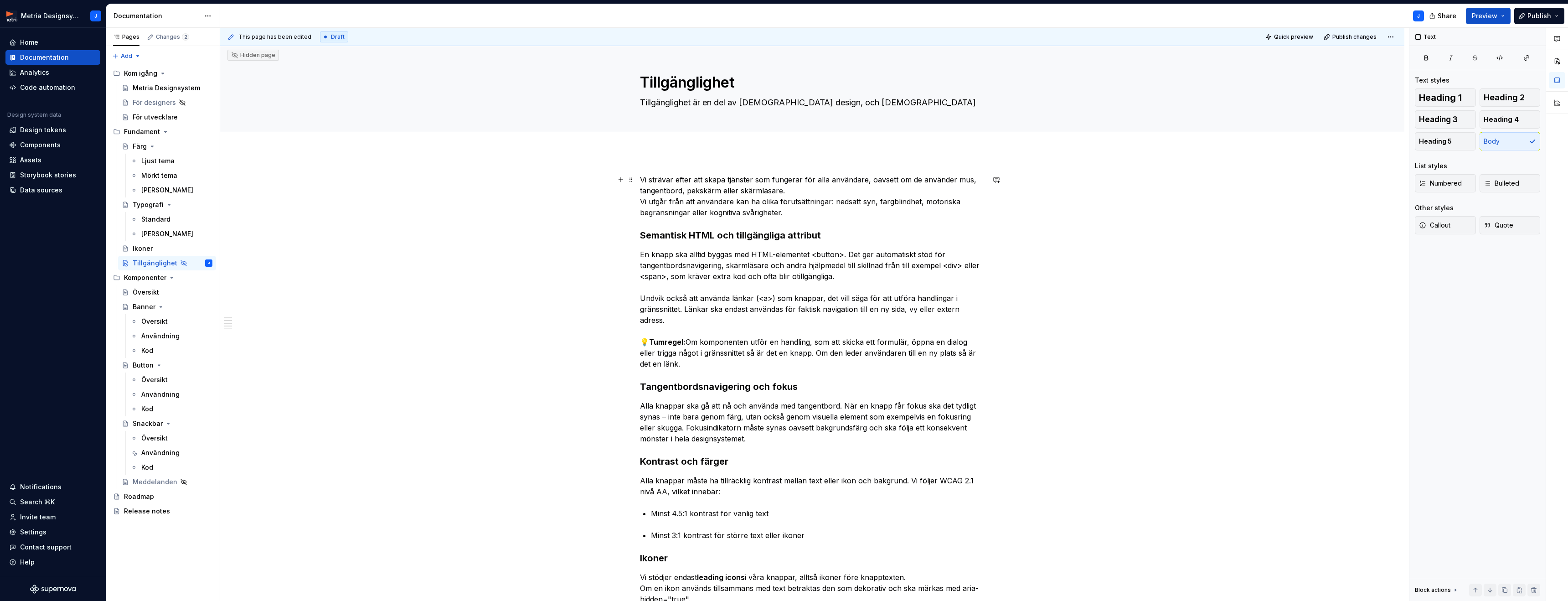
click at [795, 213] on p "Vi strävar efter att skapa tjänster som fungerar för alla användare, oavsett om…" at bounding box center [811, 196] width 344 height 44
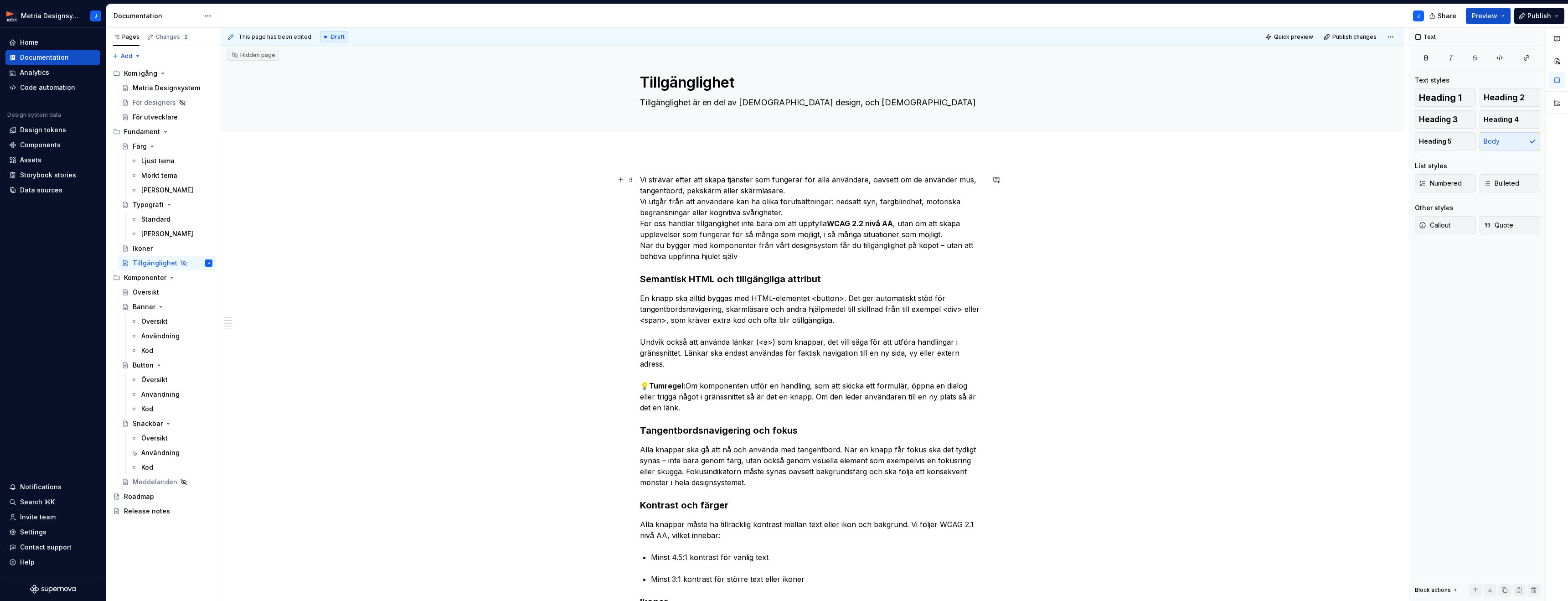
click at [946, 244] on p "Vi strävar efter att skapa tjänster som fungerar för alla användare, oavsett om…" at bounding box center [811, 218] width 344 height 87
drag, startPoint x: 736, startPoint y: 251, endPoint x: 743, endPoint y: 253, distance: 7.3
click at [736, 251] on p "Vi strävar efter att skapa tjänster som fungerar för alla användare, oavsett om…" at bounding box center [811, 218] width 344 height 87
drag, startPoint x: 980, startPoint y: 281, endPoint x: 959, endPoint y: 283, distance: 21.1
click at [980, 281] on h3 "Semantisk HTML och tillgängliga attribut" at bounding box center [811, 279] width 344 height 13
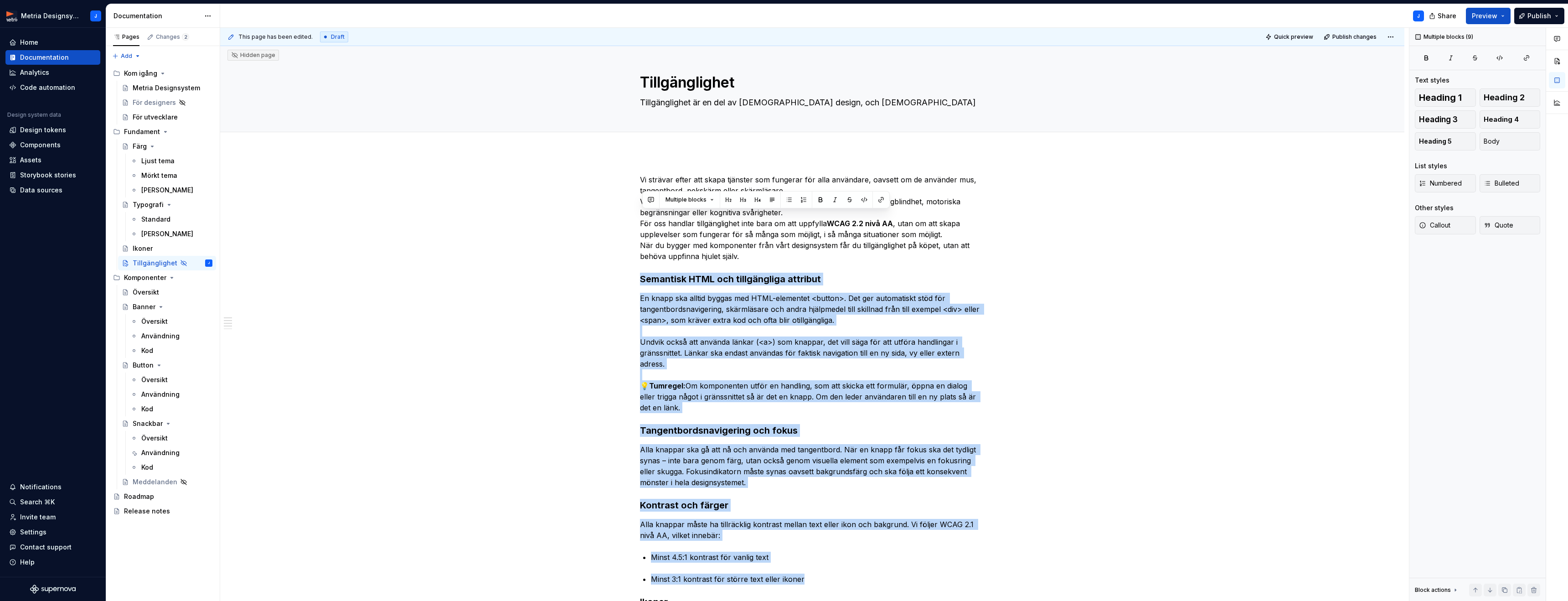
scroll to position [316, 0]
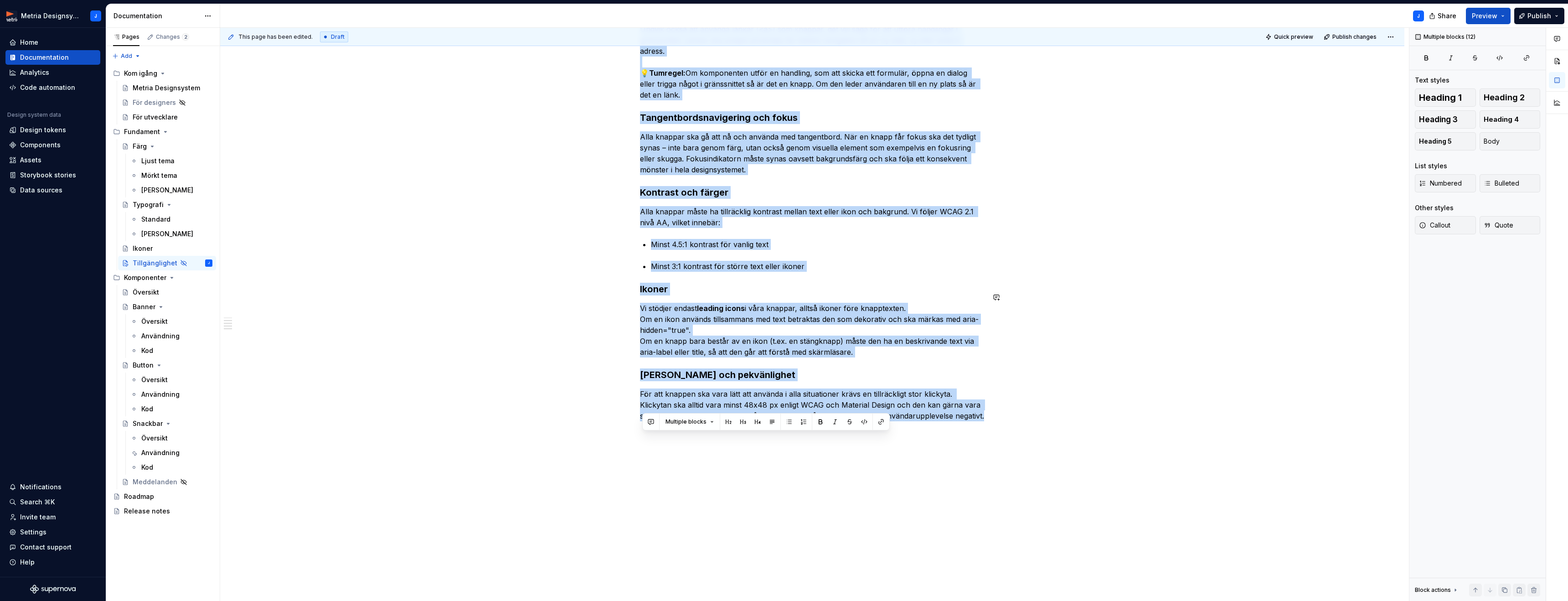
drag, startPoint x: 644, startPoint y: 279, endPoint x: 914, endPoint y: 598, distance: 417.9
click at [910, 600] on div "Vi strävar efter att skapa tjänster som fungerar för alla användare, oavsett om…" at bounding box center [812, 225] width 1184 height 773
copy div "Loremipsu DOLO sit ametconsecte adipisci El seddo eiu tempor incidi utl ETDO-ma…"
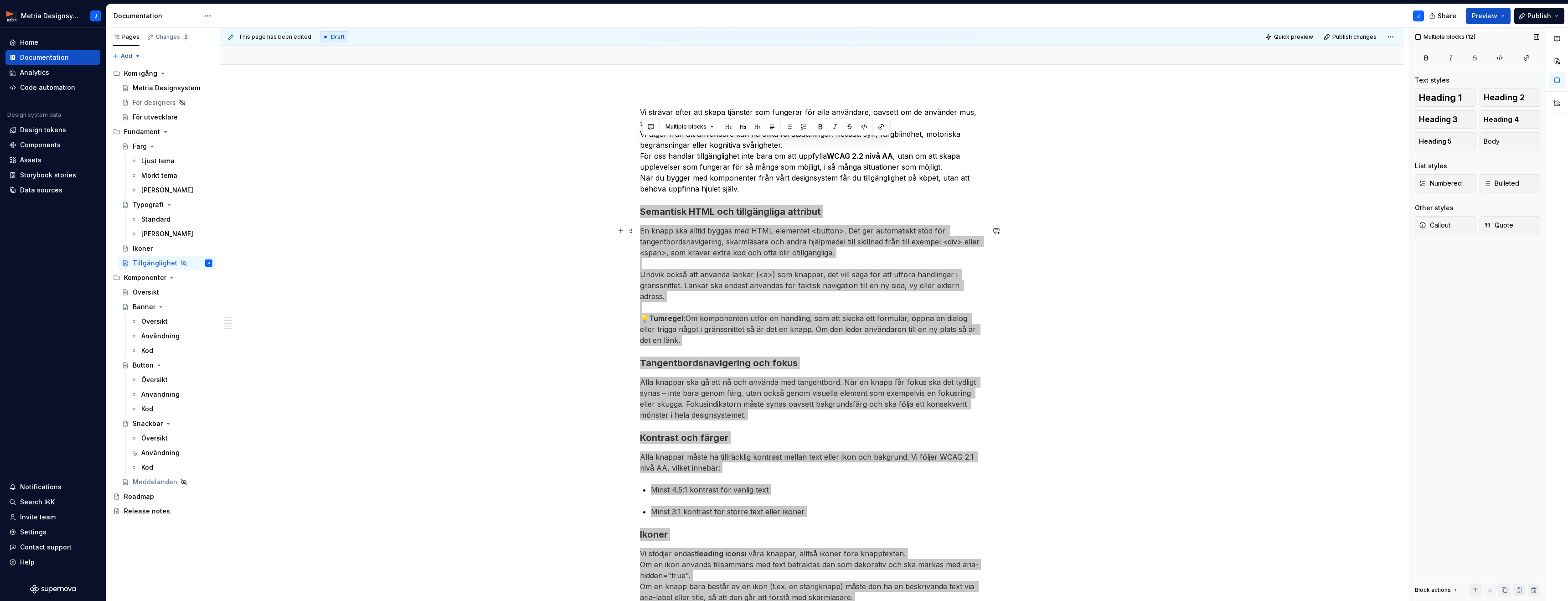
scroll to position [0, 0]
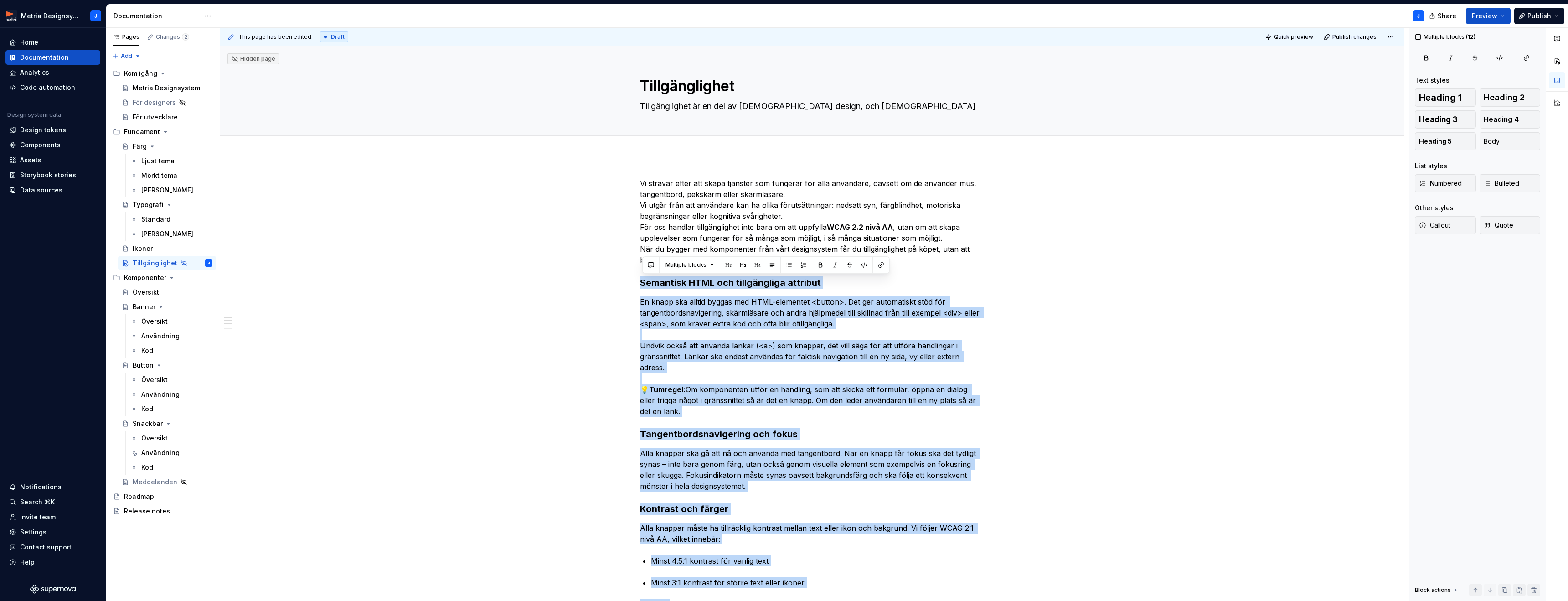
click at [774, 282] on strong "Semantisk HTML och tillgängliga attribut" at bounding box center [730, 282] width 181 height 11
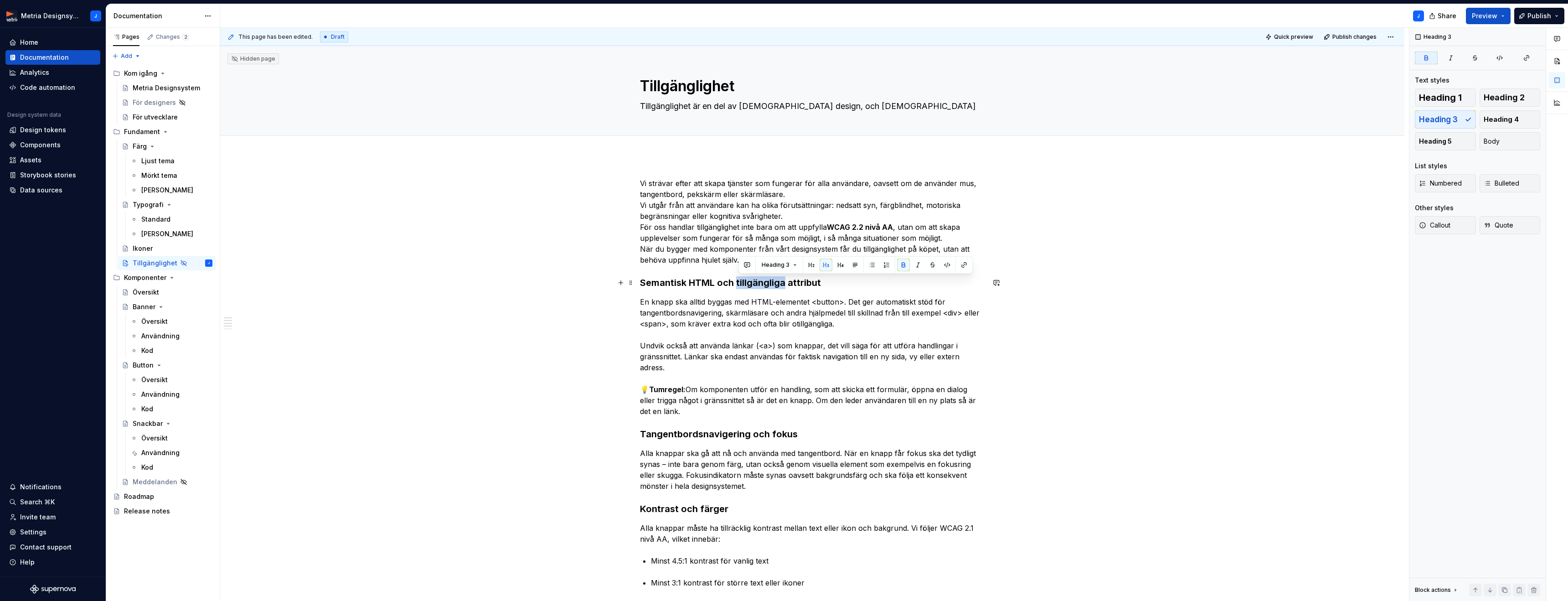
click at [774, 282] on strong "Semantisk HTML och tillgängliga attribut" at bounding box center [730, 282] width 181 height 11
click at [764, 283] on strong "Semantisk HTML och tillgängliga attribut" at bounding box center [730, 282] width 181 height 11
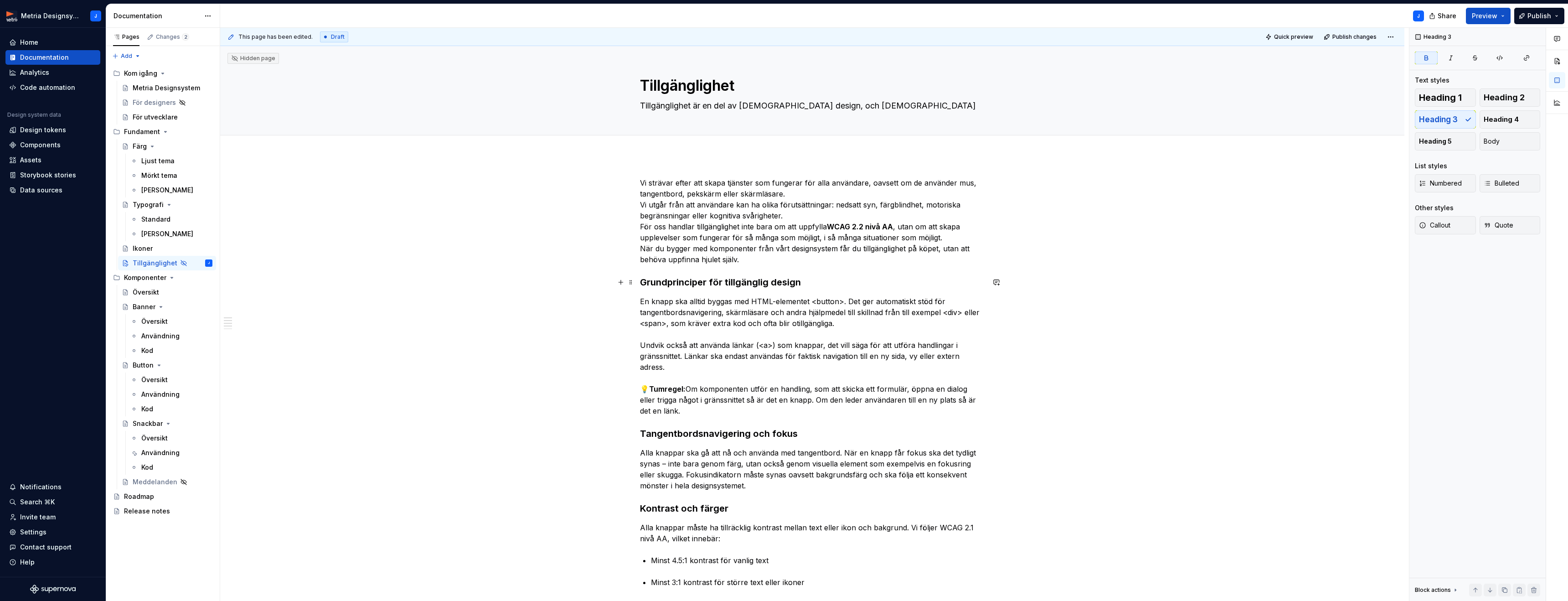
click at [809, 280] on h3 "Grundprinciper för tillgänglig design" at bounding box center [811, 282] width 344 height 13
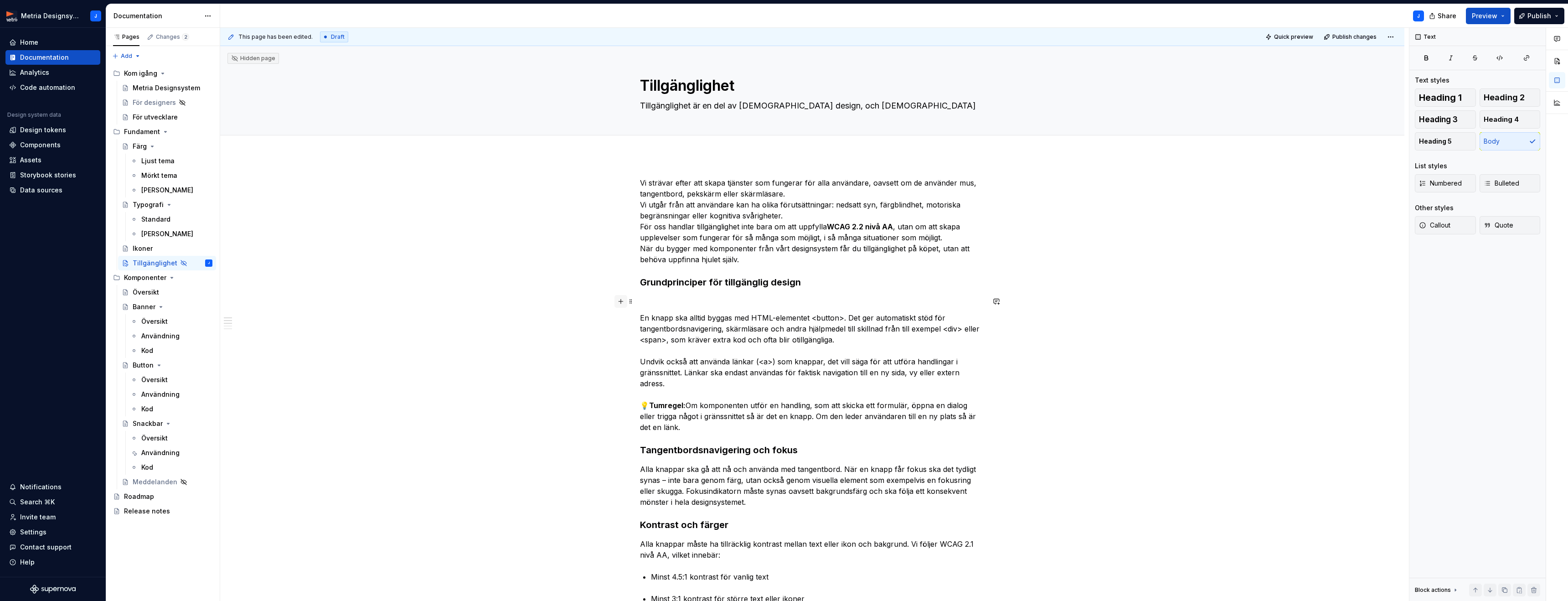
click at [626, 304] on button "button" at bounding box center [620, 301] width 13 height 13
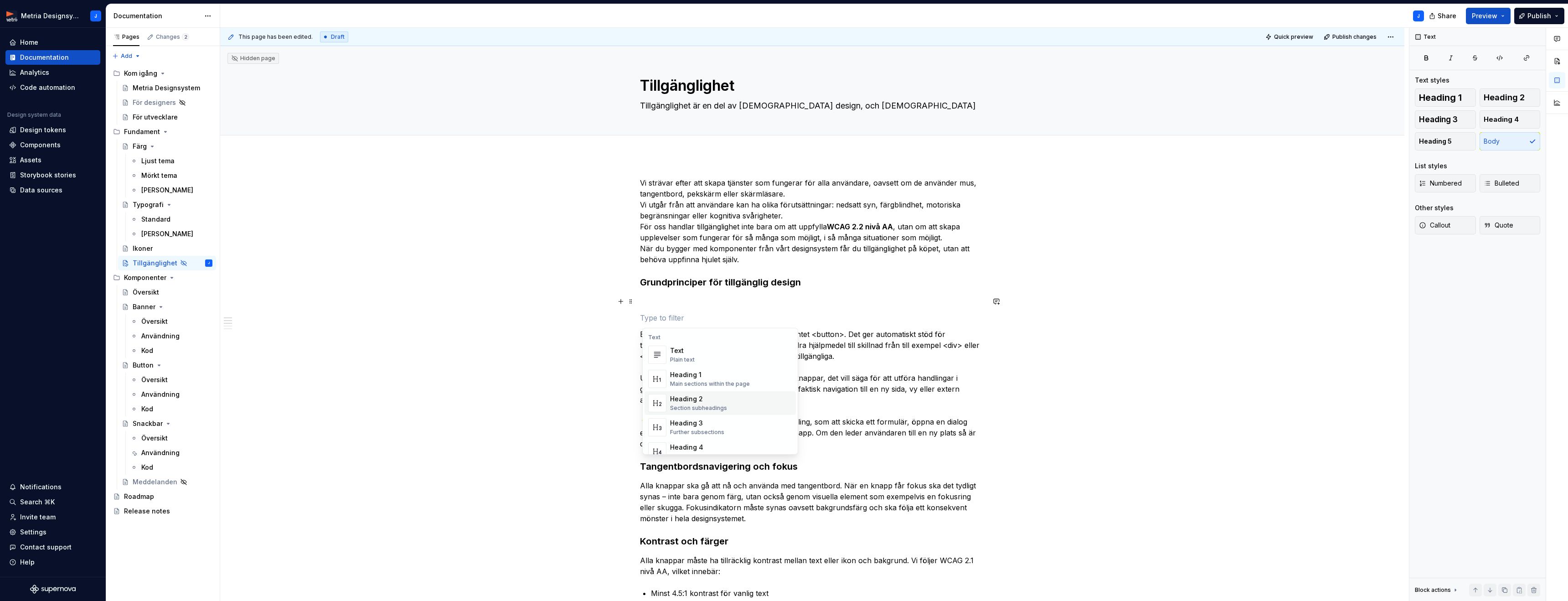
click at [706, 397] on div "Heading 2" at bounding box center [698, 399] width 57 height 9
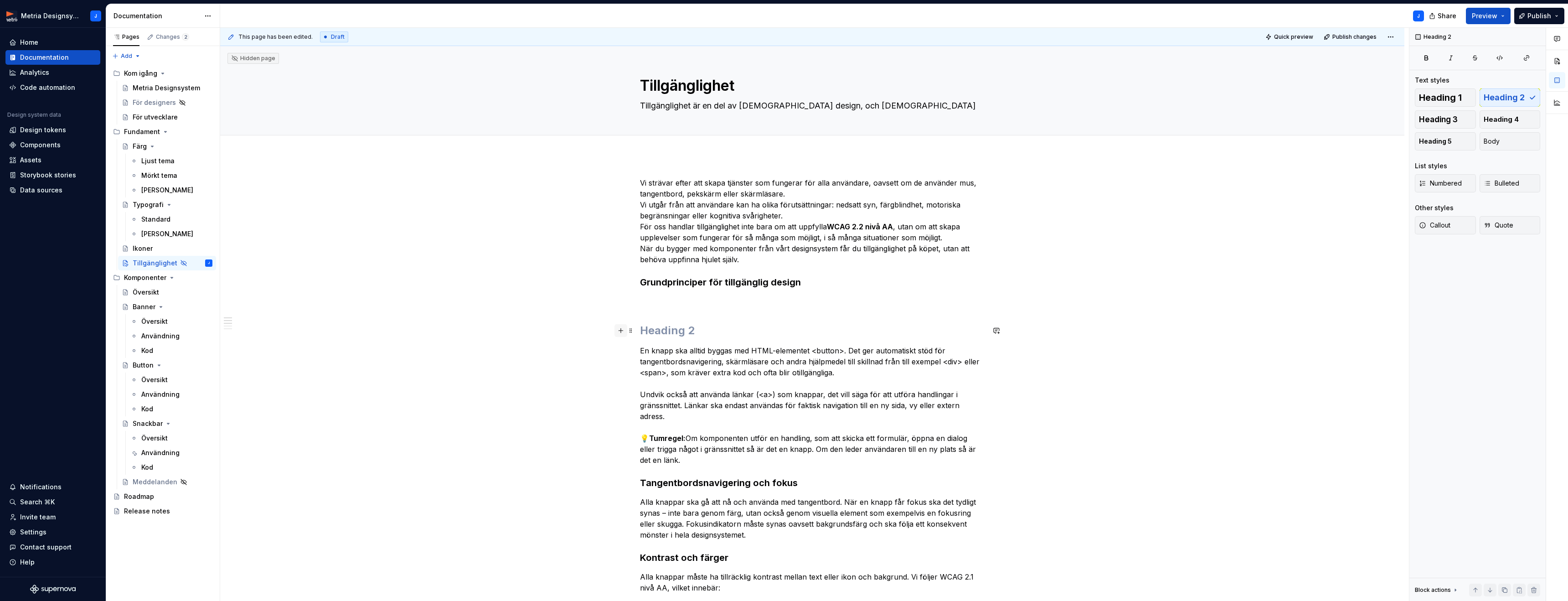
click at [625, 332] on button "button" at bounding box center [620, 330] width 13 height 13
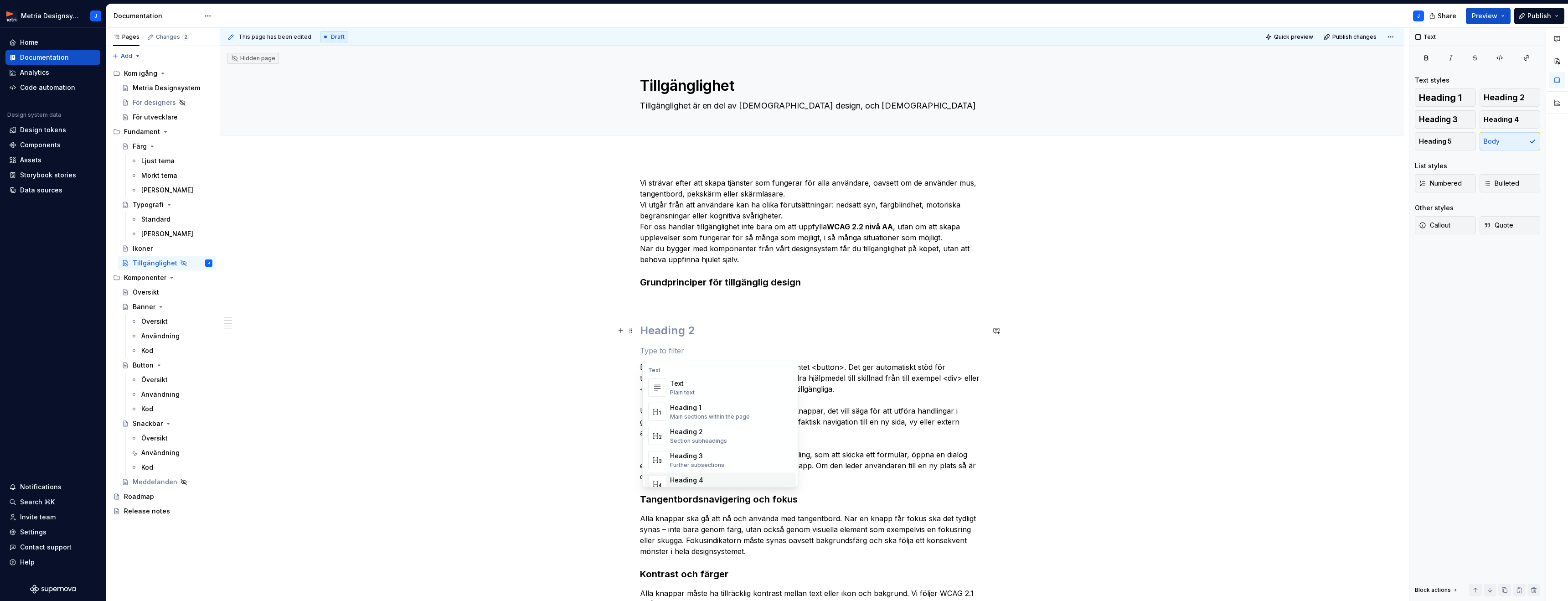
click at [717, 483] on div "Heading 4" at bounding box center [699, 480] width 60 height 9
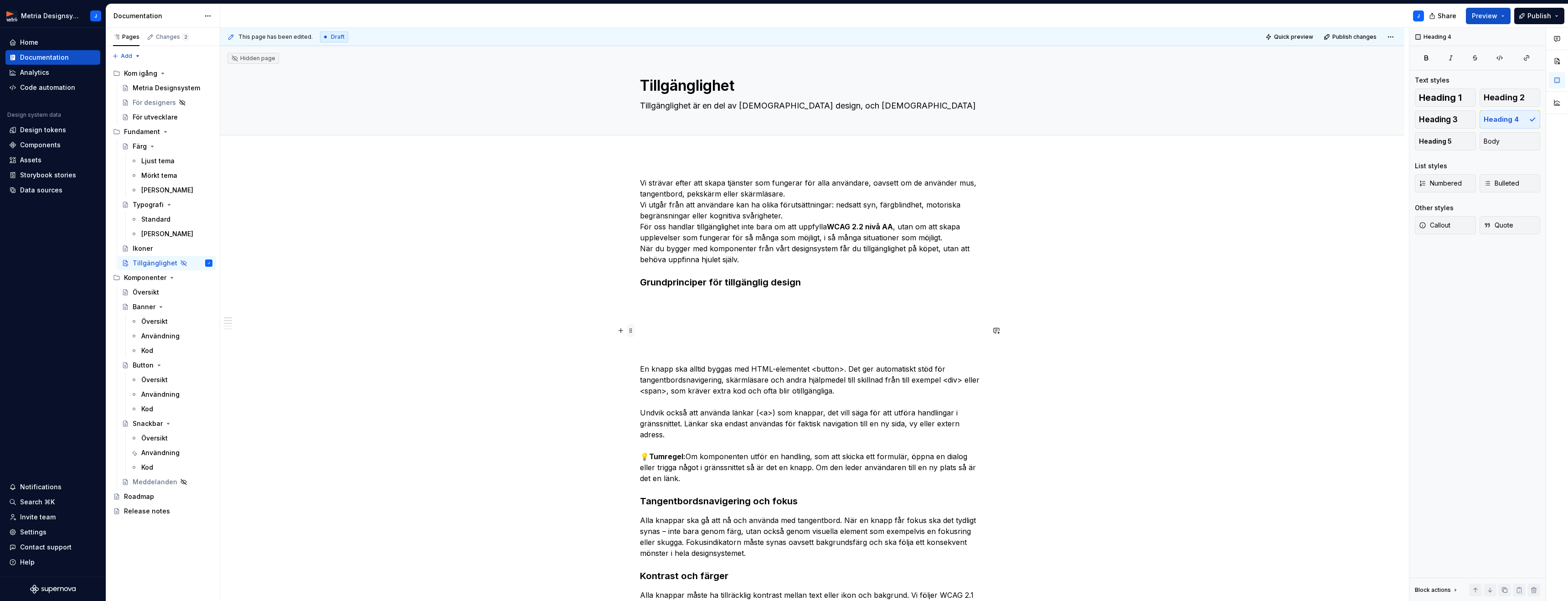
click at [634, 332] on span at bounding box center [631, 330] width 7 height 13
click at [658, 408] on div "Delete" at bounding box center [676, 411] width 60 height 9
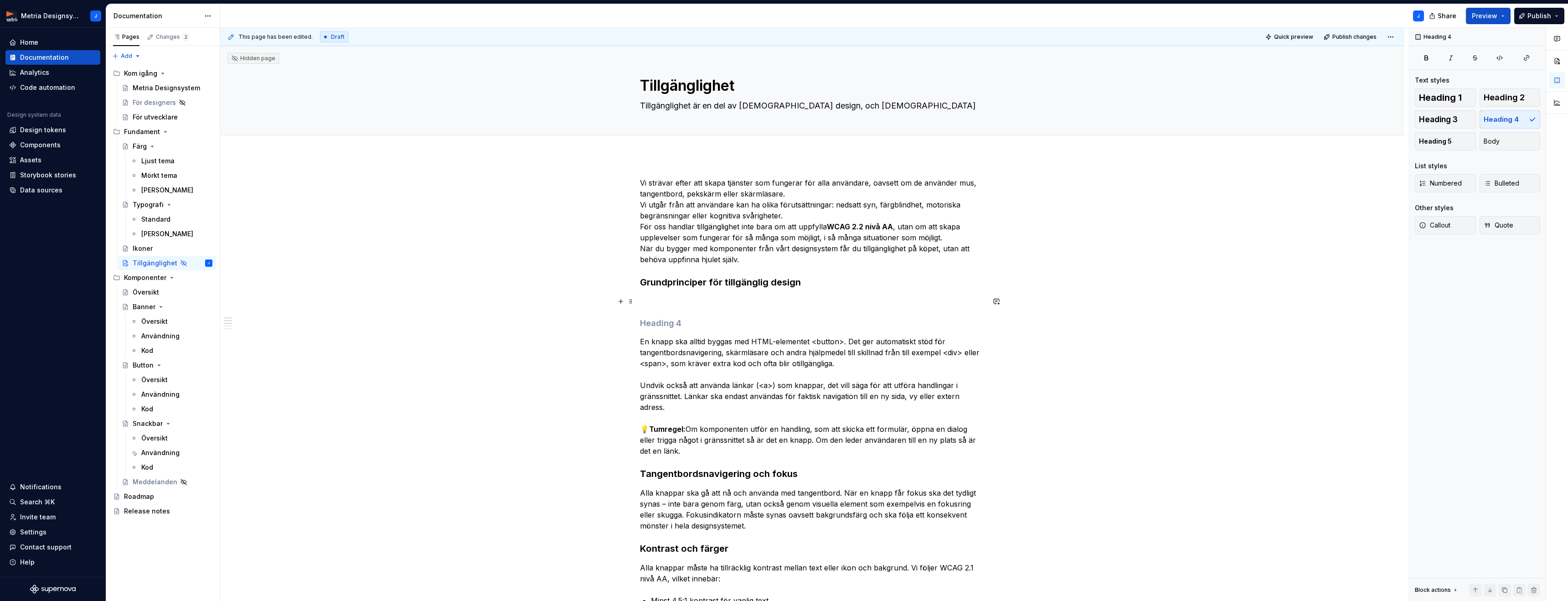
click at [652, 298] on p at bounding box center [811, 301] width 344 height 11
click at [634, 302] on span at bounding box center [631, 301] width 7 height 13
click at [662, 381] on div "Delete" at bounding box center [676, 382] width 60 height 9
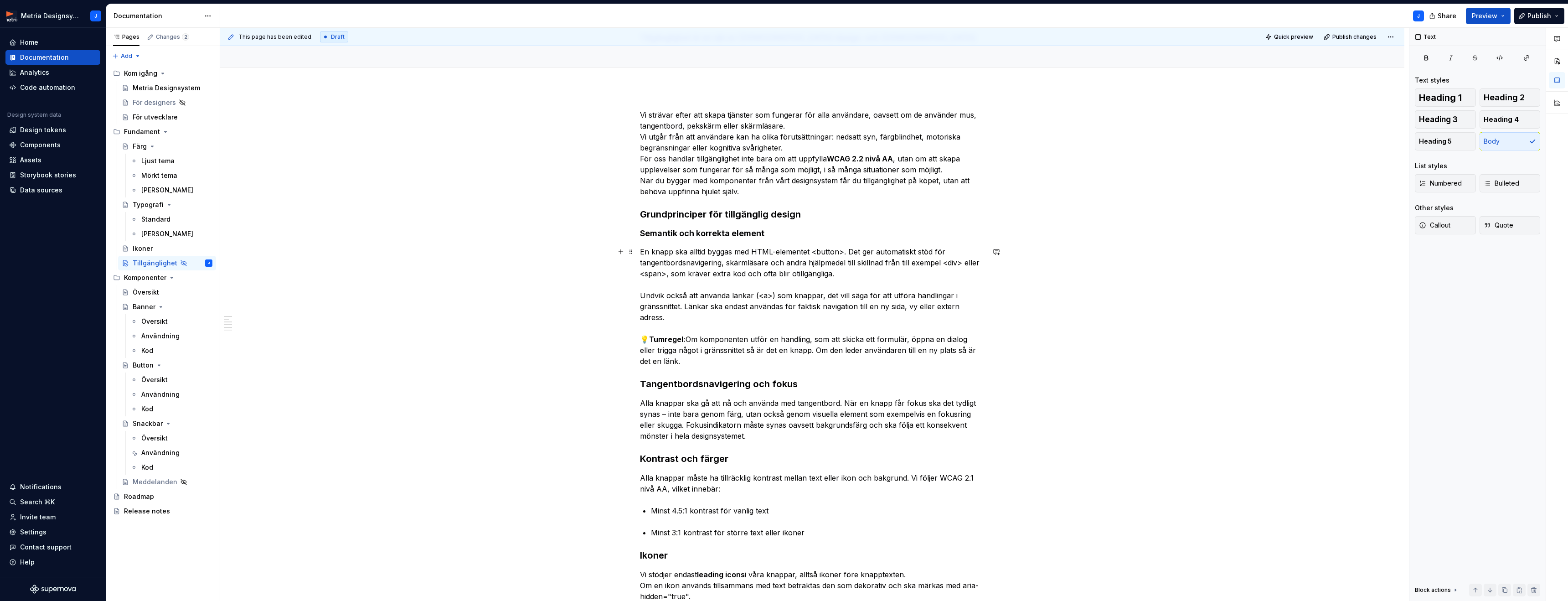
scroll to position [69, 0]
drag, startPoint x: 642, startPoint y: 249, endPoint x: 732, endPoint y: 345, distance: 131.6
click at [732, 345] on p "En knapp ska alltid byggas med HTML-elementet <button>. Det ger automatiskt stö…" at bounding box center [811, 305] width 344 height 120
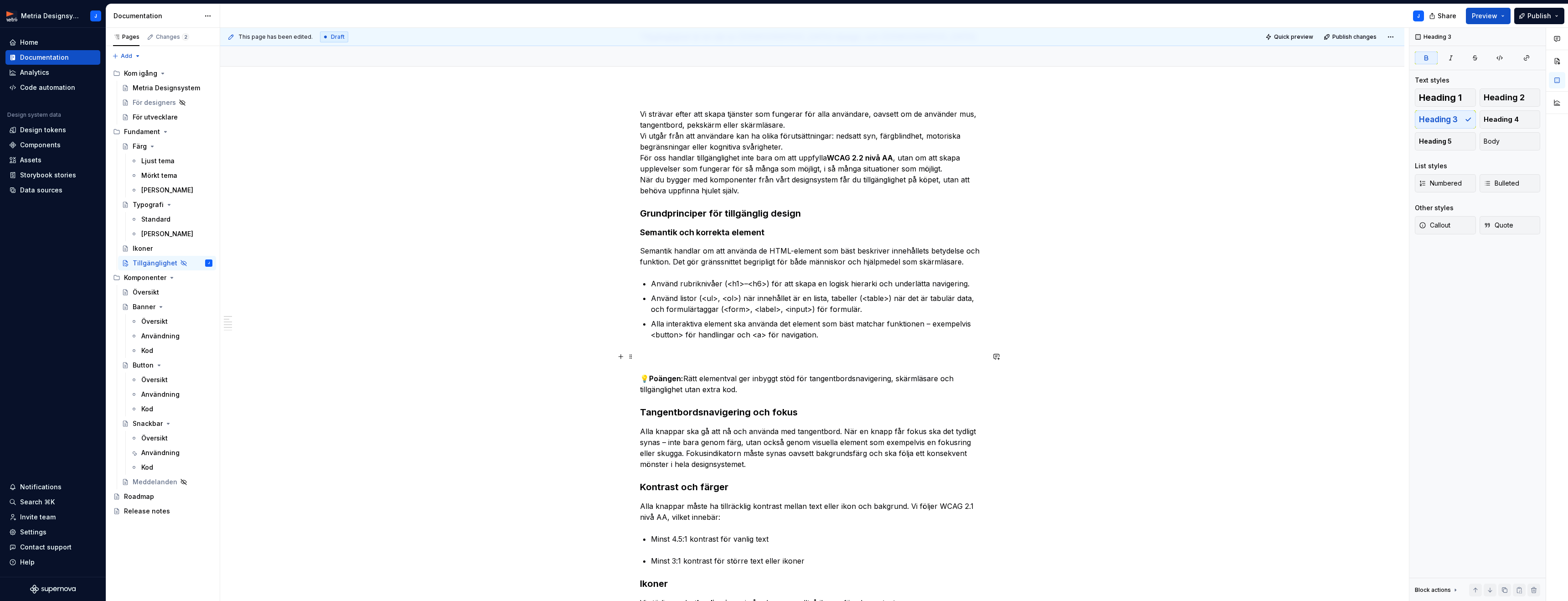
click at [708, 357] on p "💡 Poängen: Rätt elementval ger inbyggt stöd för tangentbordsnavigering, skärmlä…" at bounding box center [811, 373] width 344 height 44
click at [634, 357] on span at bounding box center [631, 357] width 7 height 13
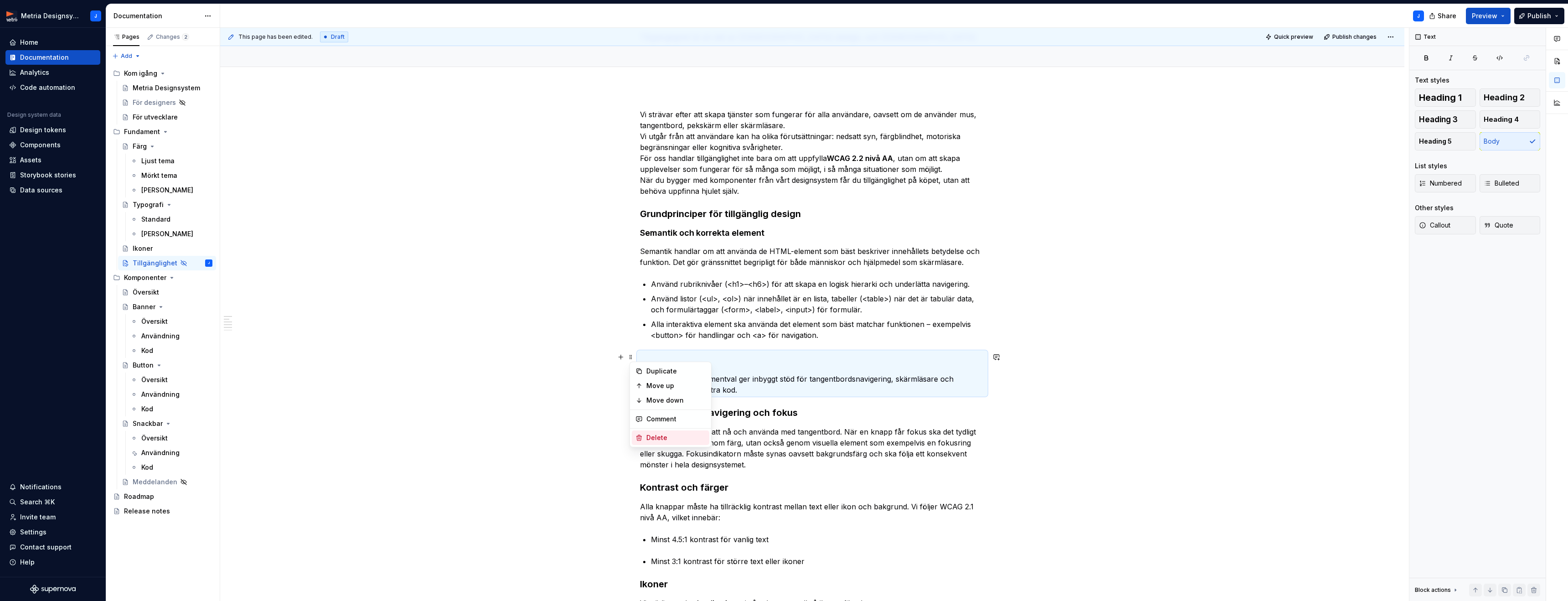
drag, startPoint x: 671, startPoint y: 437, endPoint x: 685, endPoint y: 428, distance: 16.6
click at [671, 437] on div "Delete" at bounding box center [676, 438] width 60 height 9
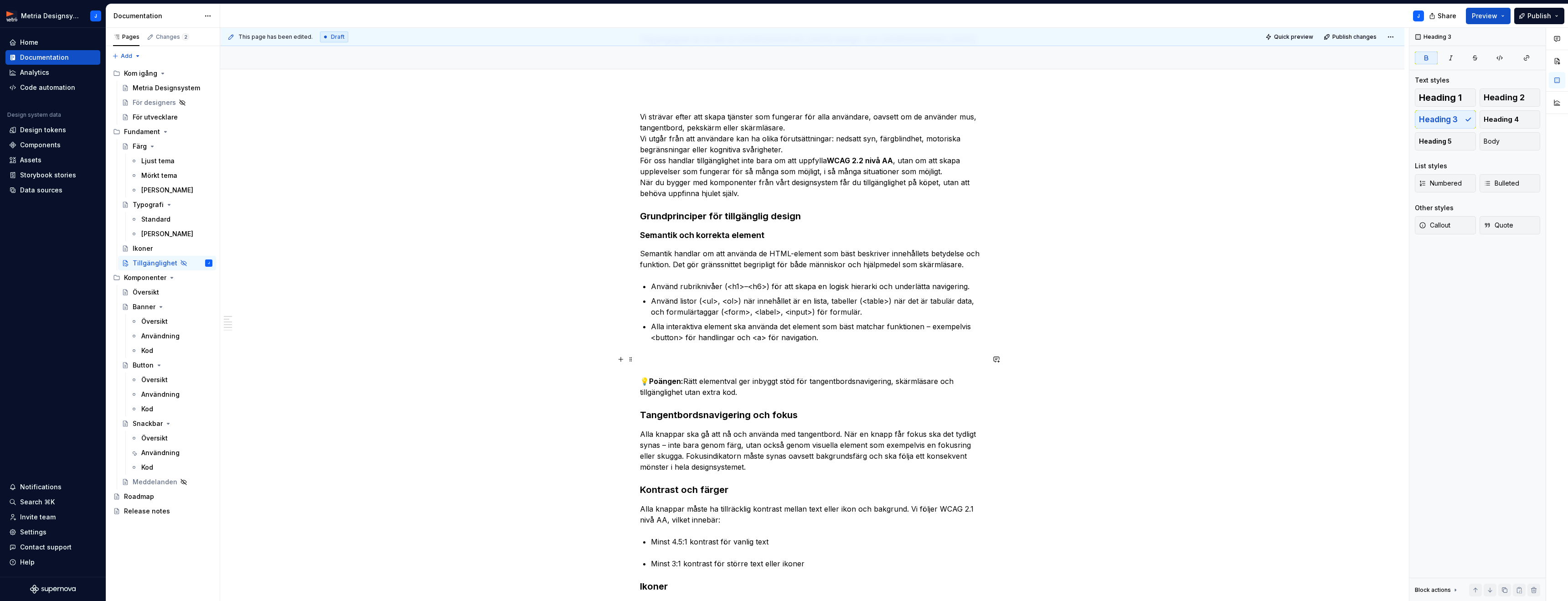
click at [658, 362] on p "💡 Poängen: Rätt elementval ger inbyggt stöd för tangentbordsnavigering, skärmlä…" at bounding box center [811, 376] width 344 height 44
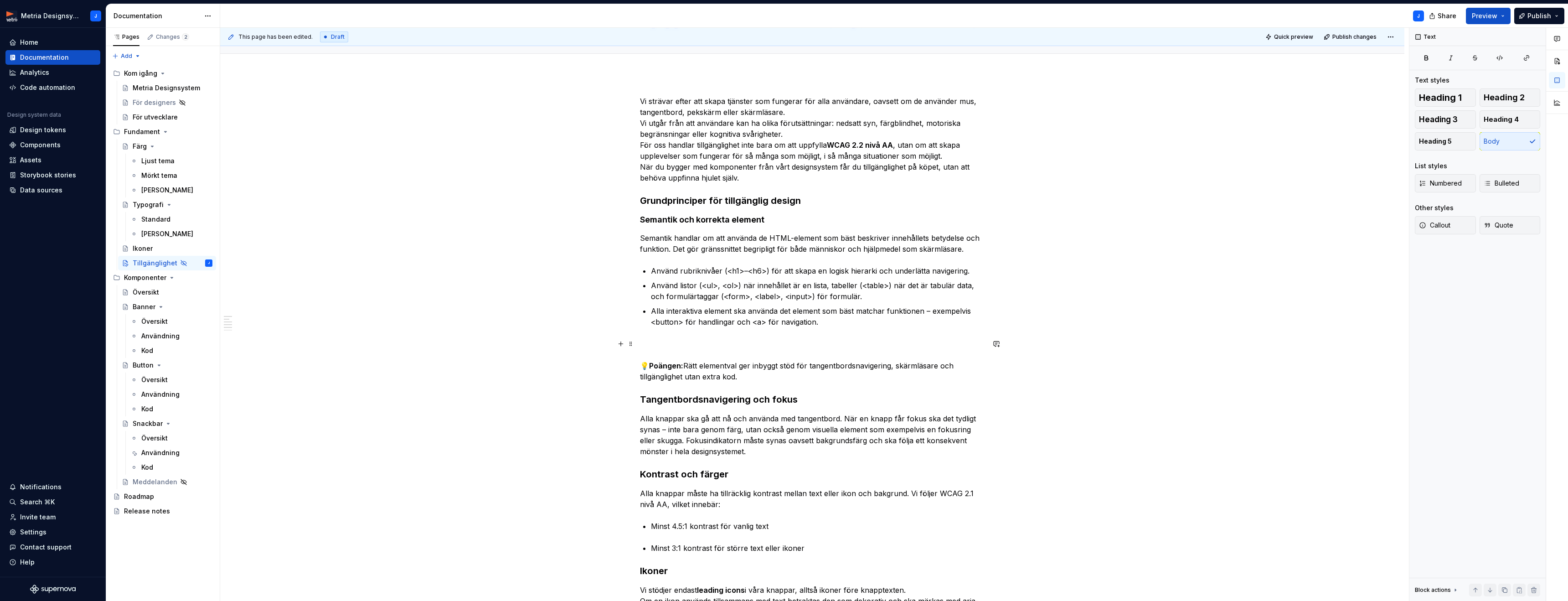
scroll to position [83, 0]
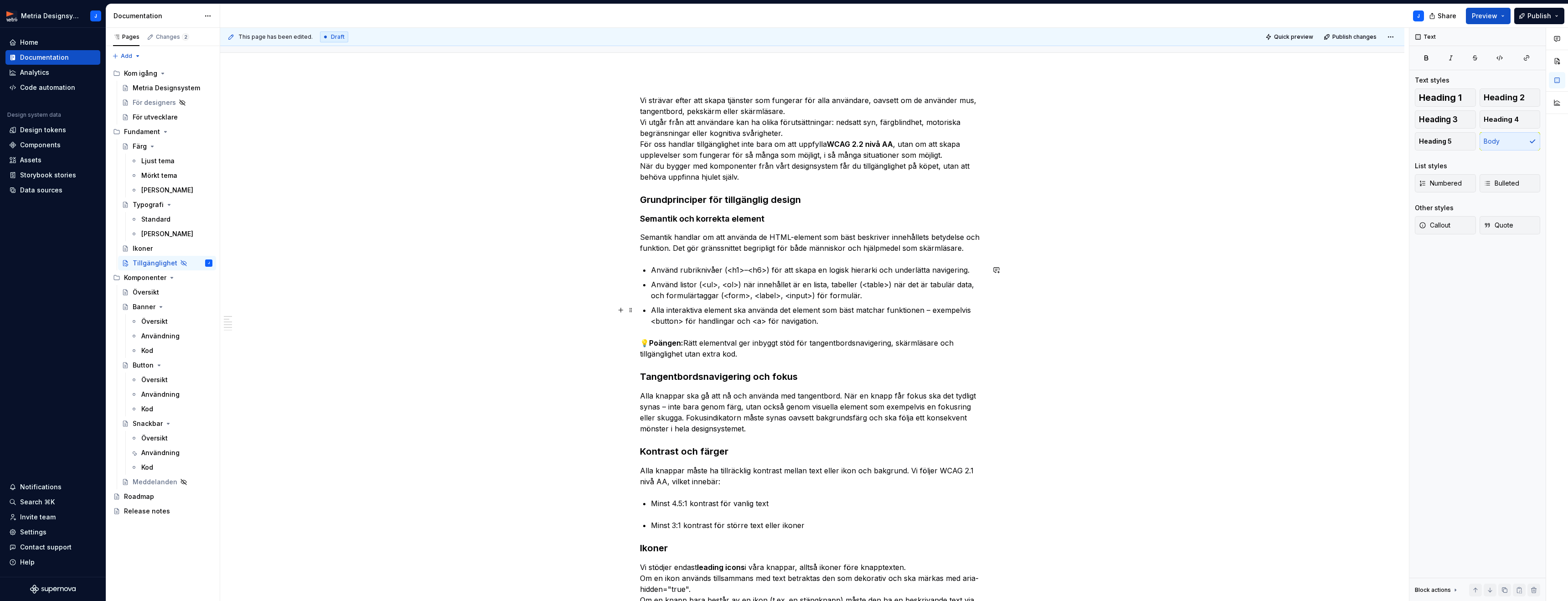
click at [930, 312] on p "Alla interaktiva element ska använda det element som bäst matchar funktionen – …" at bounding box center [817, 315] width 334 height 22
click at [738, 423] on p "Alla knappar ska gå att nå och använda med tangentbord. När en knapp får fokus …" at bounding box center [811, 412] width 344 height 44
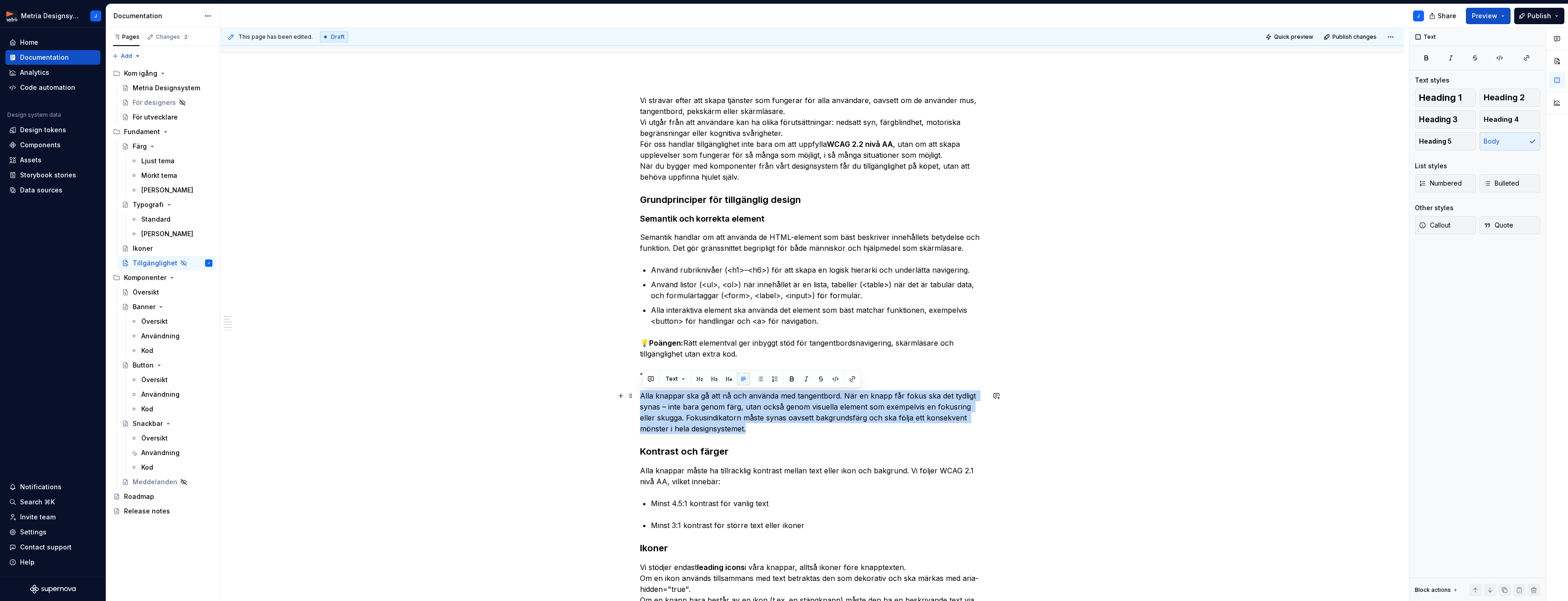
drag, startPoint x: 749, startPoint y: 427, endPoint x: 642, endPoint y: 397, distance: 111.1
click at [642, 397] on p "Alla knappar ska gå att nå och använda med tangentbord. När en knapp får fokus …" at bounding box center [811, 412] width 344 height 44
copy p "Alla knappar ska gå att nå och använda med tangentbord. När en knapp får fokus …"
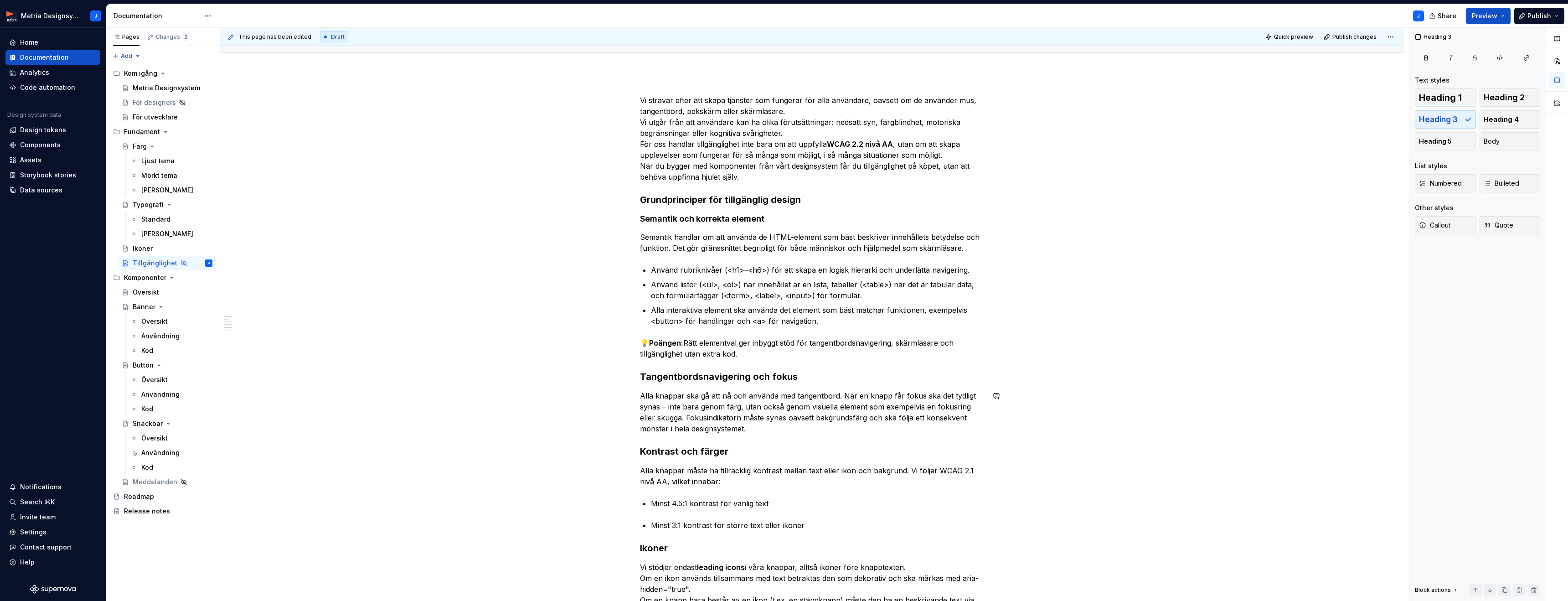
click at [865, 440] on div "Vi strävar efter att skapa tjänster som fungerar för alla användare, oavsett om…" at bounding box center [811, 388] width 344 height 585
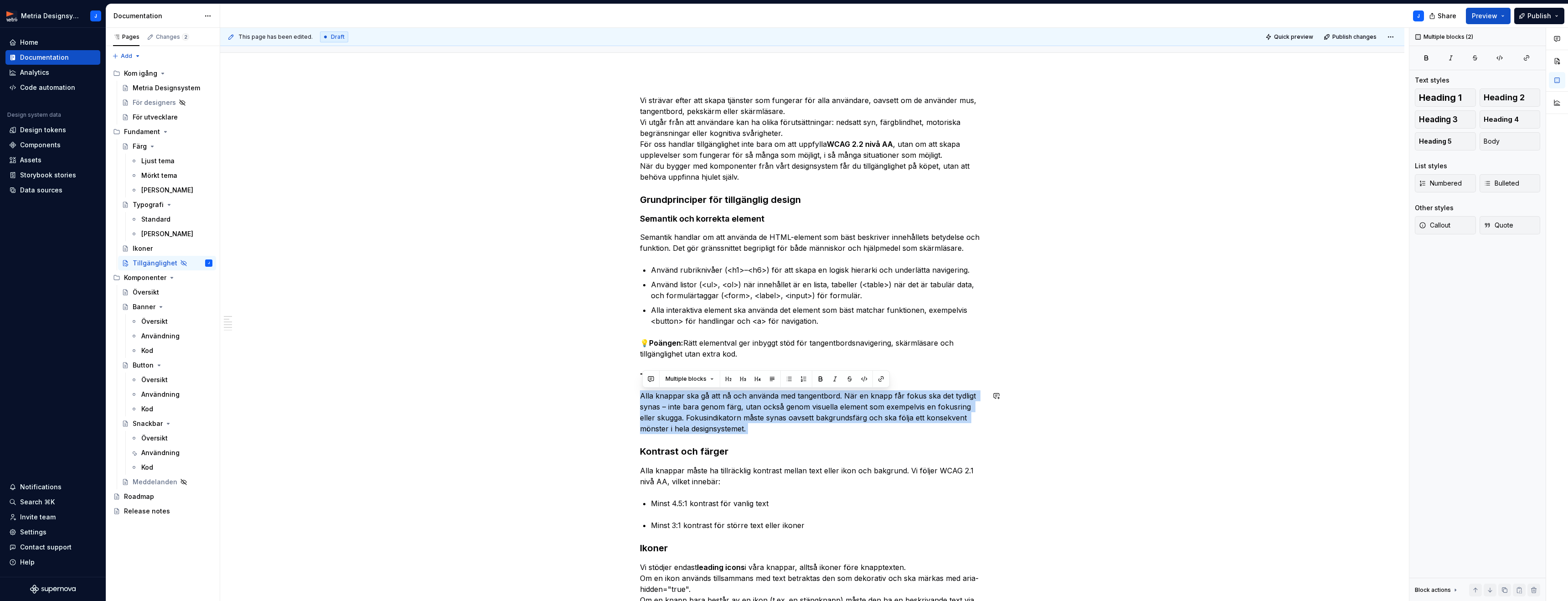
drag, startPoint x: 645, startPoint y: 396, endPoint x: 772, endPoint y: 434, distance: 132.6
click at [772, 434] on div "Vi strävar efter att skapa tjänster som fungerar för alla användare, oavsett om…" at bounding box center [811, 388] width 344 height 585
copy p "Alla knappar ska gå att nå och använda med tangentbord. När en knapp får fokus …"
click at [679, 408] on p "Alla knappar ska gå att nå och använda med tangentbord. När en knapp får fokus …" at bounding box center [811, 411] width 344 height 44
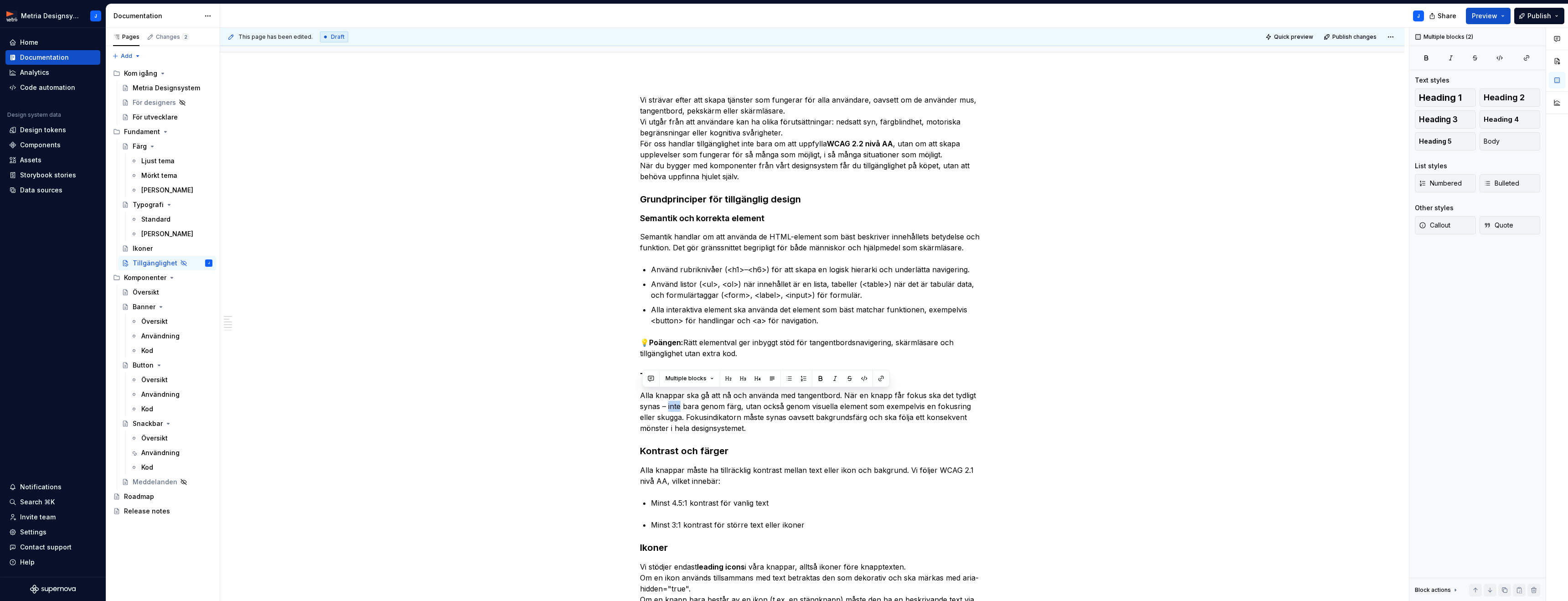
click at [679, 408] on p "Alla knappar ska gå att nå och använda med tangentbord. När en knapp får fokus …" at bounding box center [811, 411] width 344 height 44
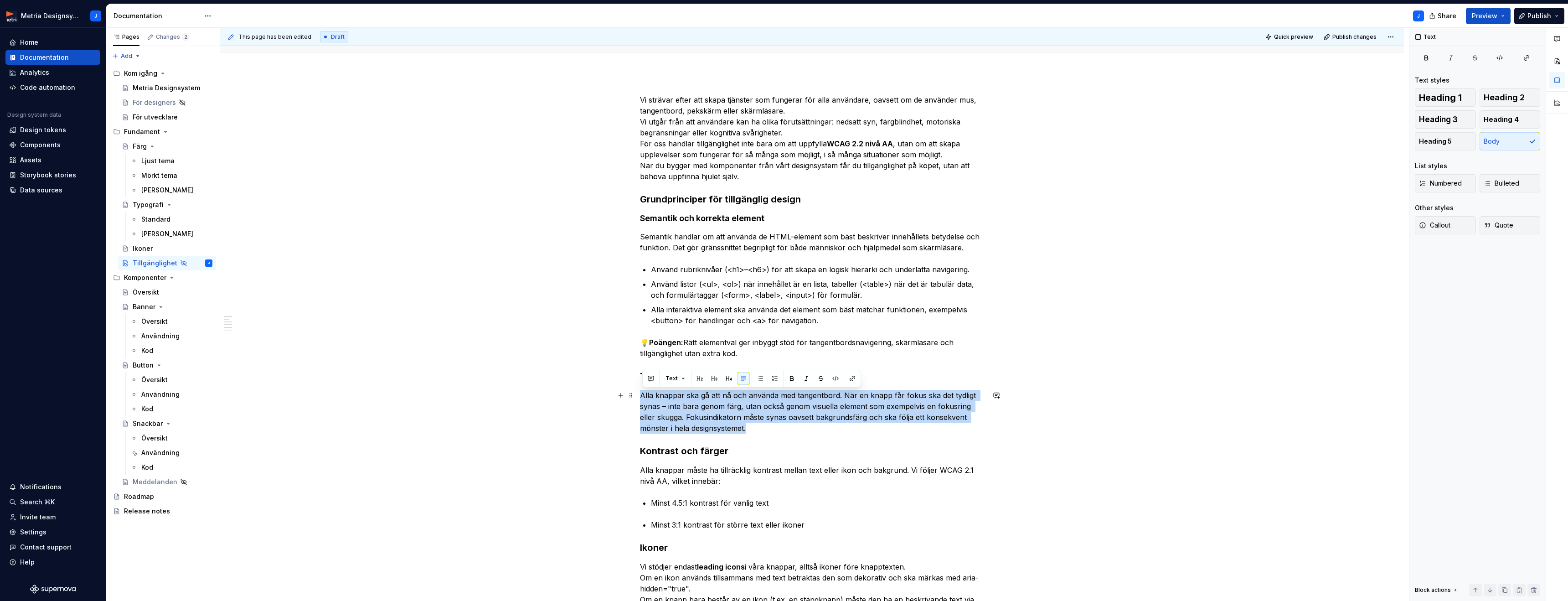
drag, startPoint x: 643, startPoint y: 395, endPoint x: 764, endPoint y: 427, distance: 125.2
click at [764, 427] on p "Alla knappar ska gå att nå och använda med tangentbord. När en knapp får fokus …" at bounding box center [811, 411] width 344 height 44
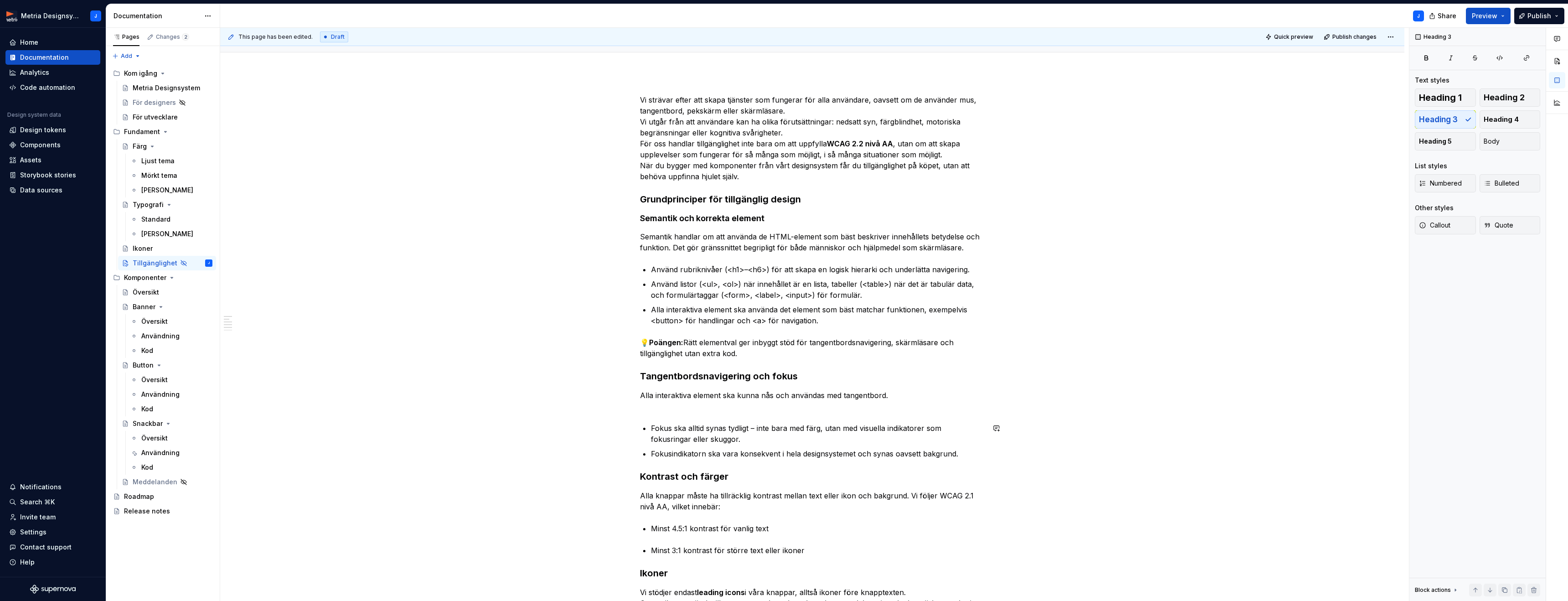
click at [718, 412] on div "Vi strävar efter att skapa tjänster som fungerar för alla användare, oavsett om…" at bounding box center [811, 400] width 344 height 611
click at [899, 394] on p "Alla interaktiva element ska kunna nås och användas med tangentbord." at bounding box center [811, 400] width 344 height 22
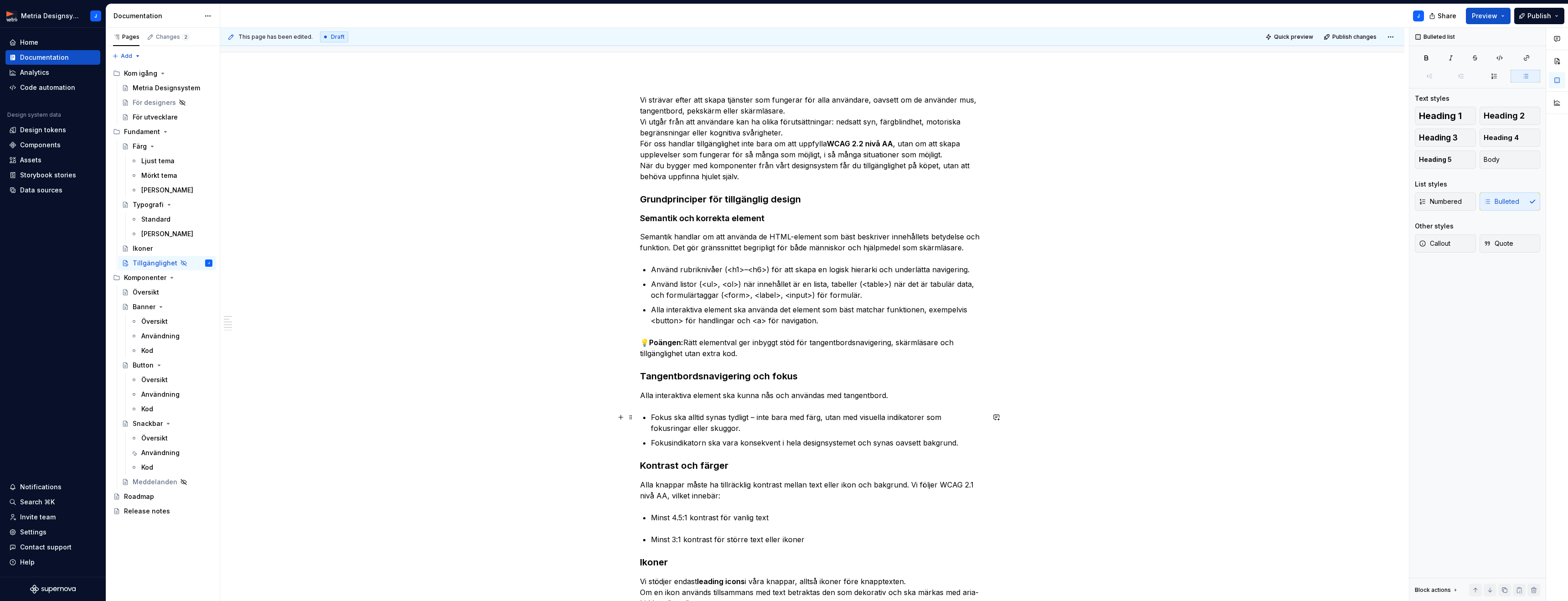
click at [759, 418] on p "Fokus ska alltid synas tydligt – inte bara med färg, utan med visuella indikato…" at bounding box center [817, 422] width 334 height 22
drag, startPoint x: 959, startPoint y: 418, endPoint x: 979, endPoint y: 417, distance: 20.0
click at [979, 417] on p "Fokus ska alltid synas tydligt, inte bara med färg, utan med visuella indikator…" at bounding box center [817, 422] width 334 height 22
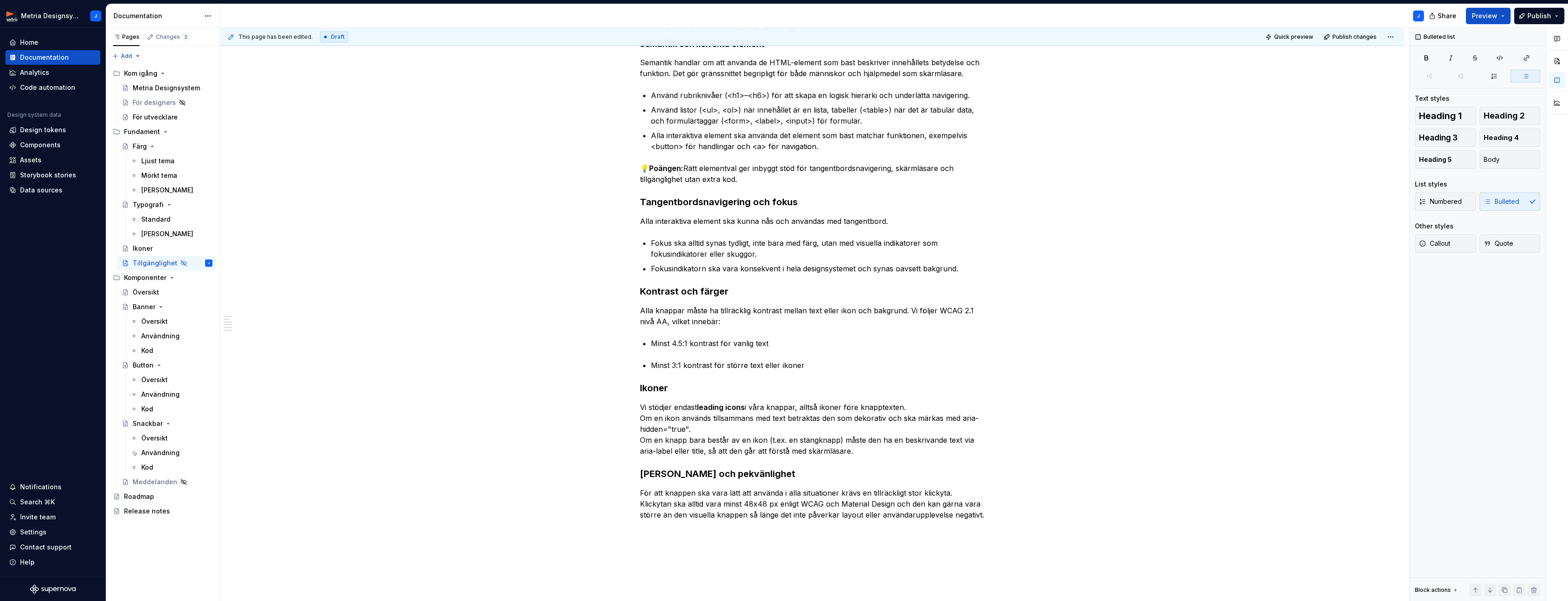
scroll to position [263, 0]
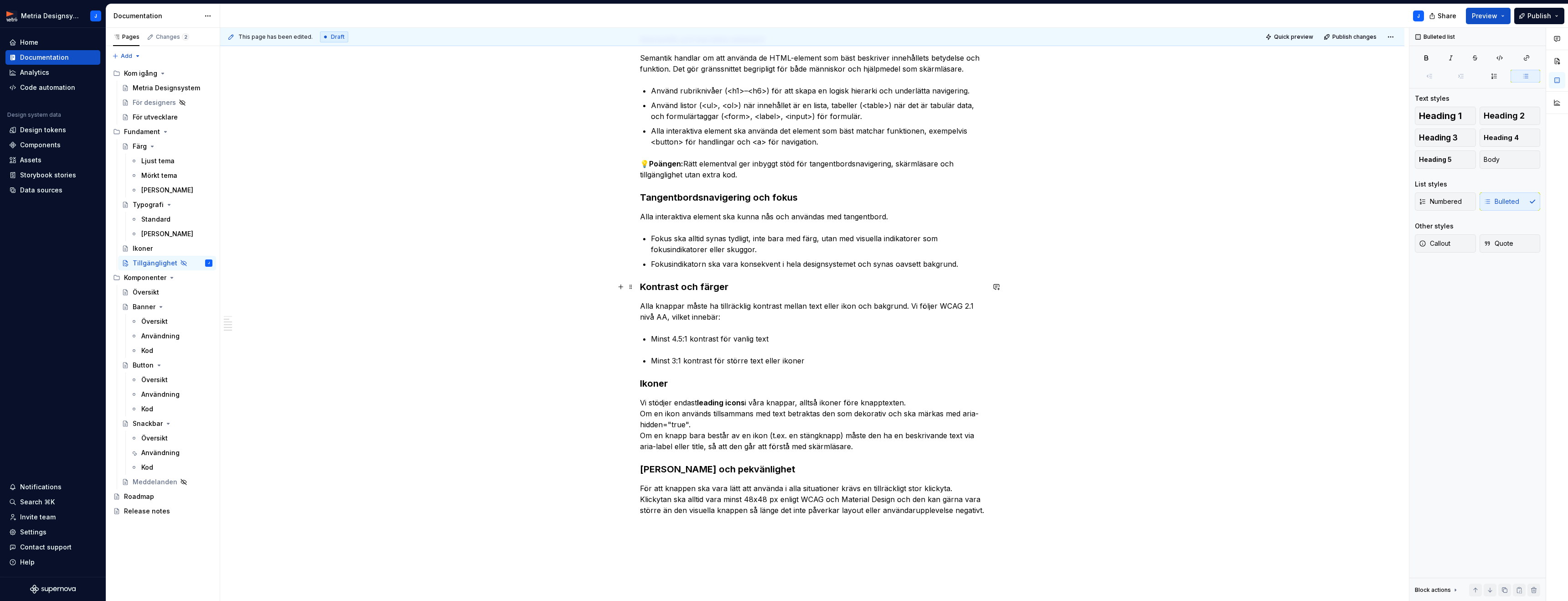
click at [702, 290] on h3 "Kontrast och färger" at bounding box center [811, 287] width 344 height 13
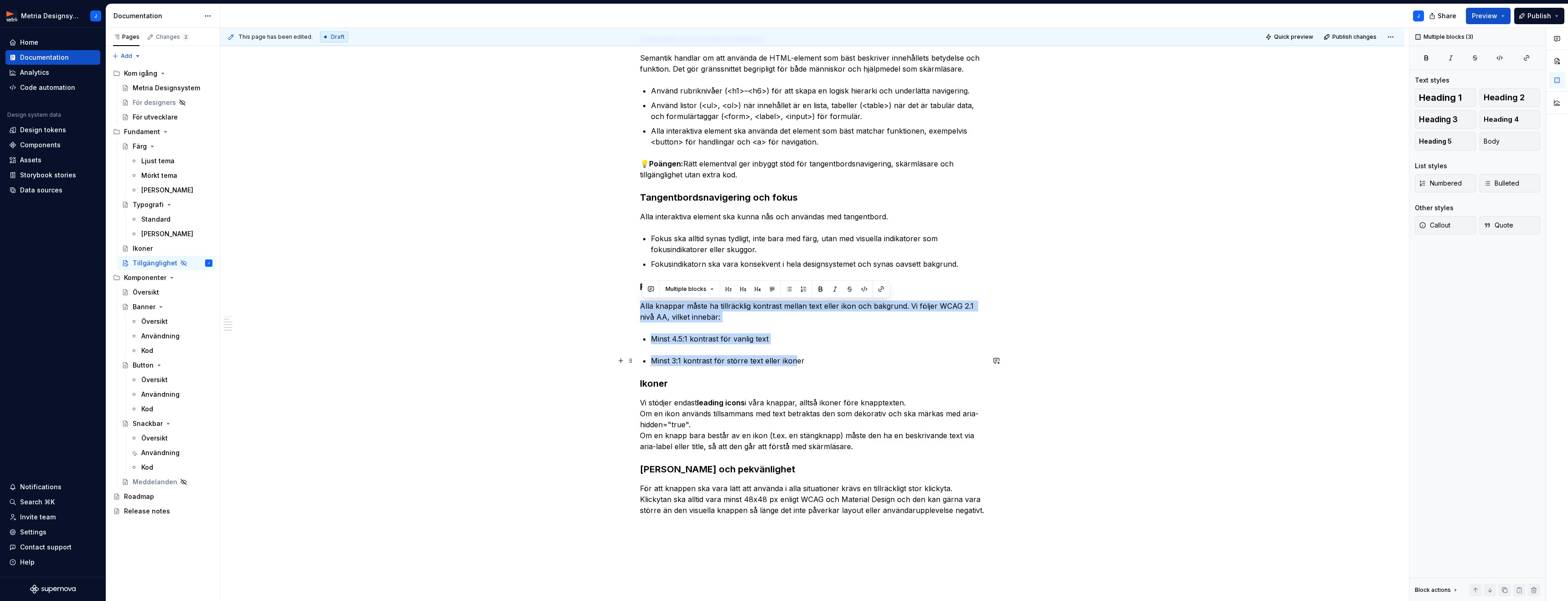
drag, startPoint x: 645, startPoint y: 307, endPoint x: 797, endPoint y: 358, distance: 160.3
click at [797, 358] on div "Vi strävar efter att skapa tjänster som fungerar för alla användare, oavsett om…" at bounding box center [811, 215] width 344 height 600
click at [682, 326] on div "Vi strävar efter att skapa tjänster som fungerar för alla användare, oavsett om…" at bounding box center [811, 213] width 344 height 600
drag, startPoint x: 658, startPoint y: 306, endPoint x: 806, endPoint y: 357, distance: 156.5
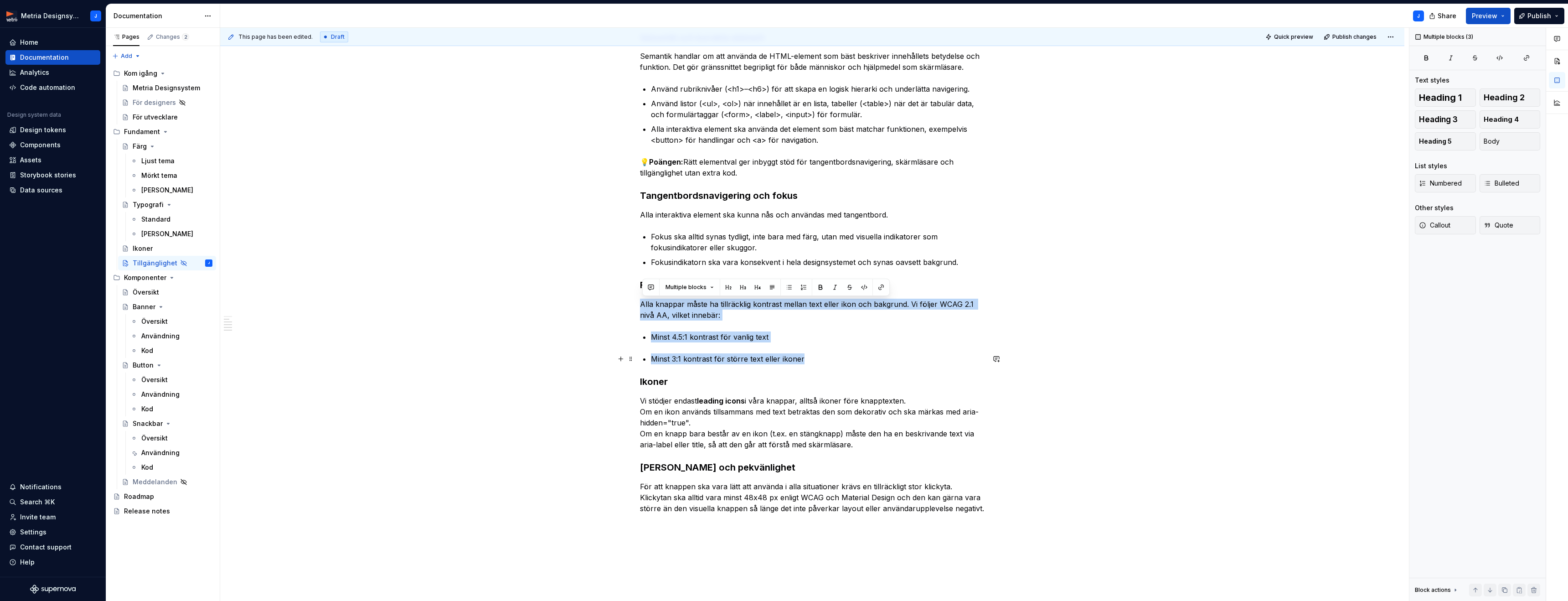
click at [806, 357] on div "Vi strävar efter att skapa tjänster som fungerar för alla användare, oavsett om…" at bounding box center [811, 213] width 344 height 600
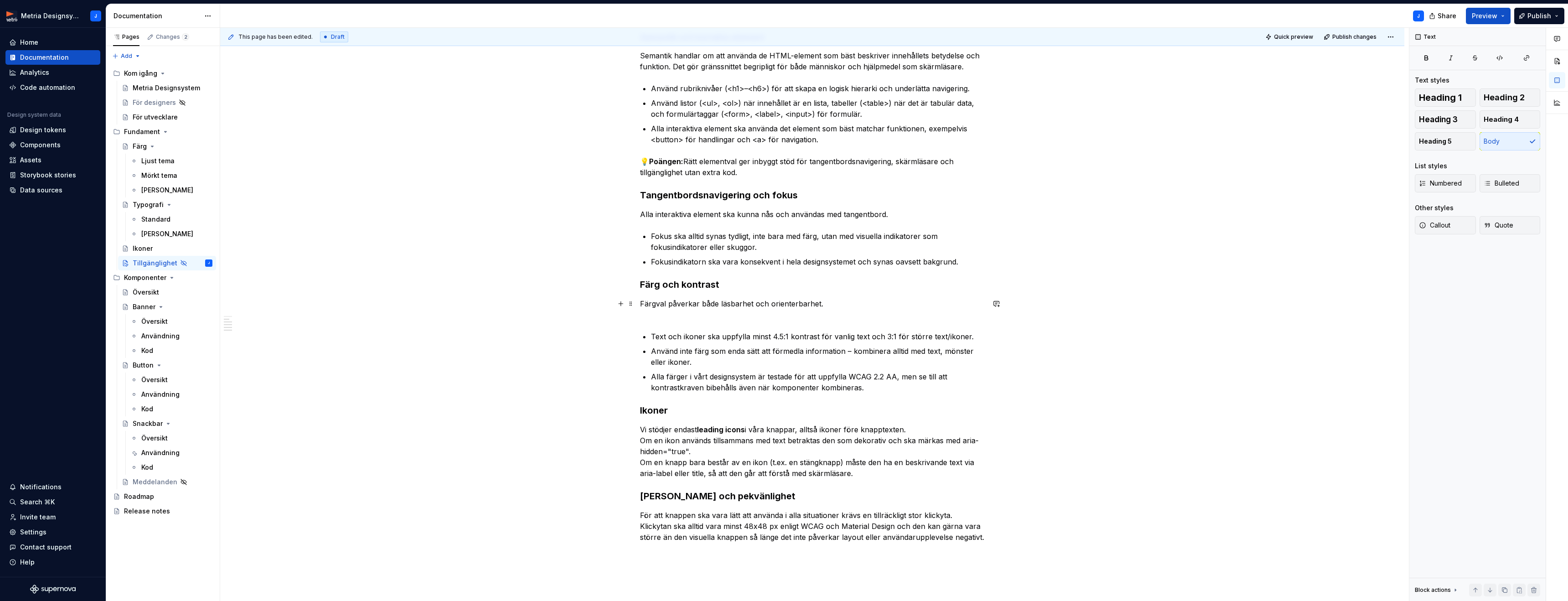
click at [692, 316] on p "Färgval påverkar både läsbarhet och orienterbarhet." at bounding box center [811, 308] width 344 height 22
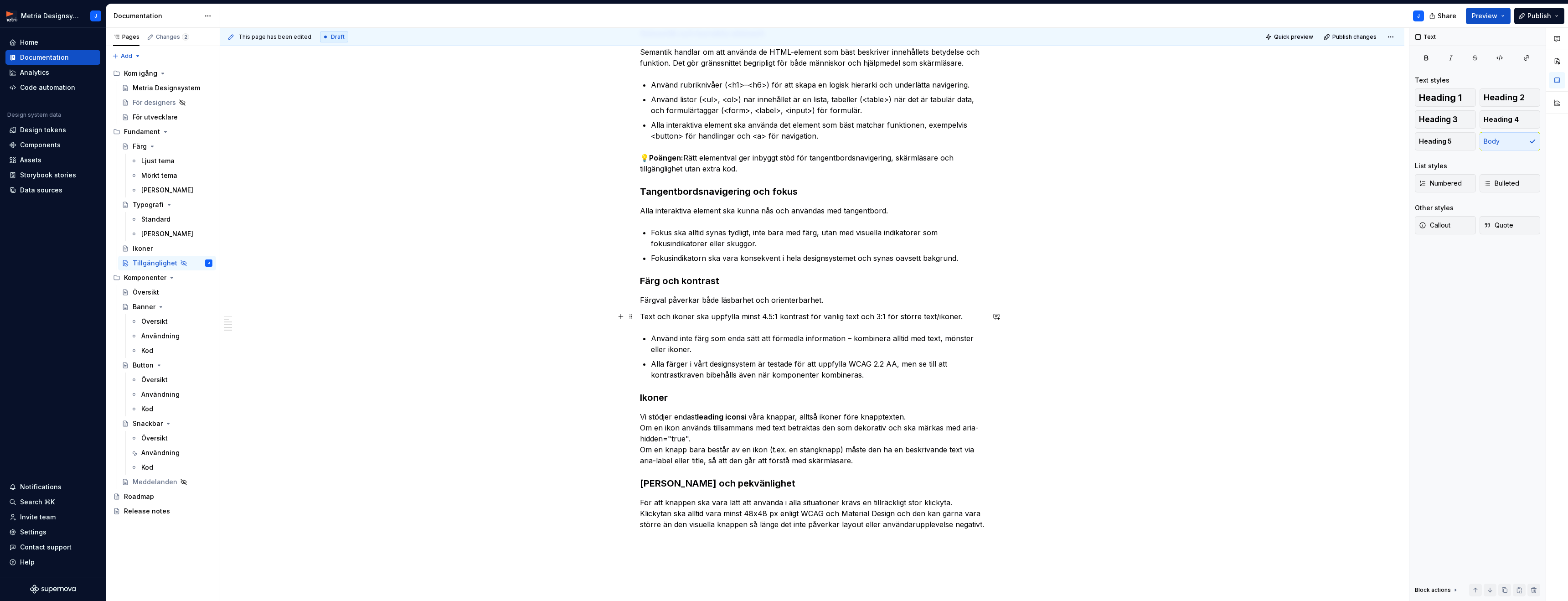
click at [964, 318] on p "Text och ikoner ska uppfylla minst 4.5:1 kontrast för vanlig text och 3:1 för s…" at bounding box center [811, 316] width 344 height 11
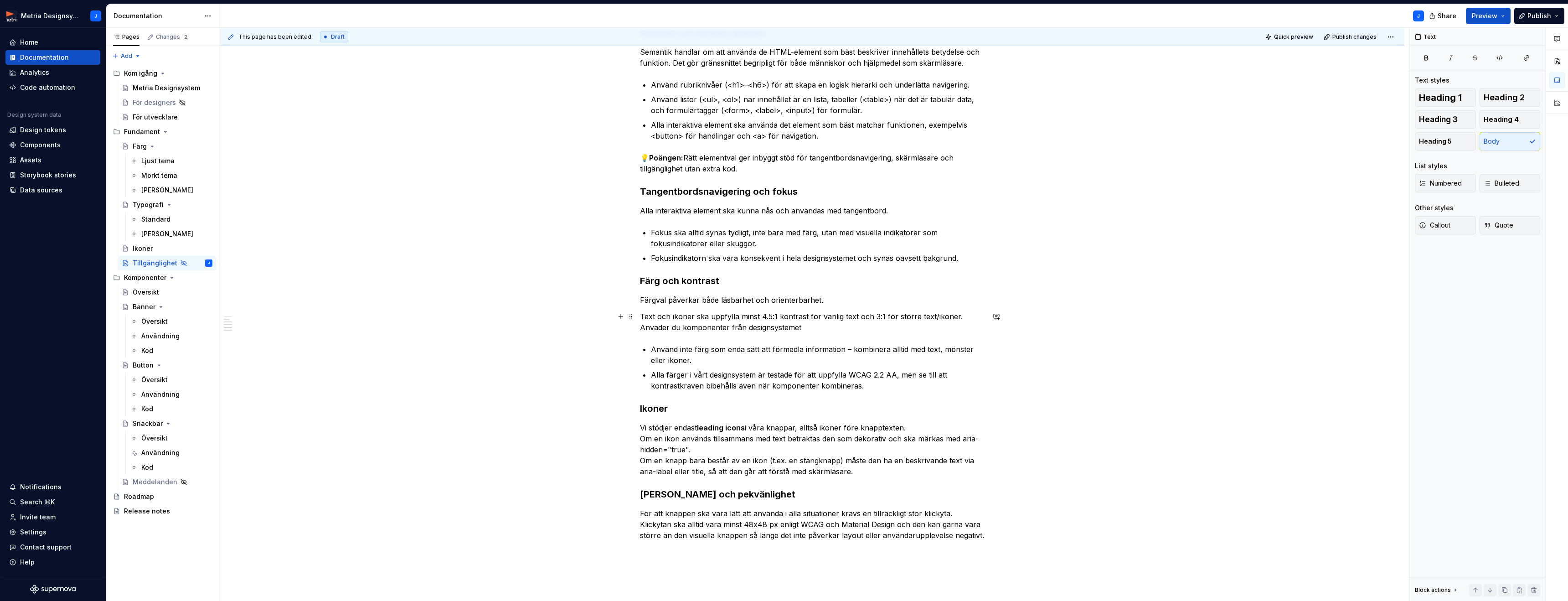
click at [660, 328] on p "Text och ikoner ska uppfylla minst 4.5:1 kontrast för vanlig text och 3:1 för s…" at bounding box center [811, 321] width 344 height 22
click at [831, 328] on p "Text och ikoner ska uppfylla minst 4.5:1 kontrast för vanlig text och 3:1 för s…" at bounding box center [811, 321] width 344 height 22
click at [798, 302] on p "Färgval påverkar både läsbarhet och orienterbarhet." at bounding box center [811, 300] width 344 height 11
drag, startPoint x: 646, startPoint y: 315, endPoint x: 810, endPoint y: 326, distance: 164.4
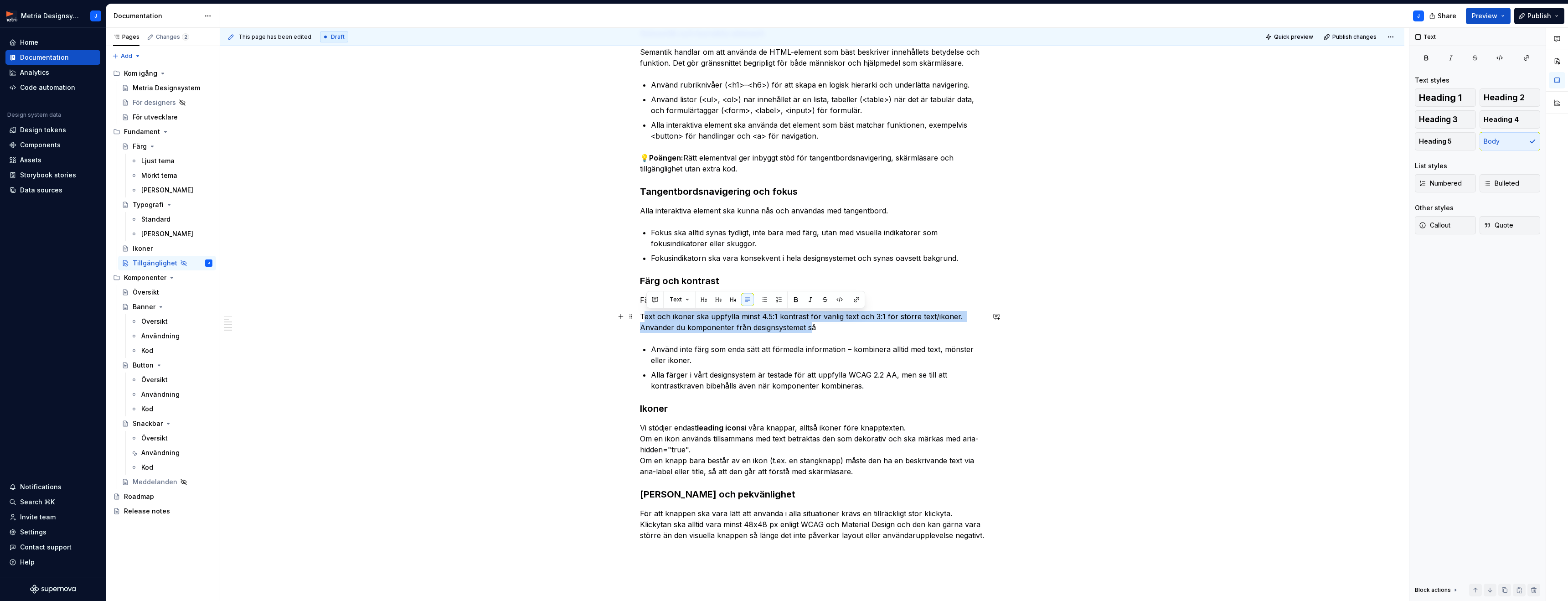
click at [810, 326] on p "Text och ikoner ska uppfylla minst 4.5:1 kontrast för vanlig text och 3:1 för s…" at bounding box center [811, 321] width 344 height 22
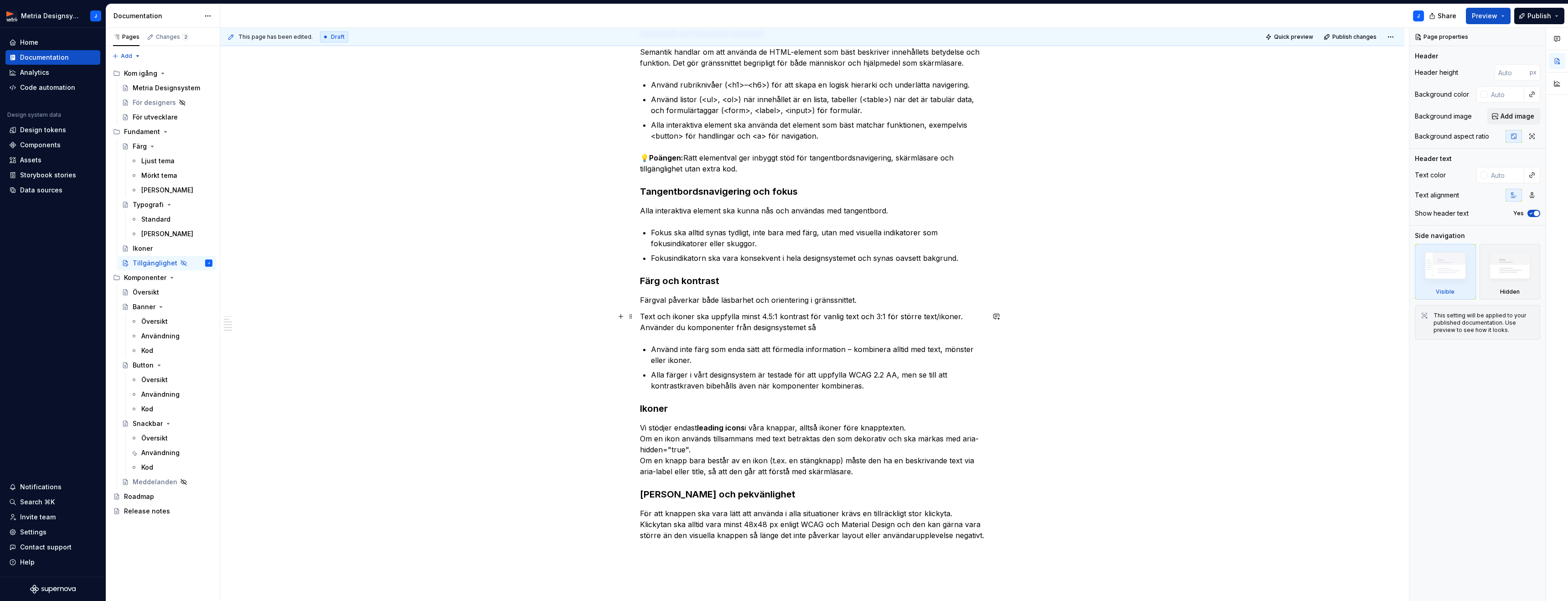
click at [819, 327] on p "Text och ikoner ska uppfylla minst 4.5:1 kontrast för vanlig text och 3:1 för s…" at bounding box center [811, 321] width 344 height 22
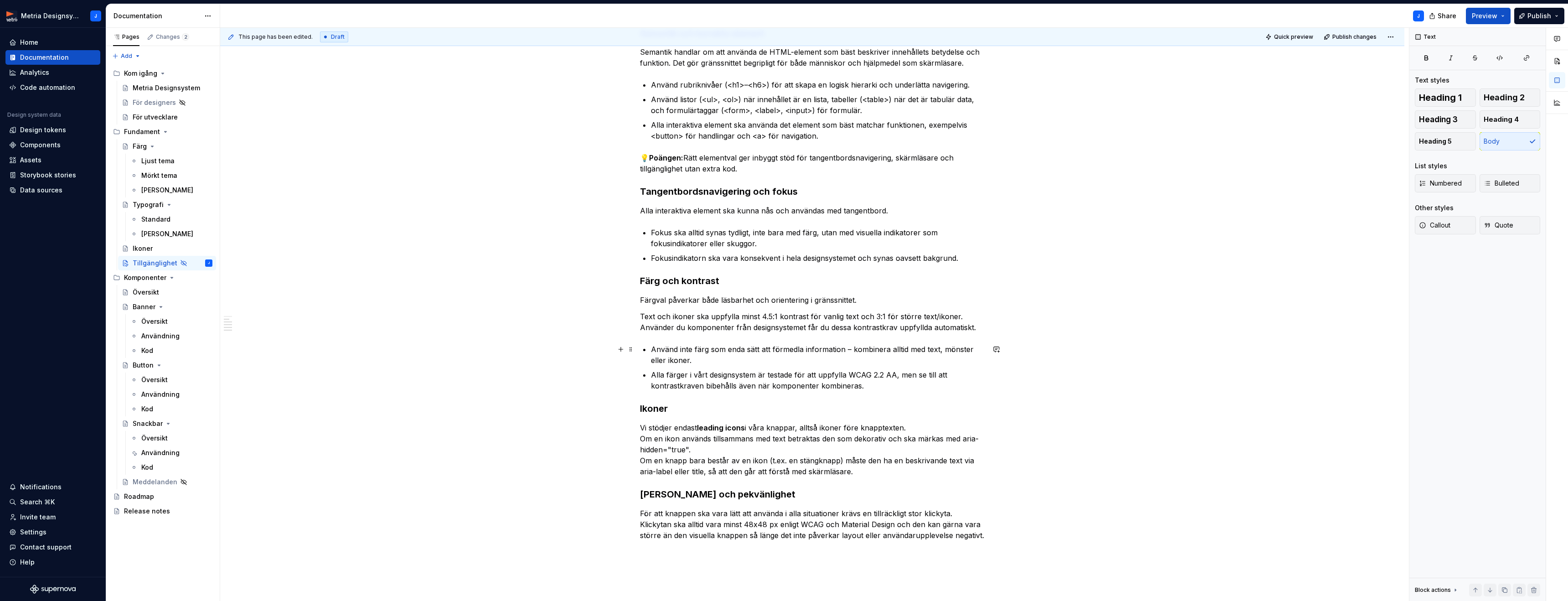
click at [850, 351] on p "Använd inte färg som enda sätt att förmedla information – kombinera alltid med …" at bounding box center [817, 354] width 334 height 22
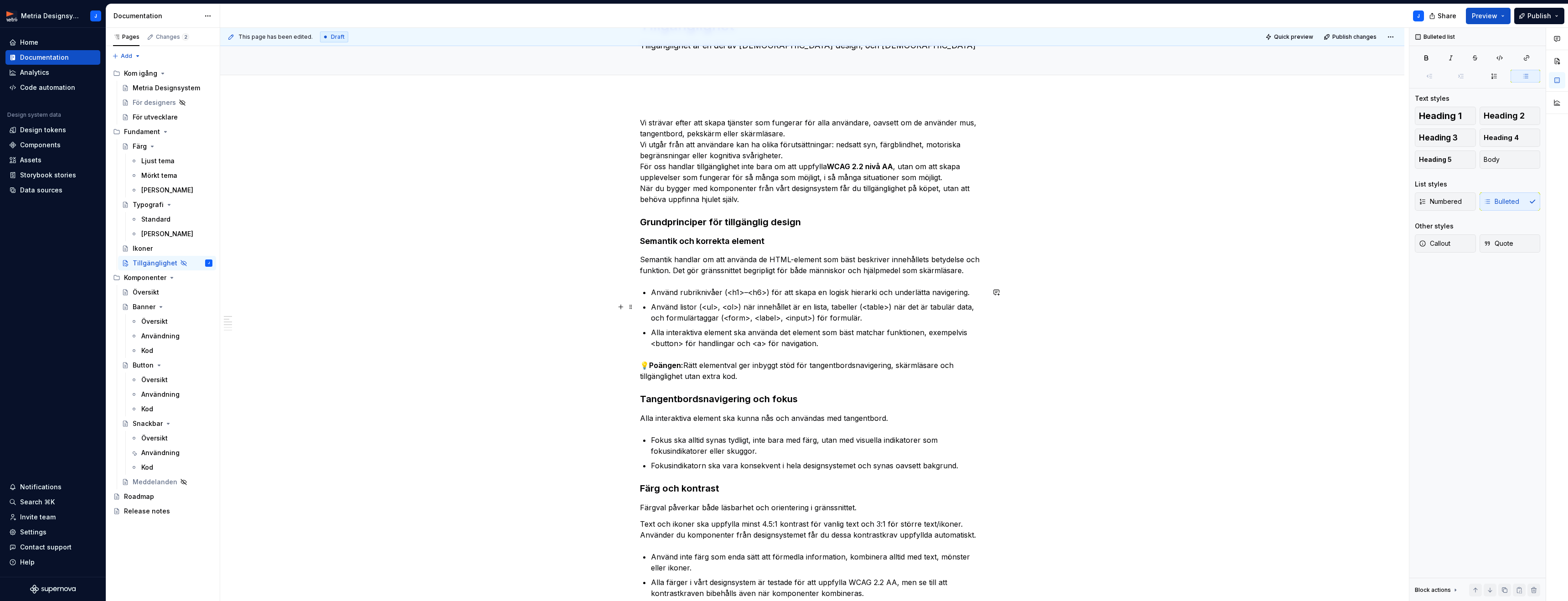
scroll to position [56, 0]
click at [764, 226] on strong "Grundprinciper för tillgänglig design" at bounding box center [720, 224] width 161 height 11
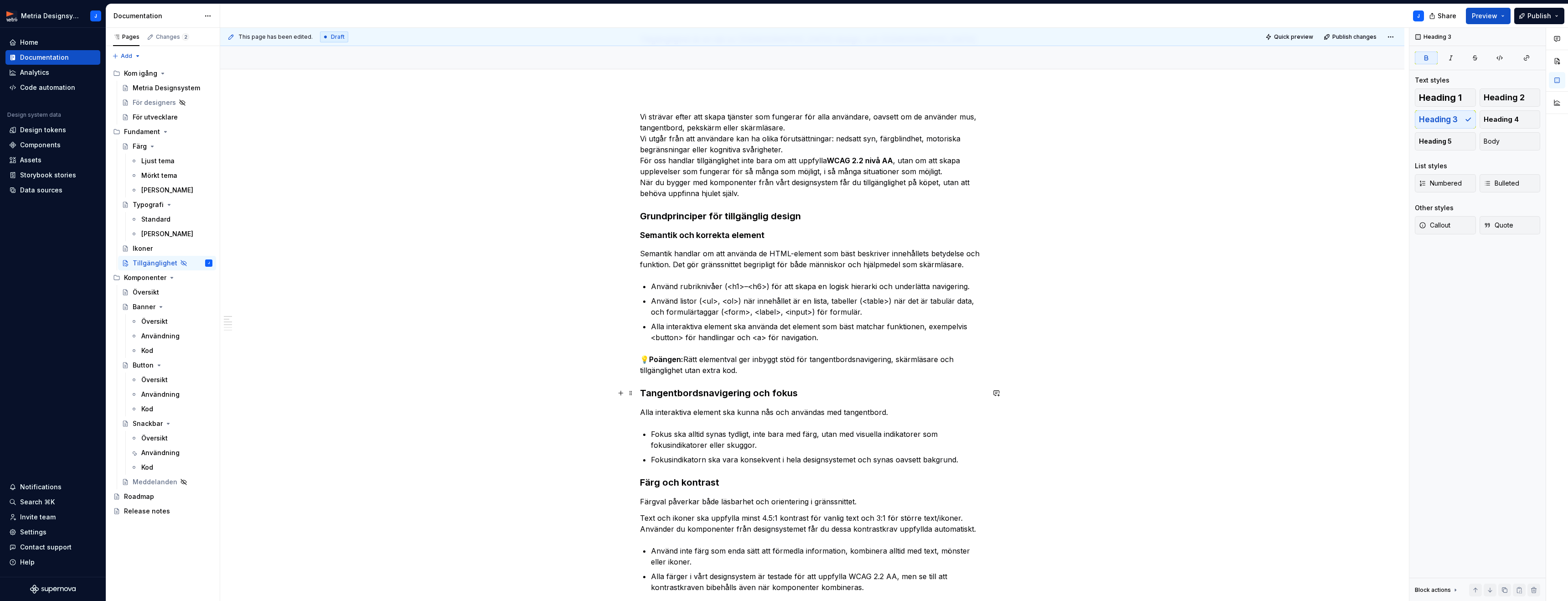
click at [738, 394] on strong "Tangentbordsnavigering och fokus" at bounding box center [718, 393] width 158 height 11
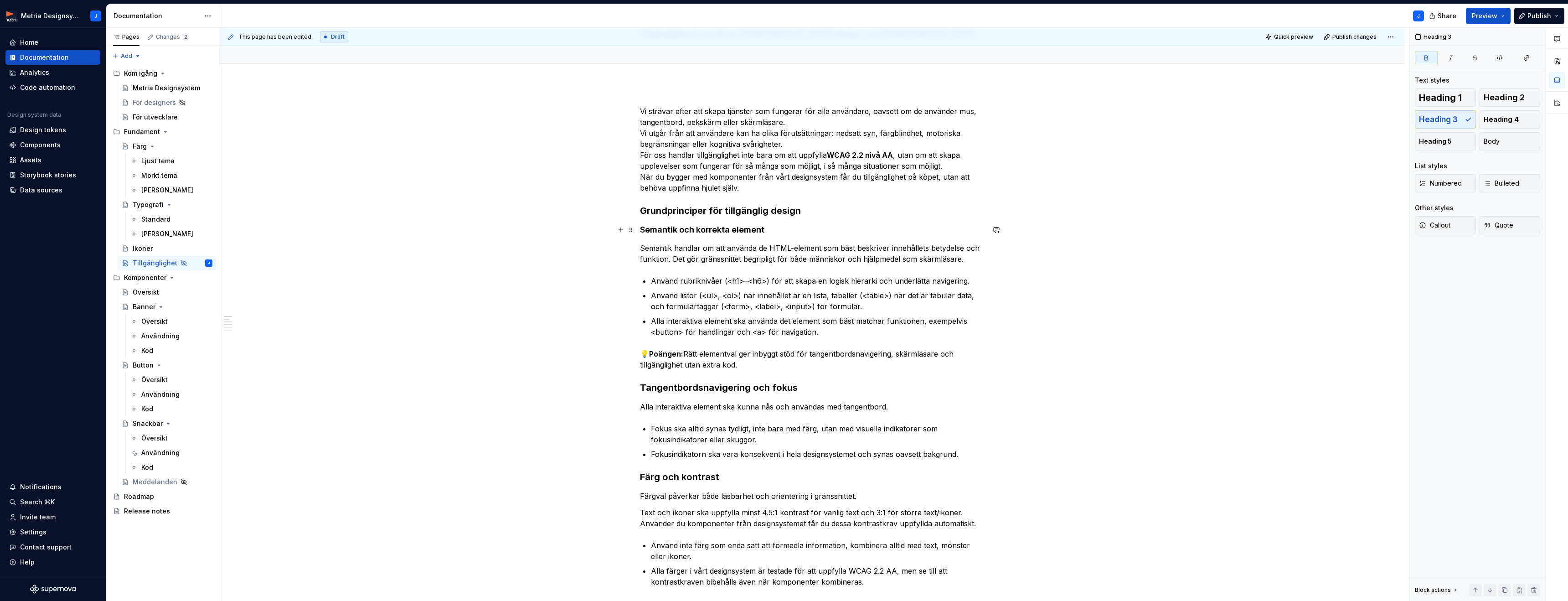
click at [743, 231] on strong "Semantik och korrekta element" at bounding box center [702, 229] width 124 height 9
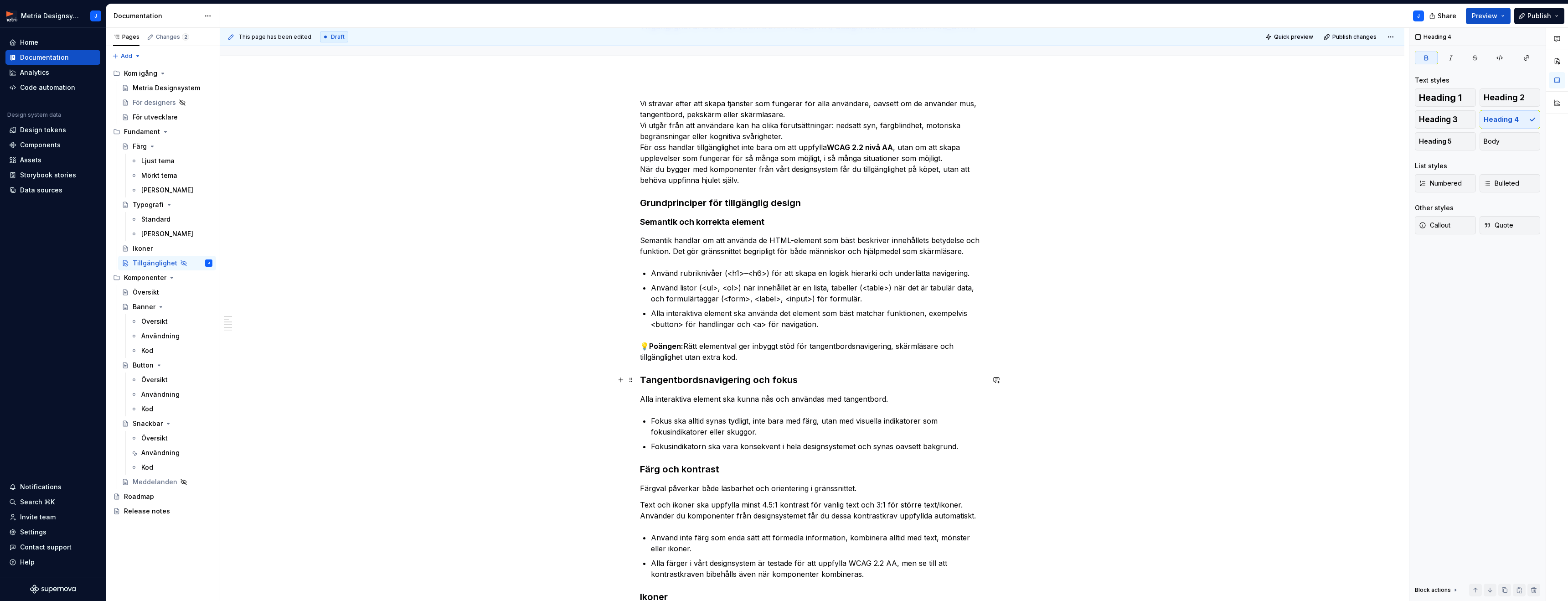
scroll to position [80, 0]
click at [724, 381] on strong "Tangentbordsnavigering och fokus" at bounding box center [718, 378] width 158 height 11
click at [1491, 124] on button "Heading 4" at bounding box center [1509, 119] width 61 height 18
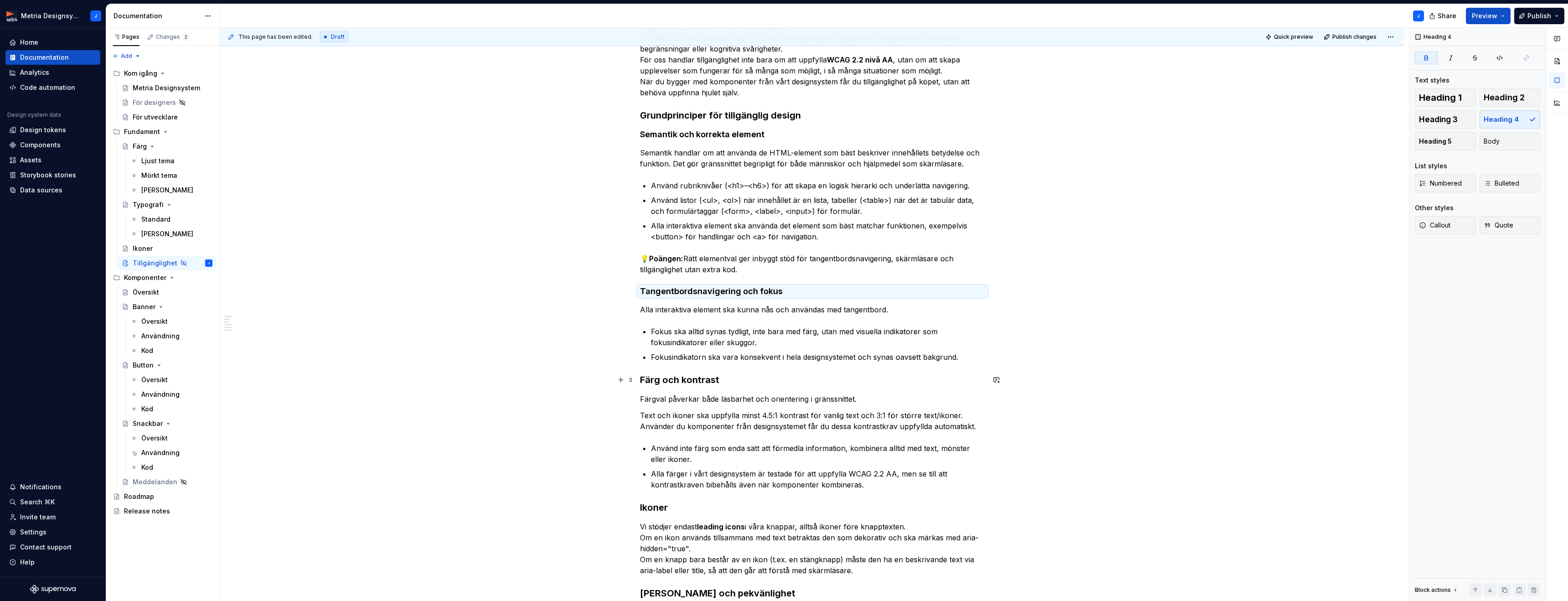
scroll to position [171, 0]
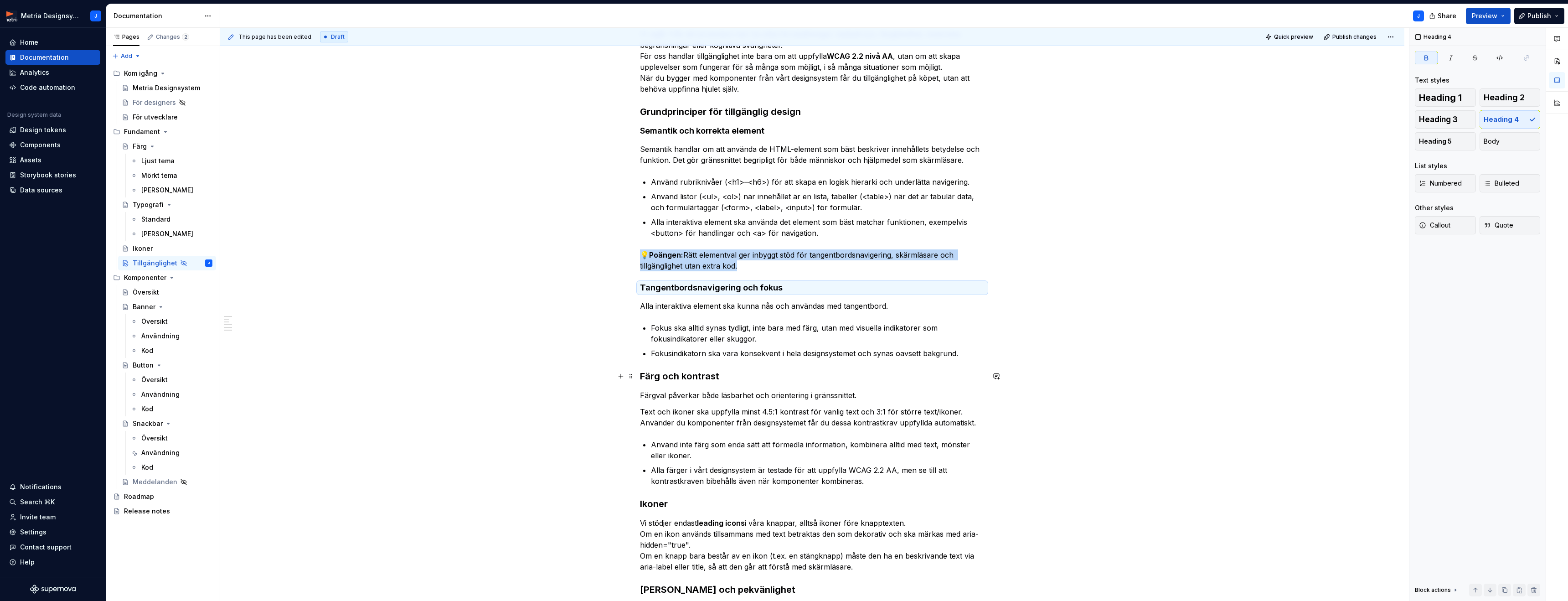
drag, startPoint x: 697, startPoint y: 376, endPoint x: 702, endPoint y: 376, distance: 5.0
click at [697, 376] on h3 "Färg och kontrast" at bounding box center [811, 376] width 344 height 13
click at [708, 373] on h3 "Färg och kontrast" at bounding box center [811, 376] width 344 height 13
click at [718, 375] on h3 "Färg och kontrast" at bounding box center [811, 376] width 344 height 13
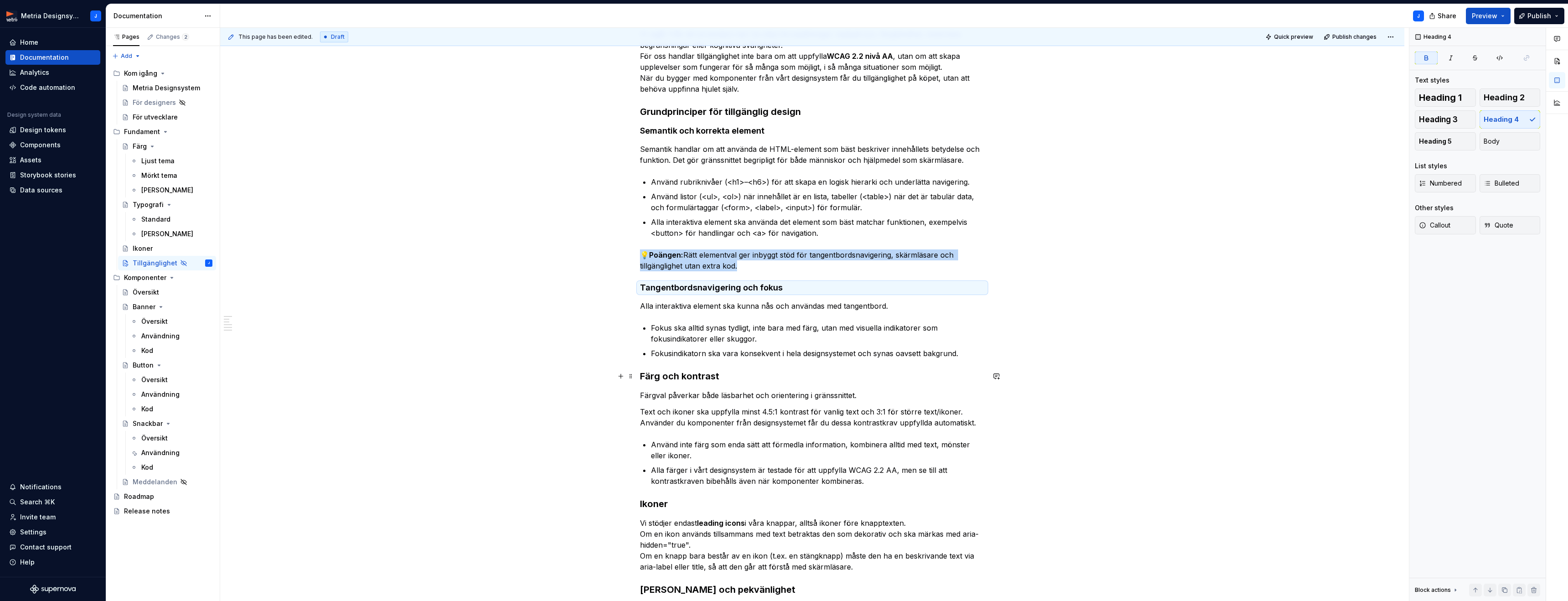
click at [688, 378] on h3 "Färg och kontrast" at bounding box center [811, 376] width 344 height 13
click at [686, 376] on h3 "Färg och kontrast" at bounding box center [811, 376] width 344 height 13
click at [695, 376] on h3 "Färg och kontrast" at bounding box center [811, 376] width 344 height 13
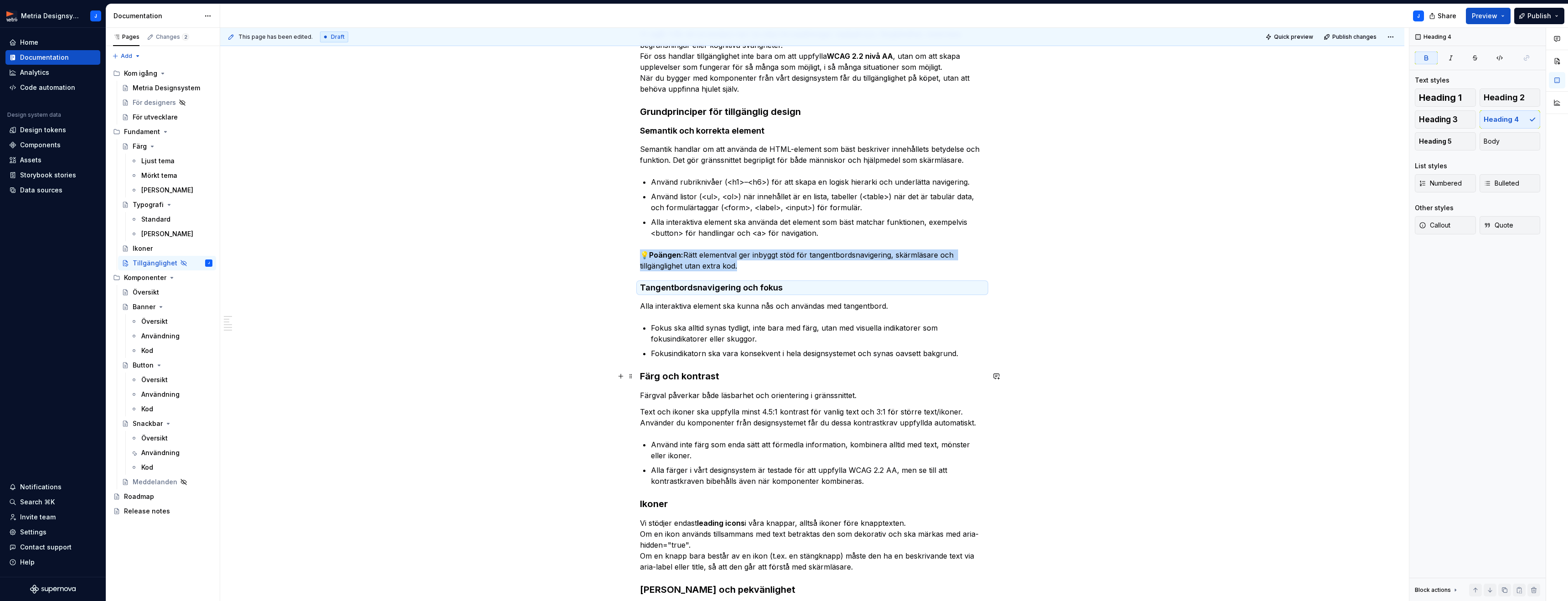
click at [695, 376] on h3 "Färg och kontrast" at bounding box center [811, 376] width 344 height 13
drag, startPoint x: 701, startPoint y: 394, endPoint x: 702, endPoint y: 408, distance: 14.0
click at [701, 394] on p "Färgval påverkar både läsbarhet och orientering i gränssnittet." at bounding box center [811, 395] width 344 height 11
click at [703, 425] on p "Text och ikoner ska uppfylla minst 4.5:1 kontrast för vanlig text och 3:1 för s…" at bounding box center [811, 417] width 344 height 22
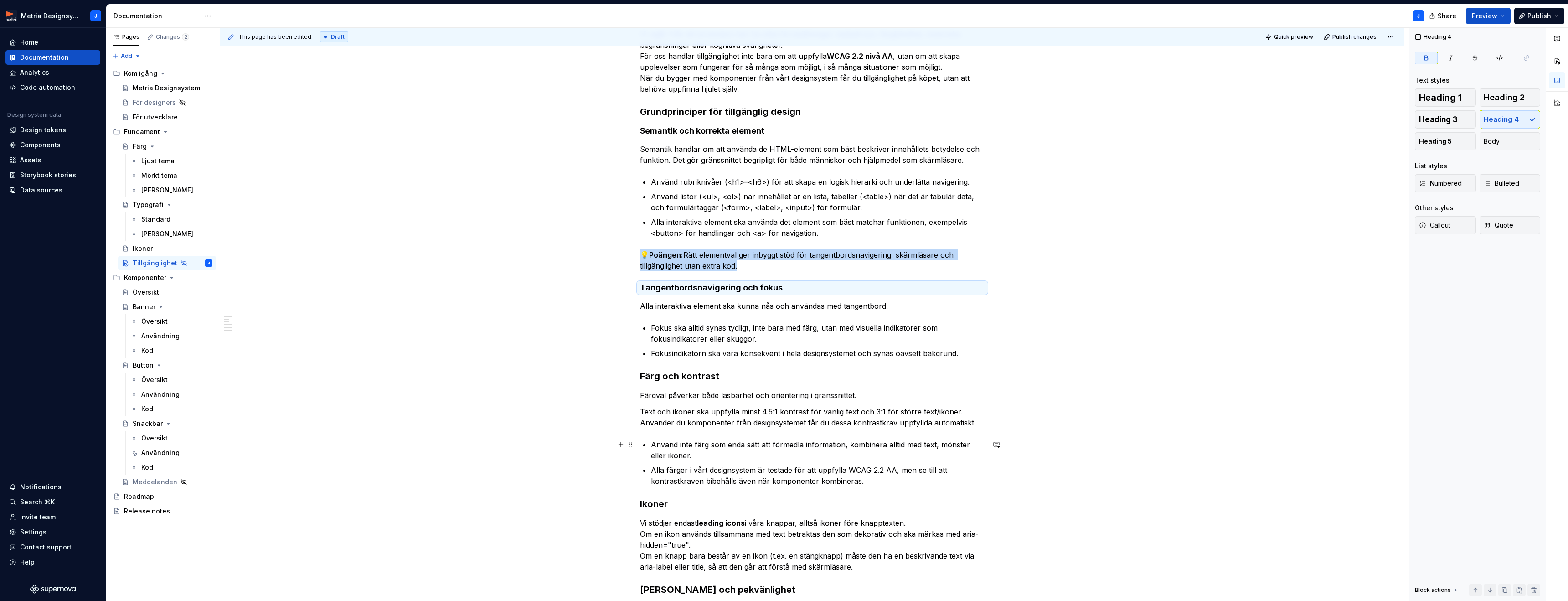
drag, startPoint x: 709, startPoint y: 444, endPoint x: 753, endPoint y: 403, distance: 60.1
click at [710, 444] on p "Använd inte färg som enda sätt att förmedla information, kombinera alltid med t…" at bounding box center [817, 450] width 334 height 22
click at [597, 300] on div "Vi strävar efter att skapa tjänster som fungerar för alla användare, oavsett om…" at bounding box center [812, 406] width 1184 height 842
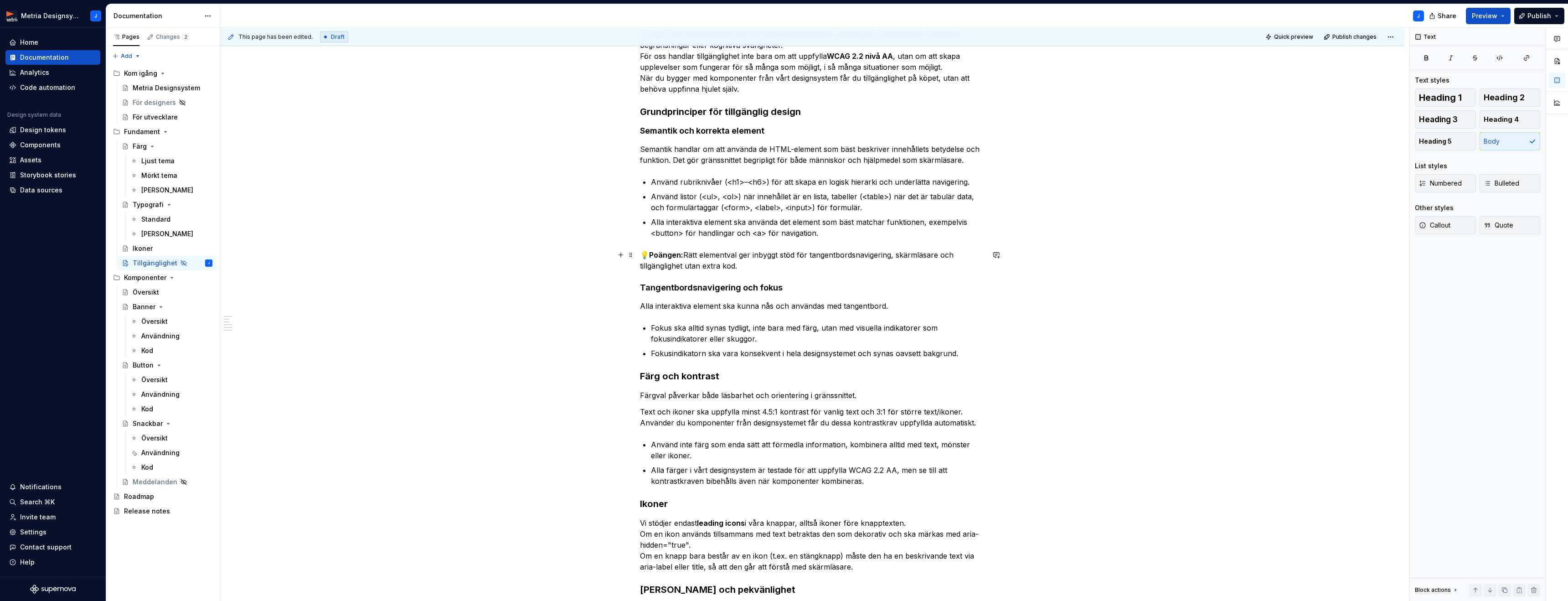
drag, startPoint x: 1004, startPoint y: 256, endPoint x: 1087, endPoint y: 266, distance: 83.6
click at [1011, 257] on div "This page has been edited. Draft Quick preview Publish changes Hidden page Till…" at bounding box center [814, 314] width 1188 height 573
drag, startPoint x: 1087, startPoint y: 266, endPoint x: 1133, endPoint y: 318, distance: 69.4
click at [1087, 266] on div "This page has been edited. Draft Quick preview Publish changes Hidden page Till…" at bounding box center [814, 314] width 1188 height 573
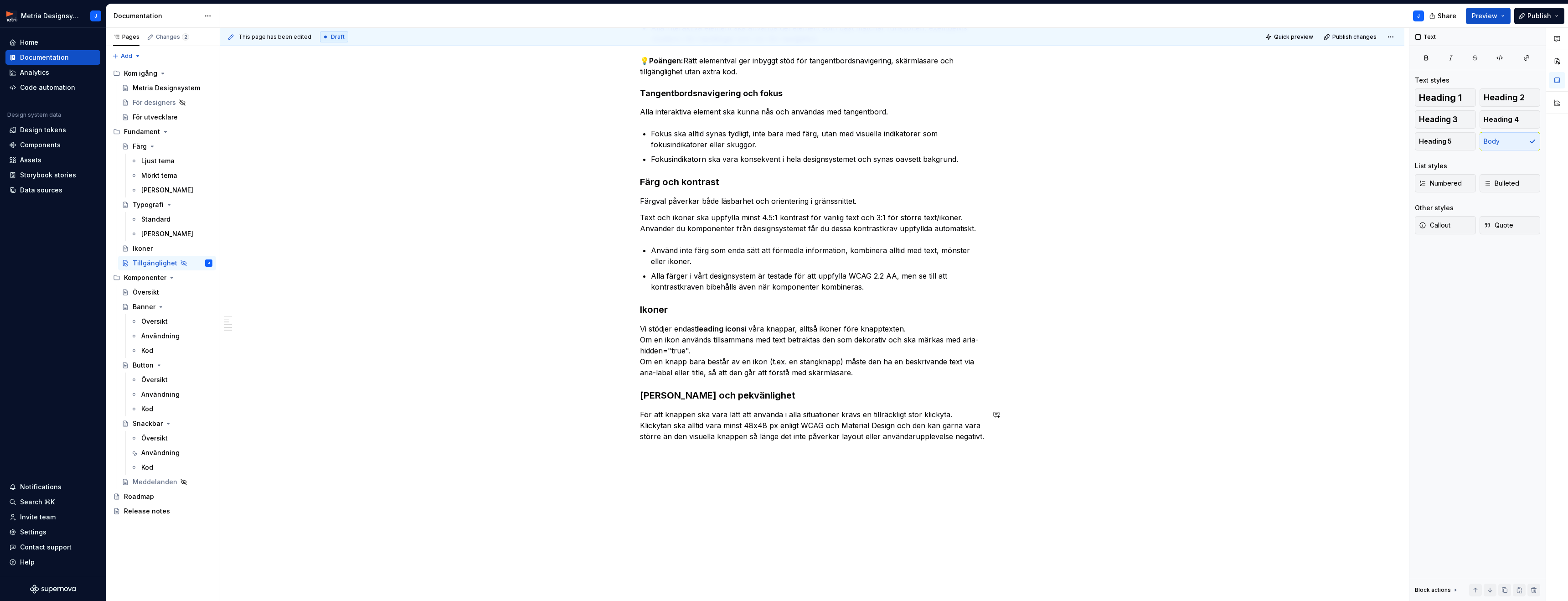
scroll to position [396, 0]
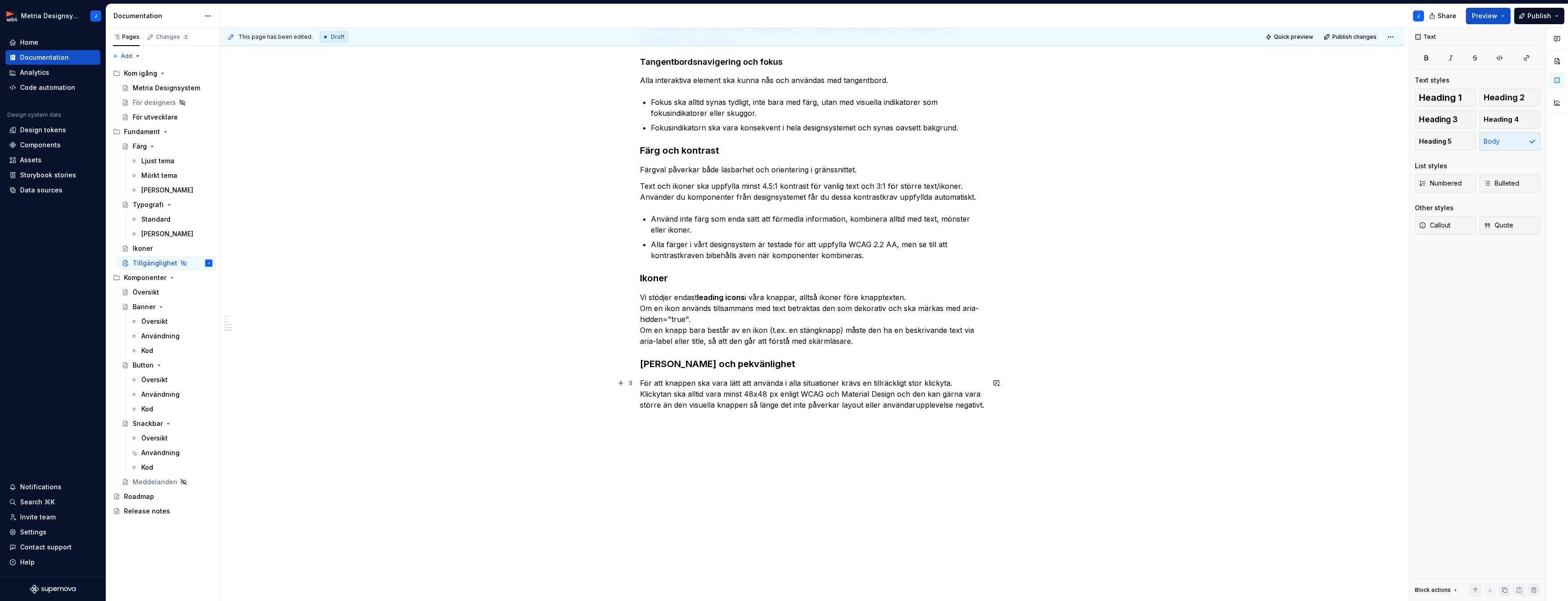
click at [737, 387] on p "För att knappen ska vara lätt att använda i alla situationer krävs en tillräckl…" at bounding box center [811, 394] width 344 height 33
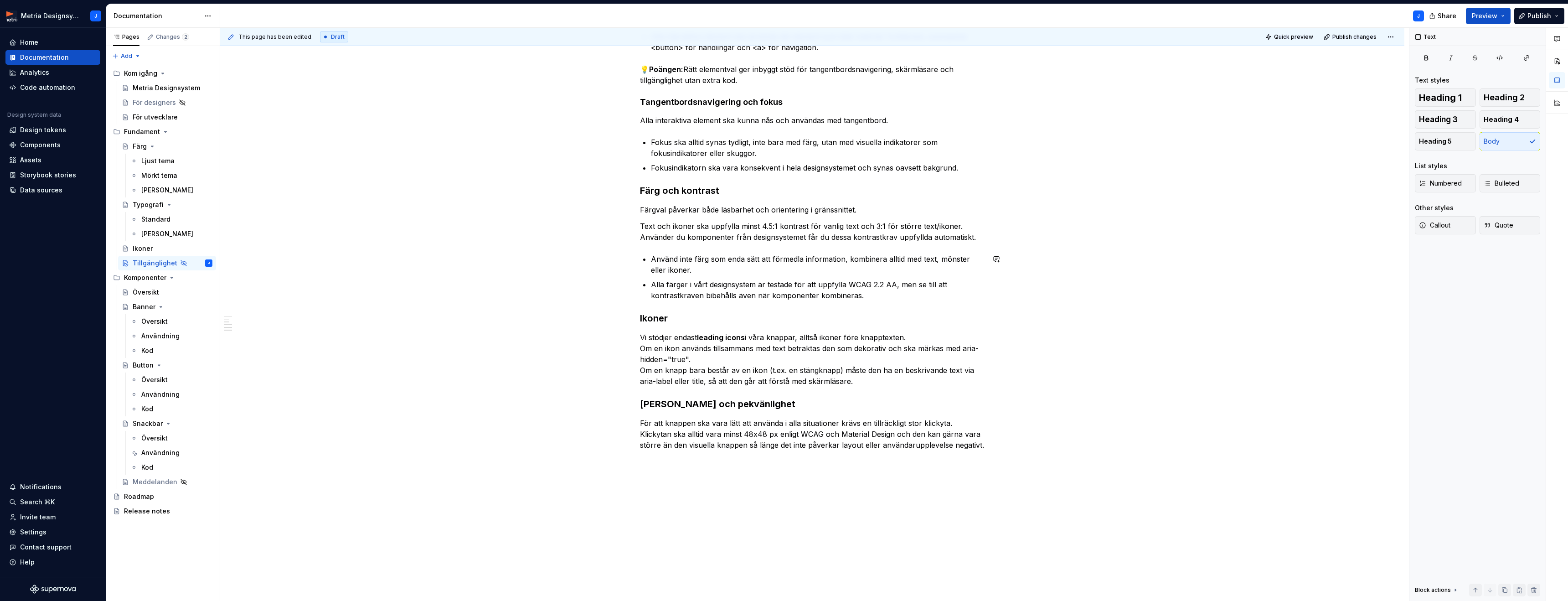
scroll to position [356, 0]
click at [699, 194] on h3 "Färg och kontrast" at bounding box center [811, 191] width 344 height 13
click at [1504, 123] on span "Heading 4" at bounding box center [1501, 119] width 35 height 9
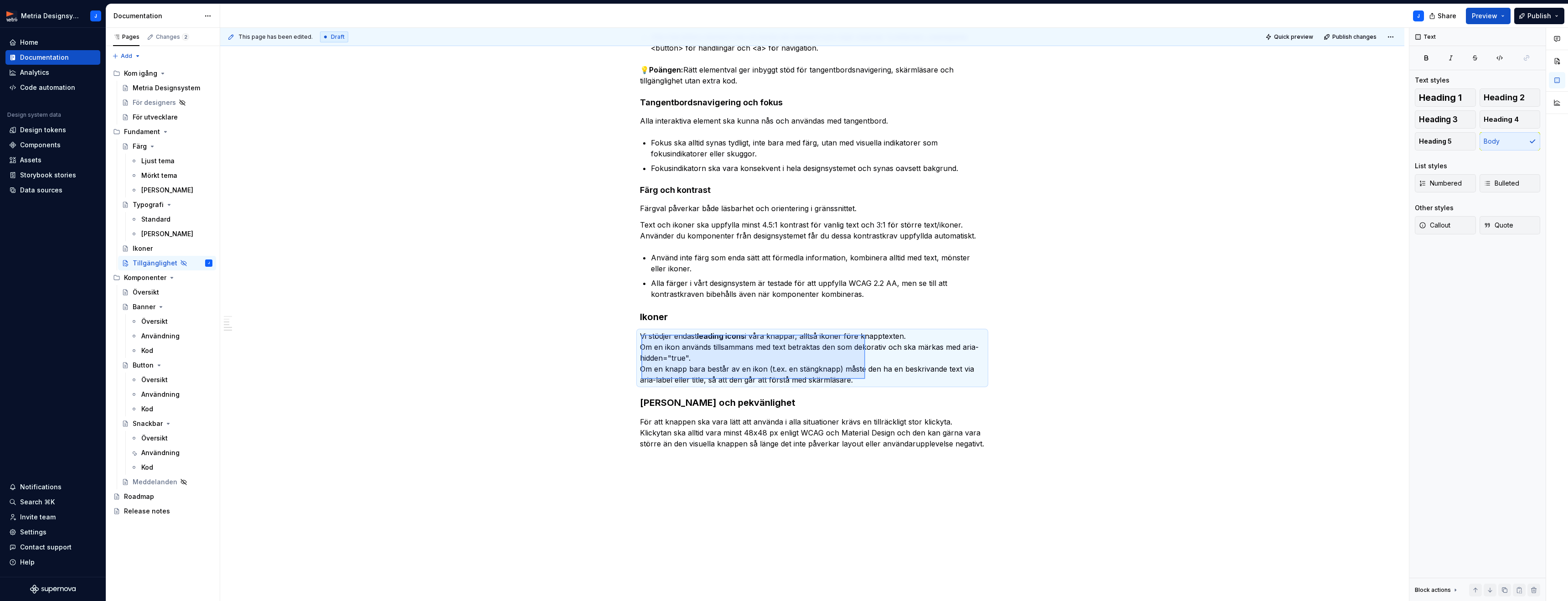
drag, startPoint x: 641, startPoint y: 335, endPoint x: 865, endPoint y: 379, distance: 228.3
click at [865, 379] on div "This page has been edited. Draft Quick preview Publish changes Hidden page Till…" at bounding box center [814, 314] width 1188 height 573
click at [824, 369] on p "Vi stödjer endast leading icons i våra knappar, alltså ikoner före knapptexten.…" at bounding box center [811, 357] width 344 height 54
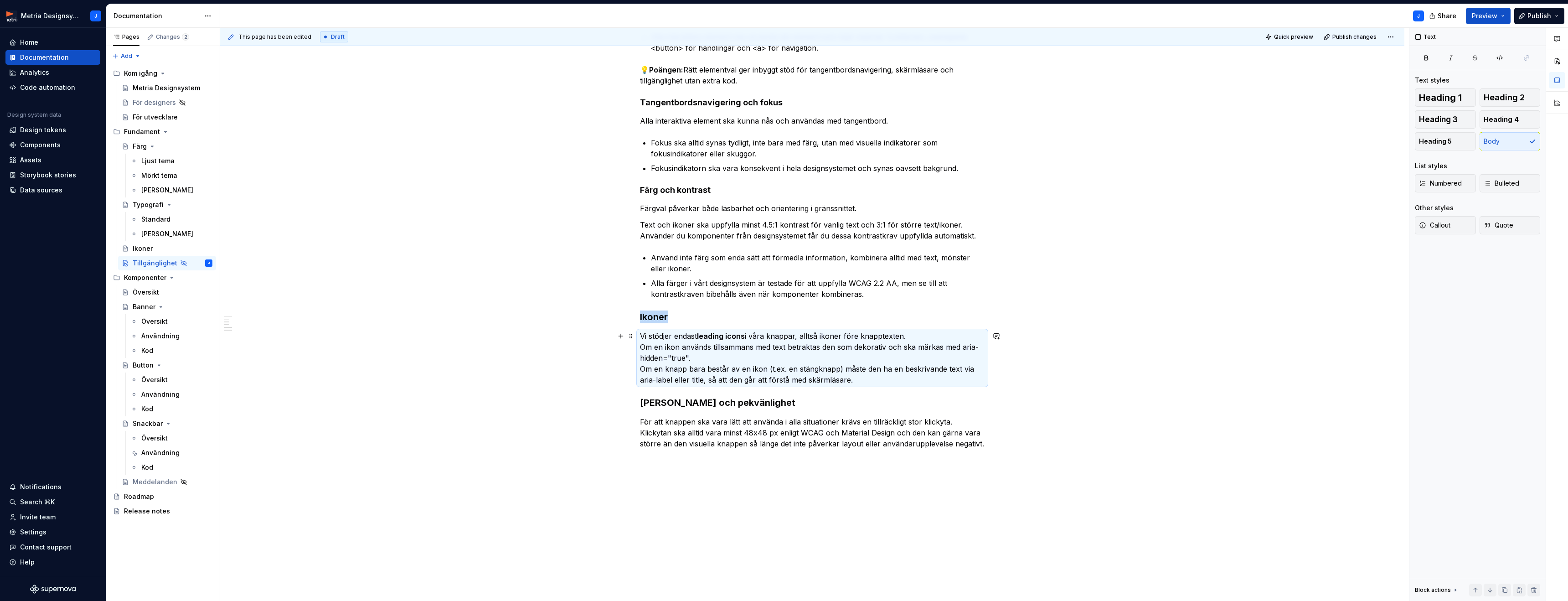
click at [824, 369] on p "Vi stödjer endast leading icons i våra knappar, alltså ikoner före knapptexten.…" at bounding box center [811, 357] width 344 height 54
drag, startPoint x: 728, startPoint y: 350, endPoint x: 659, endPoint y: 332, distance: 71.3
click at [727, 350] on p "Vi stödjer endast leading icons i våra knappar, alltså ikoner före knapptexten.…" at bounding box center [811, 357] width 344 height 54
click at [651, 335] on p "Vi stödjer endast leading icons i våra knappar, alltså ikoner före knapptexten.…" at bounding box center [811, 357] width 344 height 54
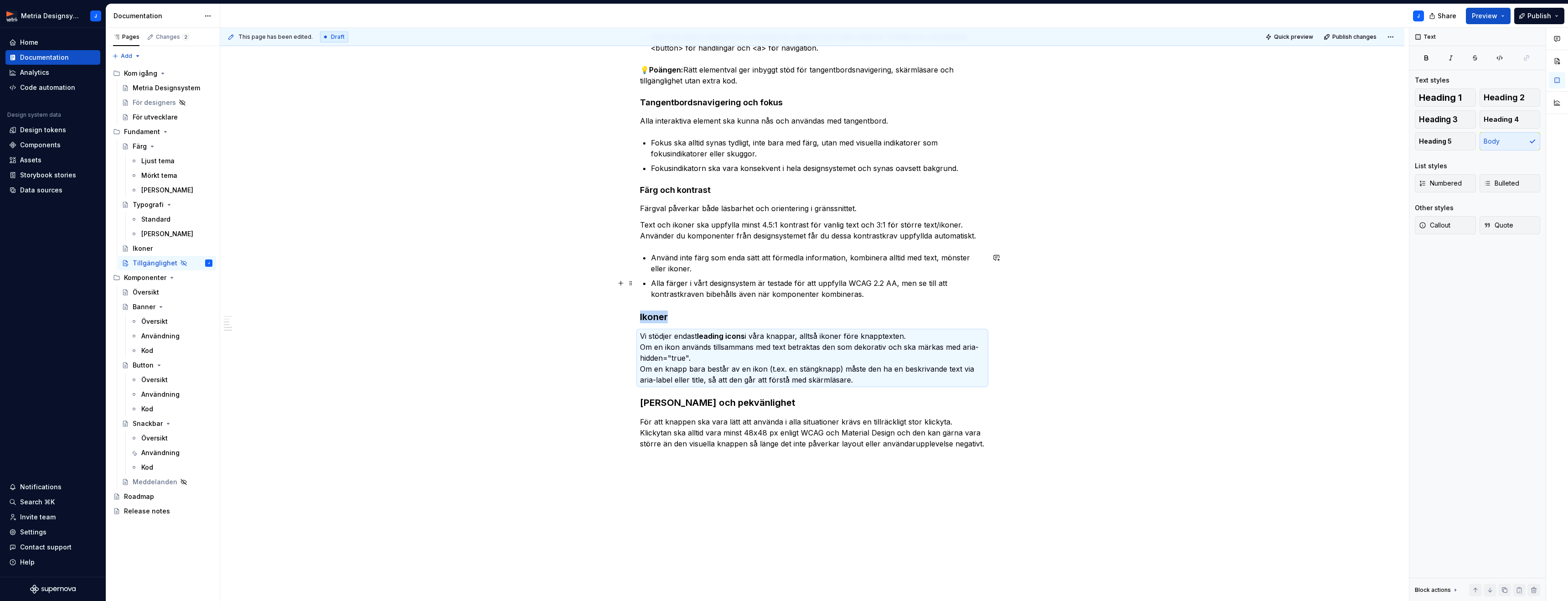
click at [839, 285] on p "Alla färger i vårt designsystem är testade för att uppfylla WCAG 2.2 AA, men se…" at bounding box center [817, 288] width 334 height 22
click at [434, 115] on div "Vi strävar efter att skapa tjänster som fungerar för alla användare, oavsett om…" at bounding box center [812, 219] width 1184 height 840
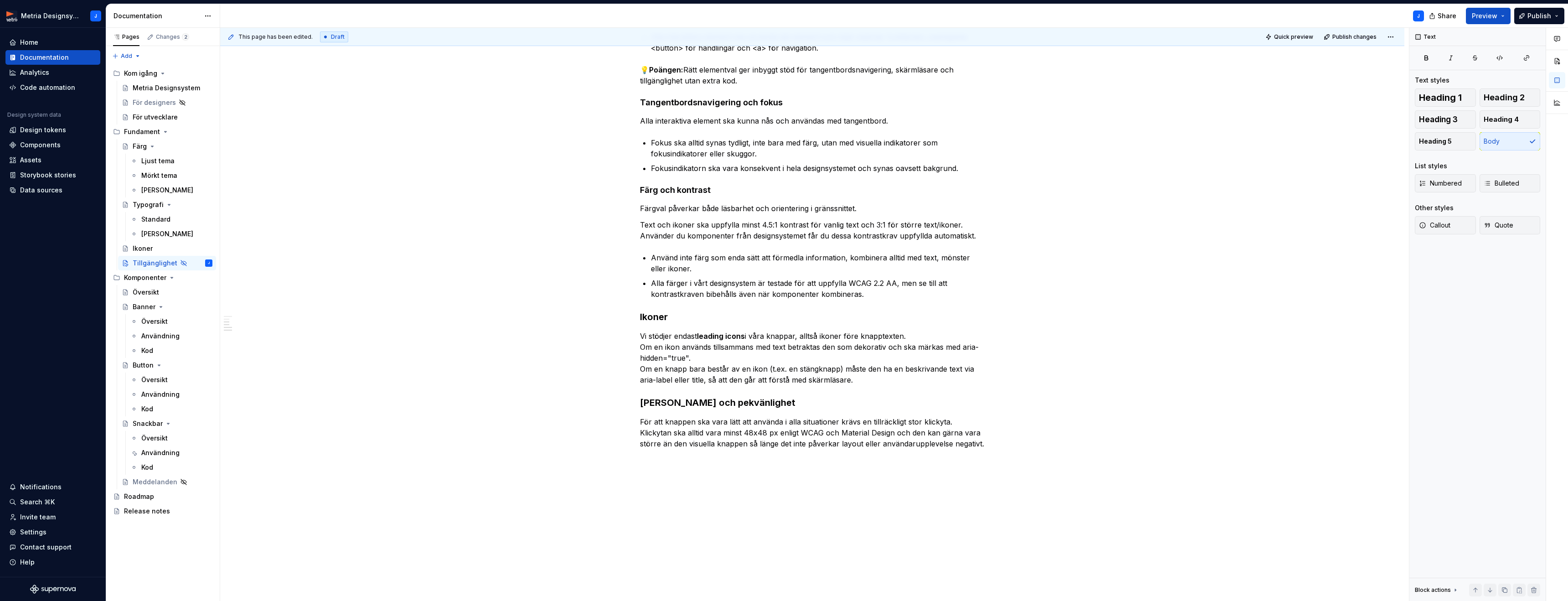
click at [331, 38] on span "Draft" at bounding box center [337, 37] width 14 height 7
click at [661, 347] on p "Vi stödjer endast leading icons i våra knappar, alltså ikoner före knapptexten.…" at bounding box center [811, 357] width 344 height 54
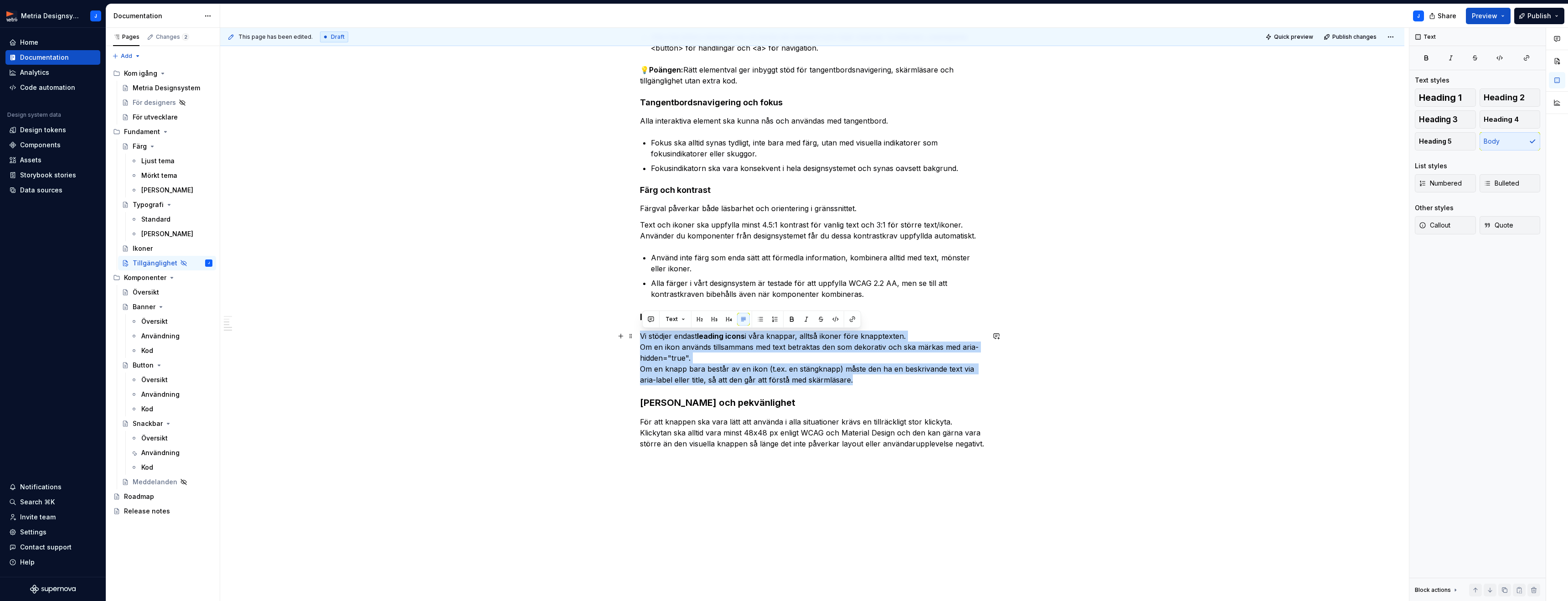
drag, startPoint x: 644, startPoint y: 337, endPoint x: 862, endPoint y: 377, distance: 221.6
click at [862, 377] on p "Vi stödjer endast leading icons i våra knappar, alltså ikoner före knapptexten.…" at bounding box center [811, 357] width 344 height 54
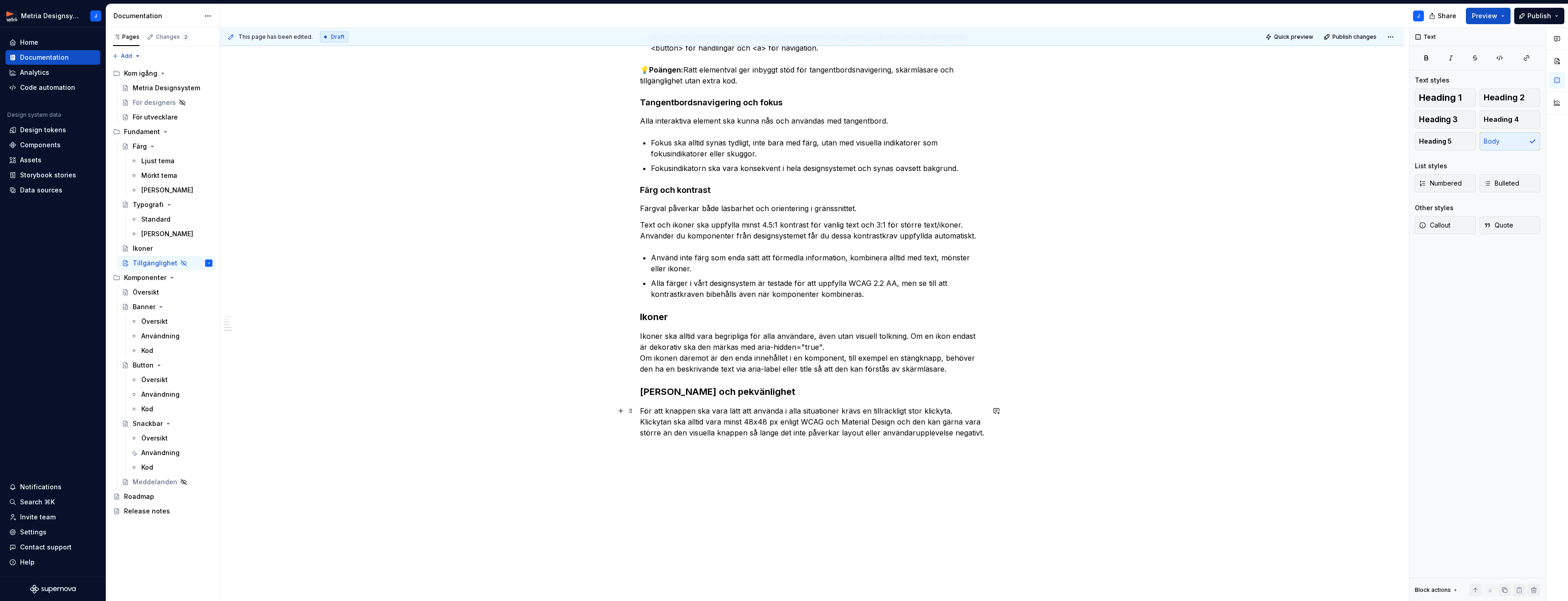
drag, startPoint x: 671, startPoint y: 411, endPoint x: 936, endPoint y: 429, distance: 265.6
click at [995, 430] on div "Vi strävar efter att skapa tjänster som fungerar för alla användare, oavsett om…" at bounding box center [812, 214] width 1184 height 830
click at [928, 428] on p "För att knappen ska vara lätt att använda i alla situationer krävs en tillräckl…" at bounding box center [811, 421] width 344 height 33
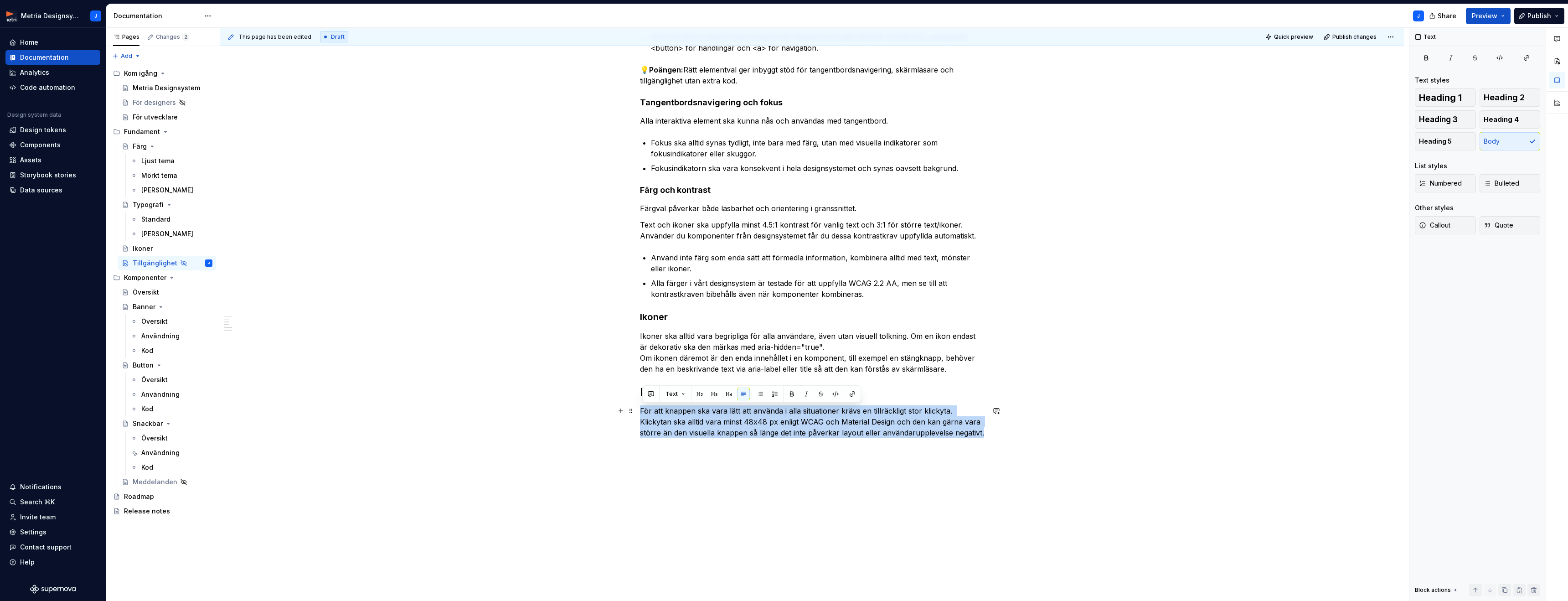
click at [928, 428] on p "För att knappen ska vara lätt att använda i alla situationer krävs en tillräckl…" at bounding box center [811, 421] width 344 height 33
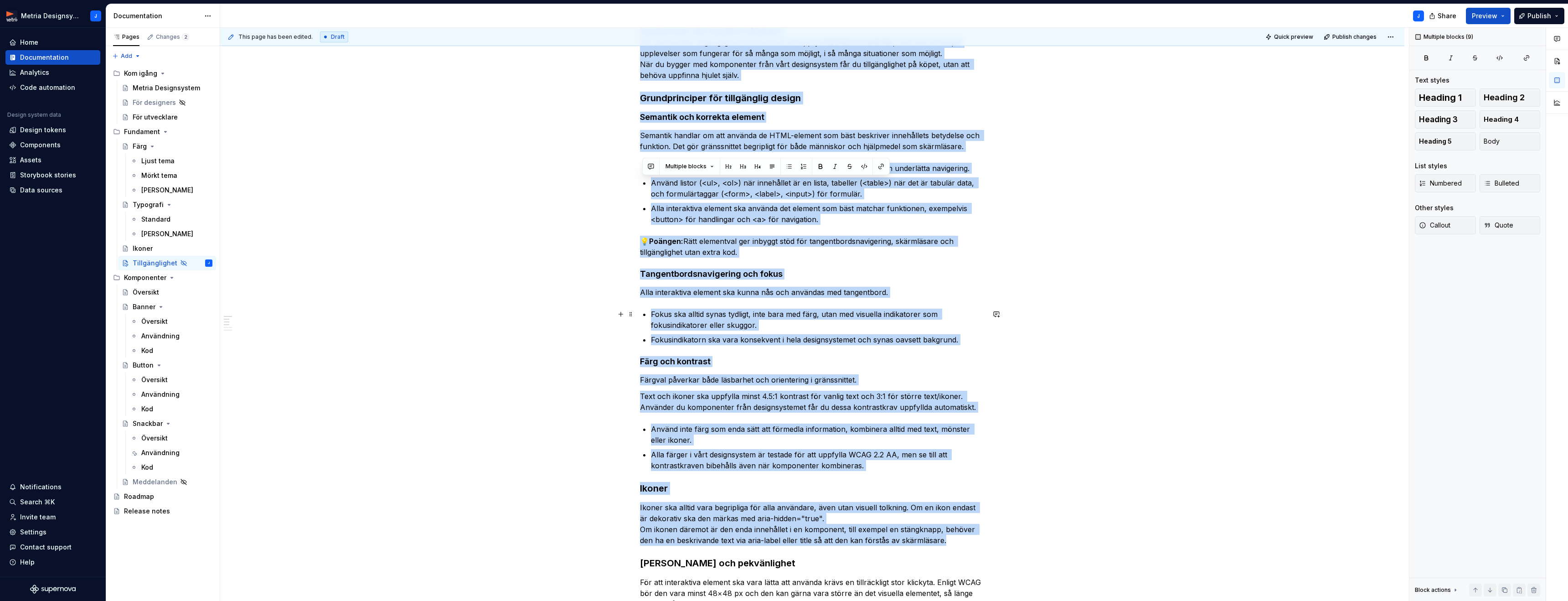
scroll to position [406, 0]
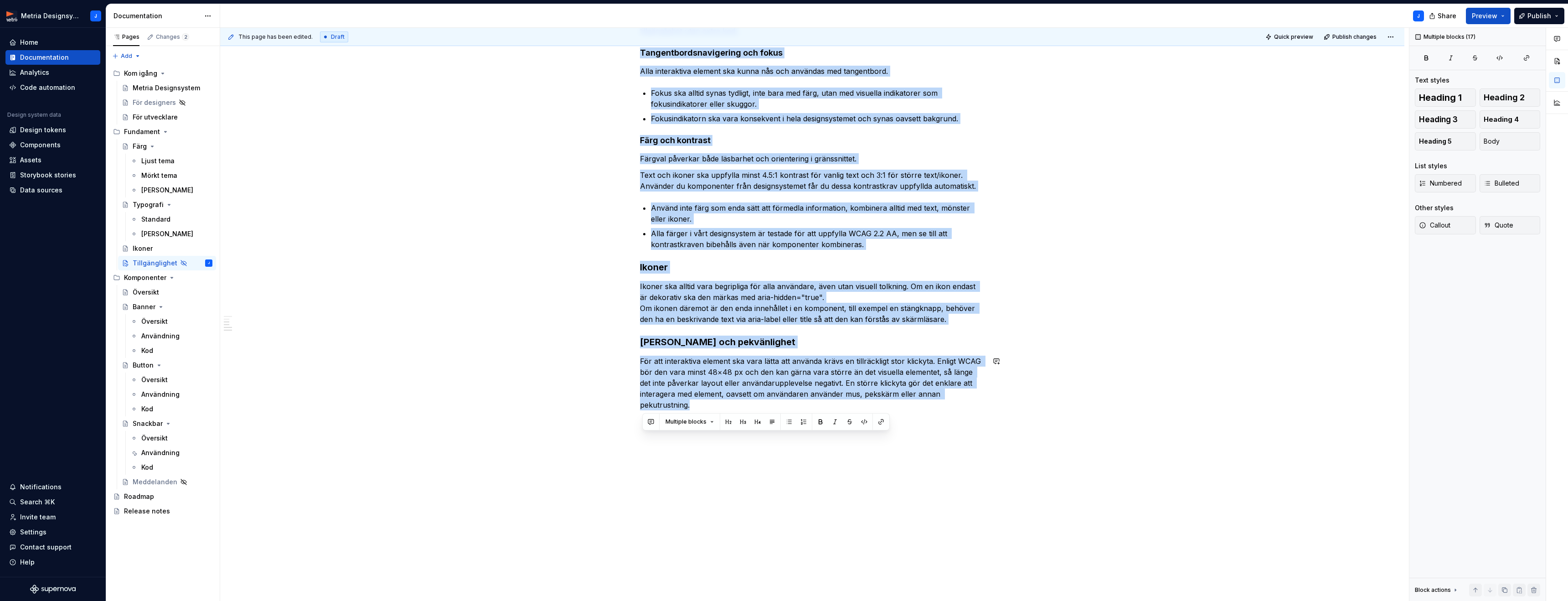
drag, startPoint x: 691, startPoint y: 218, endPoint x: 1038, endPoint y: 600, distance: 516.1
click at [1040, 600] on div "Vi strävar efter att skapa tjänster som fungerar för alla användare, oavsett om…" at bounding box center [812, 176] width 1184 height 851
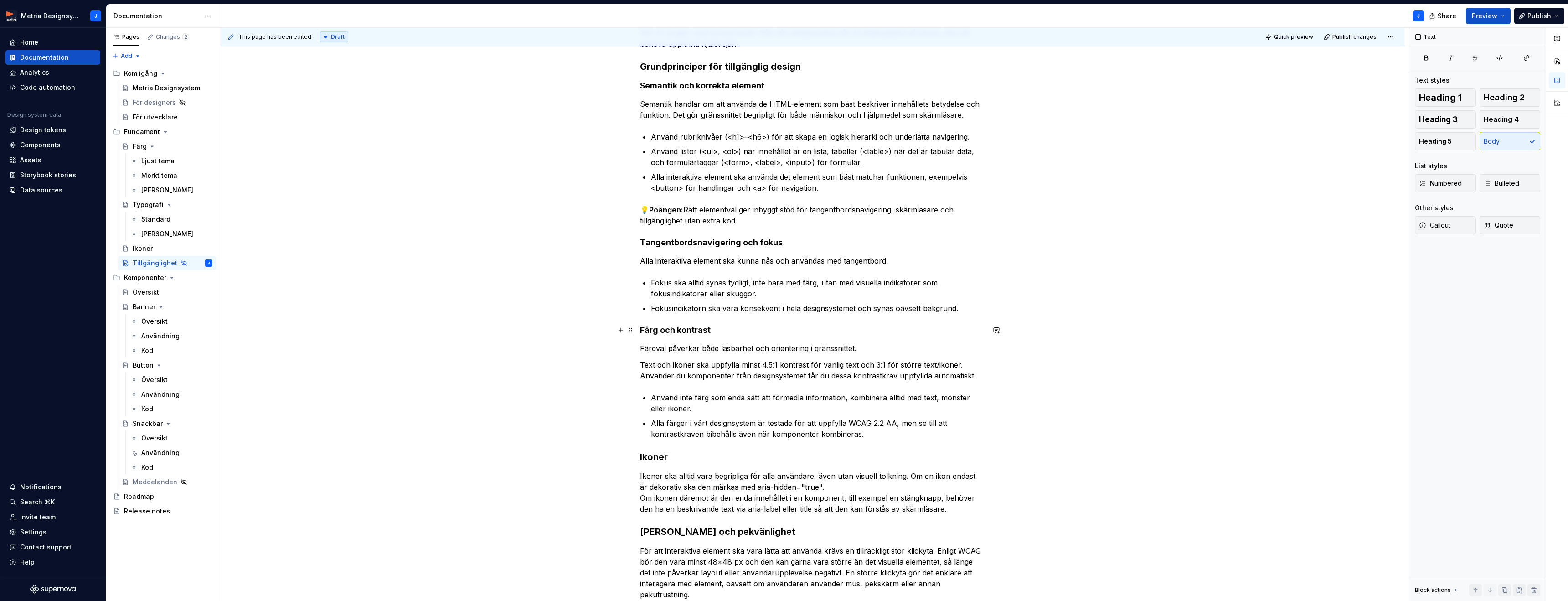
scroll to position [0, 0]
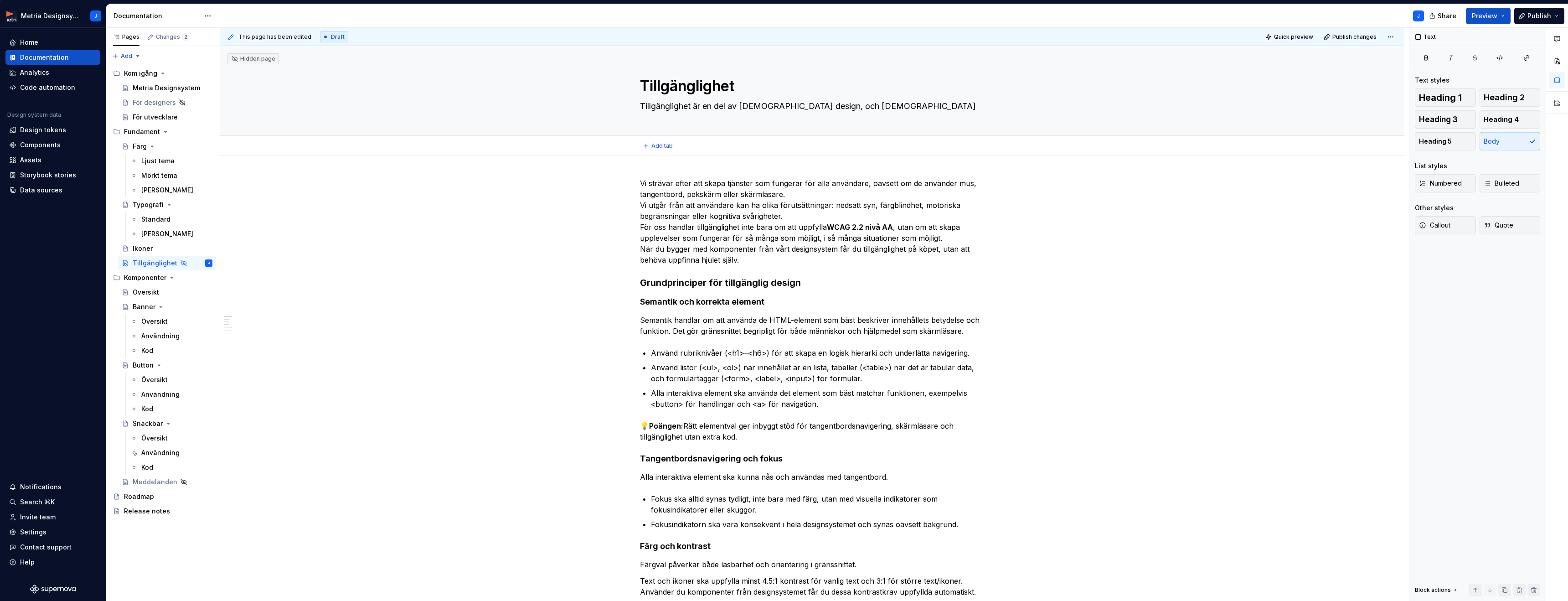
click at [652, 152] on div "Add tab" at bounding box center [812, 145] width 1184 height 20
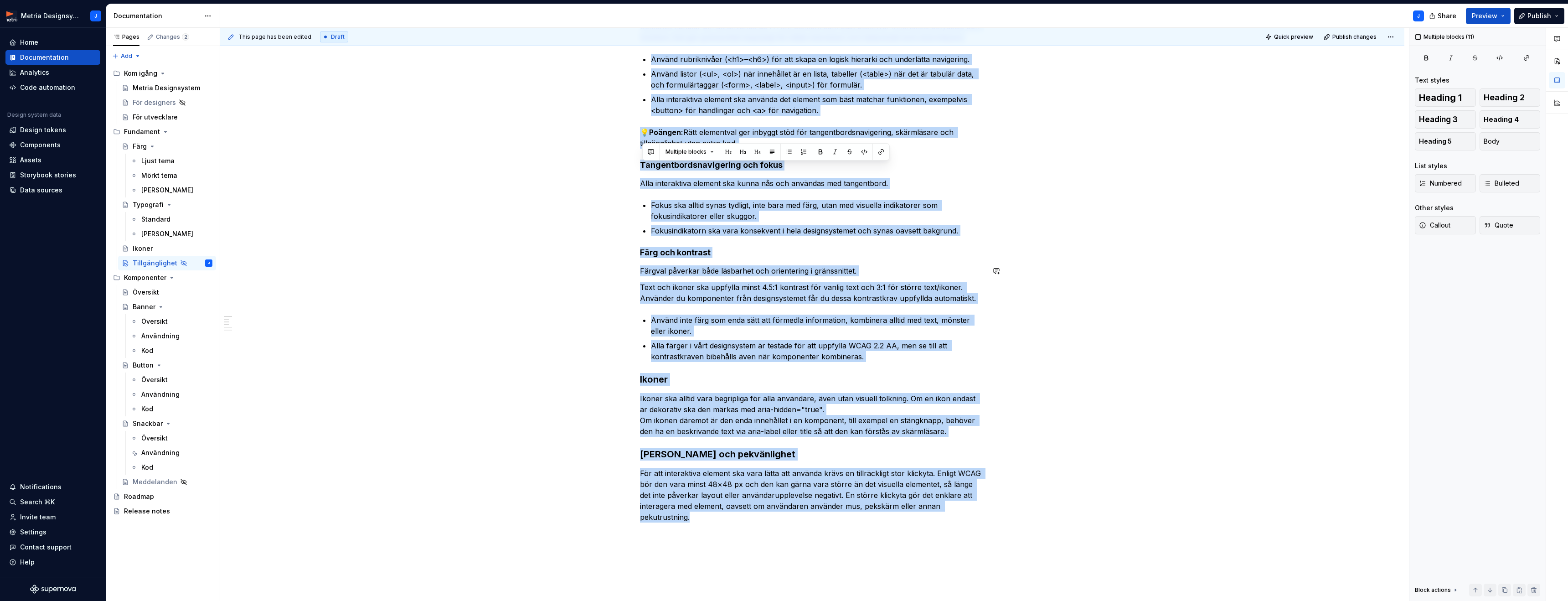
scroll to position [406, 0]
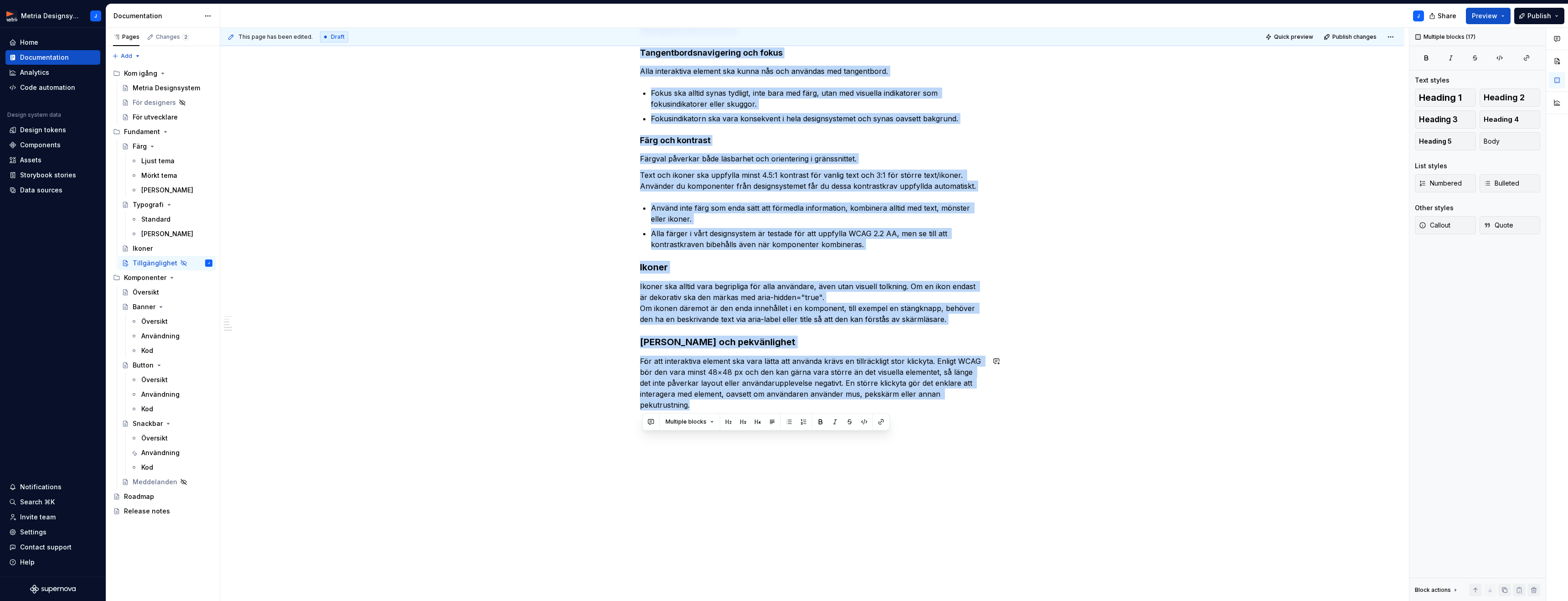
drag, startPoint x: 644, startPoint y: 179, endPoint x: 911, endPoint y: 600, distance: 498.5
click at [911, 600] on div "Vi strävar efter att skapa tjänster som fungerar för alla användare, oavsett om…" at bounding box center [812, 176] width 1184 height 851
copy div "Lo ipsumdo sitam con adipi elitsedd eiu temporin utl etdo magnaaliq, enimadm ve…"
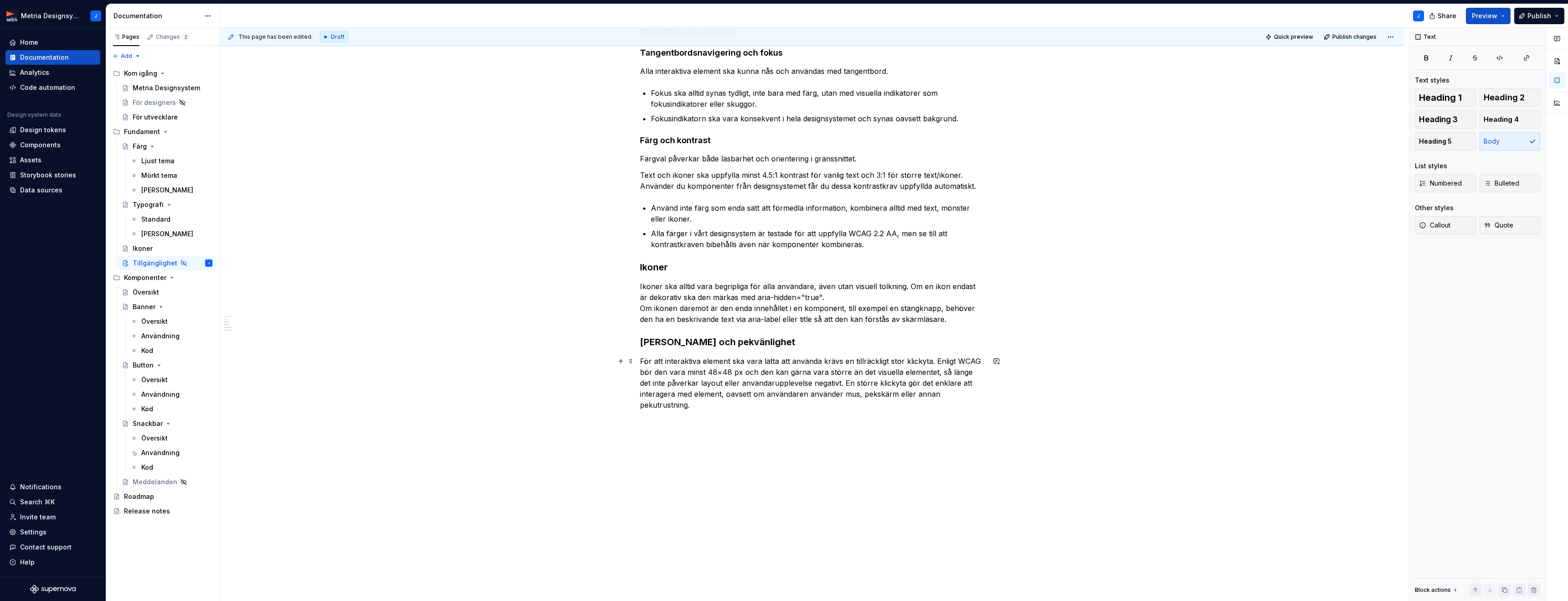
click at [711, 402] on p "För att interaktiva element ska vara lätta att använda krävs en tillräckligt st…" at bounding box center [811, 383] width 344 height 54
click at [1507, 120] on span "Heading 4" at bounding box center [1501, 119] width 35 height 9
click at [654, 432] on h4 at bounding box center [811, 427] width 344 height 11
click at [700, 342] on strong "[PERSON_NAME] och pekvänlighet" at bounding box center [717, 342] width 155 height 11
click at [1484, 119] on span "Heading 4" at bounding box center [1501, 119] width 35 height 9
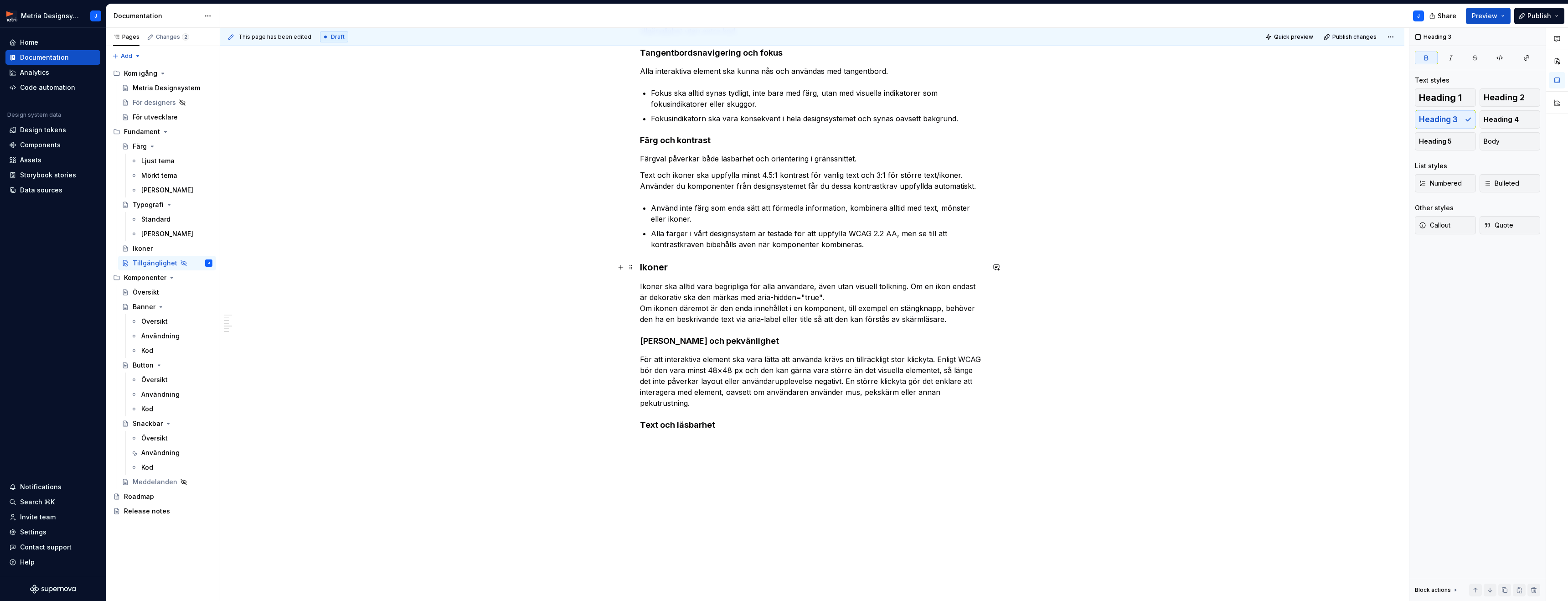
click at [663, 265] on strong "Ikoner" at bounding box center [653, 267] width 28 height 11
drag, startPoint x: 1524, startPoint y: 123, endPoint x: 1489, endPoint y: 128, distance: 35.4
click at [1524, 123] on button "Heading 4" at bounding box center [1509, 119] width 61 height 18
click at [691, 140] on h4 "Färg och kontrast" at bounding box center [811, 140] width 344 height 11
click at [738, 419] on h4 "Text och läsbarhet" at bounding box center [811, 423] width 344 height 11
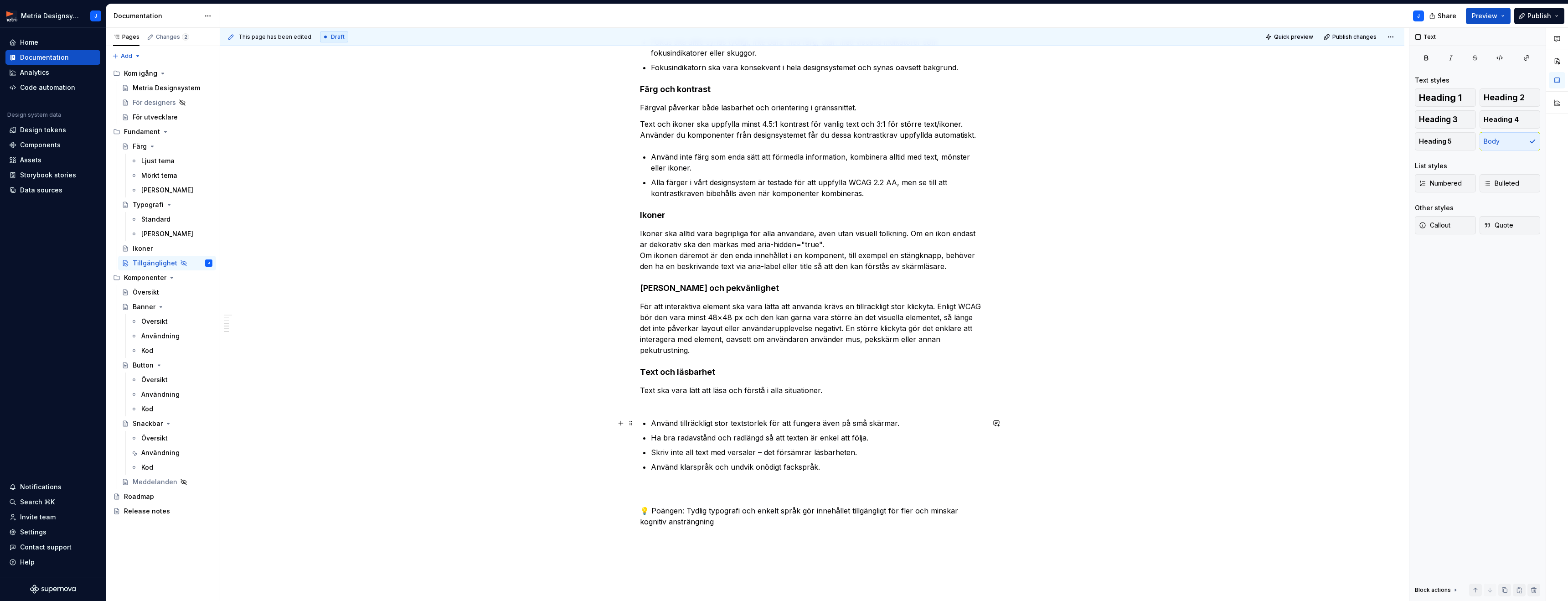
scroll to position [459, 0]
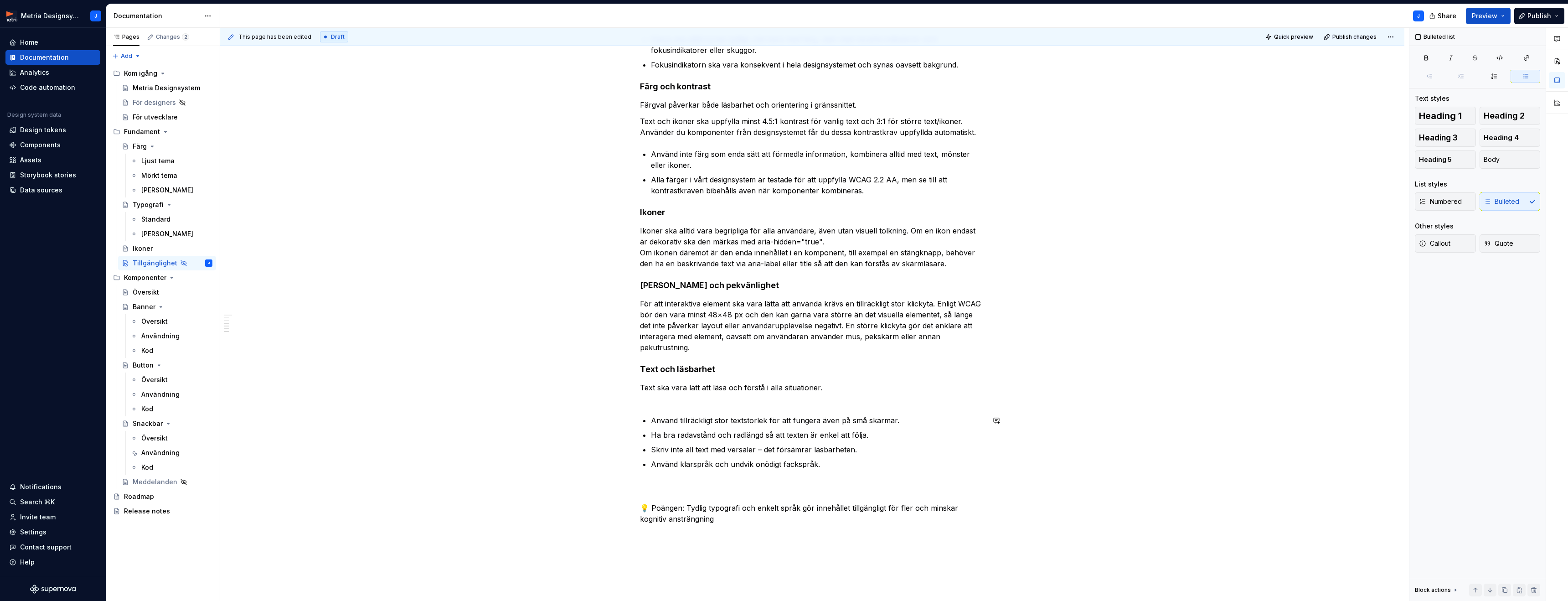
click at [664, 408] on div "Vi strävar efter att skapa tjänster som fungerar för alla användare, oavsett om…" at bounding box center [811, 122] width 344 height 807
click at [662, 401] on p "Text ska vara lätt att läsa och förstå i alla situationer." at bounding box center [811, 393] width 344 height 22
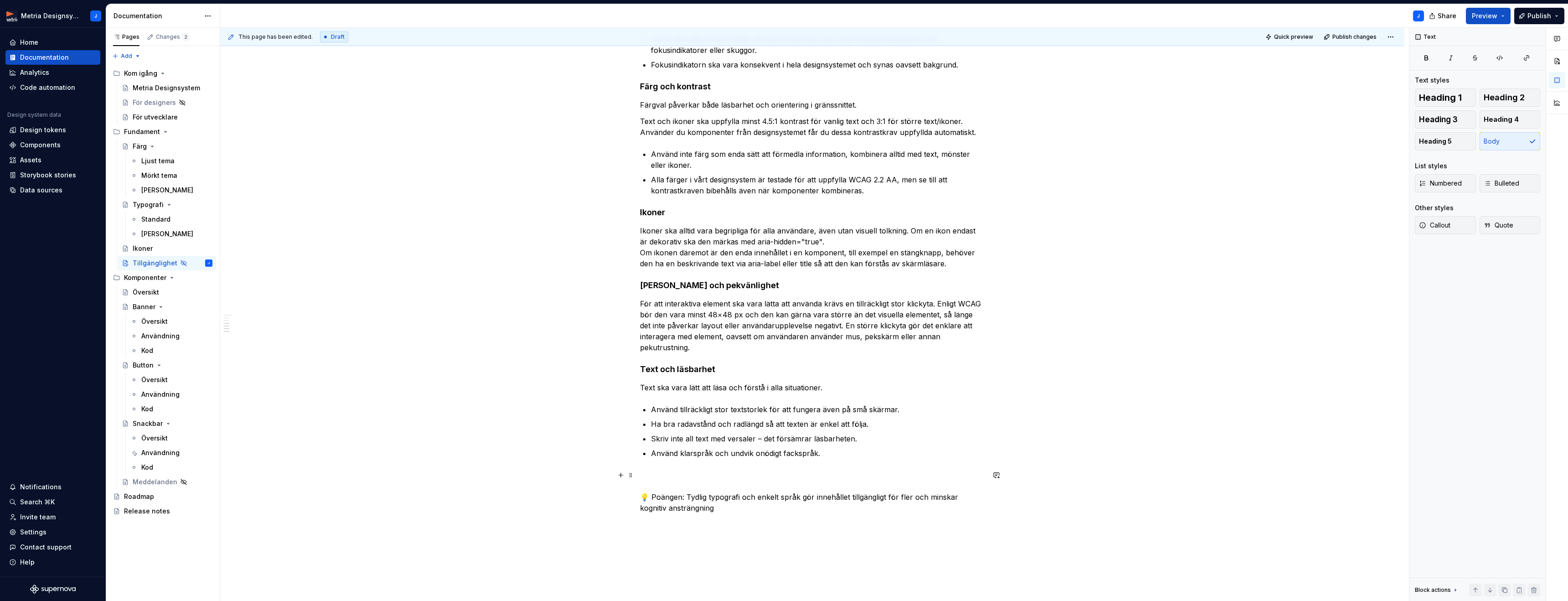
click at [679, 473] on p "💡 Poängen: Tydlig typografi och enkelt språk gör innehållet tillgängligt för fl…" at bounding box center [811, 491] width 344 height 44
click at [632, 477] on span at bounding box center [631, 475] width 7 height 13
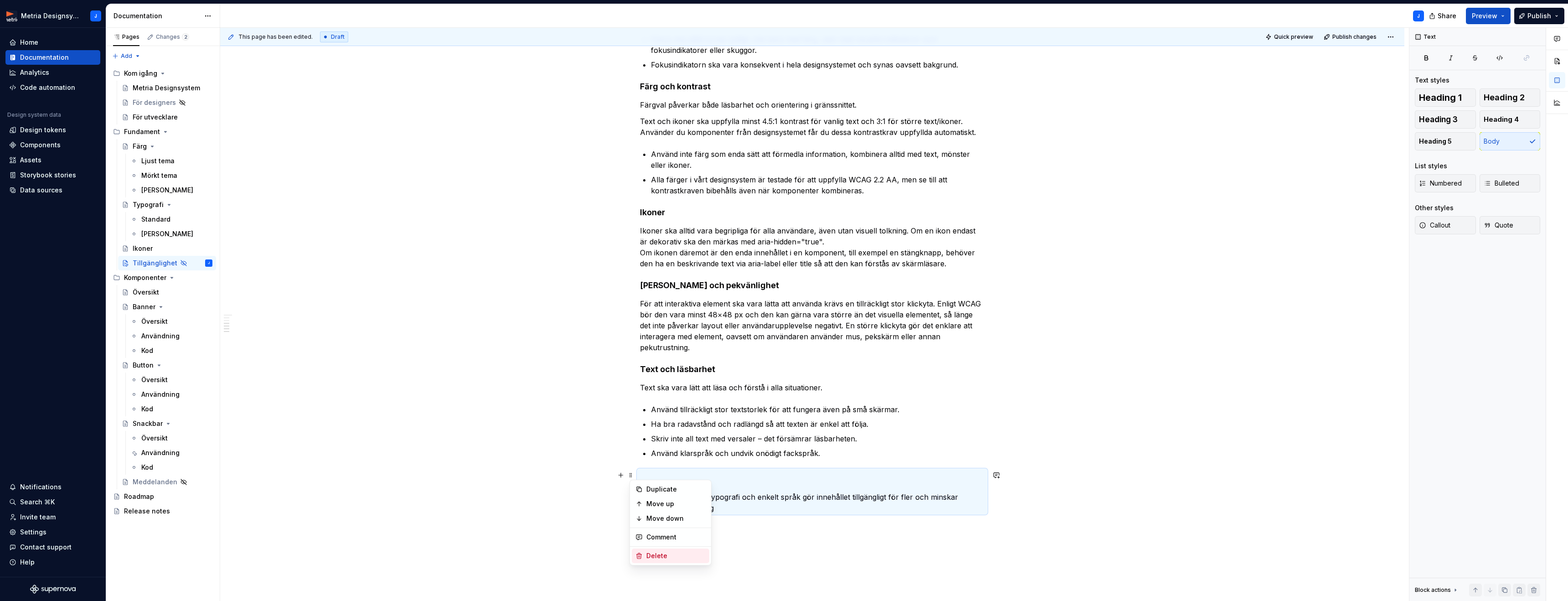
click at [671, 561] on div "Delete" at bounding box center [671, 555] width 78 height 15
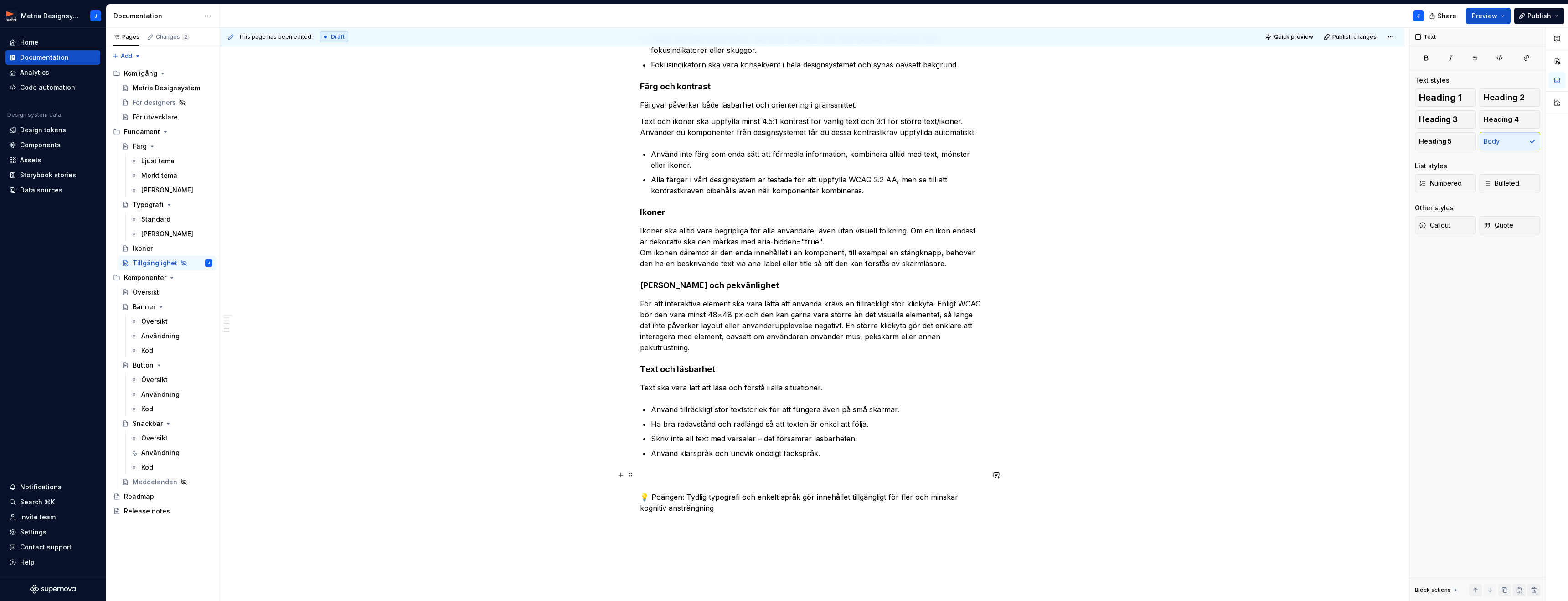
click at [686, 488] on p "💡 Poängen: Tydlig typografi och enkelt språk gör innehållet tillgängligt för fl…" at bounding box center [811, 491] width 344 height 44
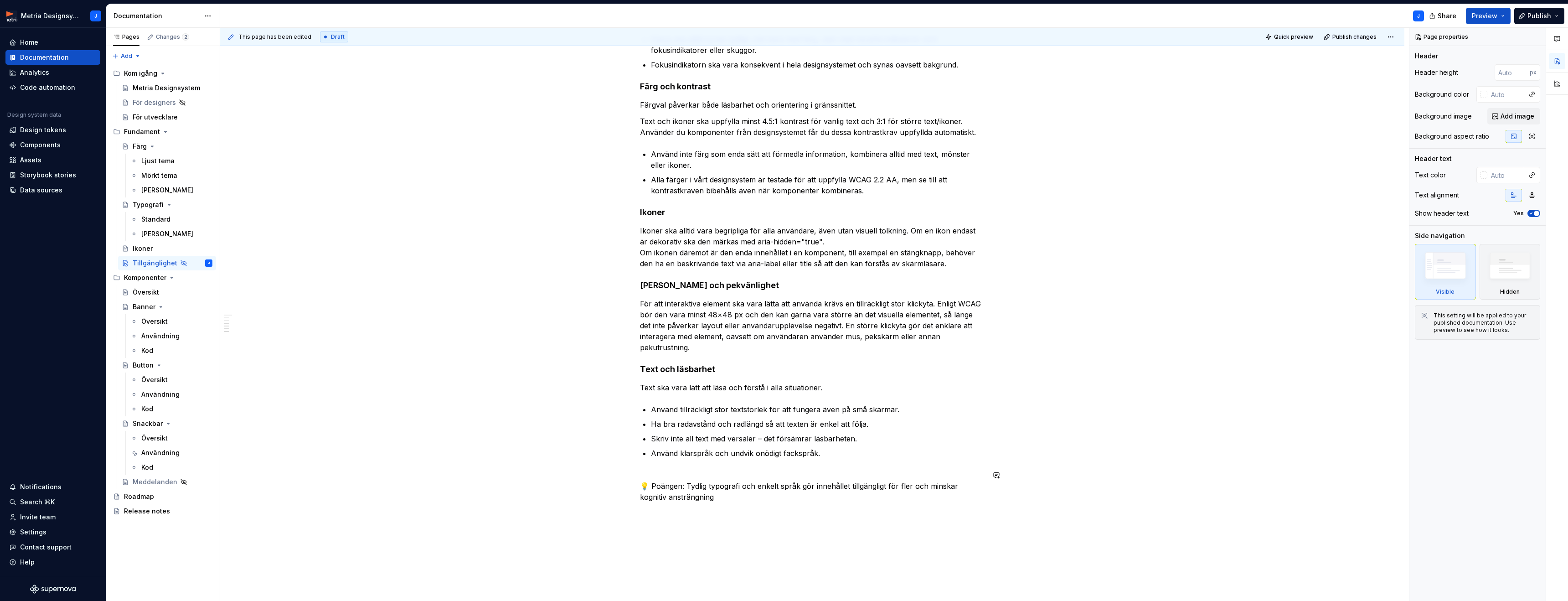
click at [749, 468] on div "Vi strävar efter att skapa tjänster som fungerar för alla användare, oavsett om…" at bounding box center [811, 111] width 344 height 784
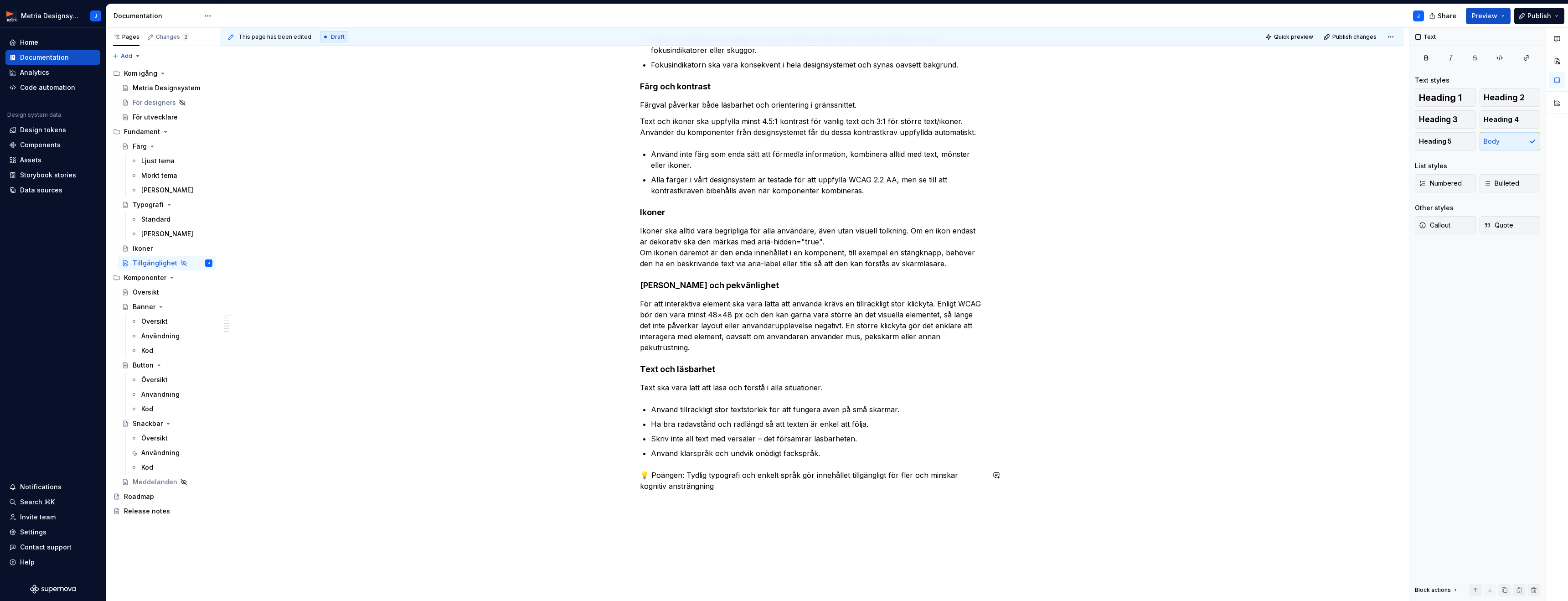
click at [822, 516] on div "Vi strävar efter att skapa tjänster som fungerar för alla användare, oavsett om…" at bounding box center [812, 189] width 1184 height 986
click at [765, 440] on p "Skriv inte all text med versaler – det försämrar läsbarheten." at bounding box center [817, 439] width 334 height 11
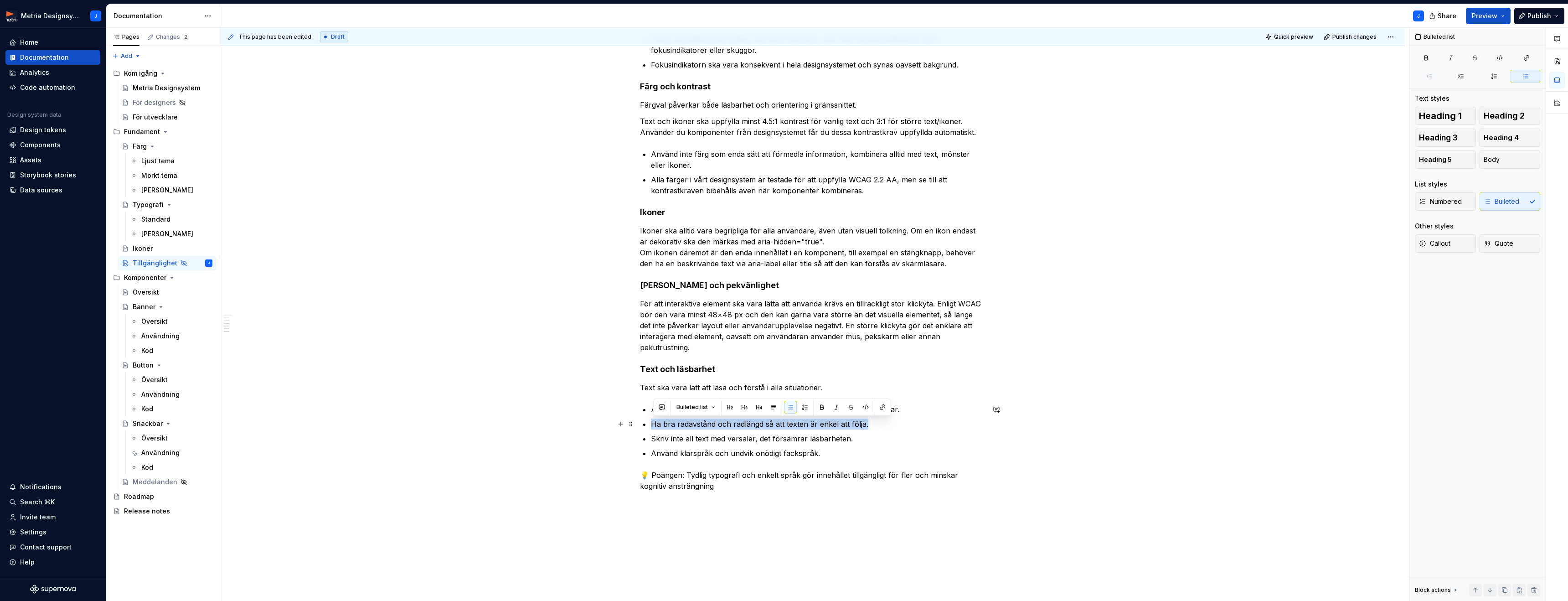
drag, startPoint x: 671, startPoint y: 424, endPoint x: 870, endPoint y: 427, distance: 199.0
click at [870, 427] on li "Ha bra radavstånd och radlängd så att texten är enkel att följa." at bounding box center [817, 424] width 334 height 11
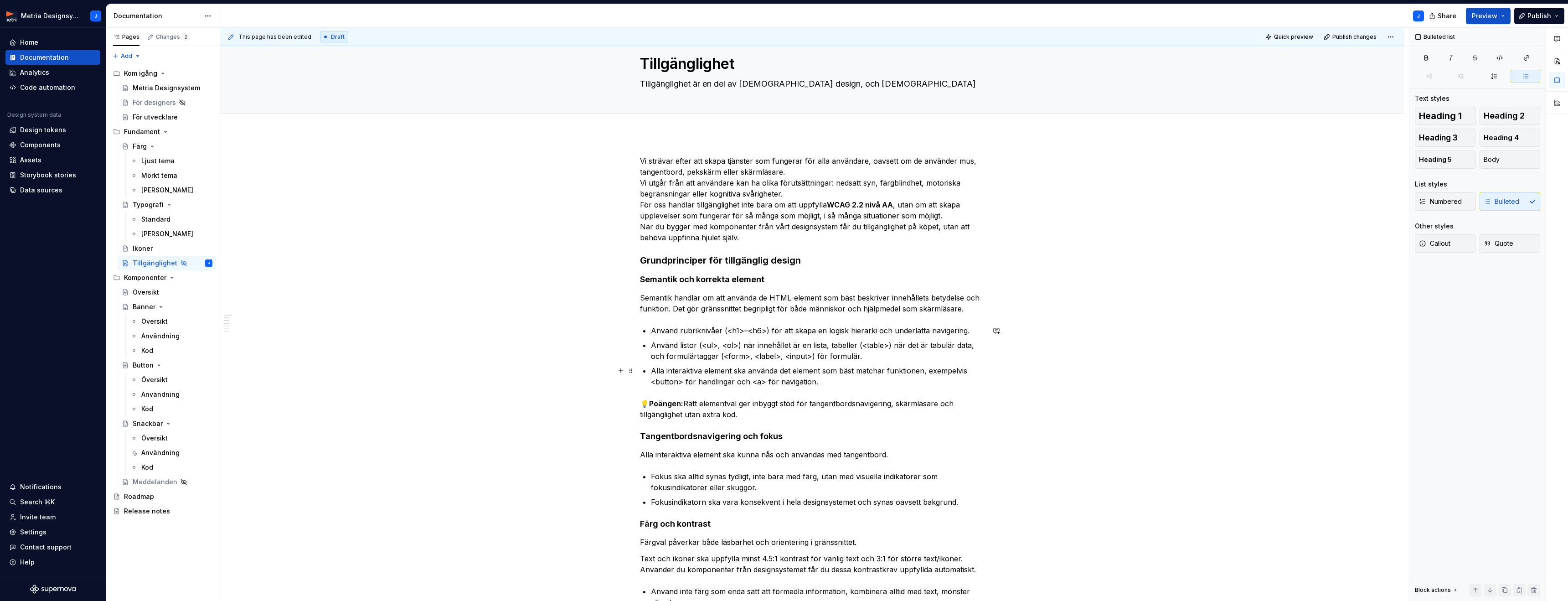
scroll to position [0, 0]
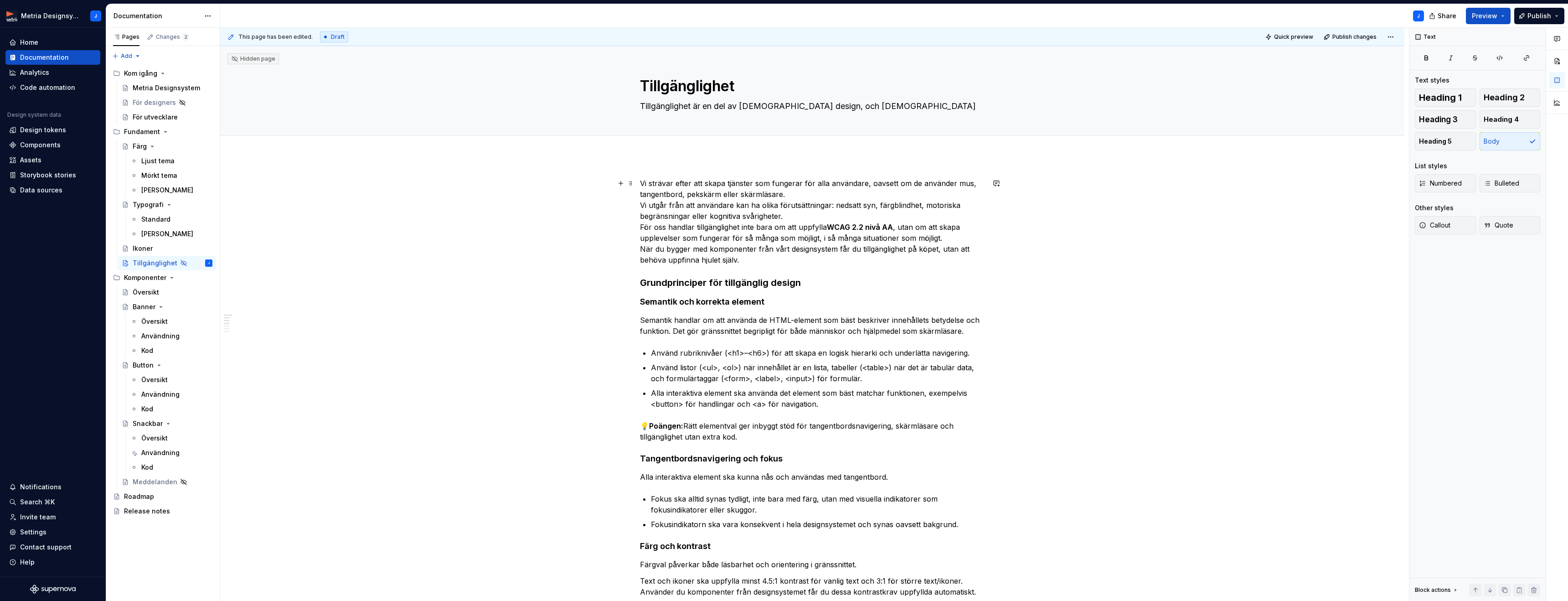
click at [773, 262] on p "Vi strävar efter att skapa tjänster som fungerar för alla användare, oavsett om…" at bounding box center [811, 221] width 344 height 87
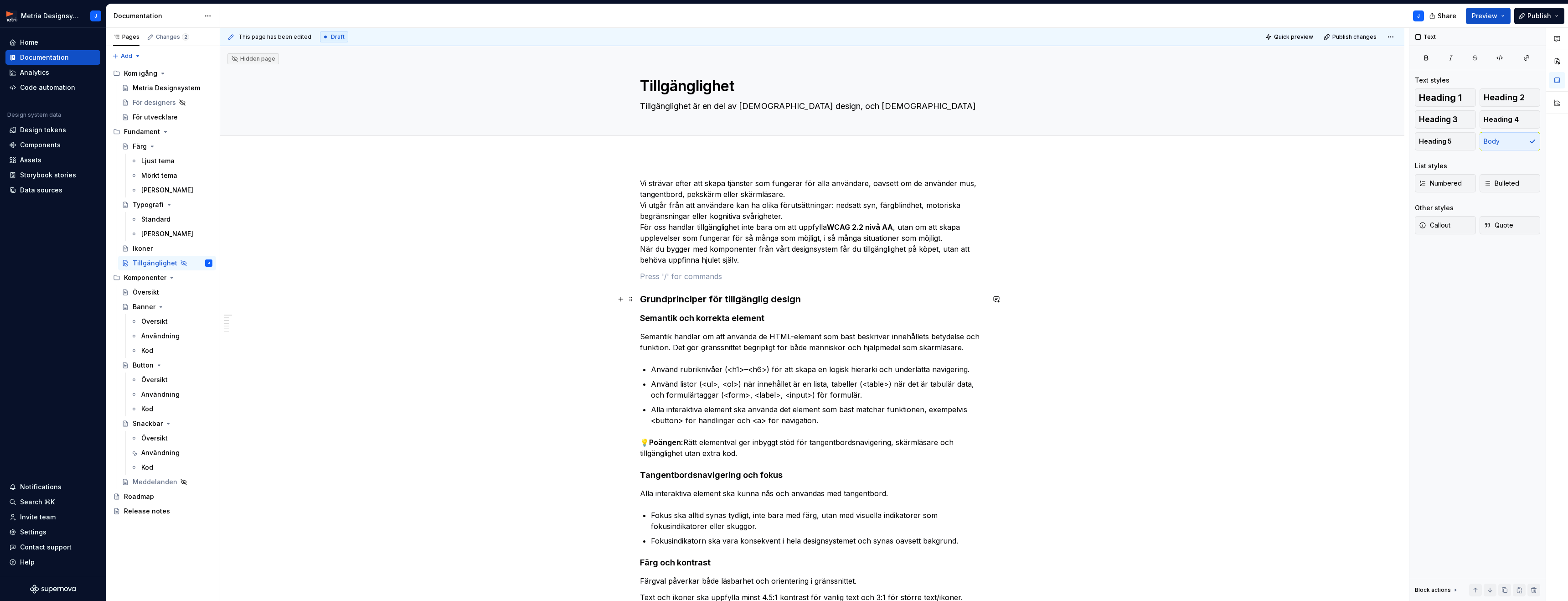
click at [828, 301] on h3 "Grundprinciper för tillgänglig design" at bounding box center [811, 299] width 344 height 13
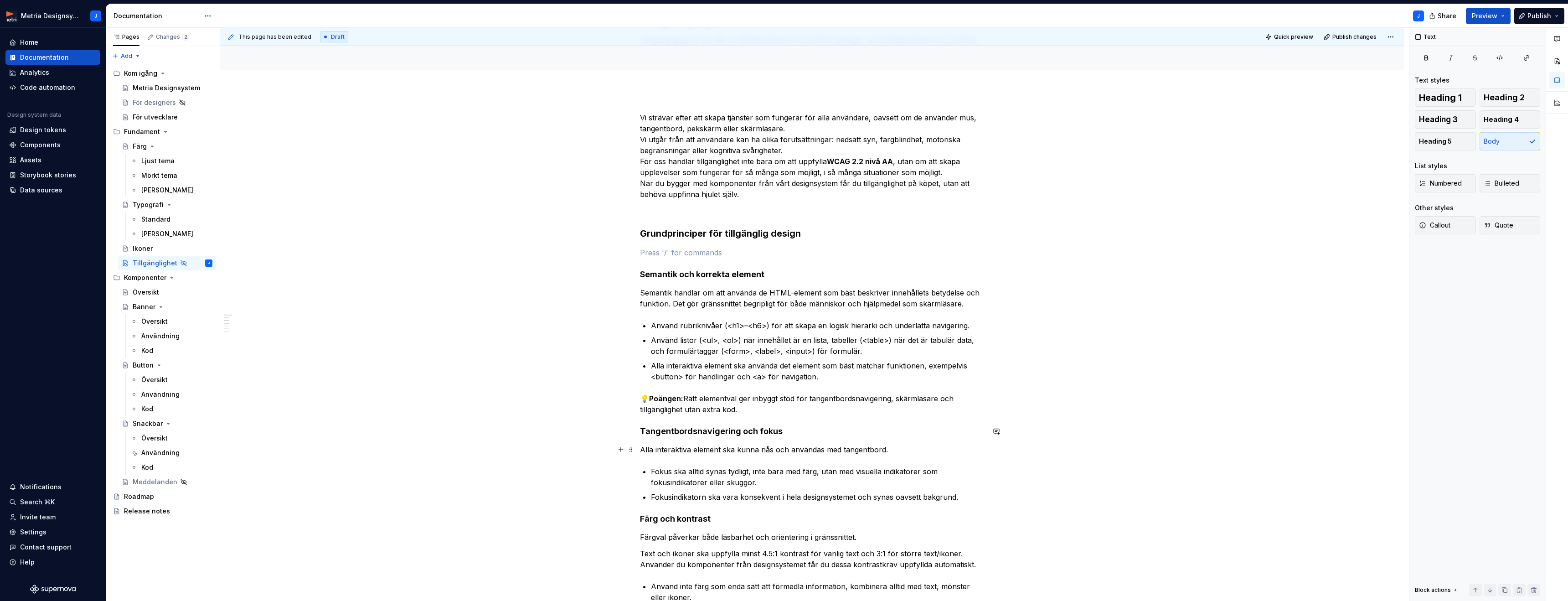
scroll to position [93, 0]
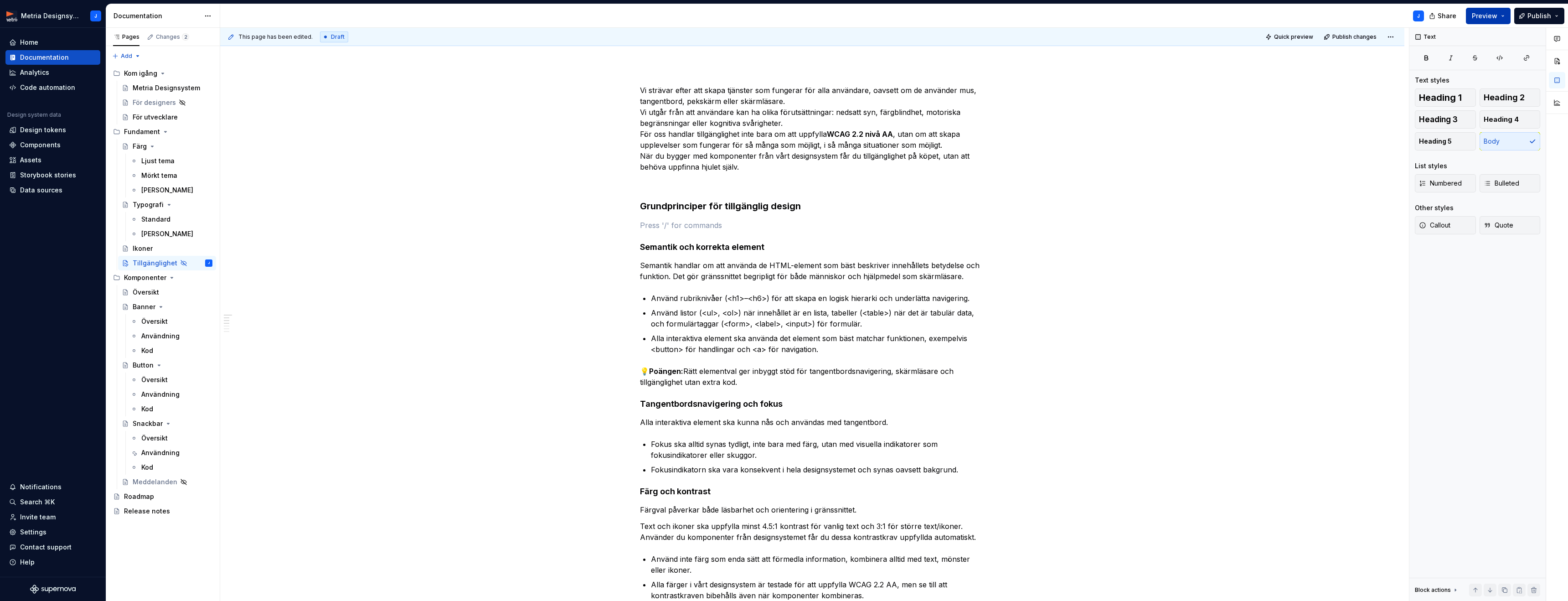
click at [1504, 18] on button "Preview" at bounding box center [1488, 16] width 45 height 16
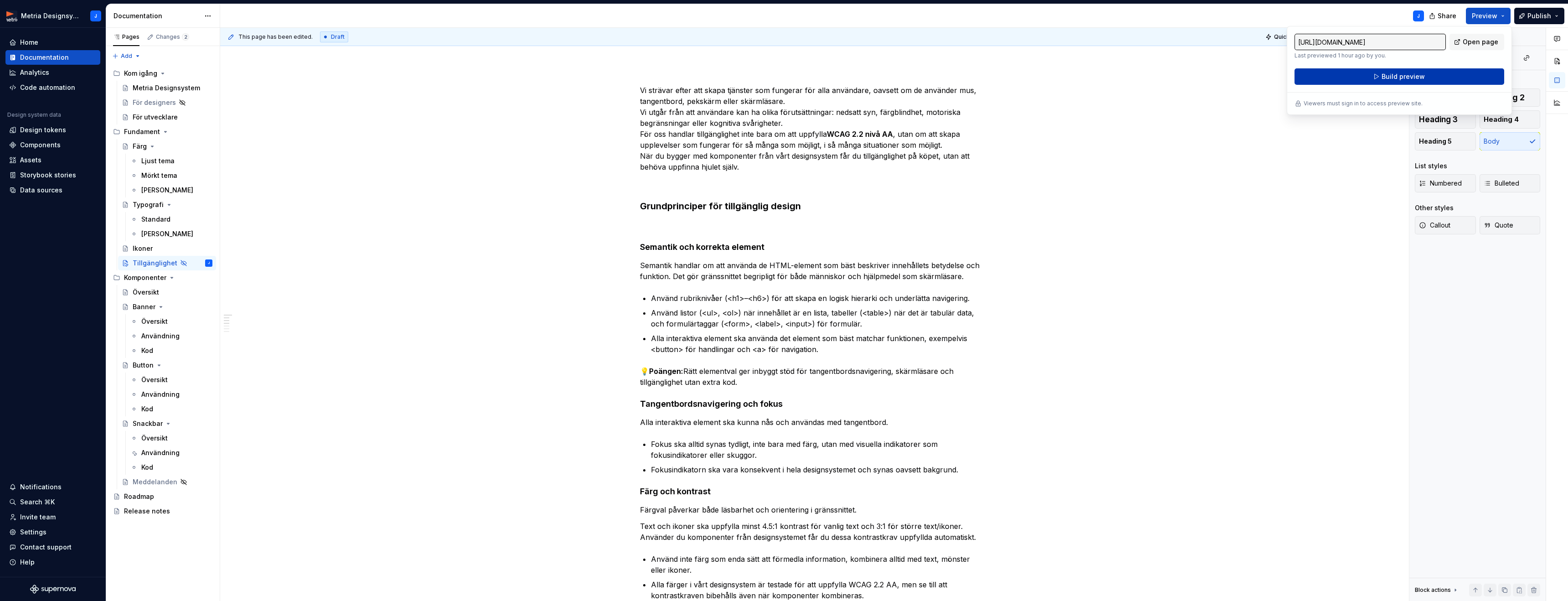
click at [1427, 79] on button "Build preview" at bounding box center [1399, 76] width 210 height 16
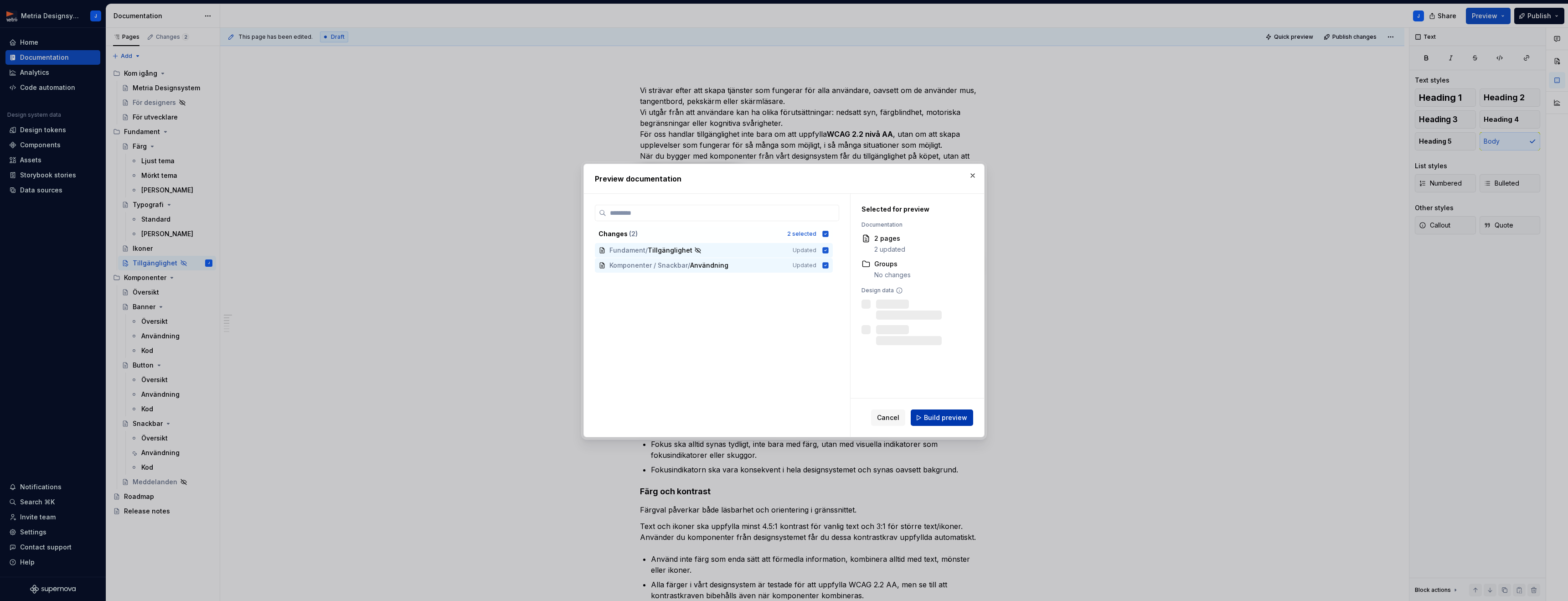
click at [959, 415] on span "Build preview" at bounding box center [945, 417] width 43 height 9
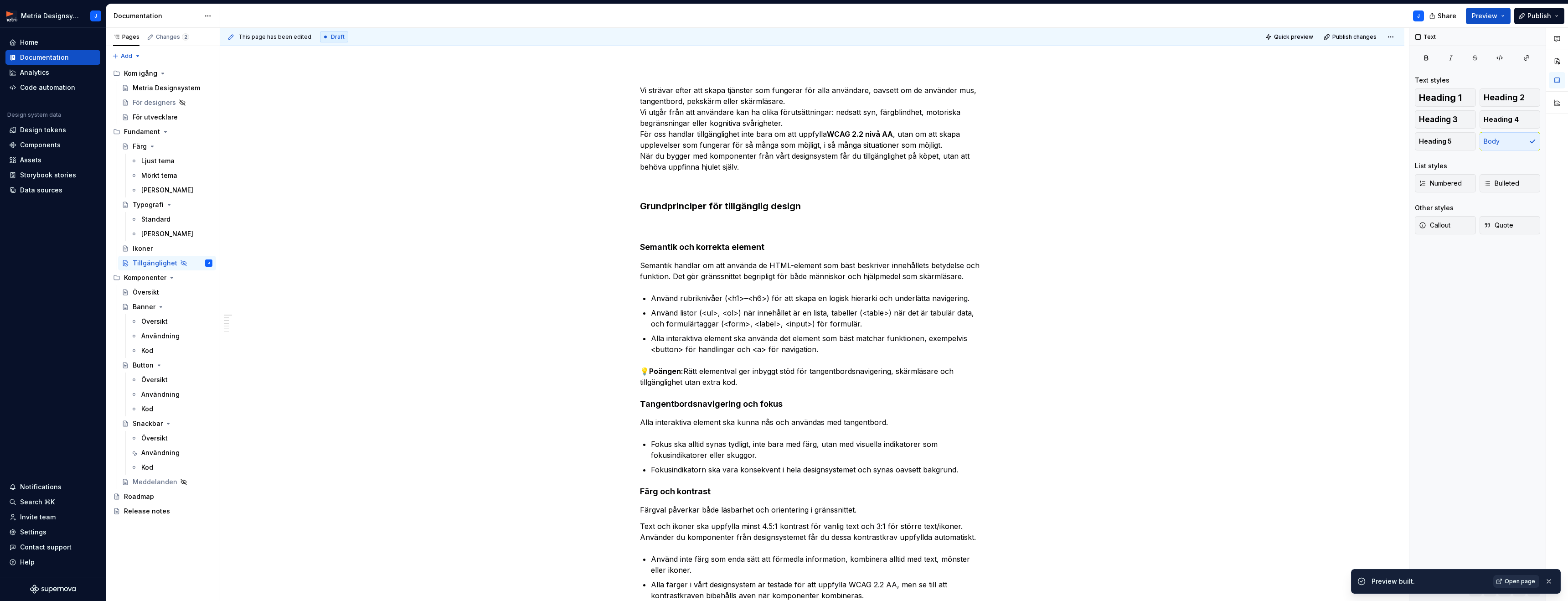
click at [1531, 585] on span "Open page" at bounding box center [1519, 581] width 30 height 7
click at [662, 225] on p at bounding box center [811, 225] width 344 height 11
click at [634, 227] on span at bounding box center [631, 225] width 7 height 13
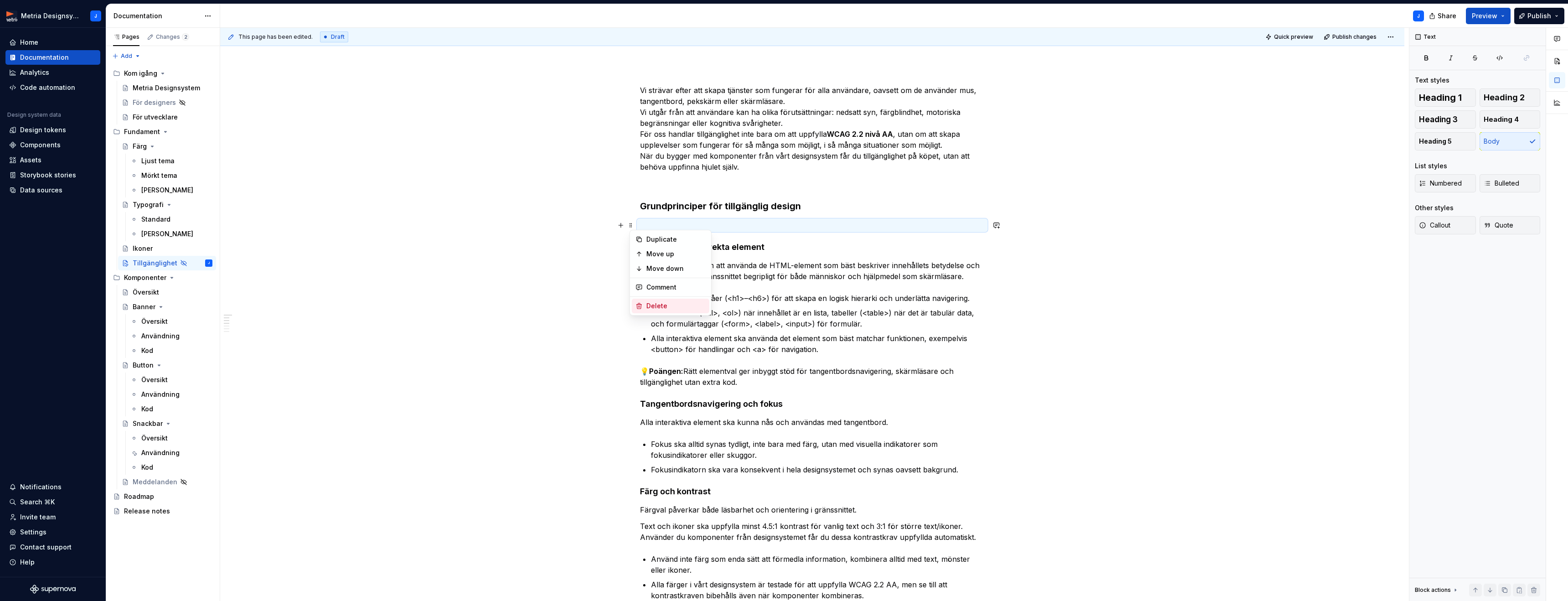
click at [657, 307] on div "Delete" at bounding box center [676, 306] width 60 height 9
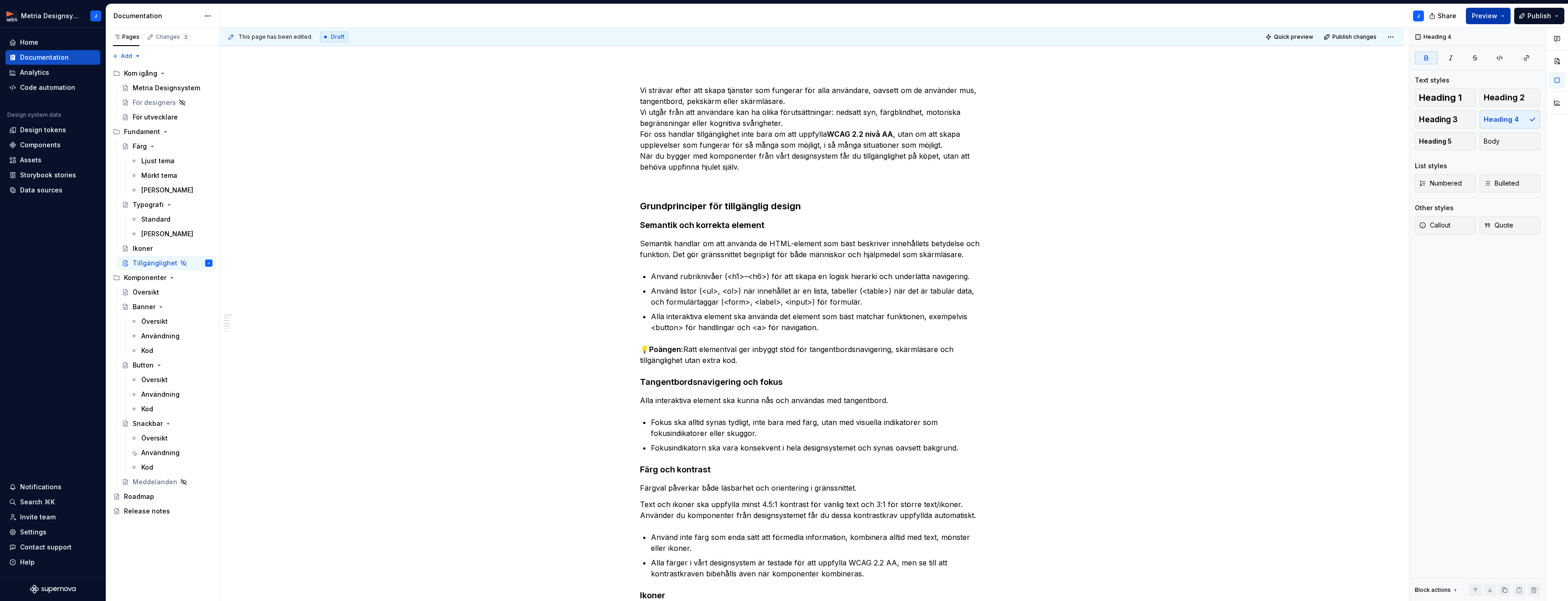
drag, startPoint x: 1473, startPoint y: 14, endPoint x: 1475, endPoint y: 19, distance: 5.4
click at [1473, 14] on button "Preview" at bounding box center [1488, 16] width 45 height 16
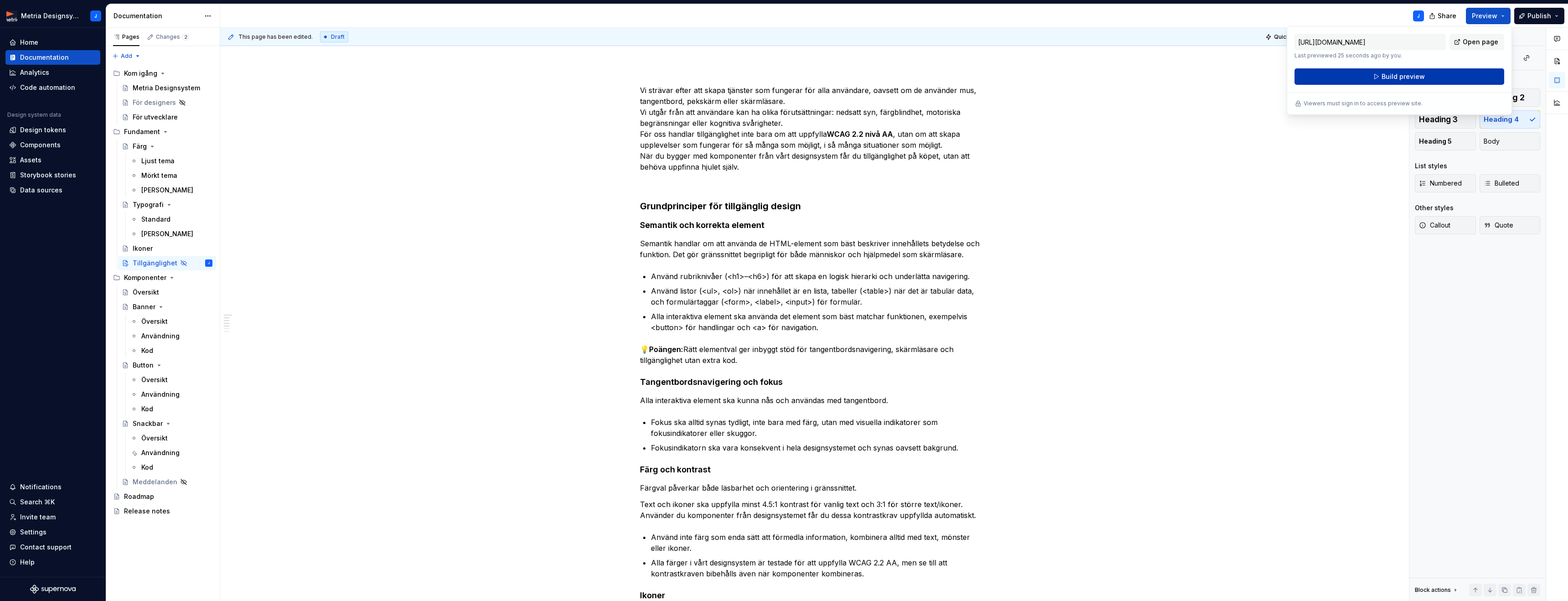
click at [1436, 74] on button "Build preview" at bounding box center [1399, 76] width 210 height 16
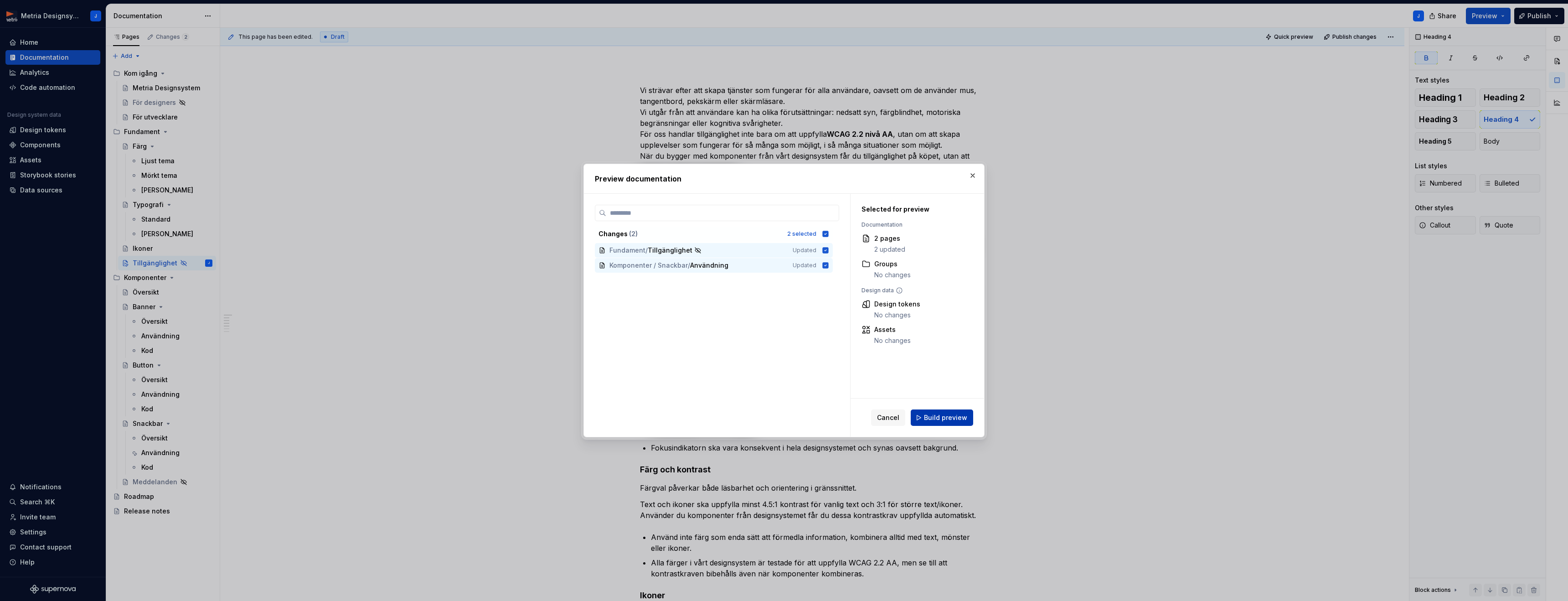
click at [942, 417] on span "Build preview" at bounding box center [945, 417] width 43 height 9
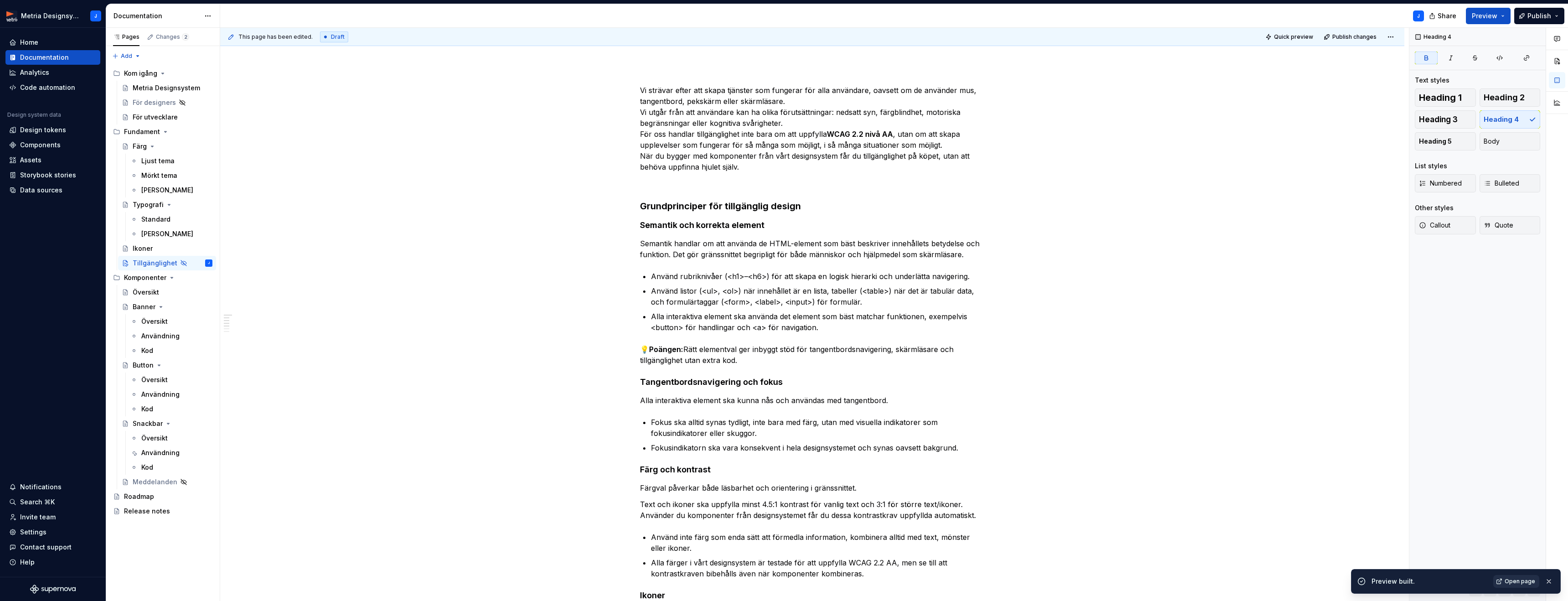
click at [1521, 585] on link "Open page" at bounding box center [1515, 581] width 46 height 13
click at [704, 202] on strong "Grundprinciper för tillgänglig design" at bounding box center [720, 206] width 161 height 11
click at [1496, 99] on span "Heading 2" at bounding box center [1504, 98] width 41 height 9
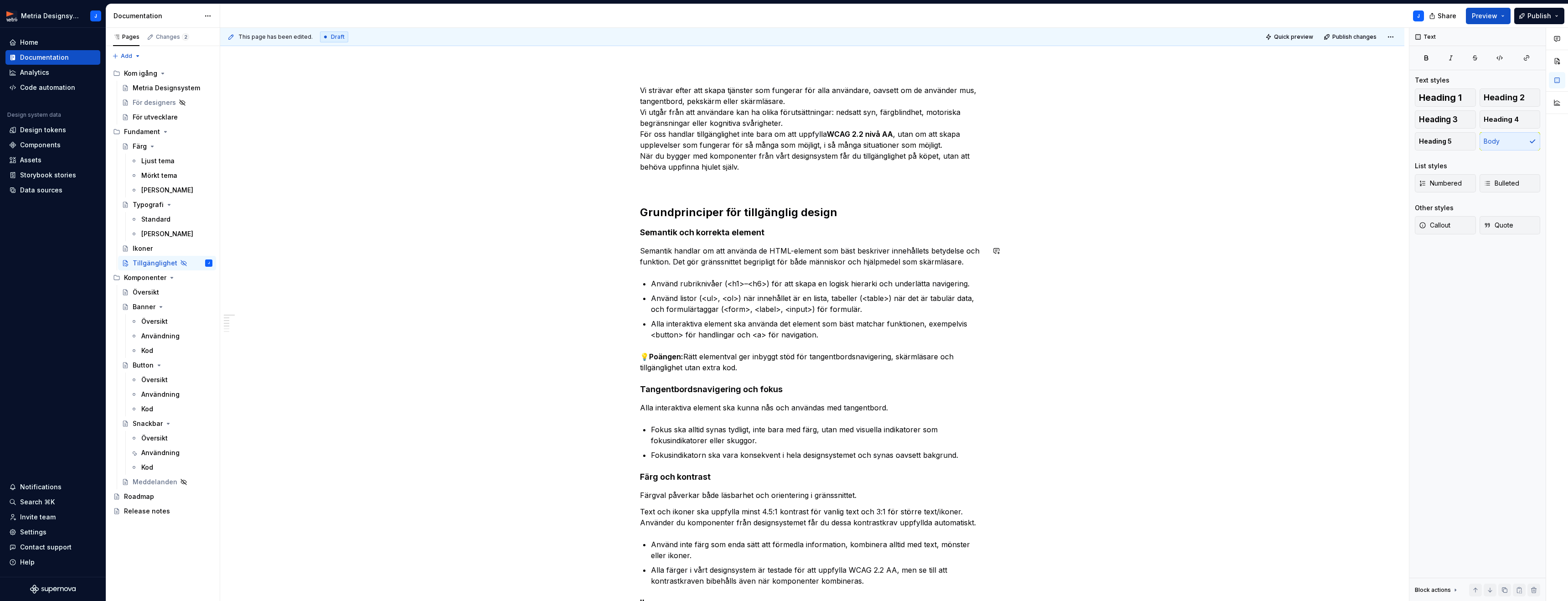
click at [762, 238] on div "Vi strävar efter att skapa tjänster som fungerar för alla användare, oavsett om…" at bounding box center [811, 484] width 344 height 799
click at [735, 231] on strong "Semantik och korrekta element" at bounding box center [702, 232] width 124 height 9
click at [1442, 123] on span "Heading 3" at bounding box center [1438, 119] width 39 height 9
click at [768, 387] on strong "Tangentbordsnavigering och fokus" at bounding box center [710, 390] width 142 height 9
click at [1467, 120] on button "Heading 3" at bounding box center [1445, 119] width 61 height 18
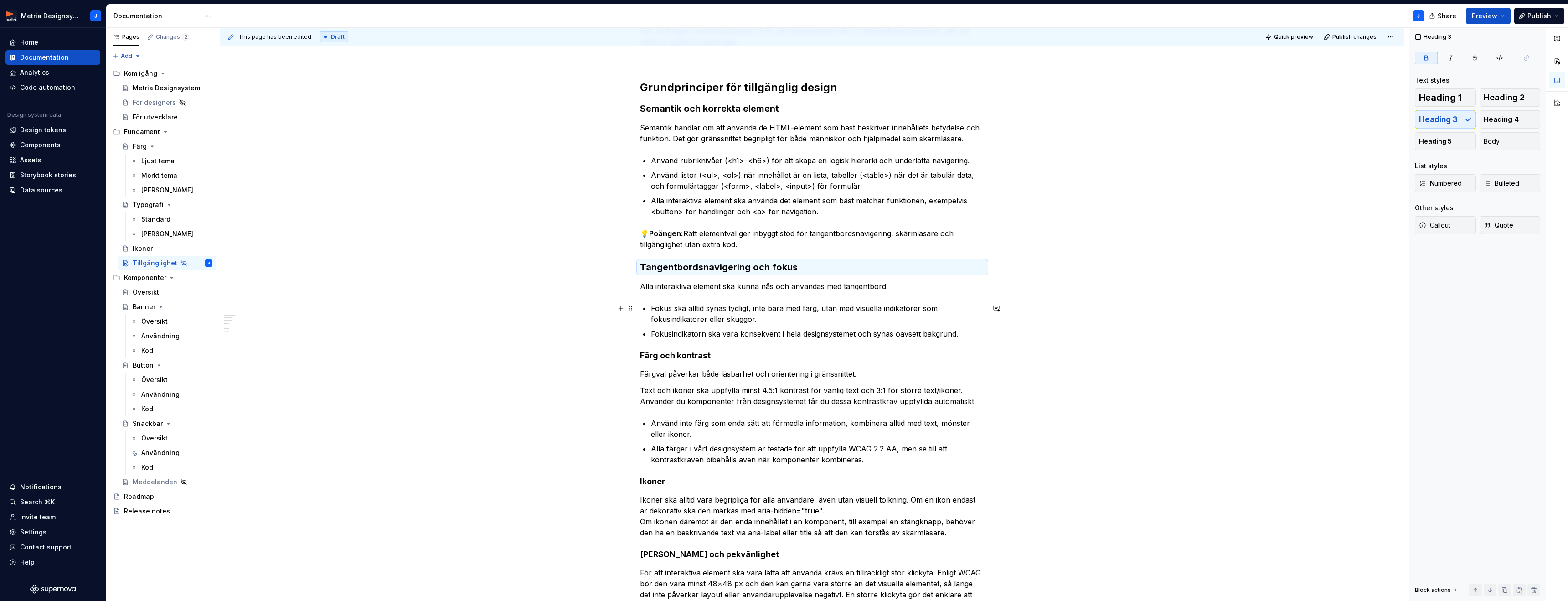
scroll to position [239, 0]
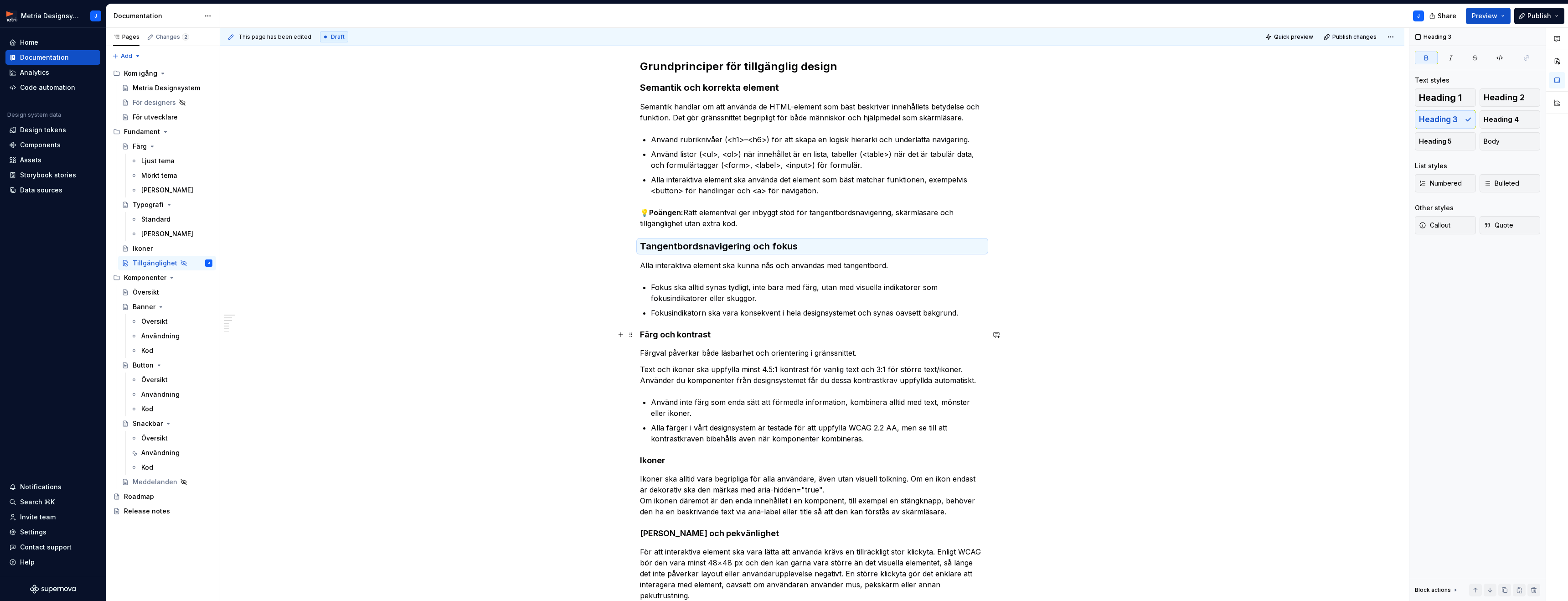
click at [705, 335] on h4 "Färg och kontrast" at bounding box center [811, 334] width 344 height 11
click at [1458, 126] on button "Heading 3" at bounding box center [1445, 119] width 61 height 18
click at [664, 458] on strong "Ikoner" at bounding box center [652, 462] width 25 height 9
click at [1440, 123] on span "Heading 3" at bounding box center [1438, 119] width 39 height 9
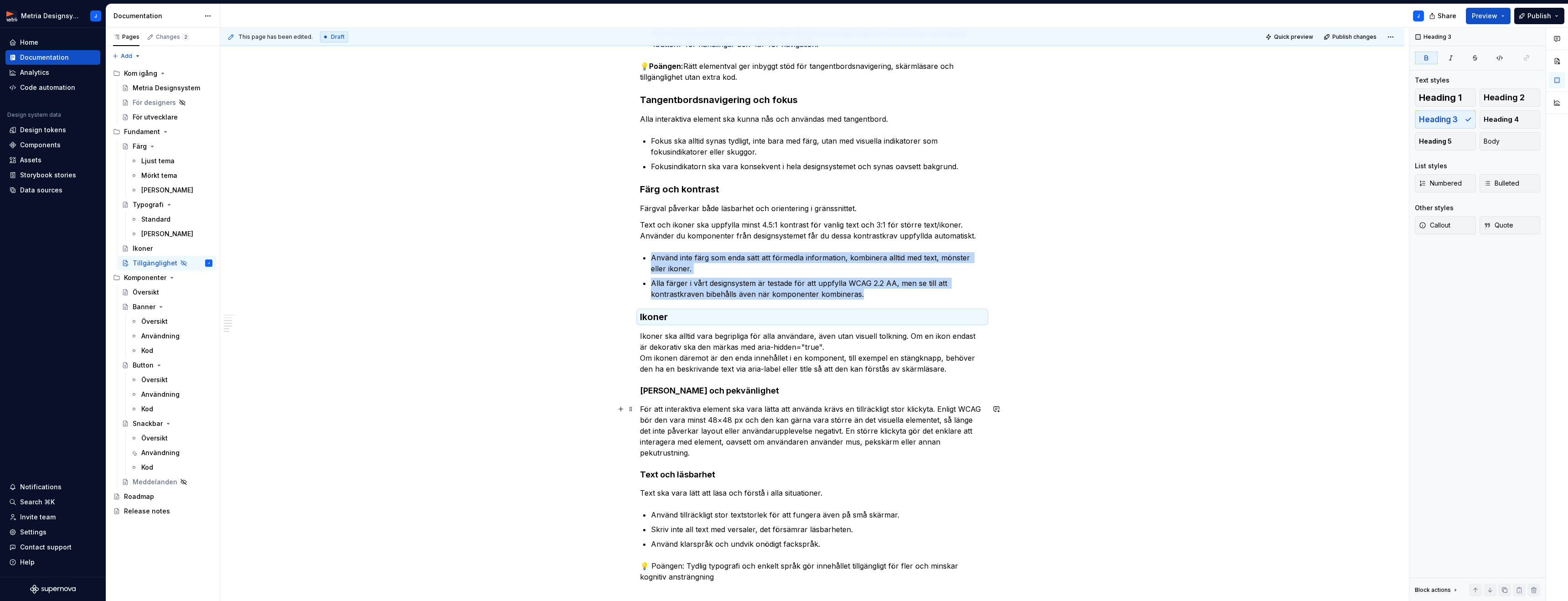
scroll to position [387, 0]
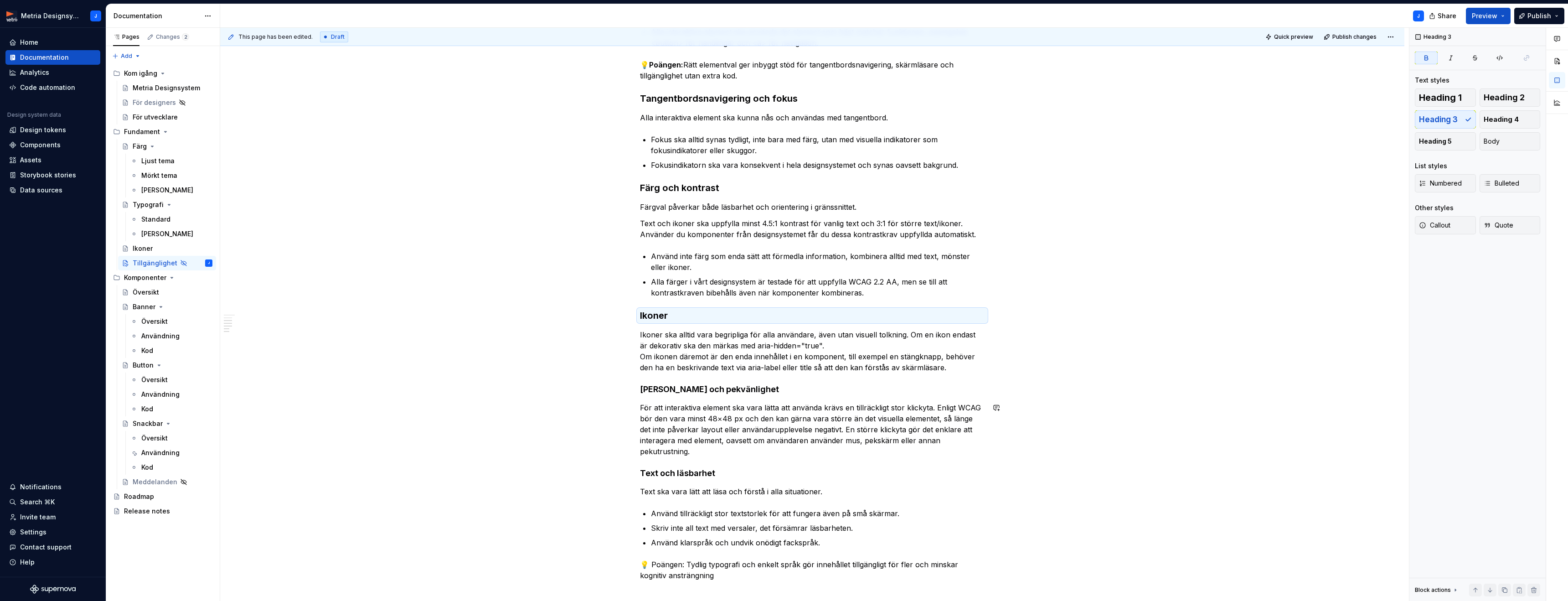
click at [717, 397] on div "Vi strävar efter att skapa tjänster som fungerar för alla användare, oavsett om…" at bounding box center [811, 194] width 344 height 807
click at [718, 389] on strong "[PERSON_NAME] och pekvänlighet" at bounding box center [708, 389] width 139 height 9
click at [1428, 125] on button "Heading 3" at bounding box center [1445, 119] width 61 height 18
click at [709, 475] on h4 "Text och läsbarhet" at bounding box center [811, 475] width 344 height 11
click at [1464, 119] on button "Heading 3" at bounding box center [1445, 119] width 61 height 18
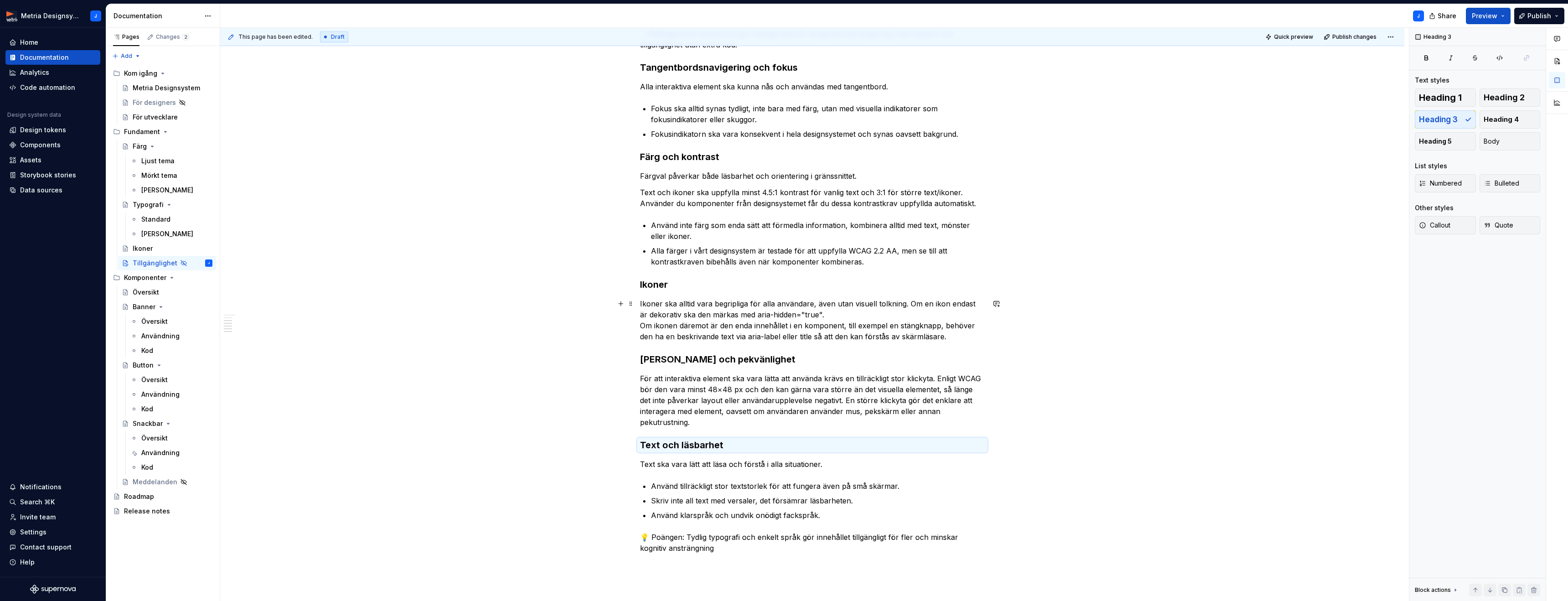
scroll to position [430, 0]
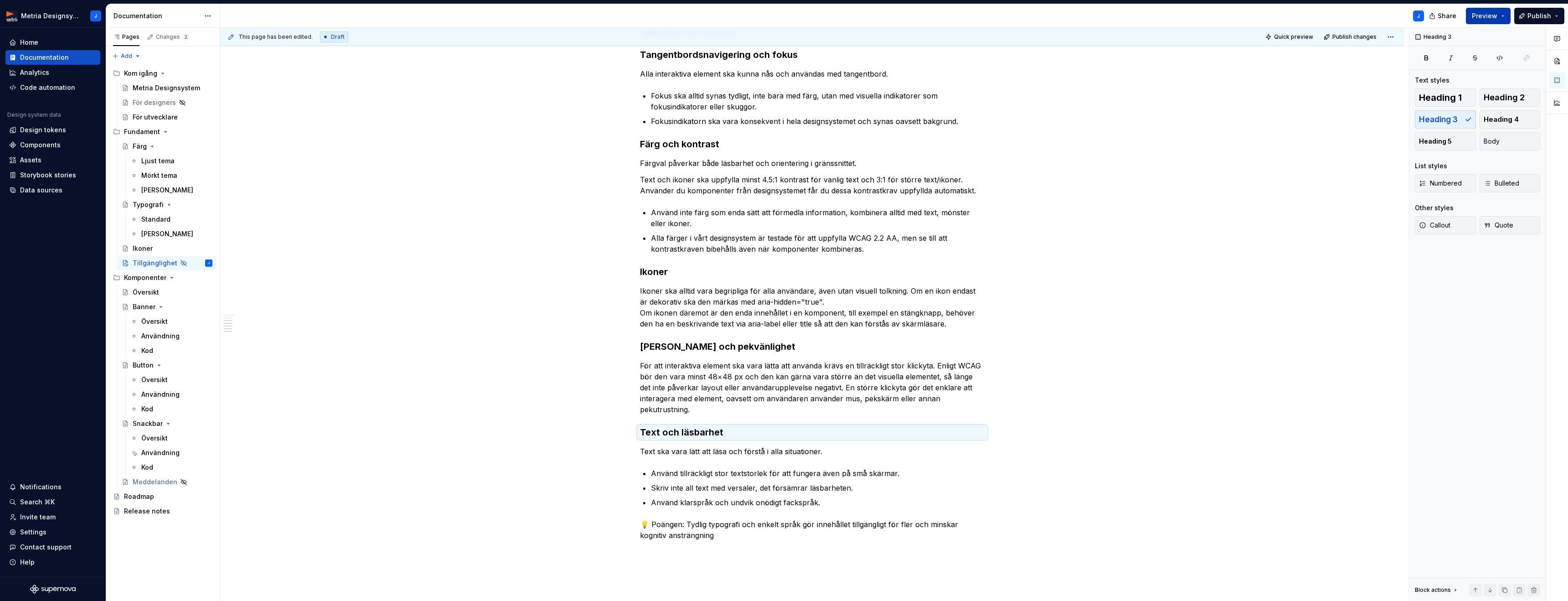
click at [1487, 13] on span "Preview" at bounding box center [1484, 16] width 26 height 9
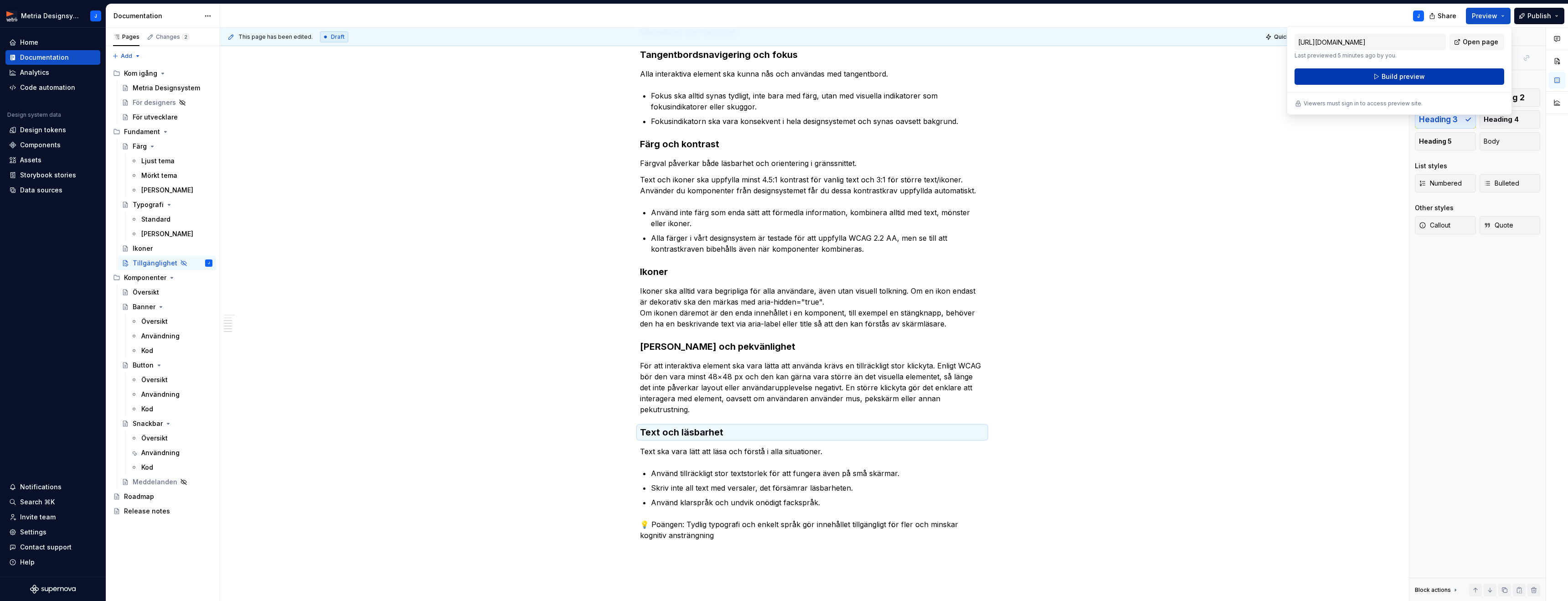
click at [1422, 72] on span "Build preview" at bounding box center [1403, 76] width 43 height 9
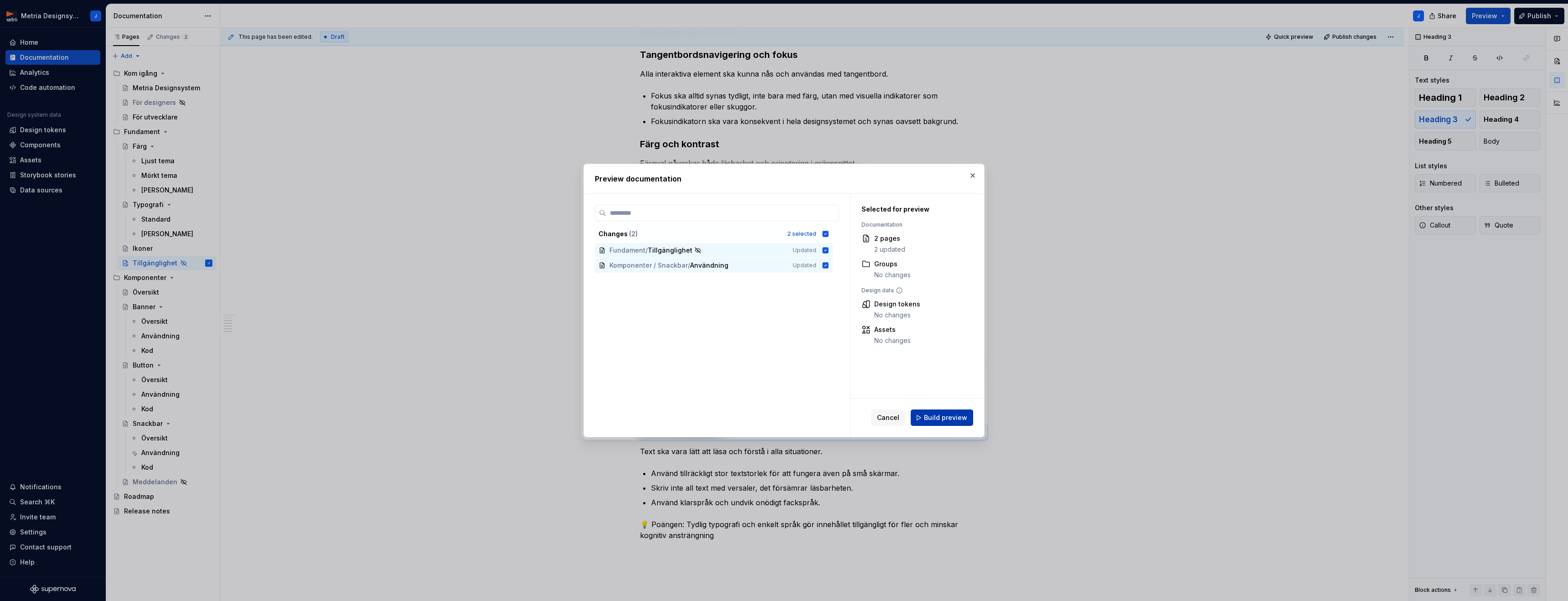
click at [959, 415] on span "Build preview" at bounding box center [945, 417] width 43 height 9
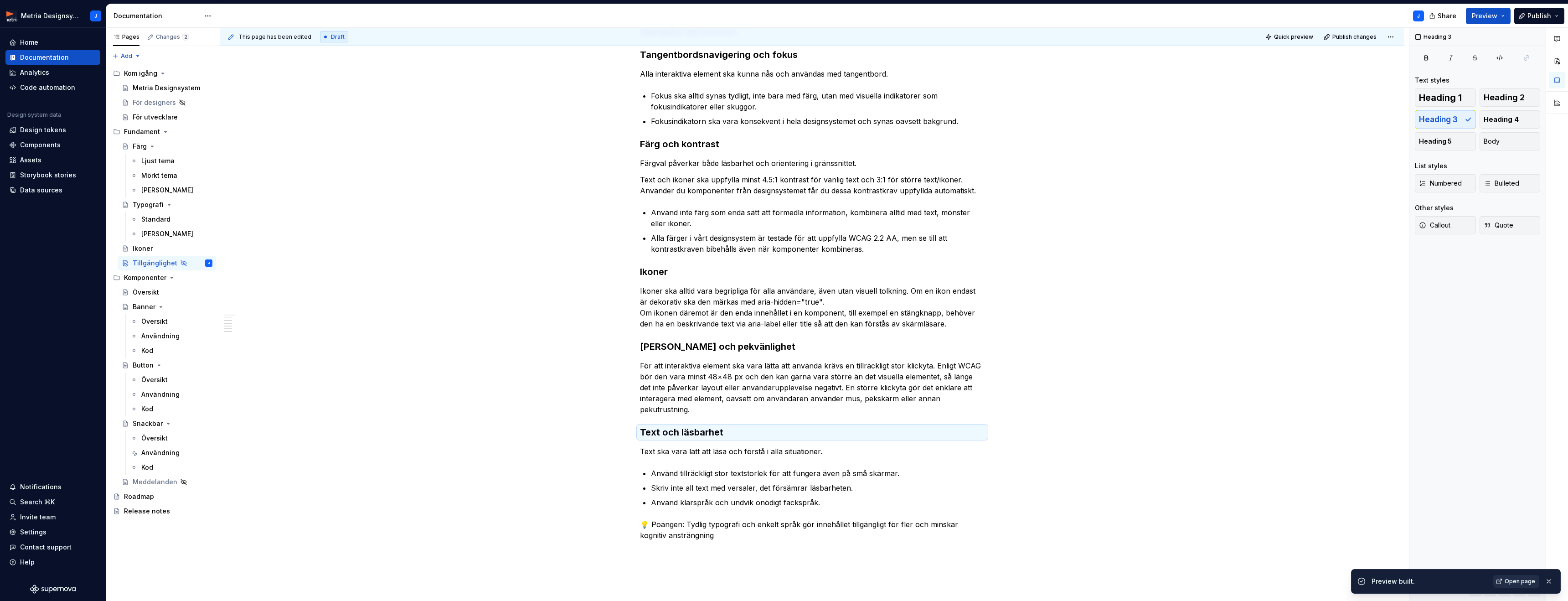
click at [1517, 581] on span "Open page" at bounding box center [1519, 581] width 30 height 7
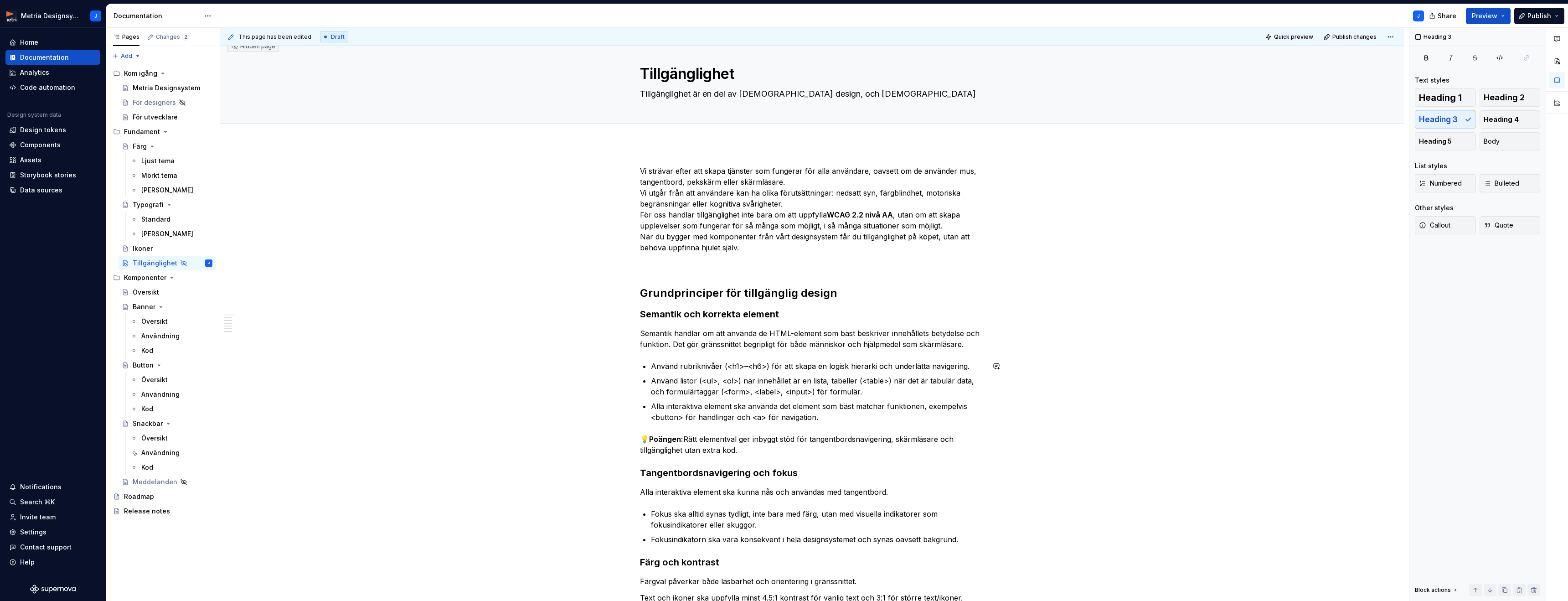
scroll to position [0, 0]
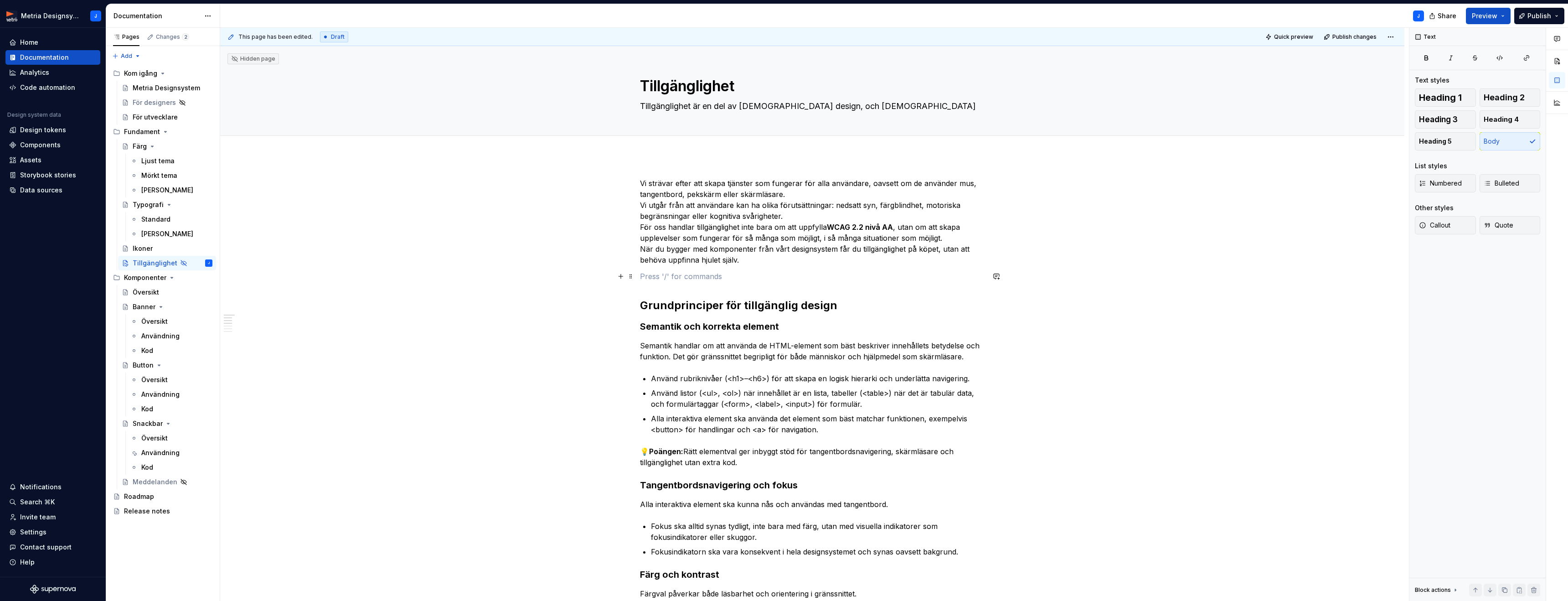
click at [695, 277] on p at bounding box center [811, 276] width 344 height 11
click at [634, 278] on span at bounding box center [631, 275] width 7 height 13
click at [662, 353] on div "Delete" at bounding box center [676, 356] width 60 height 9
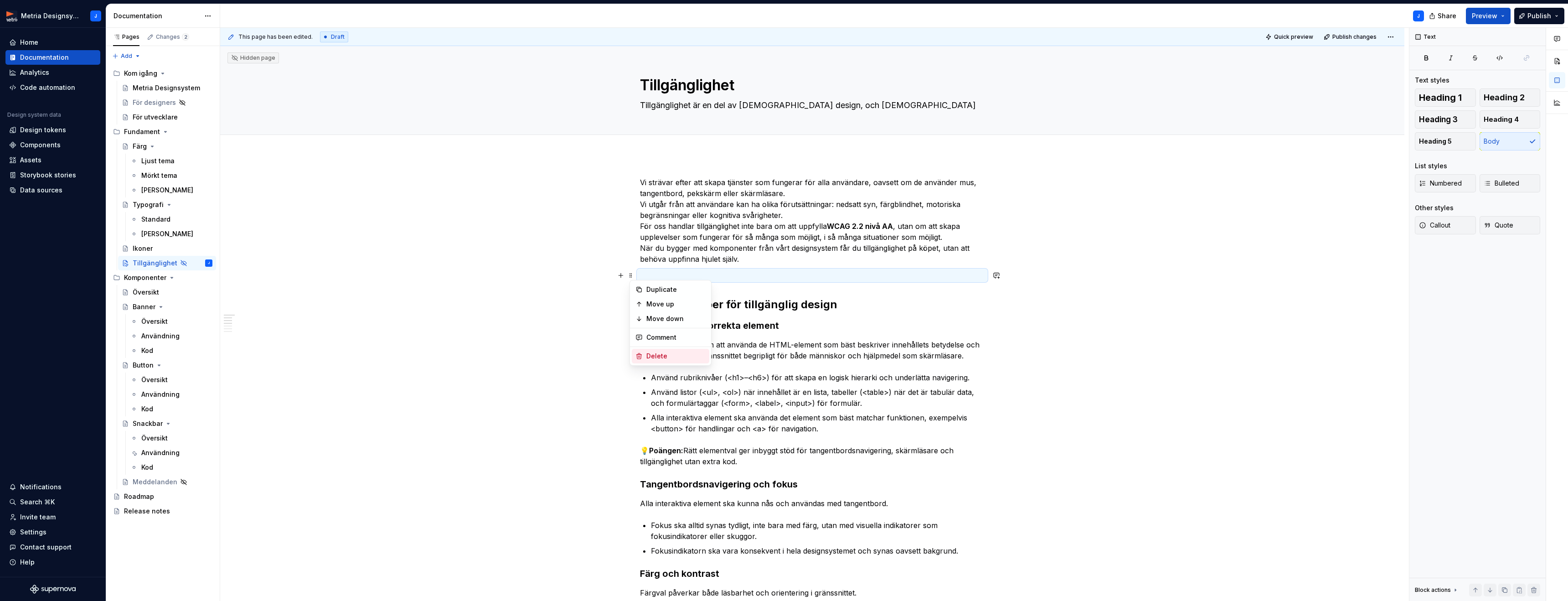
scroll to position [3, 0]
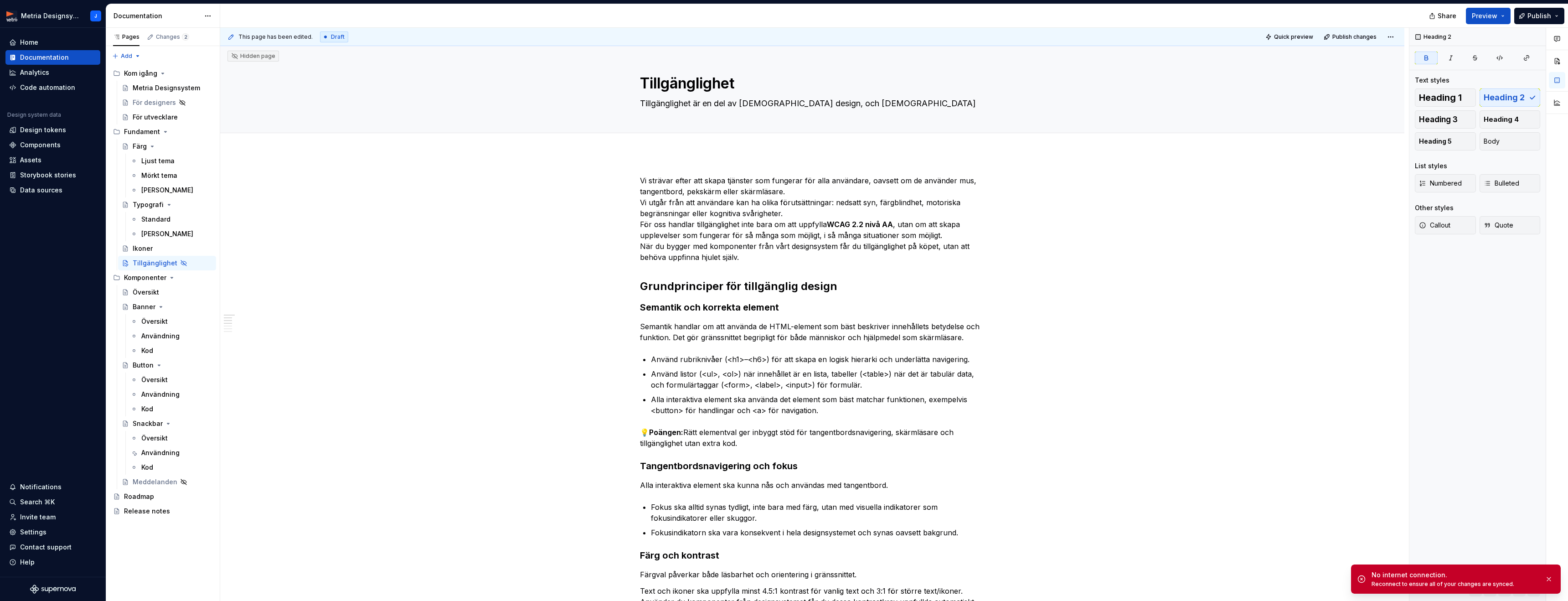
type textarea "*"
